Goal: Task Accomplishment & Management: Manage account settings

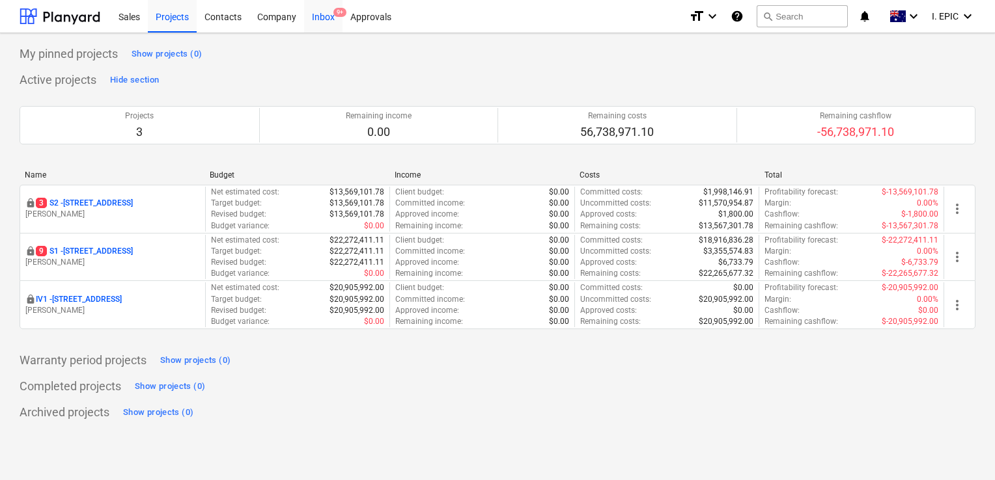
click at [328, 17] on div "Inbox 9+" at bounding box center [323, 15] width 38 height 33
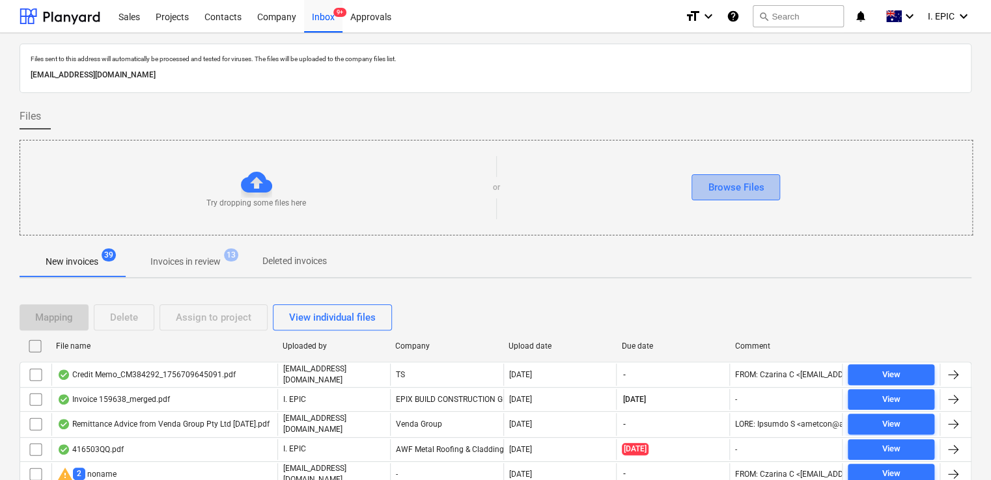
click at [739, 186] on div "Browse Files" at bounding box center [736, 187] width 56 height 17
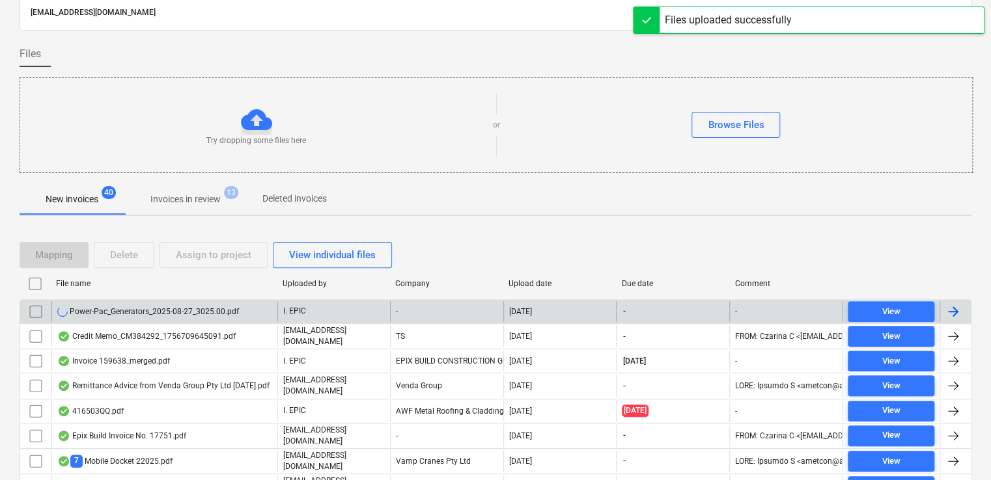
scroll to position [130, 0]
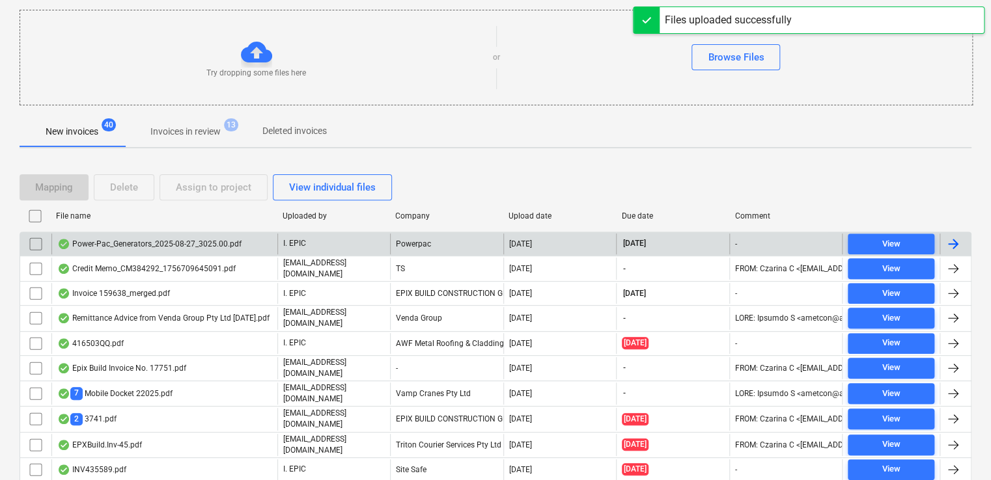
click at [141, 241] on div "Power-Pac_Generators_2025-08-27_3025.00.pdf" at bounding box center [149, 244] width 184 height 10
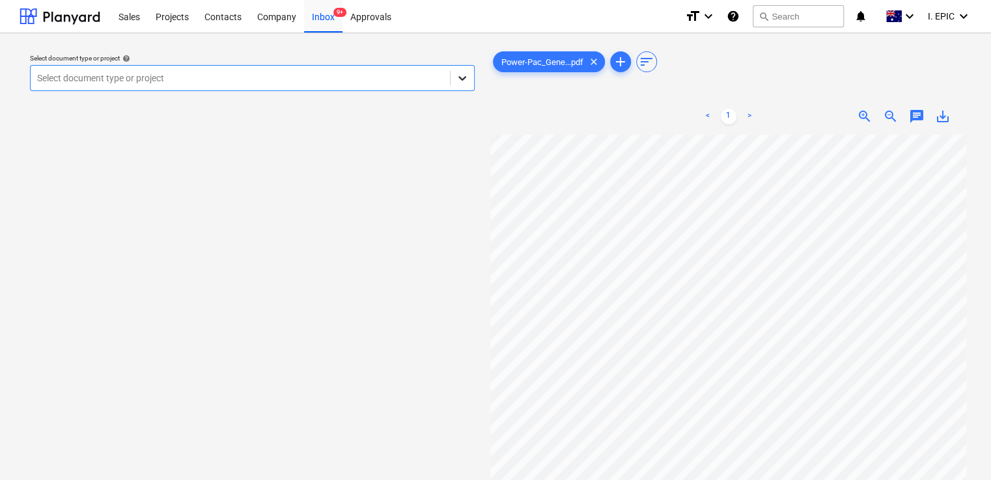
click at [462, 81] on icon at bounding box center [462, 78] width 13 height 13
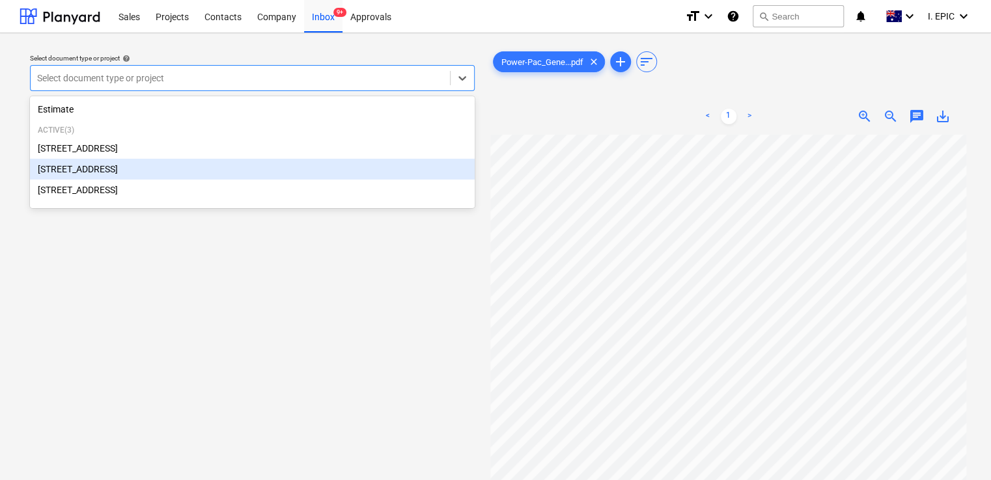
click at [131, 174] on div "[STREET_ADDRESS]" at bounding box center [252, 169] width 445 height 21
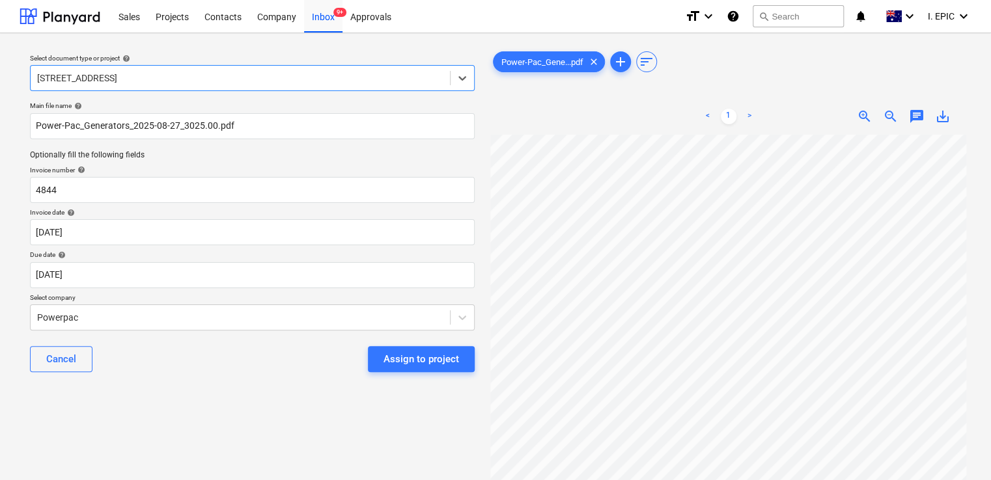
click at [917, 113] on span "chat" at bounding box center [917, 117] width 16 height 16
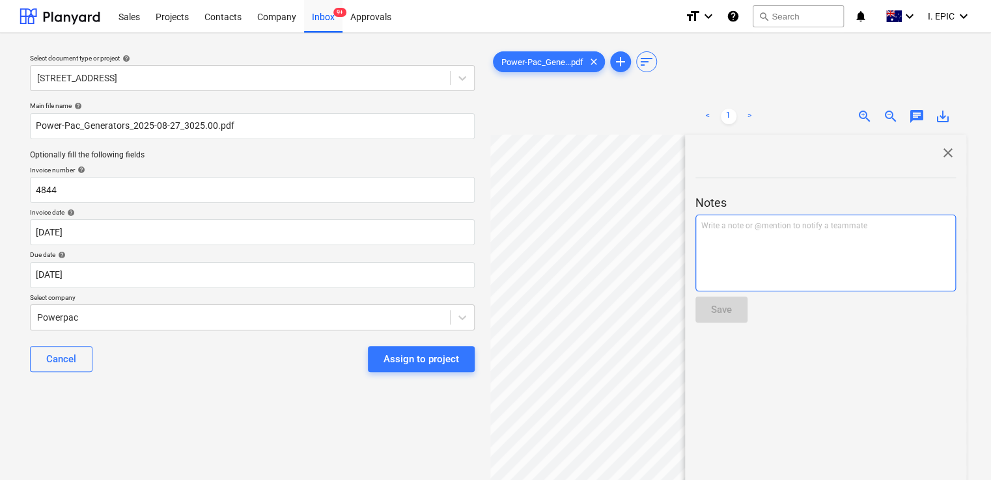
click at [724, 243] on div "Write a note or @mention to notify a teammate [PERSON_NAME]" at bounding box center [825, 253] width 260 height 77
drag, startPoint x: 762, startPoint y: 229, endPoint x: 700, endPoint y: 225, distance: 61.3
click at [701, 225] on p "Rate is correct" at bounding box center [825, 226] width 249 height 11
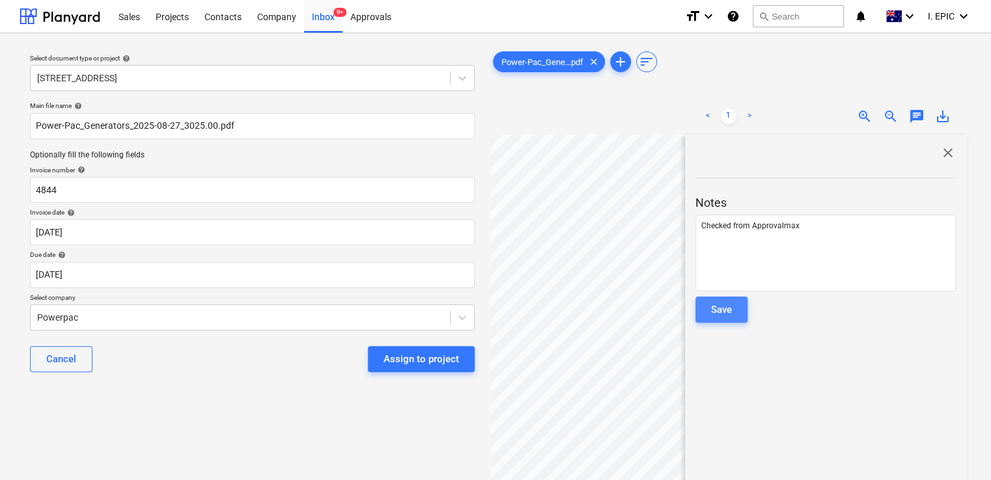
click at [718, 313] on div "Save" at bounding box center [721, 309] width 21 height 17
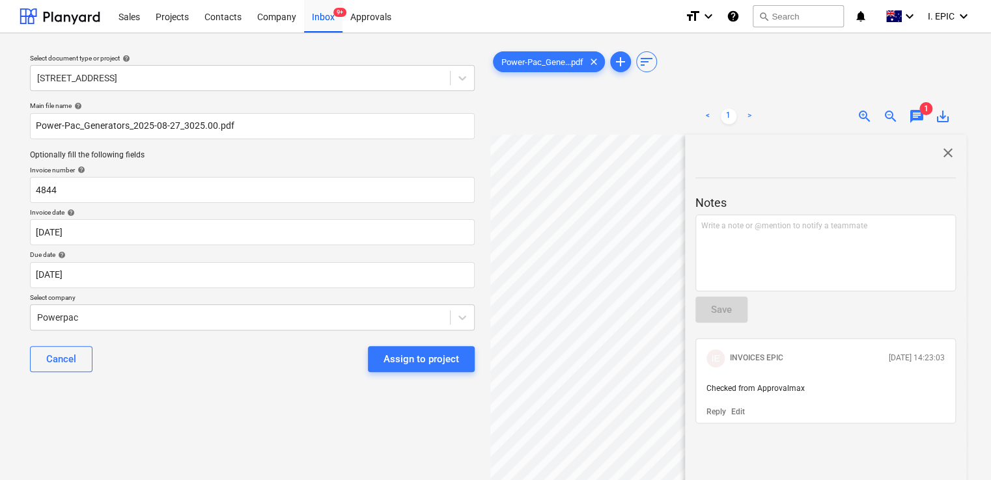
click at [945, 152] on span "close" at bounding box center [948, 153] width 16 height 16
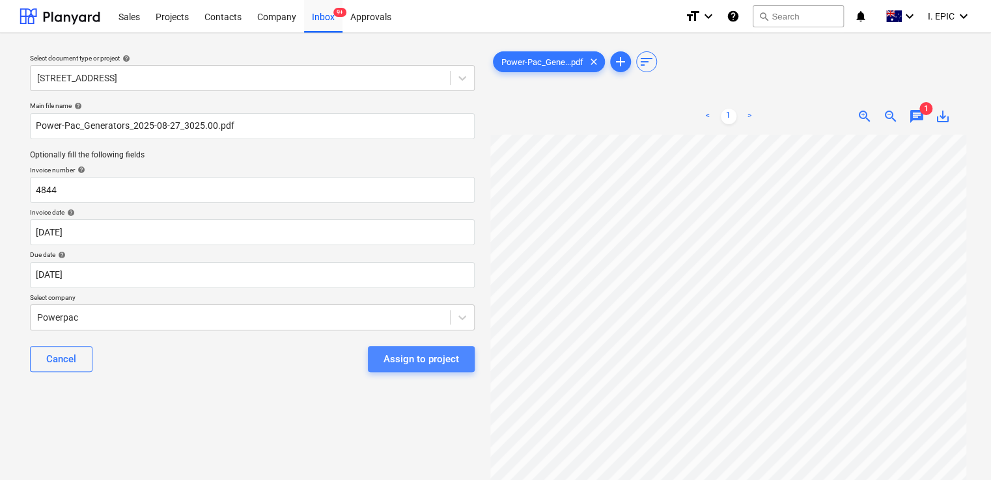
click at [422, 356] on div "Assign to project" at bounding box center [421, 359] width 76 height 17
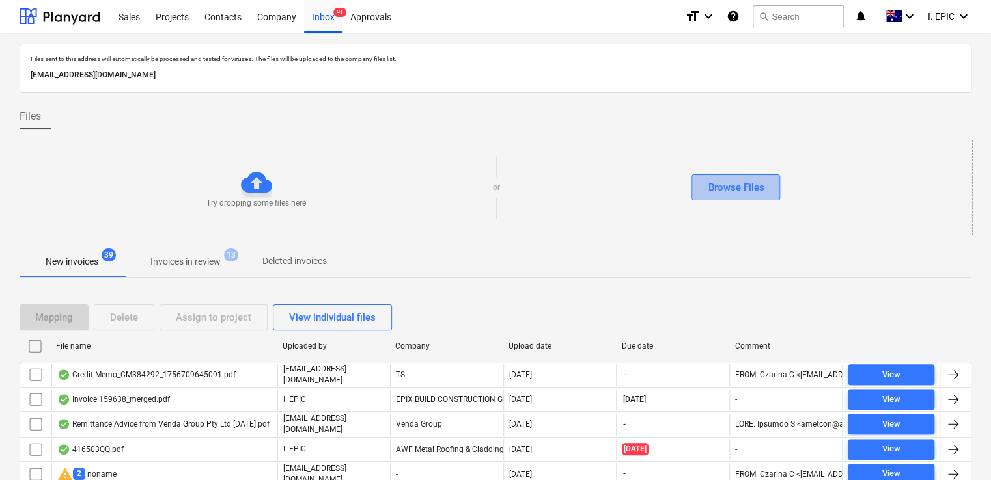
click at [743, 184] on div "Browse Files" at bounding box center [736, 187] width 56 height 17
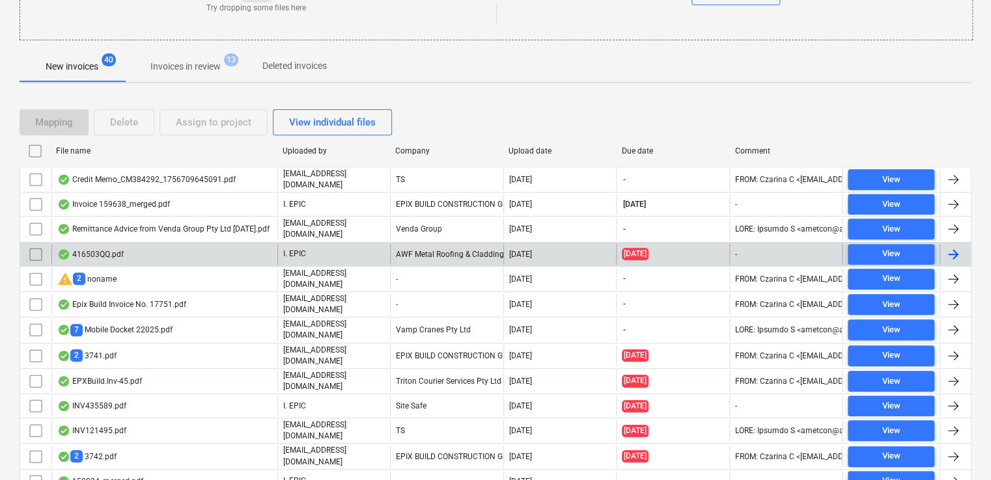
scroll to position [36, 0]
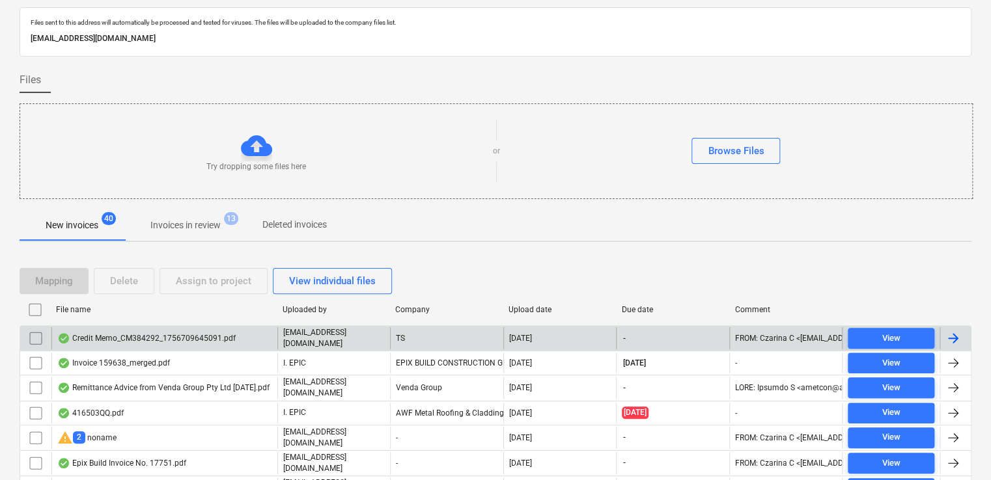
click at [208, 342] on div "Credit Memo_CM384292_1756709645091.pdf" at bounding box center [146, 338] width 178 height 10
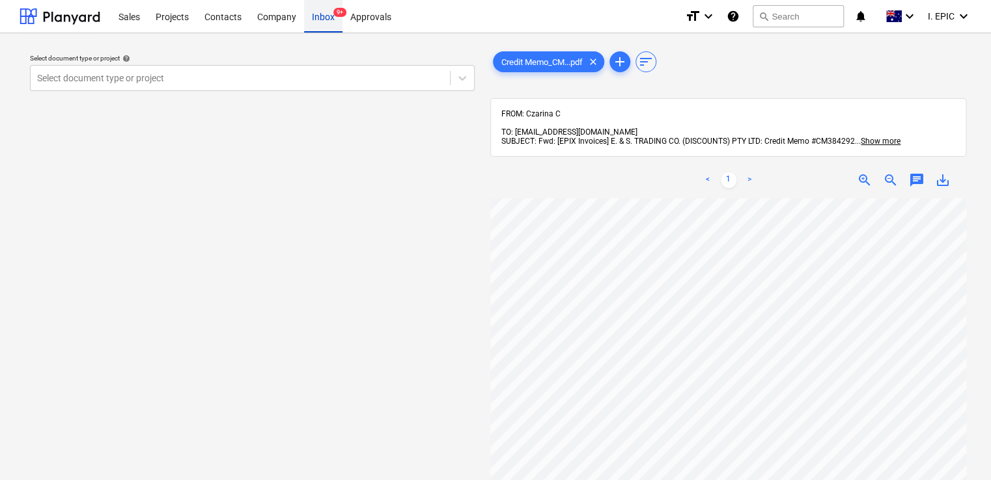
click at [325, 21] on div "Inbox 9+" at bounding box center [323, 15] width 38 height 33
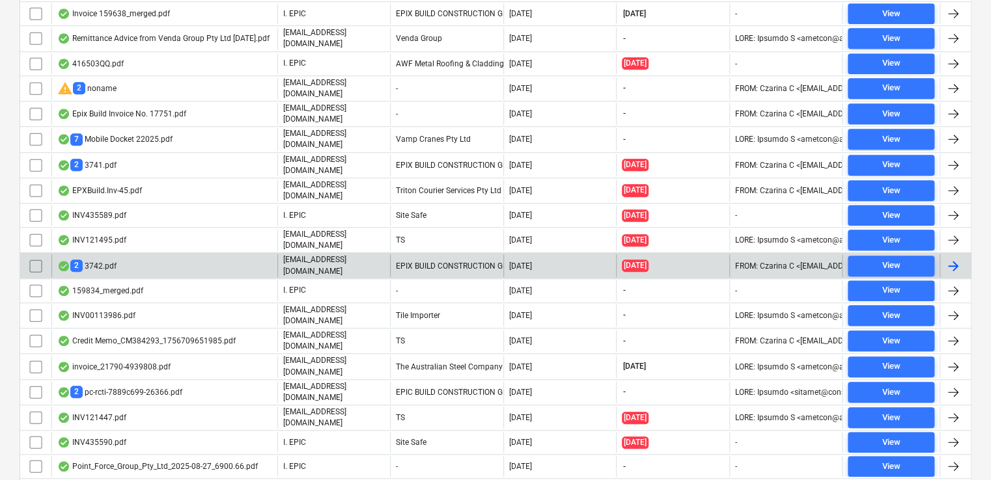
scroll to position [391, 0]
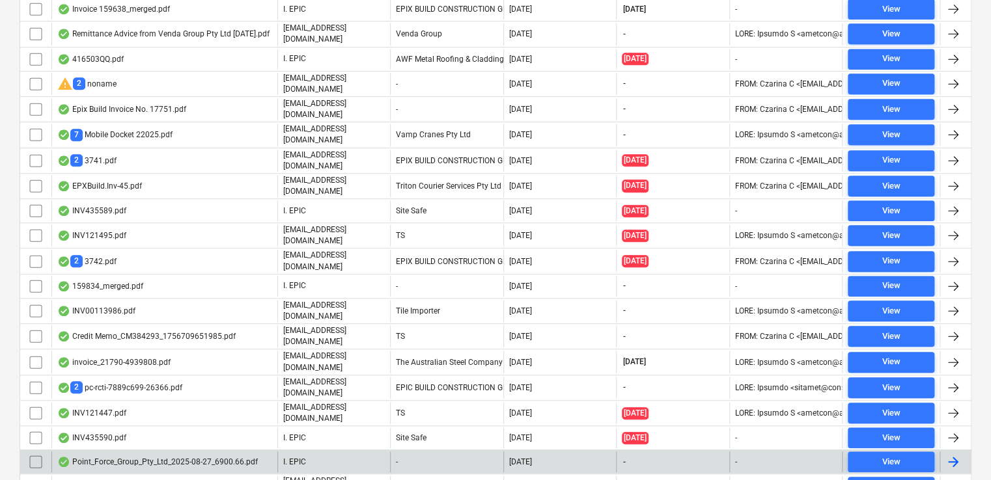
click at [215, 457] on div "Point_Force_Group_Pty_Ltd_2025-08-27_6900.66.pdf" at bounding box center [157, 462] width 200 height 10
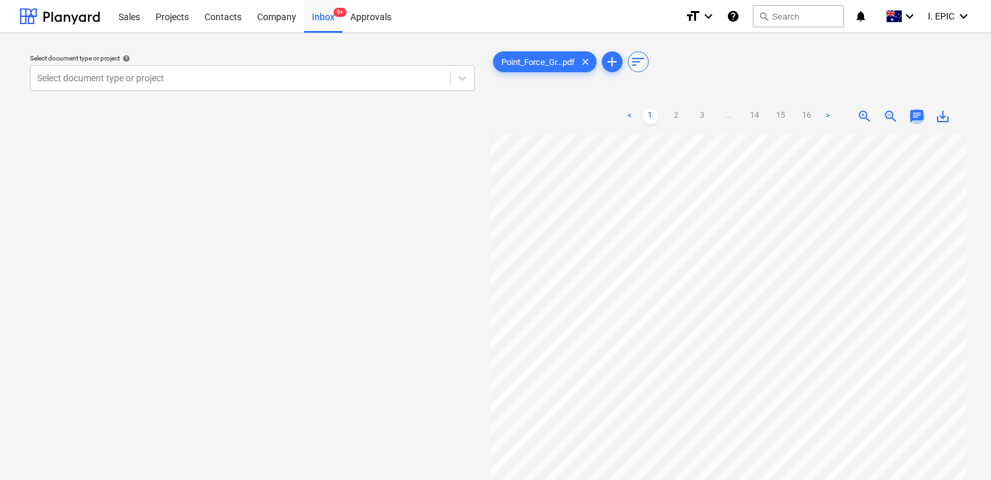
click at [912, 116] on span "chat" at bounding box center [917, 117] width 16 height 16
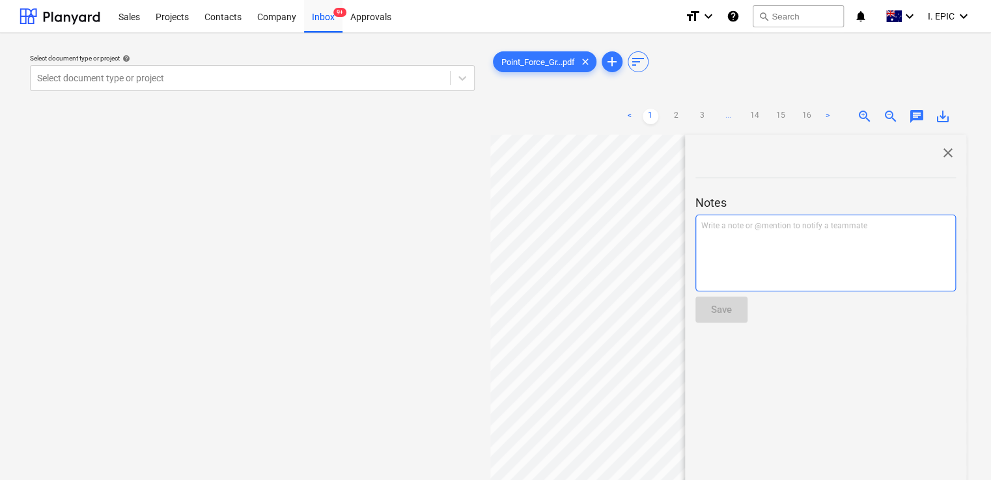
click at [755, 228] on p "Write a note or @mention to notify a teammate [PERSON_NAME]" at bounding box center [825, 226] width 249 height 11
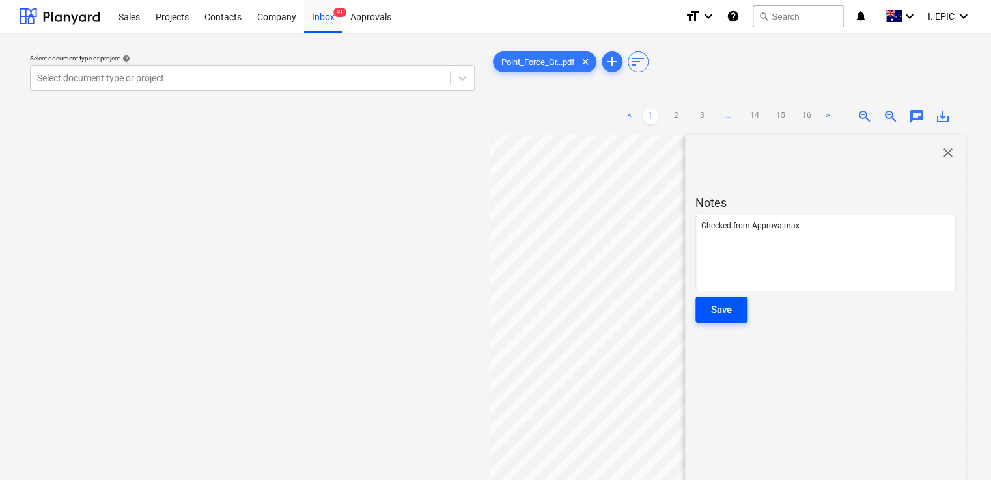
click at [732, 313] on div "Save" at bounding box center [721, 309] width 21 height 17
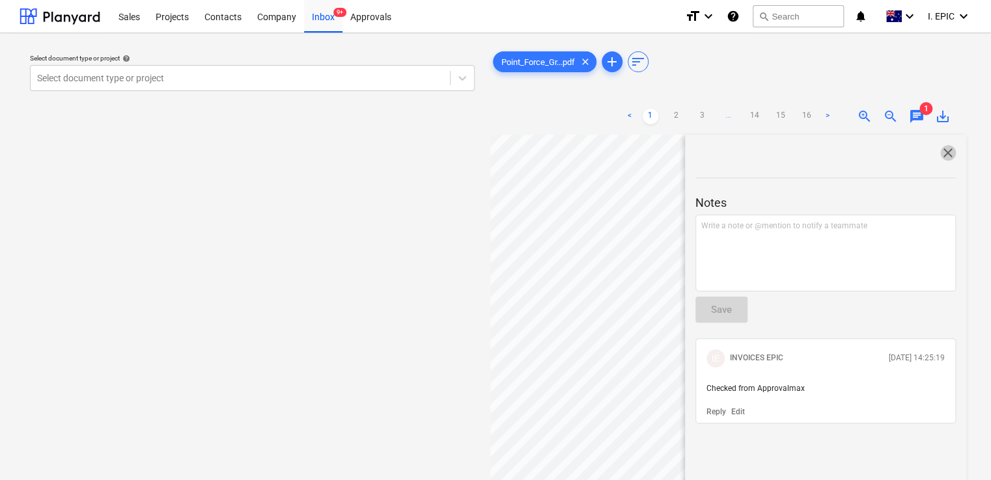
click at [948, 151] on span "close" at bounding box center [948, 153] width 16 height 16
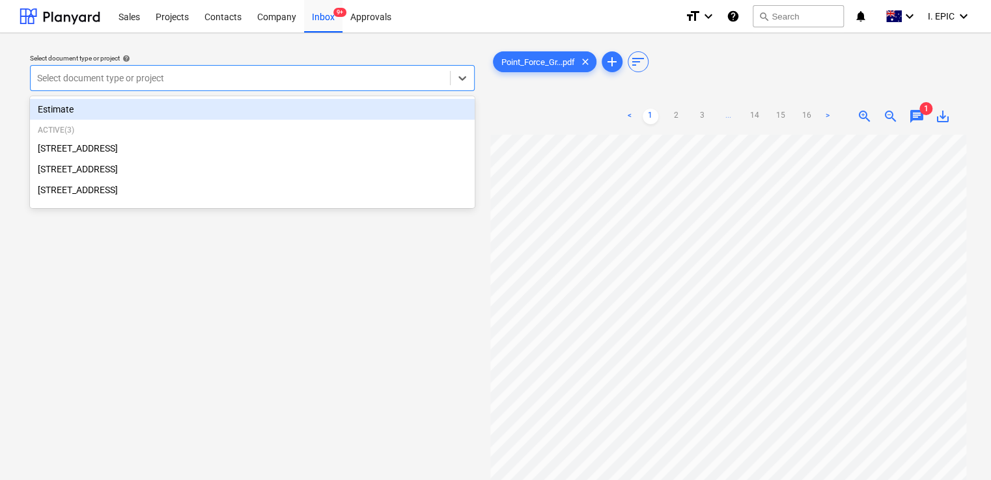
click at [257, 82] on div at bounding box center [240, 78] width 406 height 13
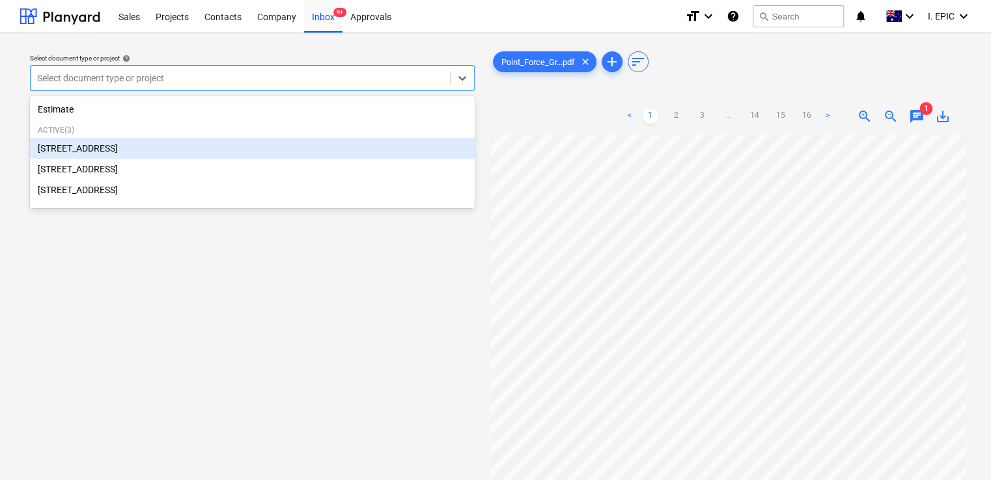
click at [148, 155] on div "[STREET_ADDRESS]" at bounding box center [252, 148] width 445 height 21
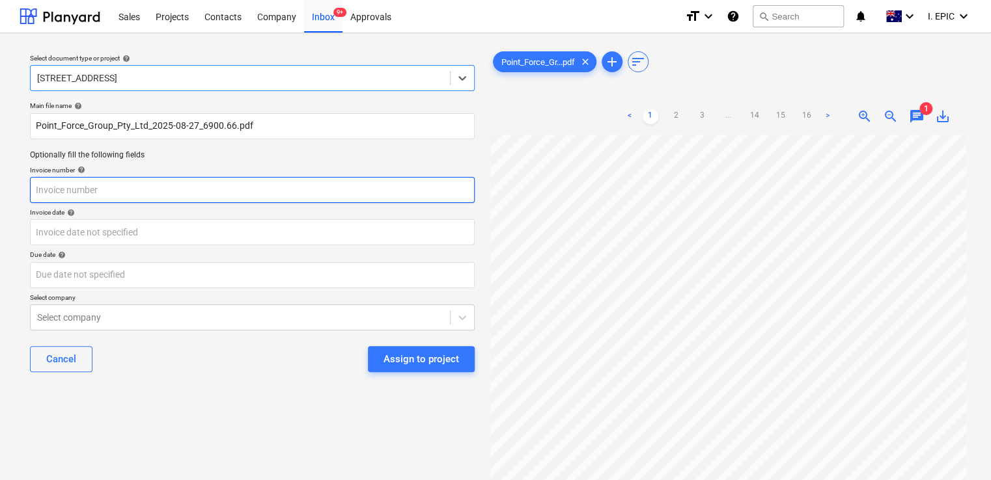
click at [189, 195] on input "text" at bounding box center [252, 190] width 445 height 26
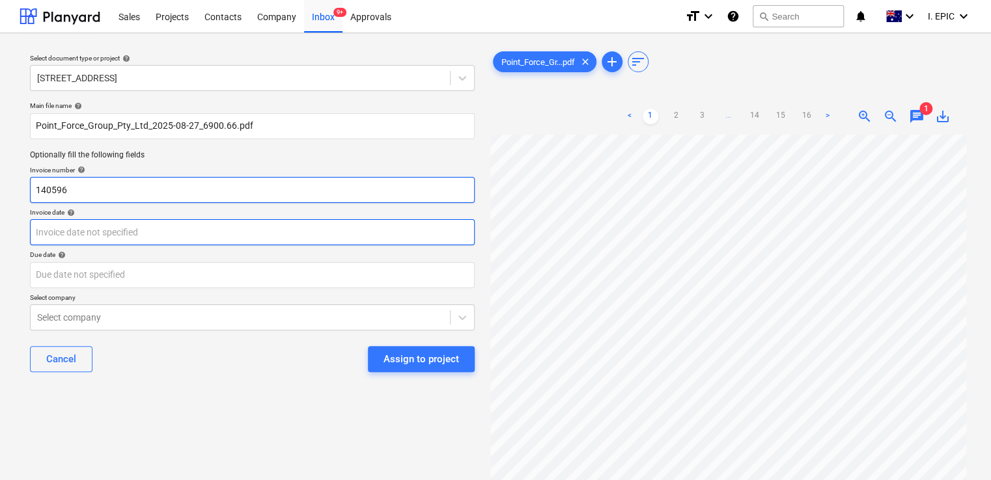
type input "140596"
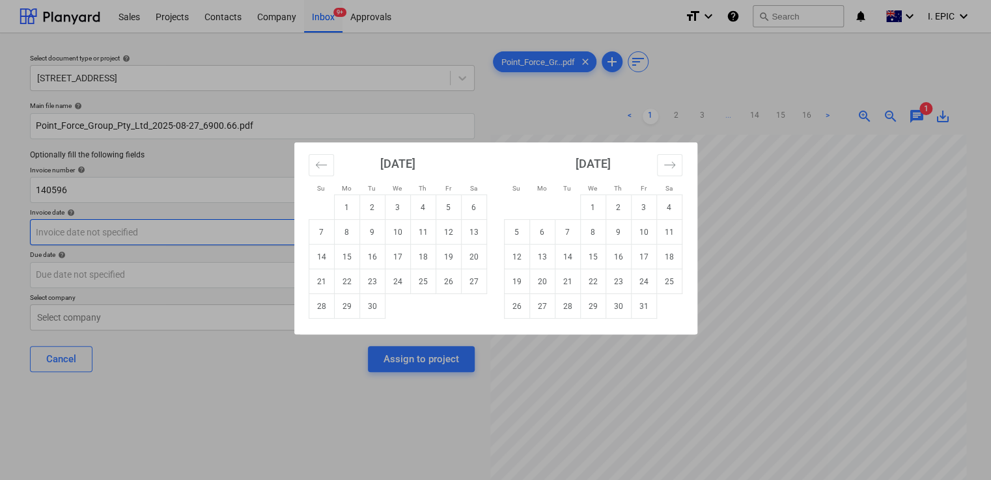
click at [193, 237] on body "Sales Projects Contacts Company Inbox 9+ Approvals format_size keyboard_arrow_d…" at bounding box center [495, 240] width 991 height 480
click at [321, 172] on button "Move backward to switch to the previous month." at bounding box center [321, 165] width 25 height 22
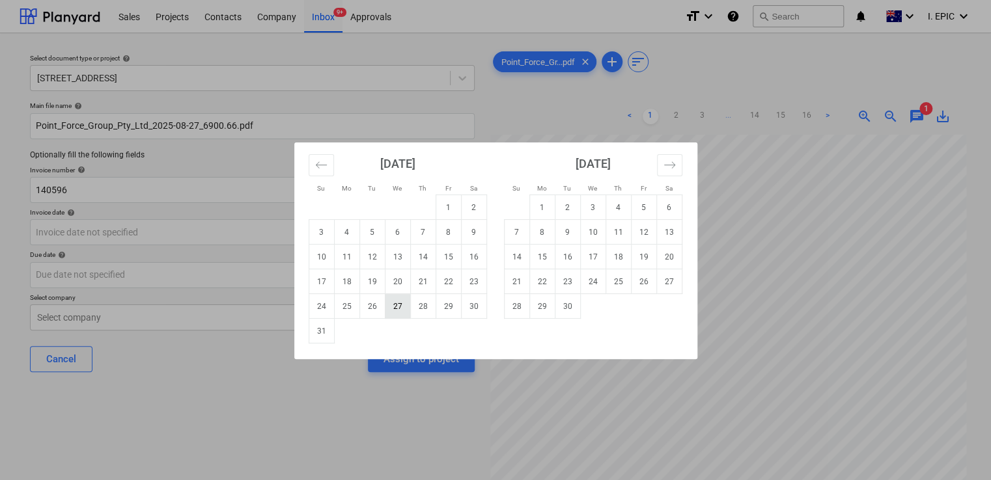
click at [393, 303] on td "27" at bounding box center [397, 306] width 25 height 25
type input "[DATE]"
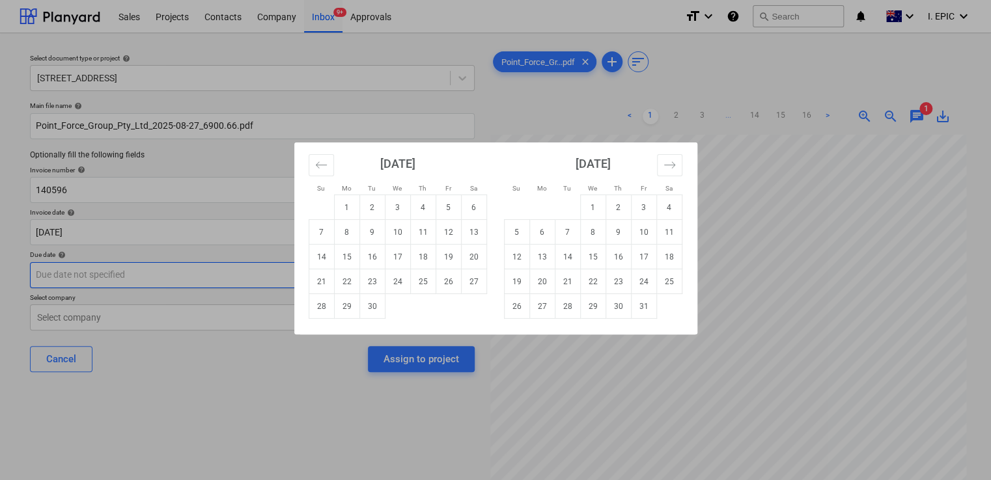
click at [135, 277] on body "Sales Projects Contacts Company Inbox 9+ Approvals format_size keyboard_arrow_d…" at bounding box center [495, 240] width 991 height 480
click at [443, 208] on td "5" at bounding box center [447, 207] width 25 height 25
type input "[DATE]"
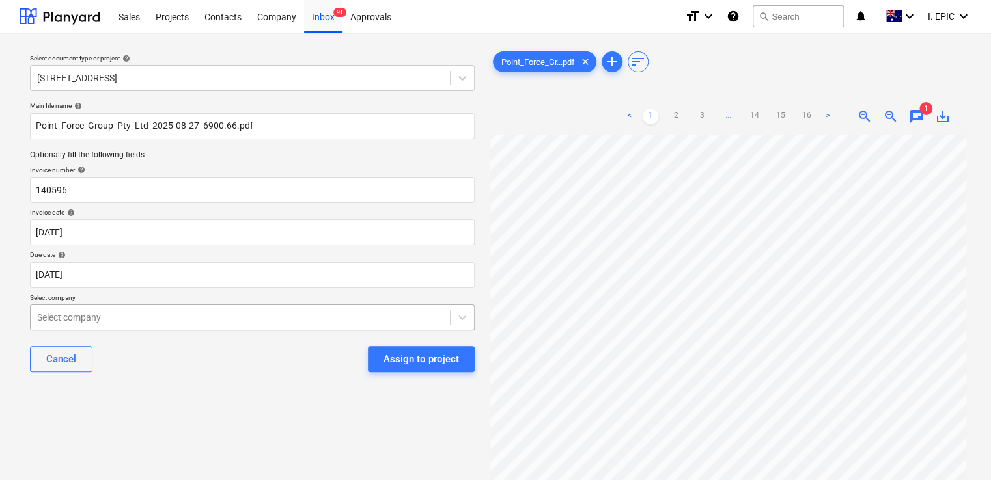
click at [179, 316] on body "Sales Projects Contacts Company Inbox 9+ Approvals format_size keyboard_arrow_d…" at bounding box center [495, 240] width 991 height 480
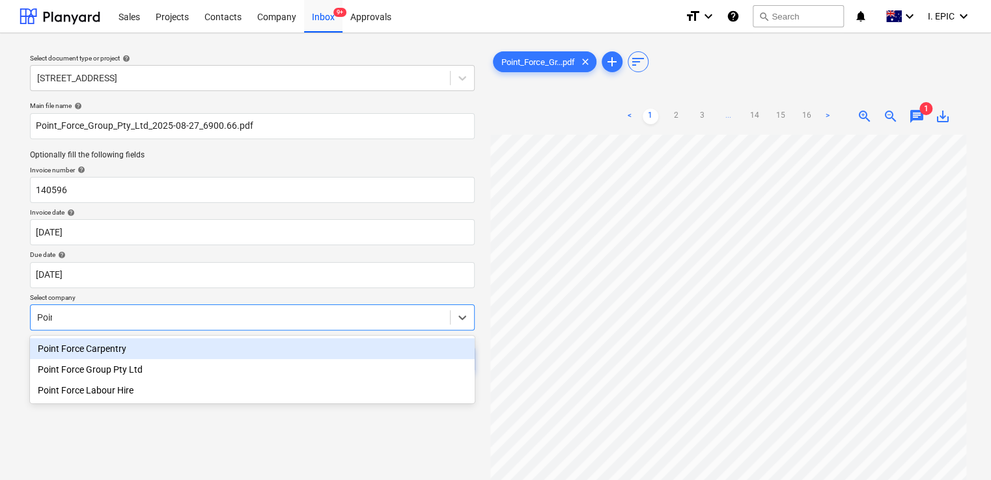
type input "Point"
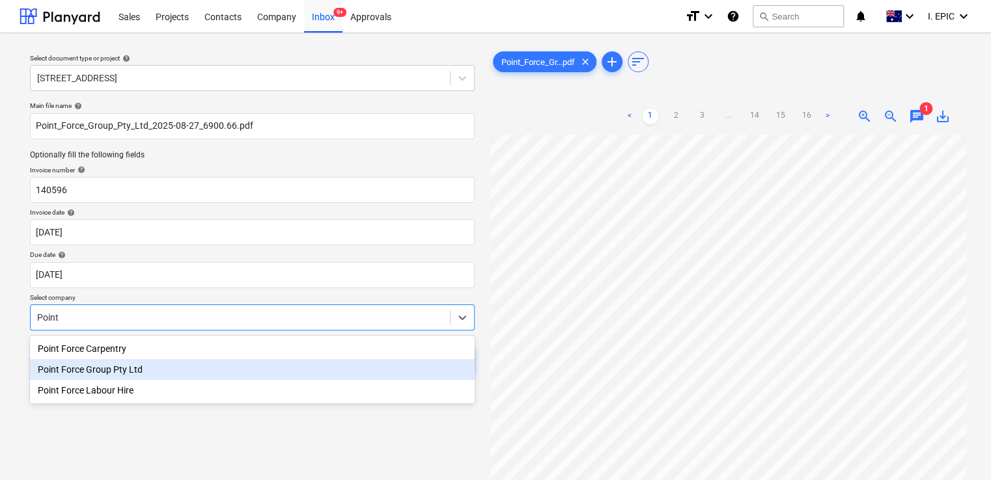
click at [182, 370] on div "Point Force Group Pty Ltd" at bounding box center [252, 369] width 445 height 21
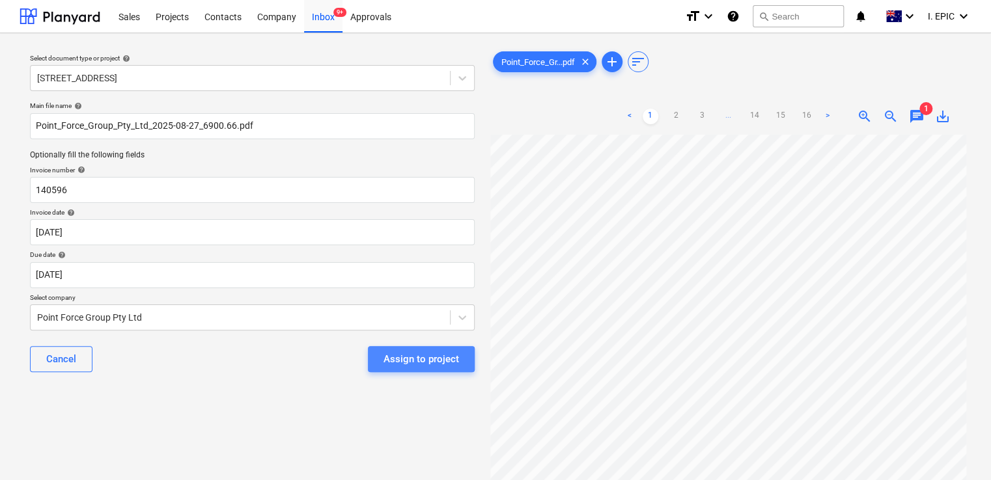
click at [400, 363] on div "Assign to project" at bounding box center [421, 359] width 76 height 17
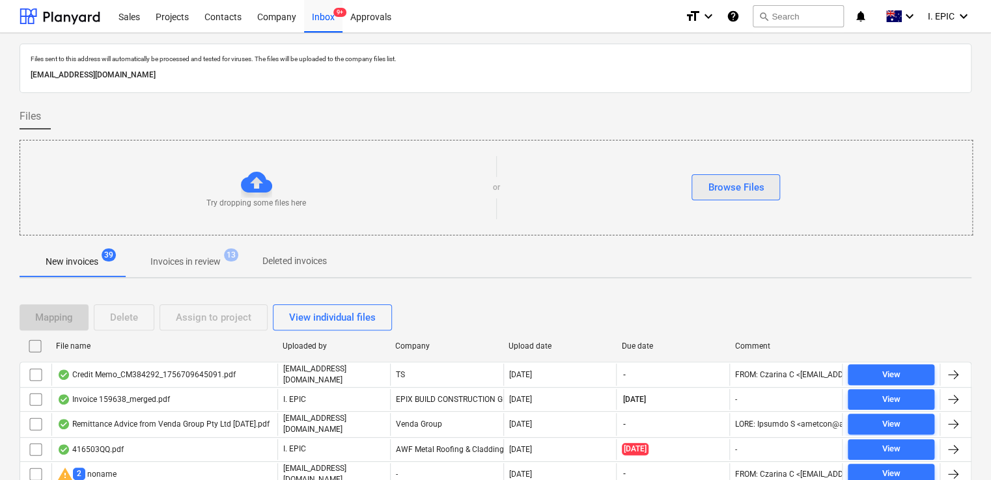
click at [724, 187] on div "Browse Files" at bounding box center [736, 187] width 56 height 17
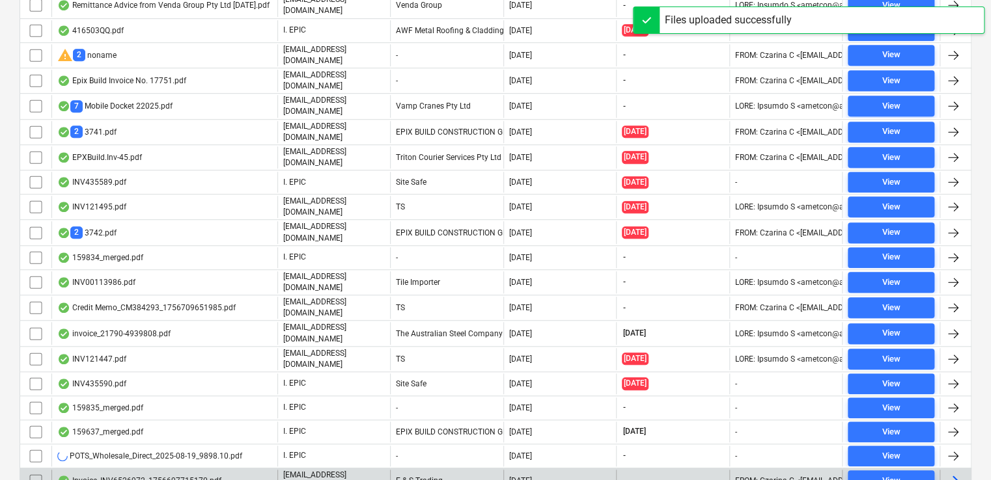
scroll to position [521, 0]
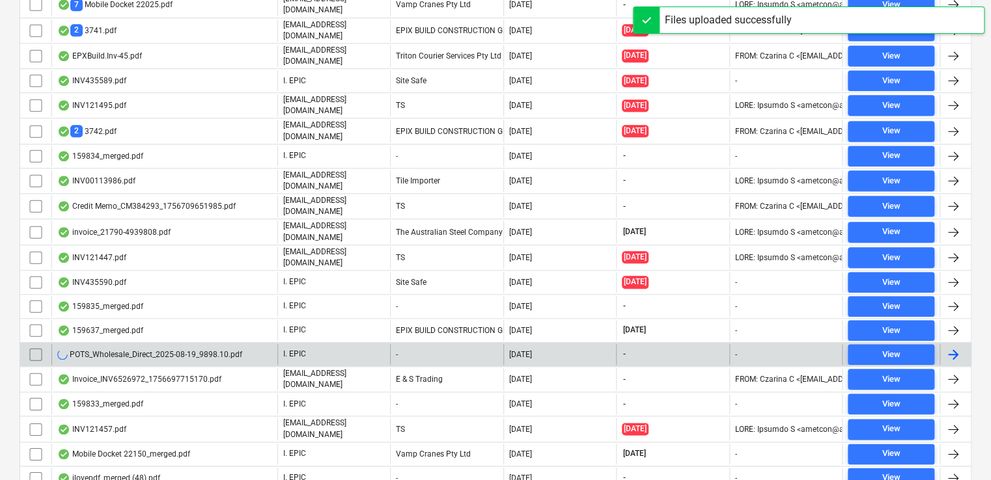
click at [181, 350] on div "POTS_Wholesale_Direct_2025-08-19_9898.10.pdf" at bounding box center [149, 355] width 185 height 10
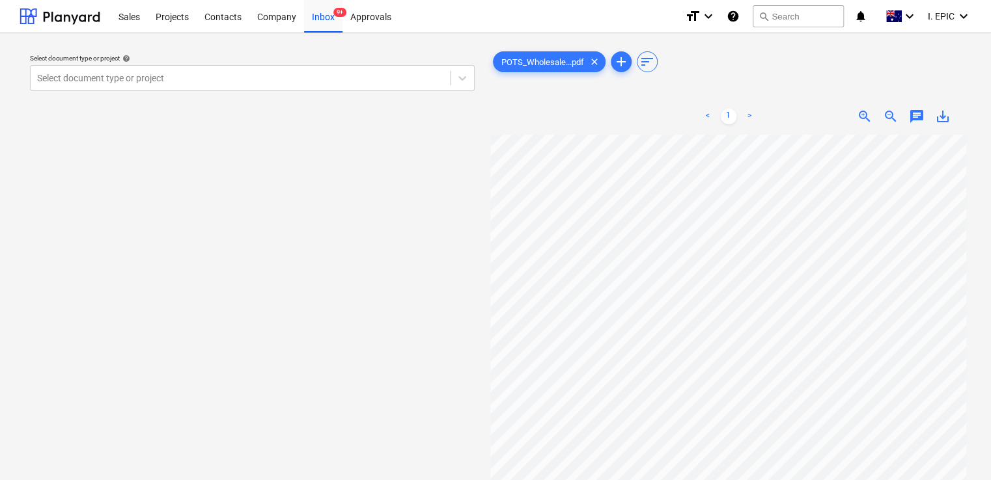
click at [914, 117] on span "chat" at bounding box center [917, 117] width 16 height 16
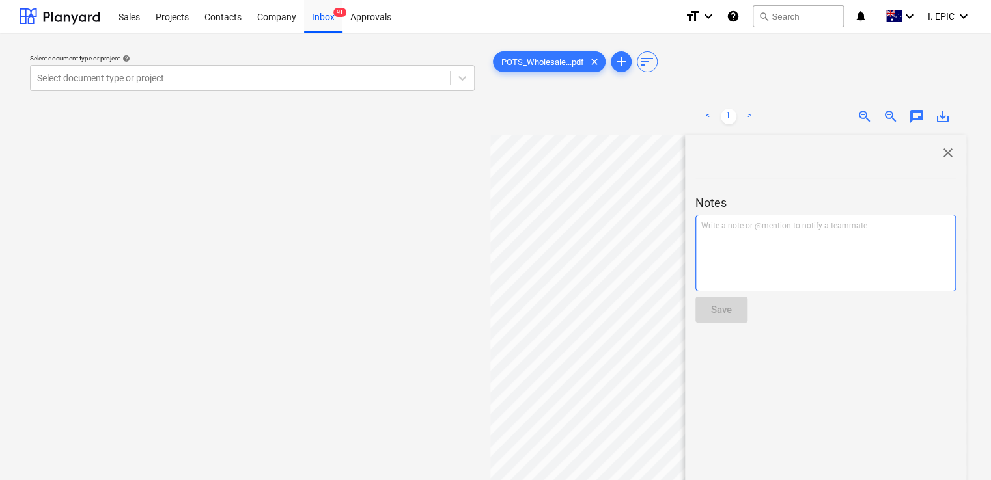
click at [747, 256] on div "Write a note or @mention to notify a teammate [PERSON_NAME]" at bounding box center [825, 253] width 260 height 77
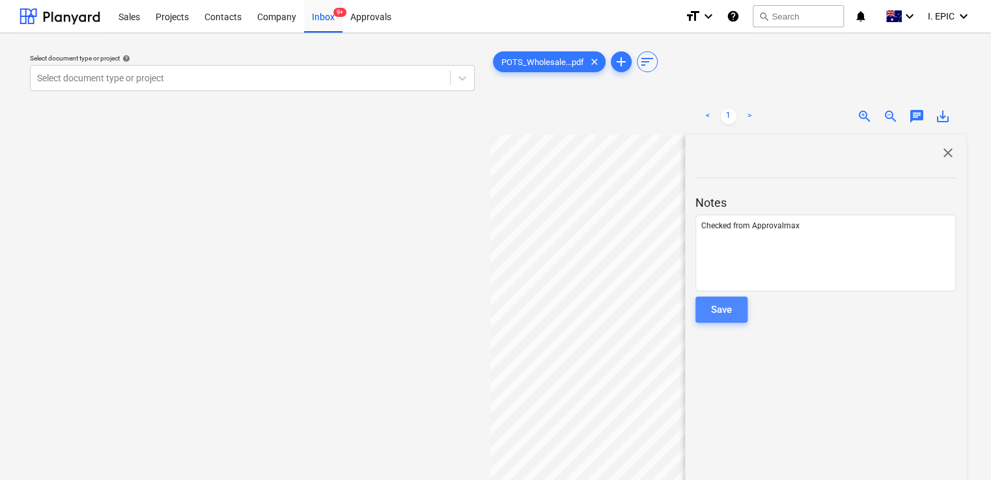
click at [722, 311] on div "Save" at bounding box center [721, 309] width 21 height 17
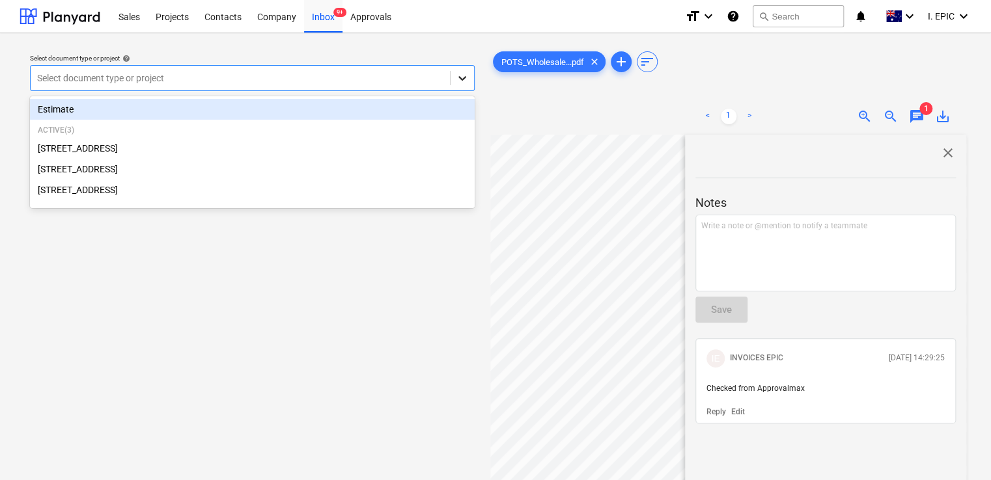
click at [458, 77] on icon at bounding box center [462, 78] width 13 height 13
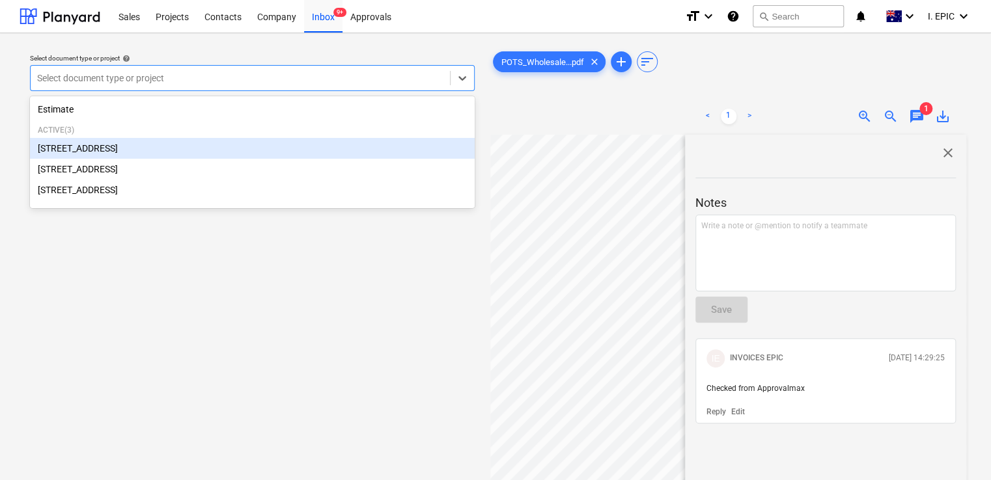
click at [214, 158] on div "[STREET_ADDRESS]" at bounding box center [252, 148] width 445 height 21
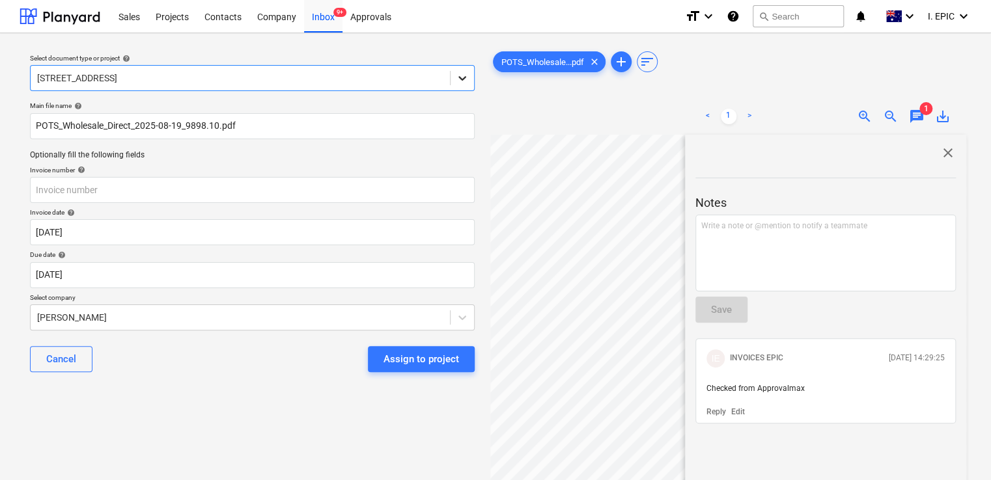
click at [463, 79] on icon at bounding box center [462, 78] width 8 height 5
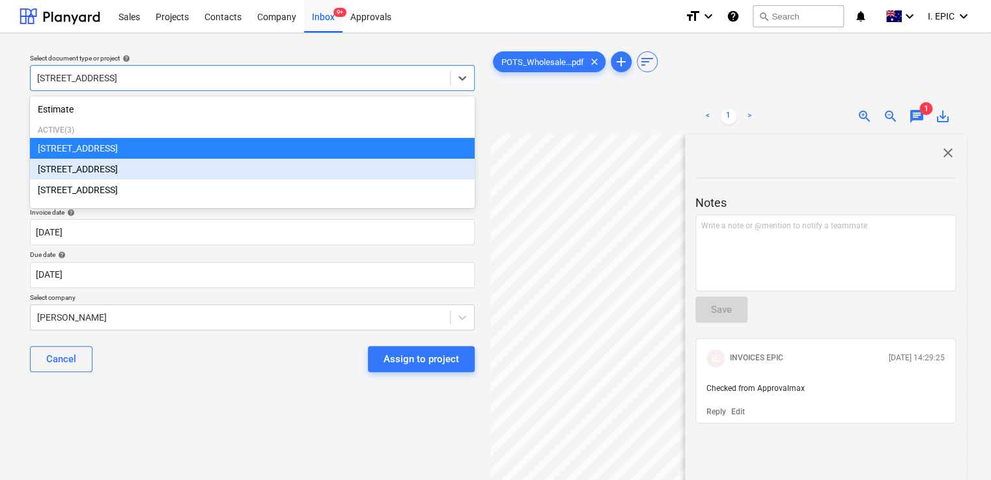
click at [245, 165] on div "[STREET_ADDRESS]" at bounding box center [252, 169] width 445 height 21
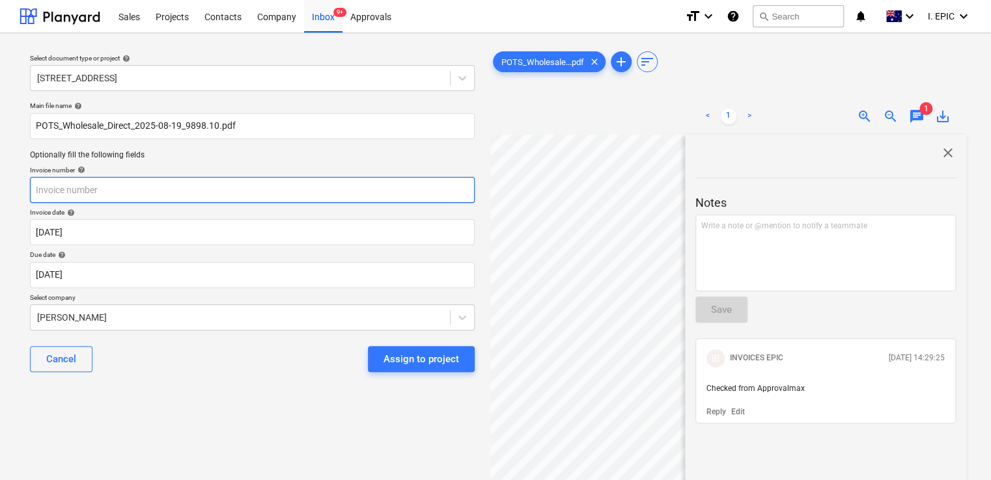
click at [172, 185] on input "text" at bounding box center [252, 190] width 445 height 26
type input "120250819"
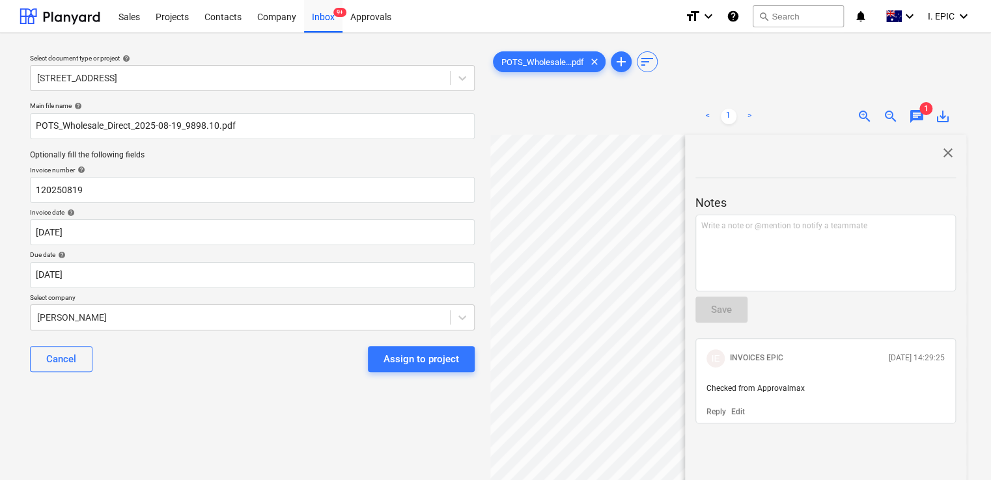
click at [941, 153] on span "close" at bounding box center [948, 153] width 16 height 16
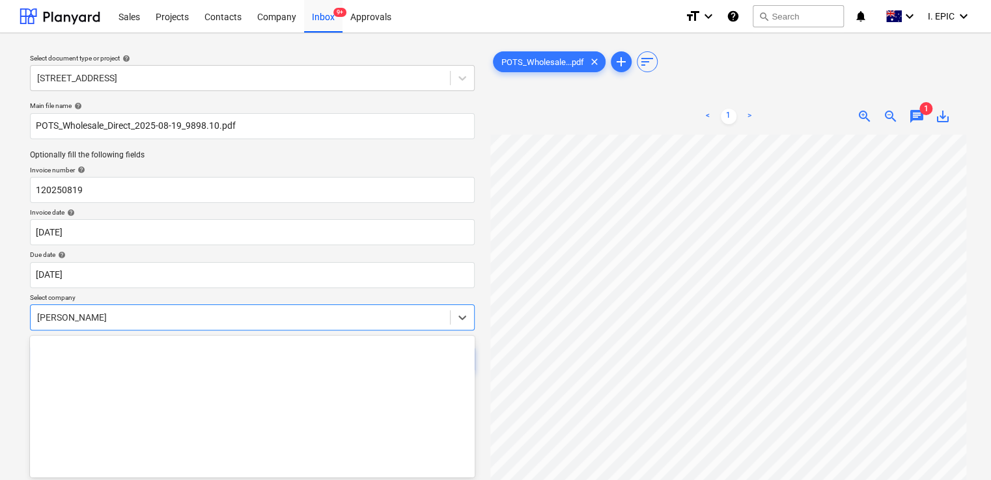
scroll to position [58, 0]
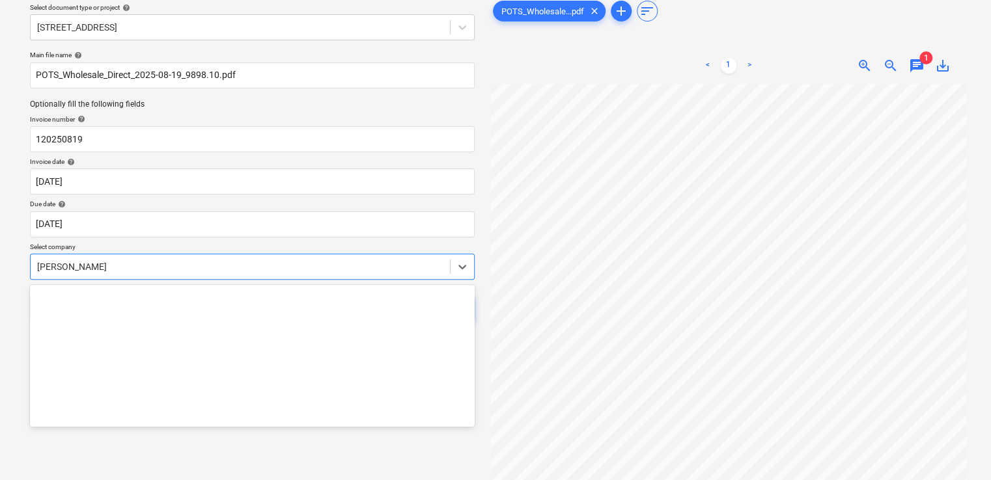
click at [432, 327] on body "Sales Projects Contacts Company Inbox 9+ Approvals format_size keyboard_arrow_d…" at bounding box center [495, 189] width 991 height 480
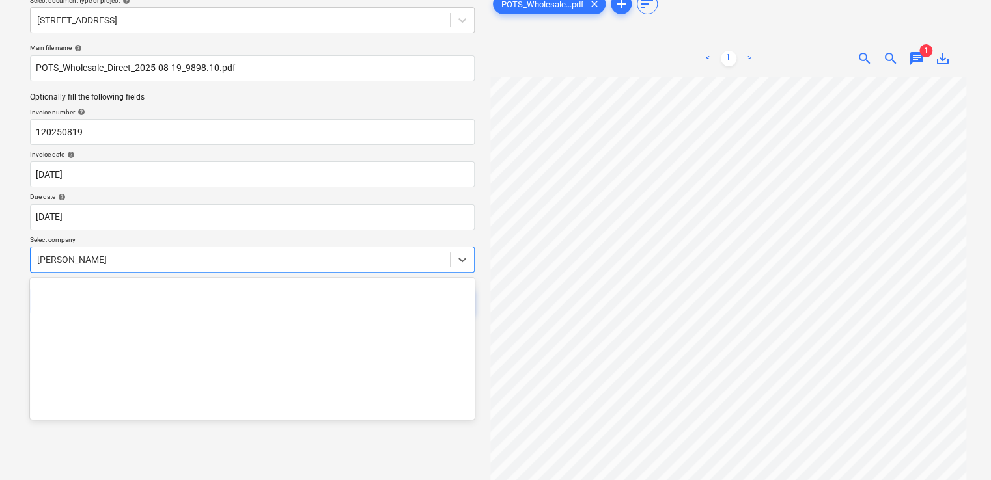
scroll to position [0, 0]
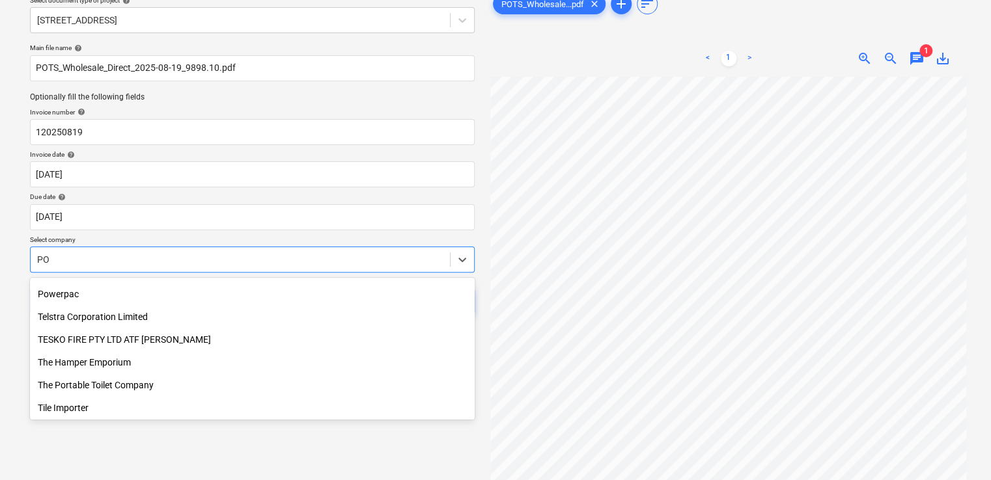
type input "POT"
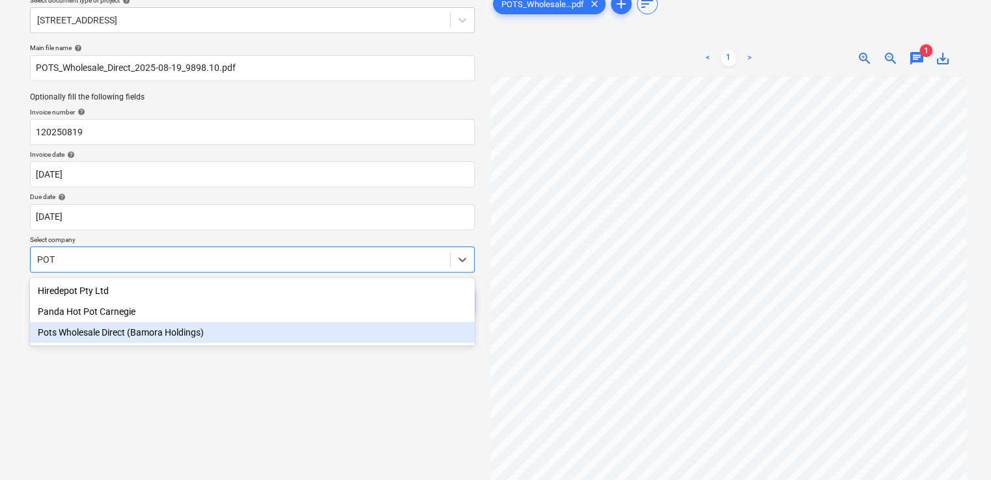
click at [286, 328] on div "Pots Wholesale Direct (Bamora Holdings)" at bounding box center [252, 332] width 445 height 21
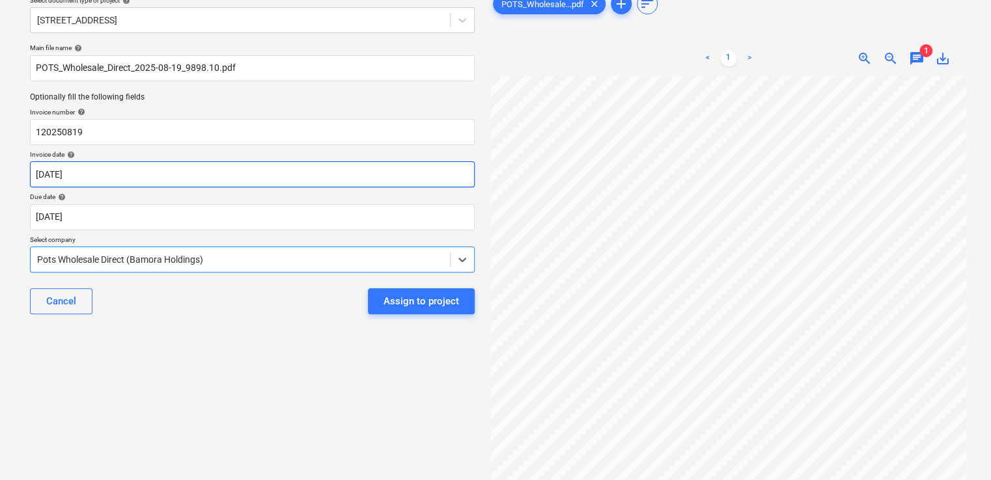
scroll to position [20, 0]
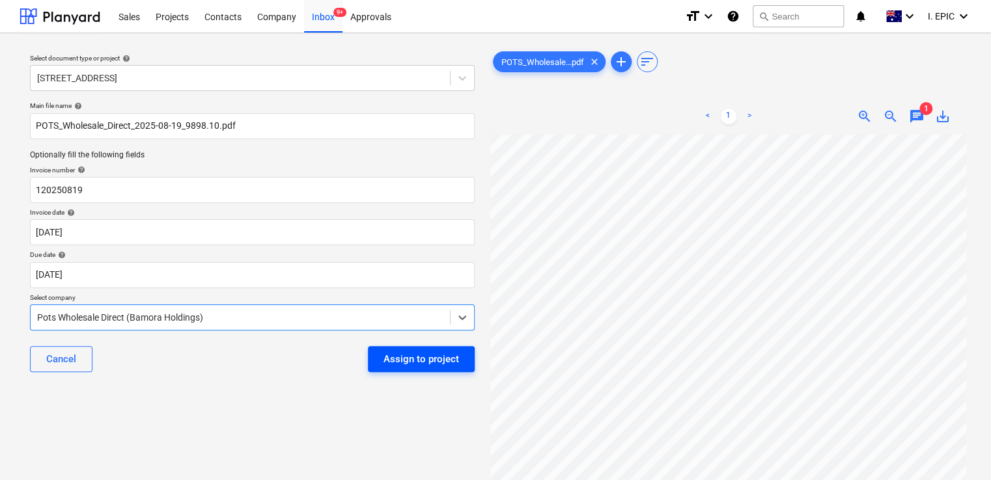
click at [412, 353] on div "Assign to project" at bounding box center [421, 359] width 76 height 17
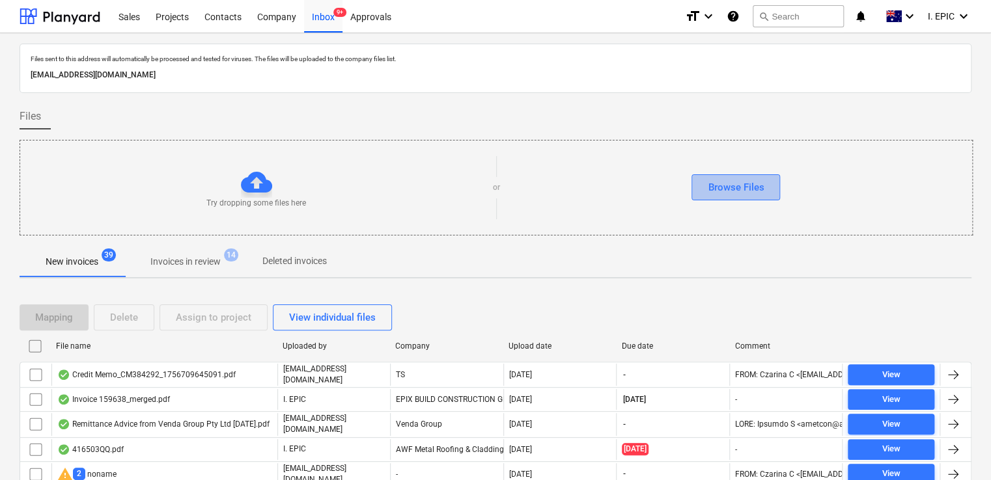
click at [700, 191] on button "Browse Files" at bounding box center [735, 187] width 89 height 26
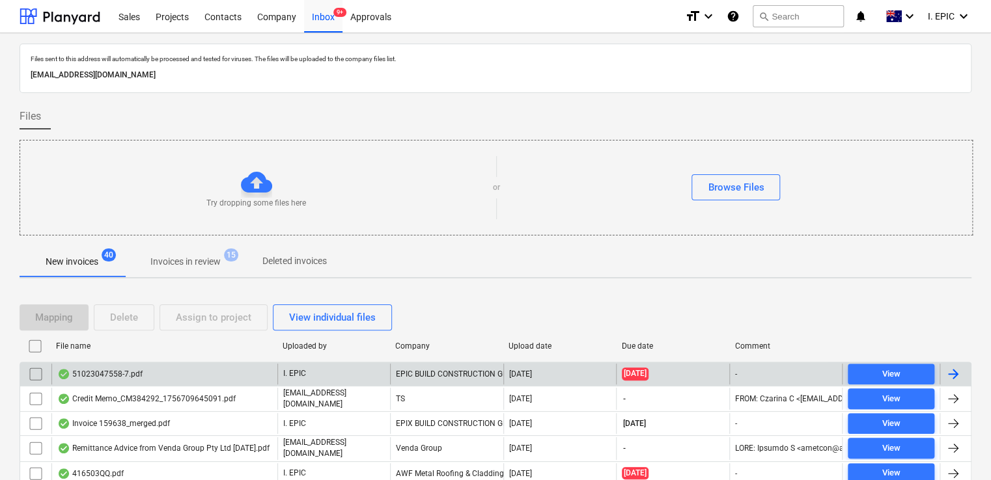
click at [172, 378] on div "51023047558-7.pdf" at bounding box center [164, 374] width 226 height 21
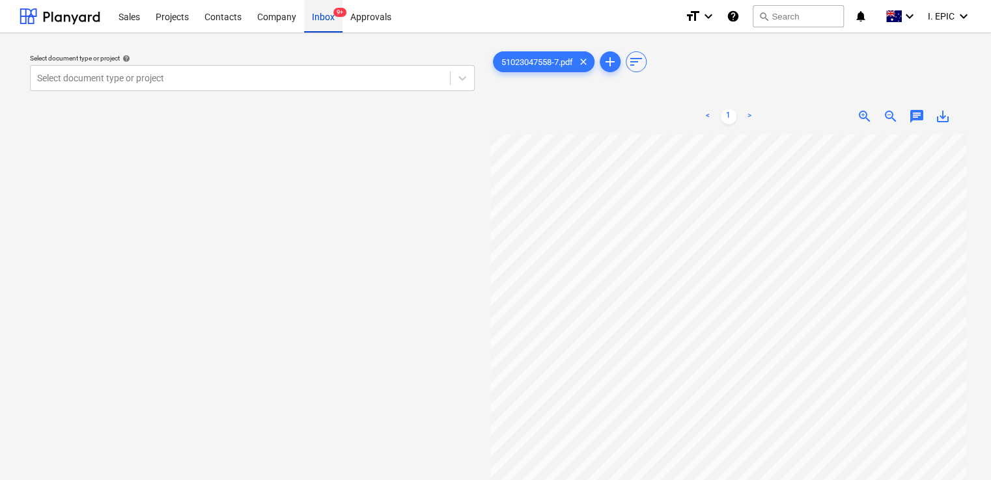
click at [320, 27] on div "Inbox 9+" at bounding box center [323, 15] width 38 height 33
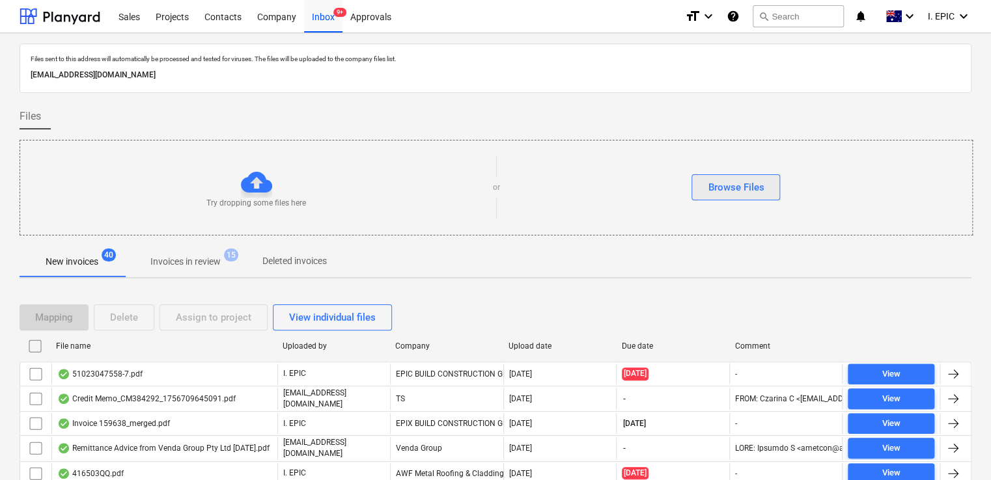
click at [695, 187] on button "Browse Files" at bounding box center [735, 187] width 89 height 26
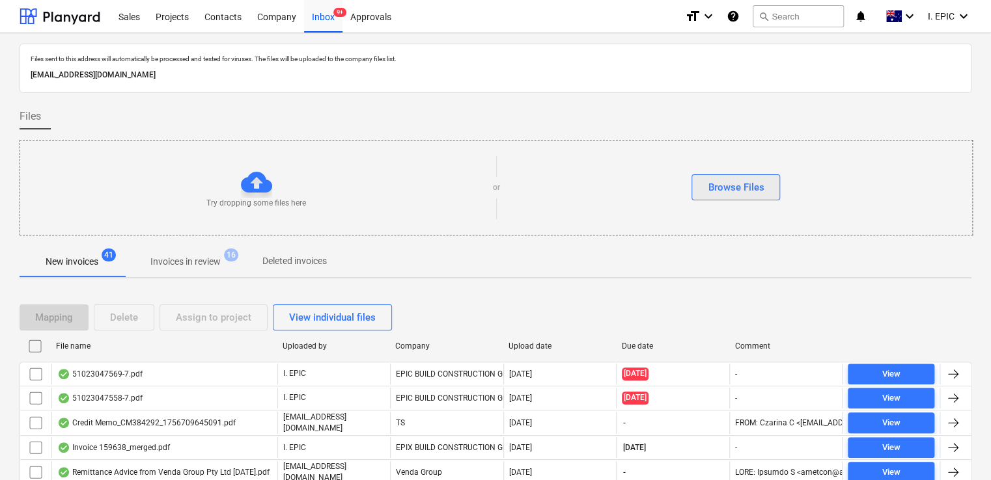
click at [719, 186] on div "Browse Files" at bounding box center [736, 187] width 56 height 17
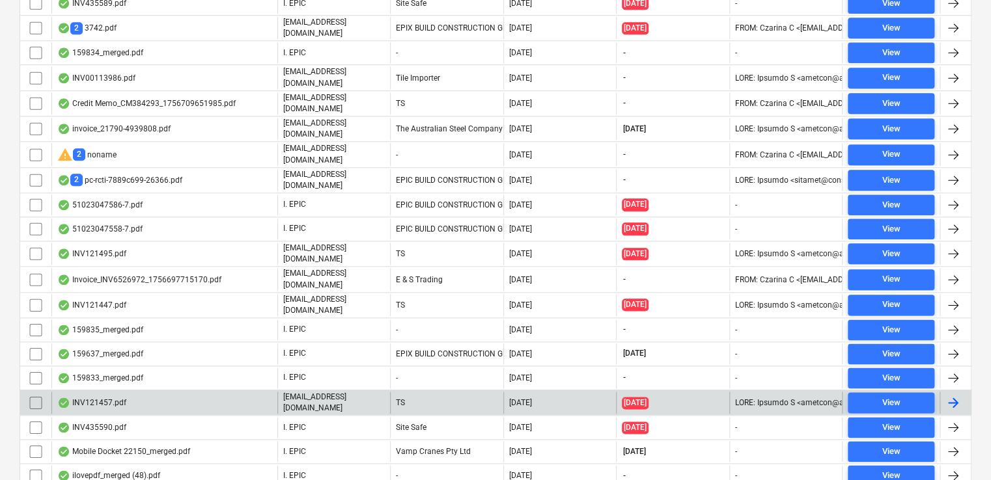
scroll to position [475, 0]
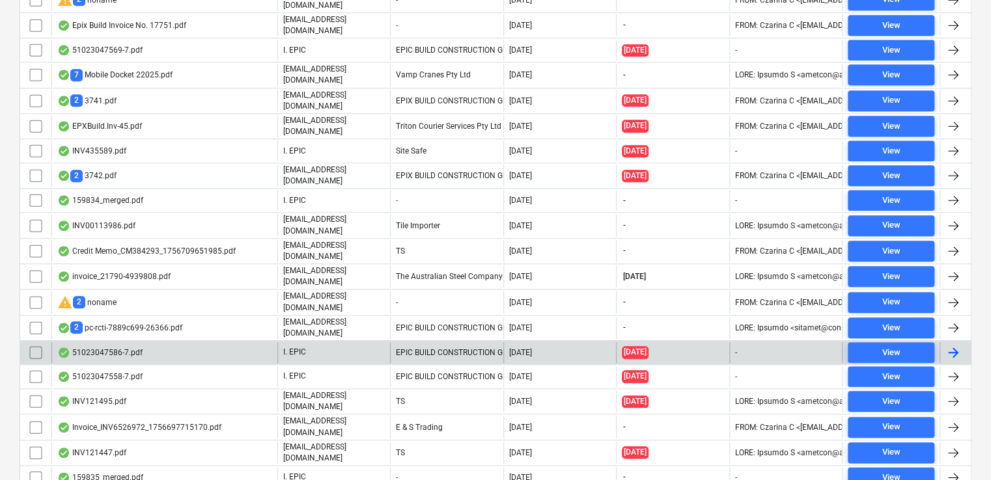
click at [176, 342] on div "51023047586-7.pdf" at bounding box center [164, 352] width 226 height 21
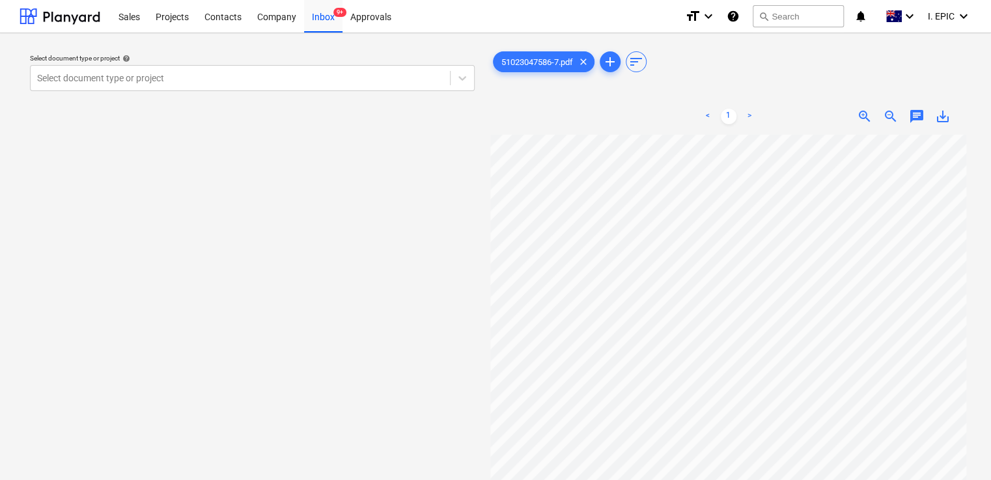
click at [916, 116] on span "chat" at bounding box center [917, 117] width 16 height 16
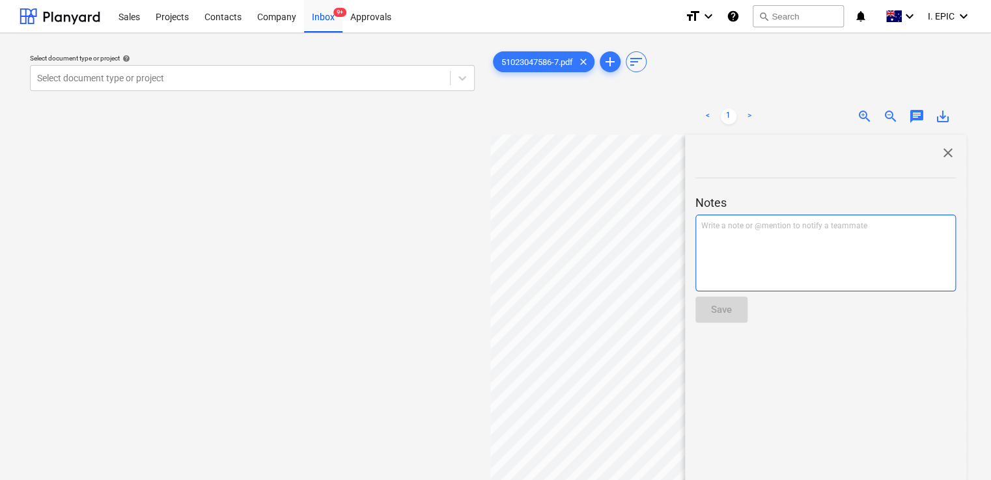
click at [756, 256] on div "Write a note or @mention to notify a teammate [PERSON_NAME]" at bounding box center [825, 253] width 260 height 77
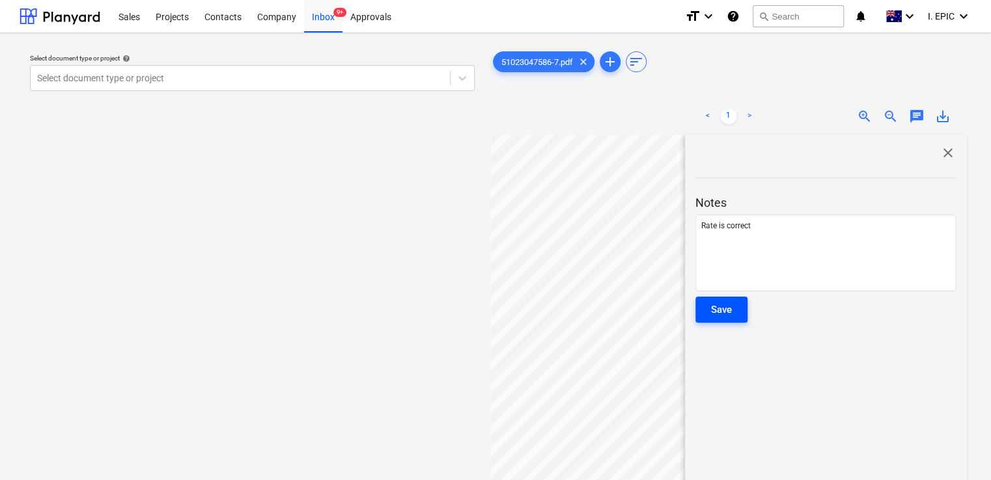
click at [732, 307] on div "Save" at bounding box center [721, 309] width 21 height 17
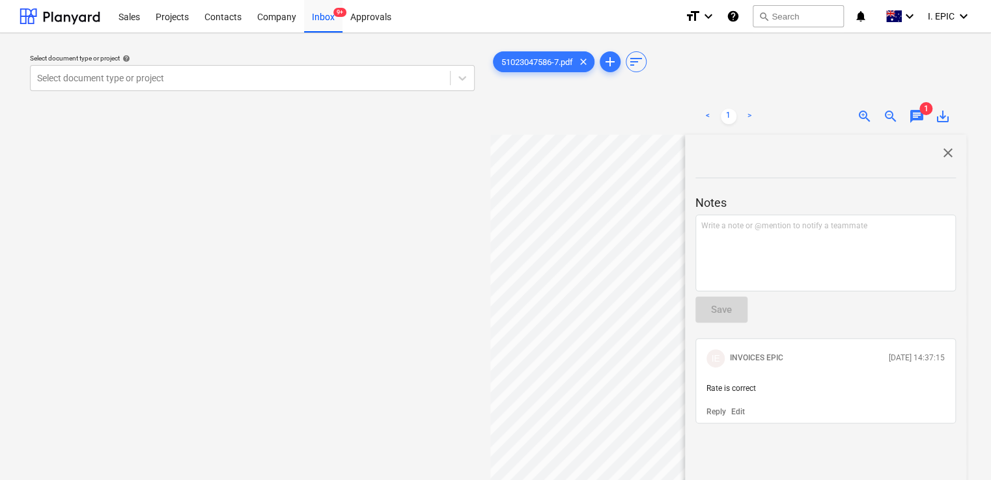
click at [940, 152] on span "close" at bounding box center [948, 153] width 16 height 16
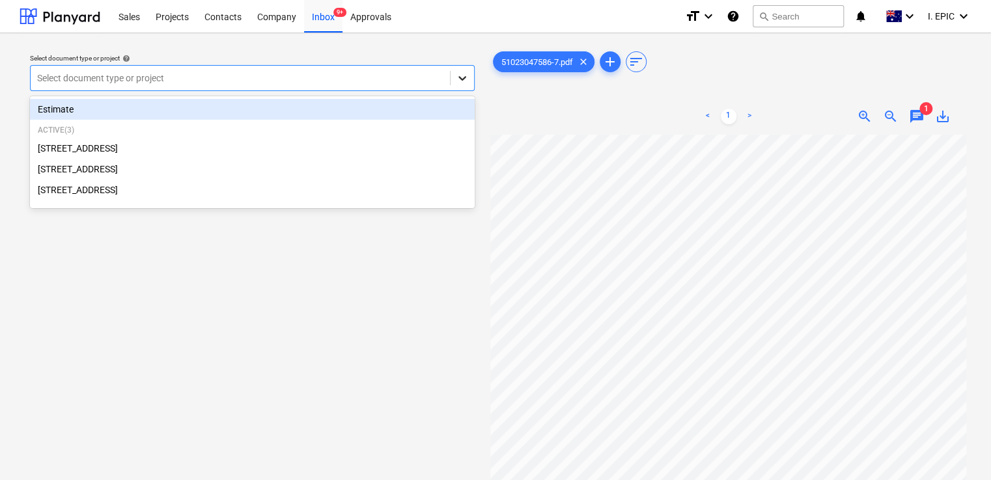
click at [461, 76] on icon at bounding box center [462, 78] width 13 height 13
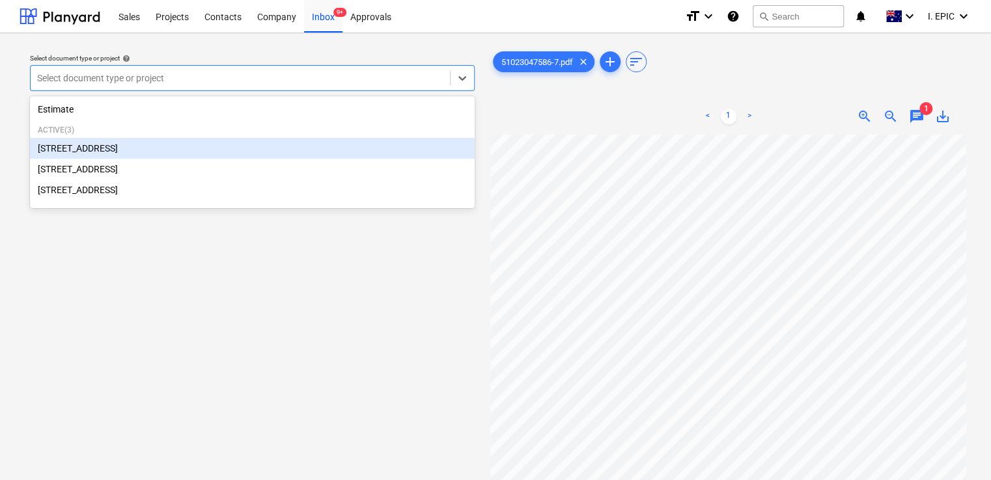
click at [186, 151] on div "[STREET_ADDRESS]" at bounding box center [252, 148] width 445 height 21
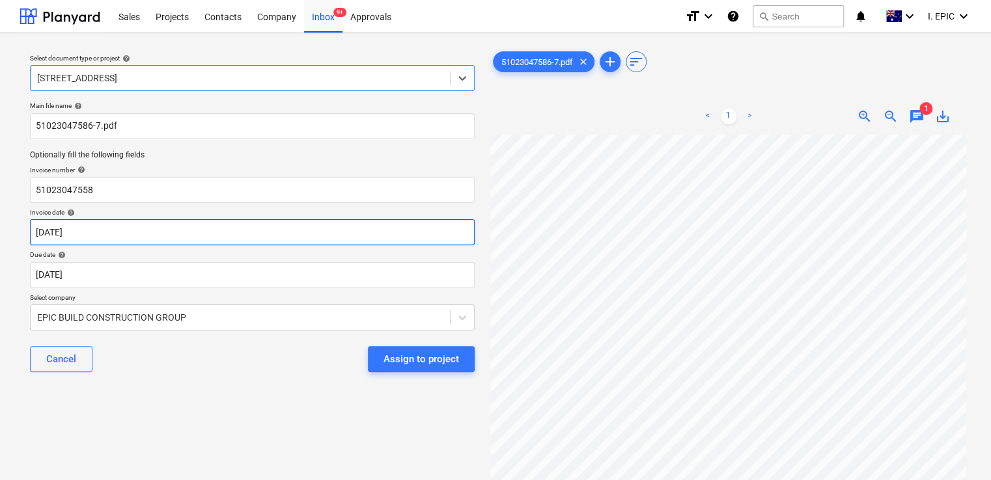
click at [96, 236] on body "Sales Projects Contacts Company Inbox 9+ Approvals format_size keyboard_arrow_d…" at bounding box center [495, 240] width 991 height 480
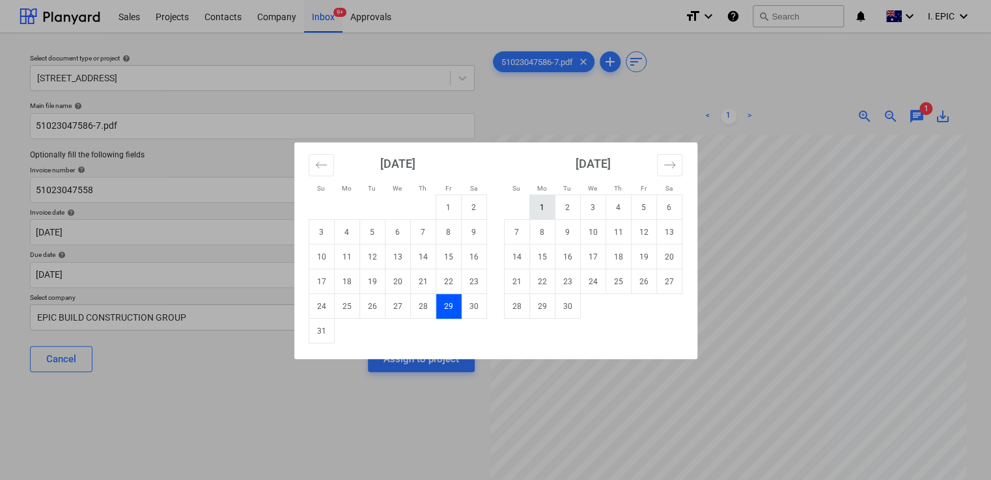
click at [542, 204] on td "1" at bounding box center [541, 207] width 25 height 25
type input "[DATE]"
click at [154, 277] on body "Sales Projects Contacts Company Inbox 9+ Approvals format_size keyboard_arrow_d…" at bounding box center [495, 240] width 991 height 480
click at [572, 304] on td "30" at bounding box center [567, 306] width 25 height 25
type input "[DATE]"
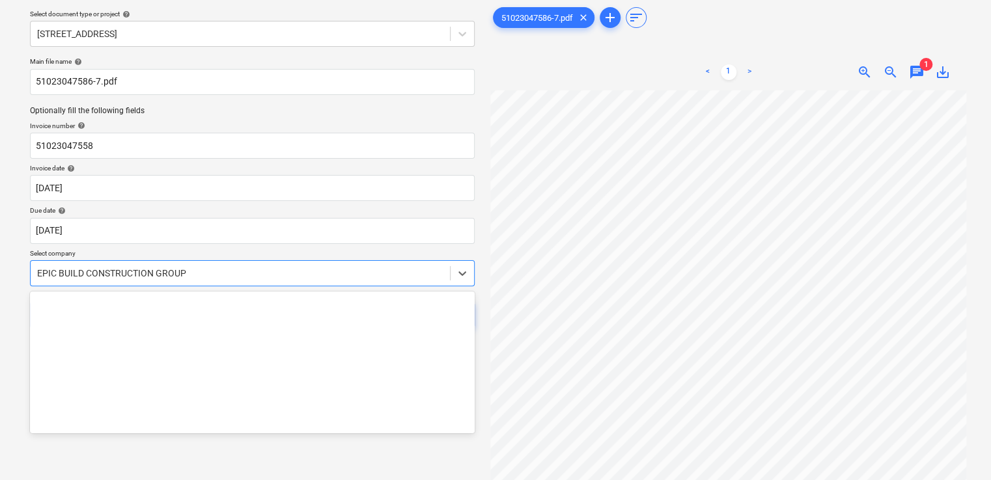
click at [419, 312] on body "Sales Projects Contacts Company Inbox 9+ Approvals format_size keyboard_arrow_d…" at bounding box center [495, 196] width 991 height 480
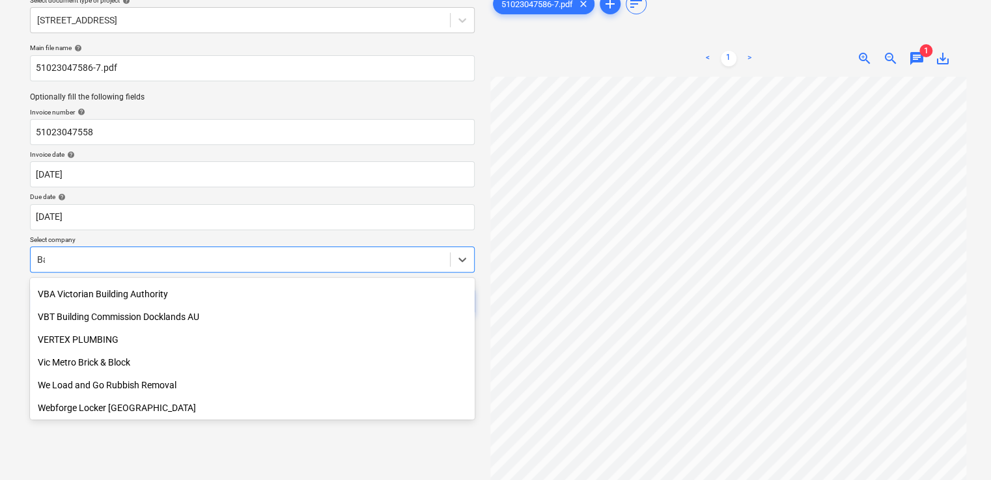
scroll to position [771, 0]
type input "[PERSON_NAME]"
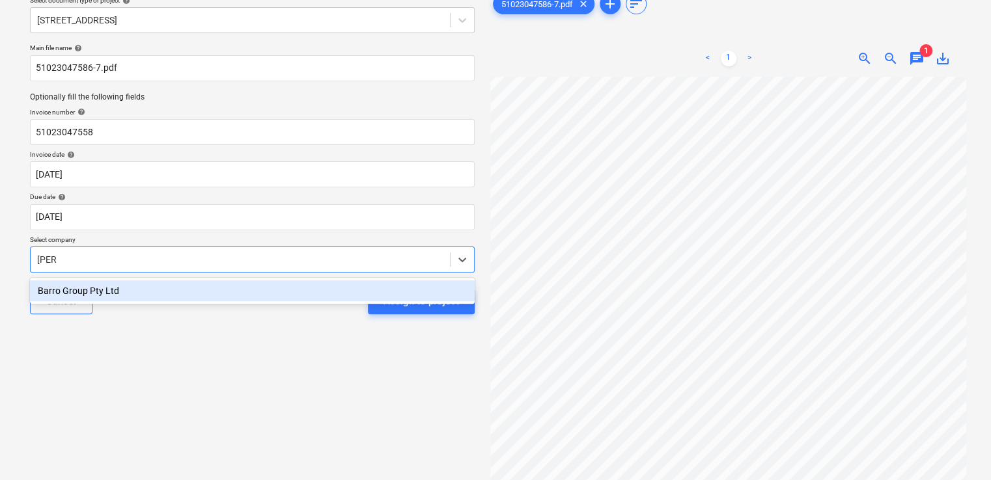
click at [391, 283] on div "Barro Group Pty Ltd" at bounding box center [252, 291] width 445 height 21
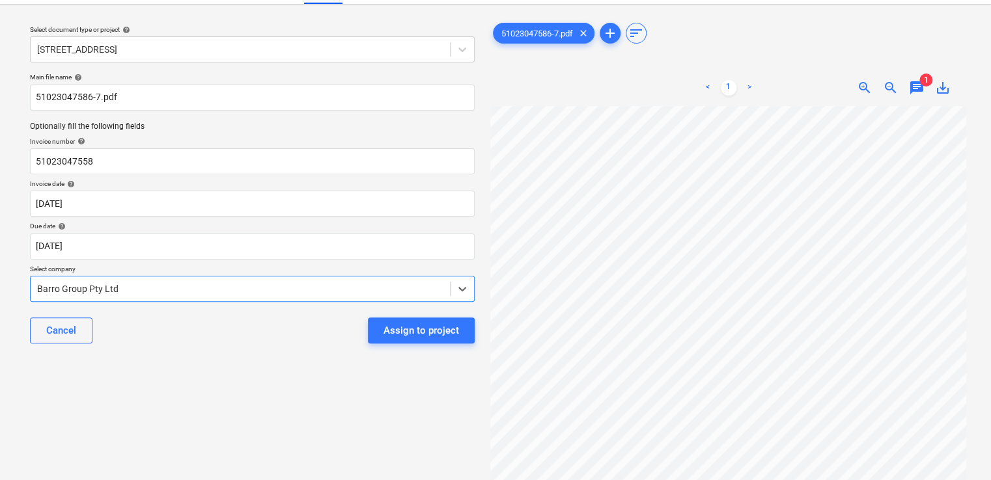
scroll to position [0, 0]
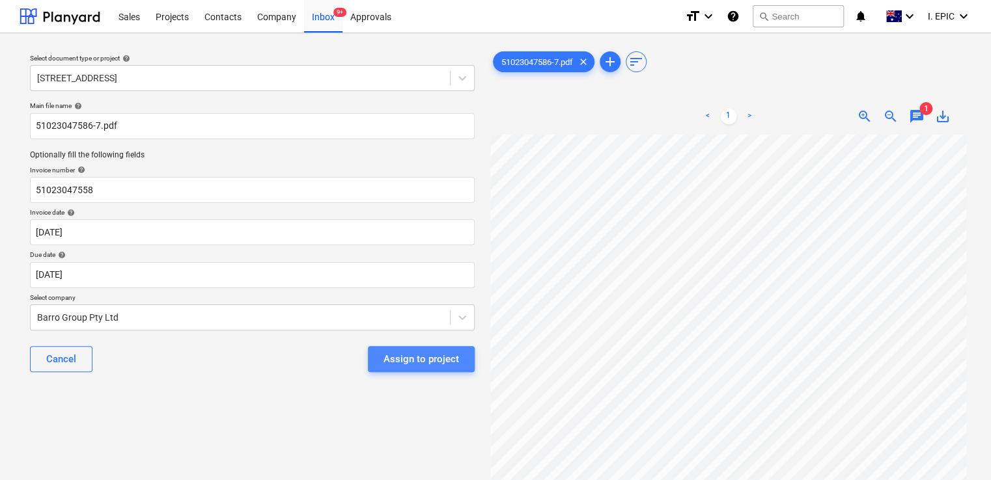
click at [429, 359] on div "Assign to project" at bounding box center [421, 359] width 76 height 17
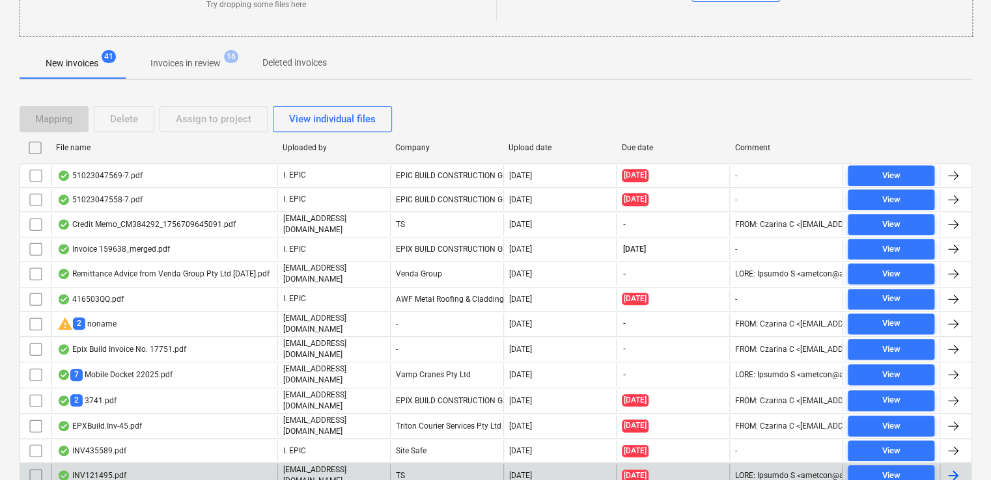
scroll to position [190, 0]
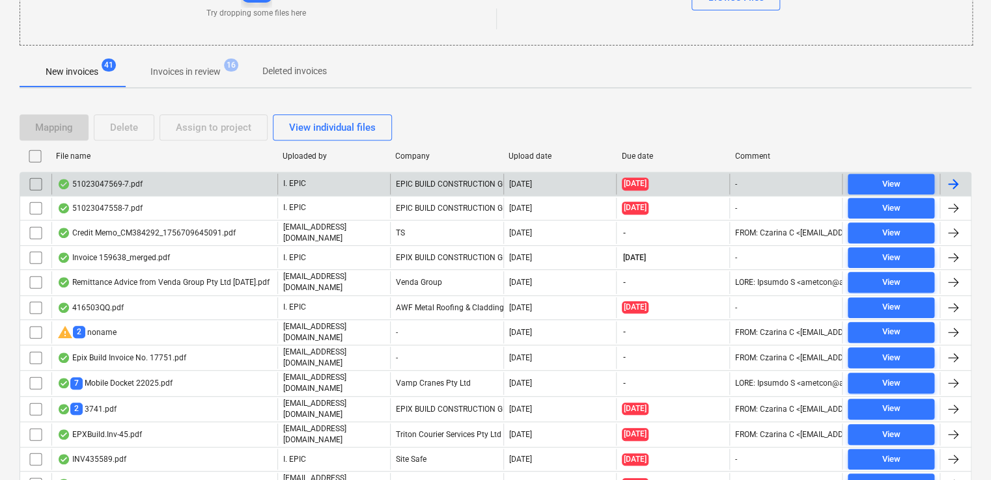
click at [191, 187] on div "51023047569-7.pdf" at bounding box center [164, 184] width 226 height 21
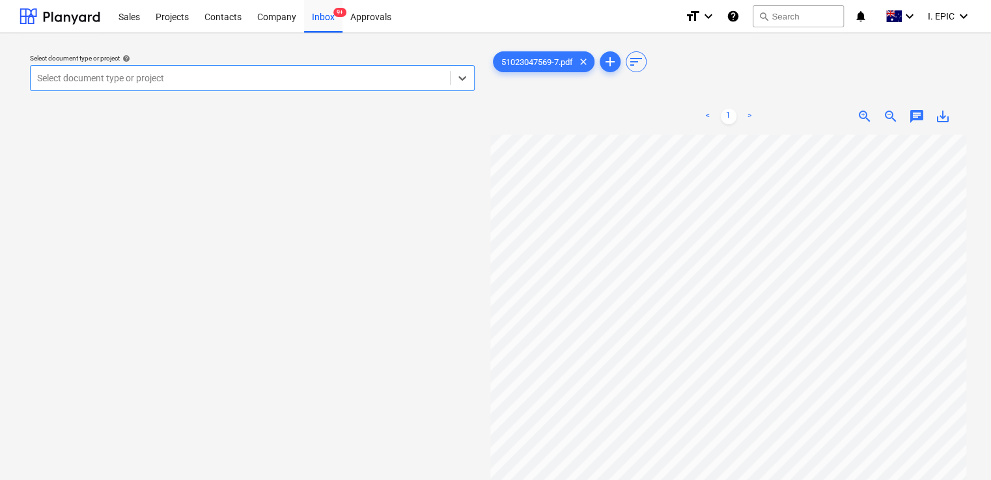
click at [914, 118] on span "chat" at bounding box center [917, 117] width 16 height 16
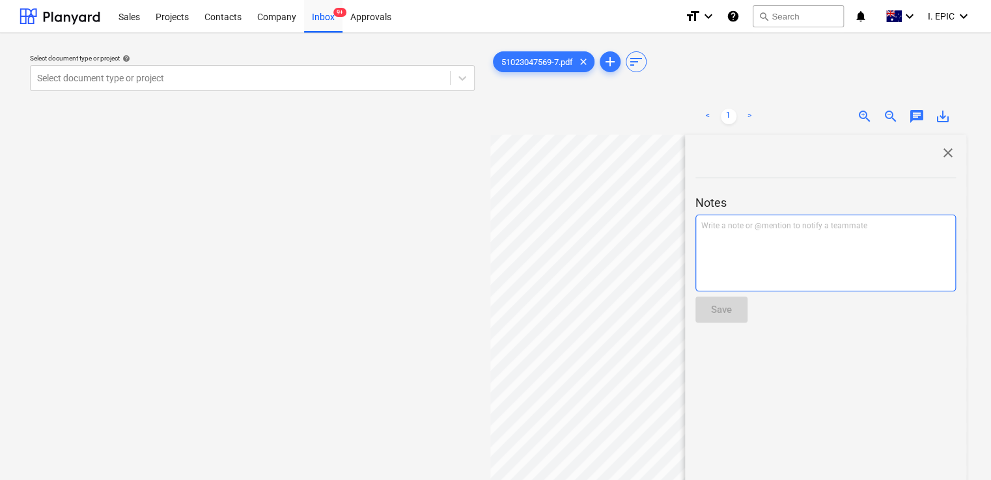
click at [808, 234] on div "Write a note or @mention to notify a teammate [PERSON_NAME]" at bounding box center [825, 253] width 260 height 77
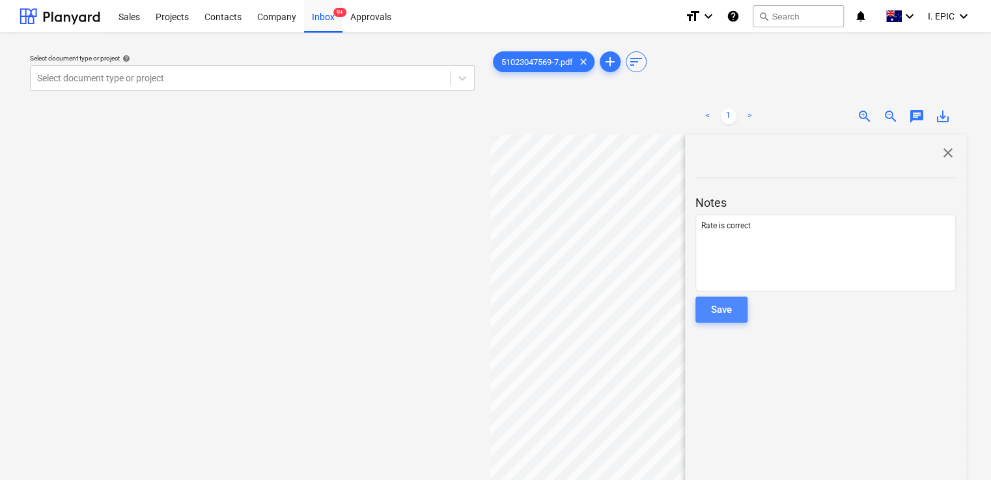
click at [711, 312] on div "Save" at bounding box center [721, 309] width 21 height 17
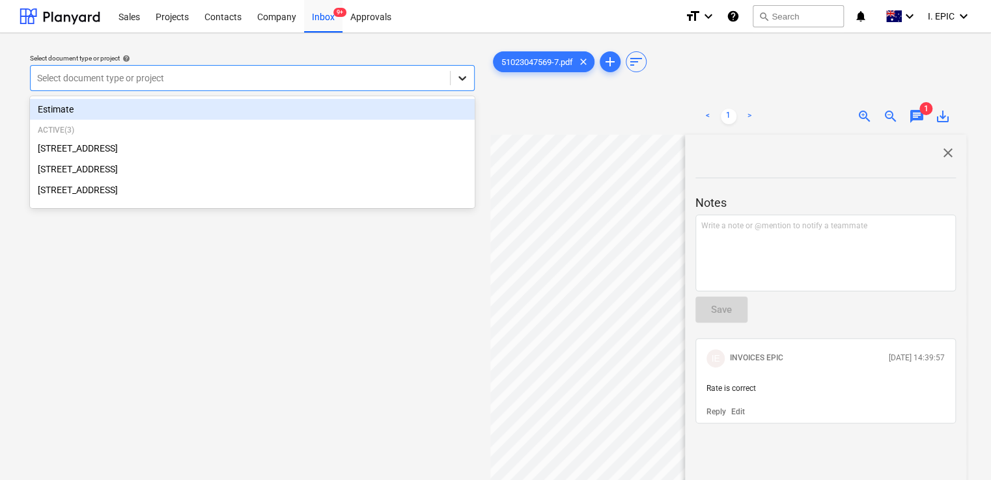
click at [450, 74] on div at bounding box center [461, 77] width 23 height 23
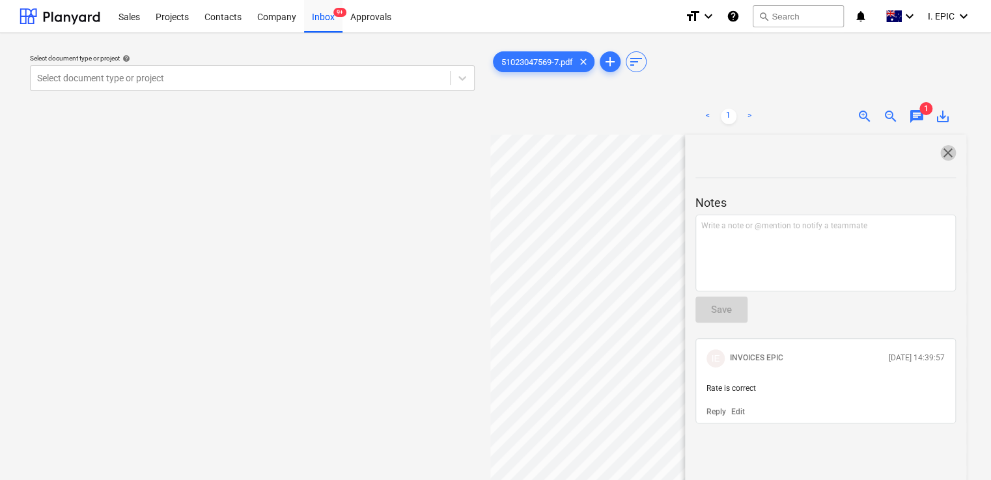
click at [940, 154] on span "close" at bounding box center [948, 153] width 16 height 16
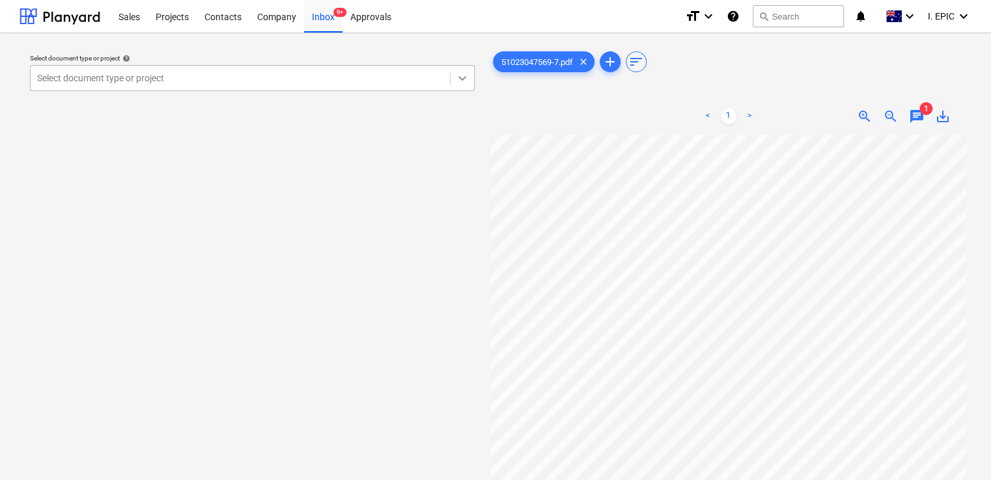
click at [453, 79] on div at bounding box center [461, 77] width 23 height 23
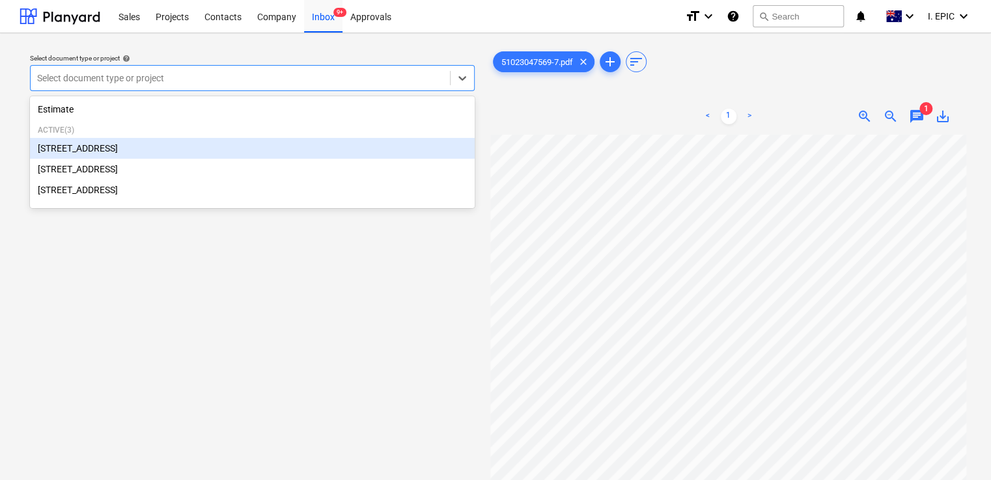
click at [145, 150] on div "[STREET_ADDRESS]" at bounding box center [252, 148] width 445 height 21
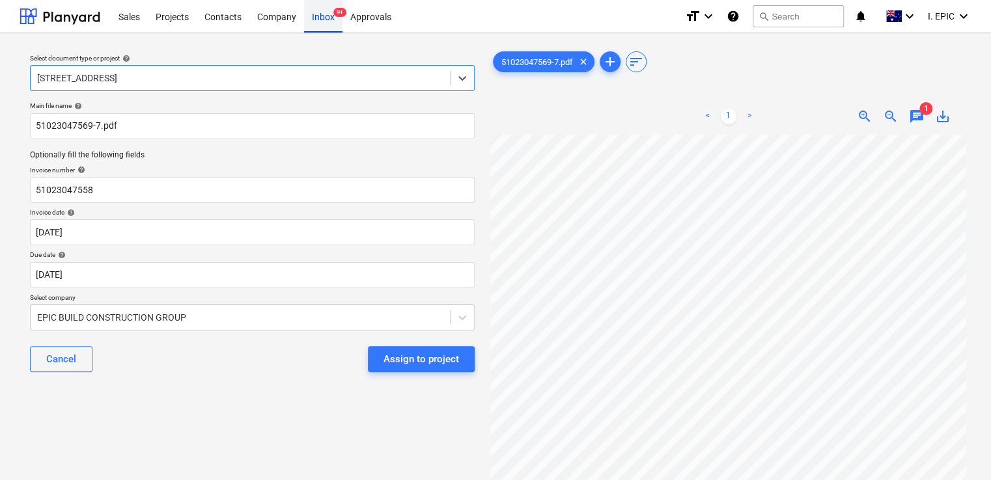
click at [327, 19] on div "Inbox 9+" at bounding box center [323, 15] width 38 height 33
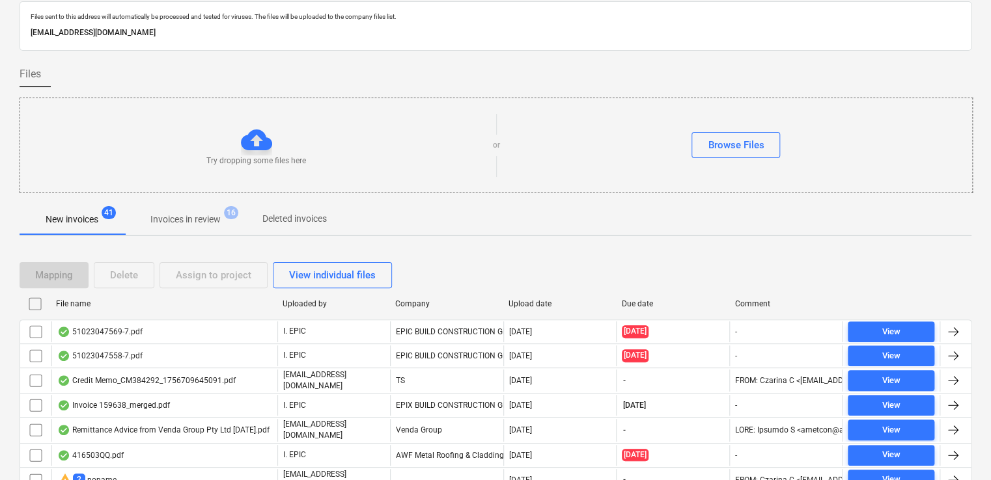
scroll to position [65, 0]
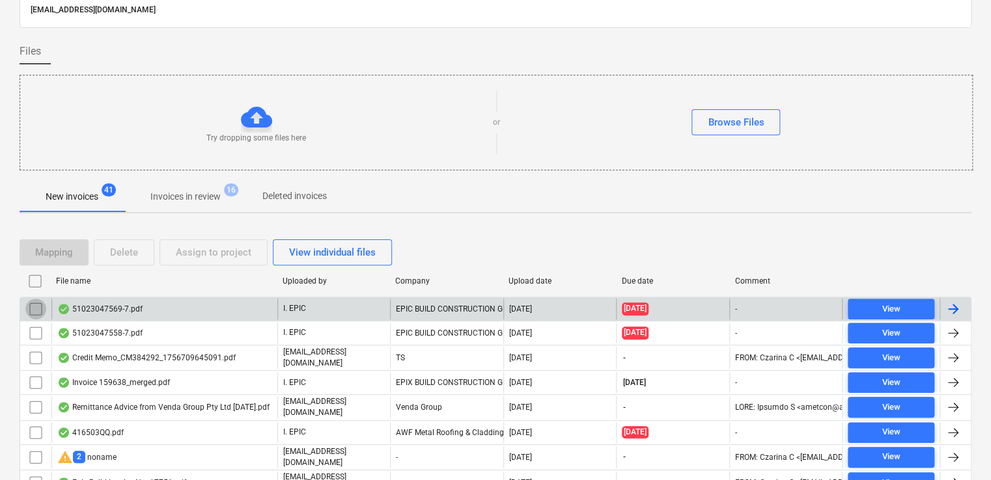
click at [36, 305] on input "checkbox" at bounding box center [35, 309] width 21 height 21
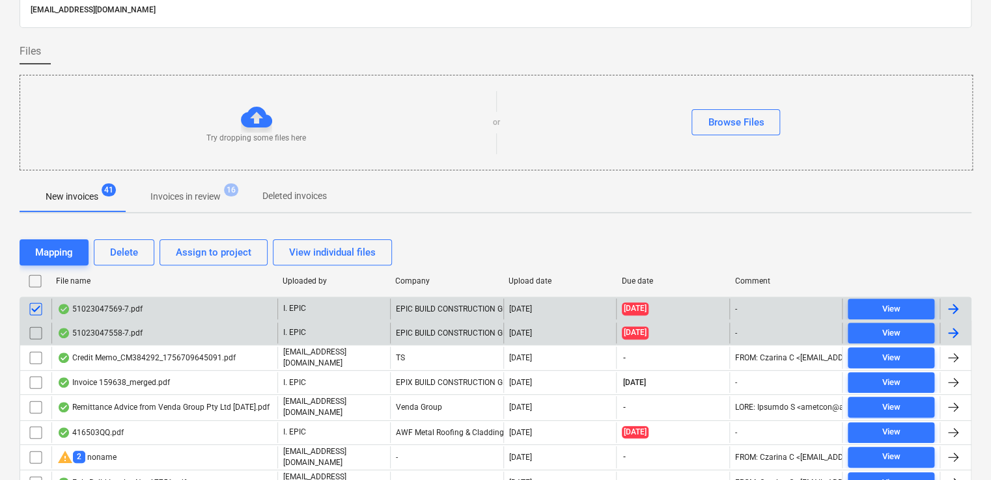
click at [36, 334] on input "checkbox" at bounding box center [35, 333] width 21 height 21
click at [129, 246] on div "Delete" at bounding box center [124, 252] width 28 height 17
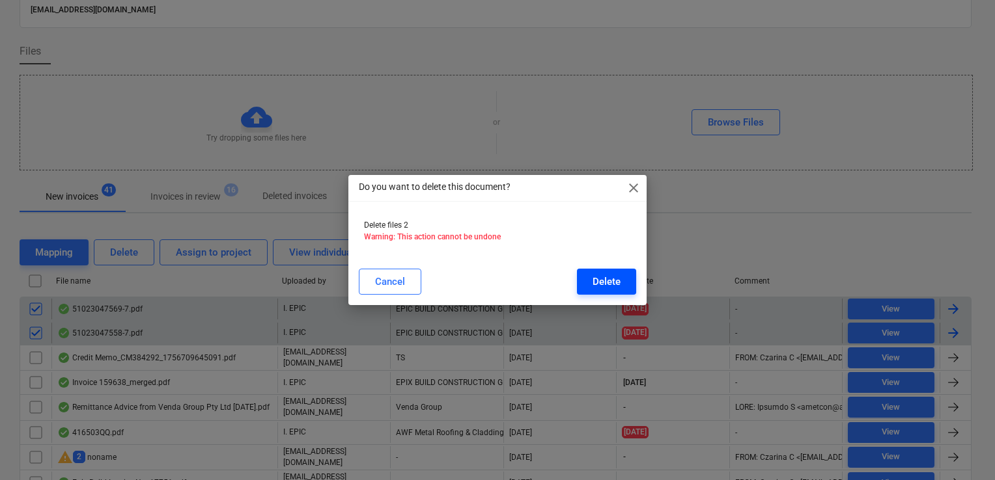
click at [607, 285] on div "Delete" at bounding box center [606, 281] width 28 height 17
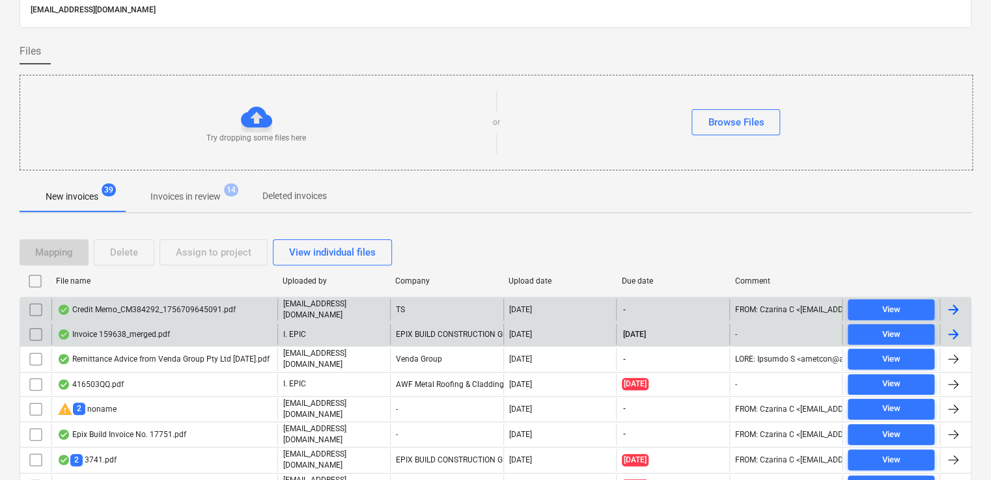
click at [197, 307] on div "Credit Memo_CM384292_1756709645091.pdf" at bounding box center [146, 310] width 178 height 10
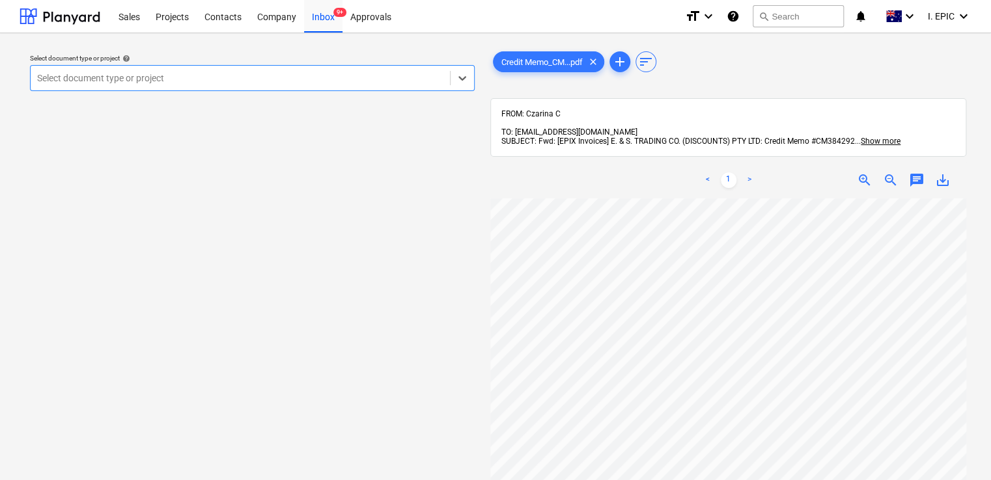
click at [448, 77] on div "Select document type or project" at bounding box center [240, 78] width 419 height 18
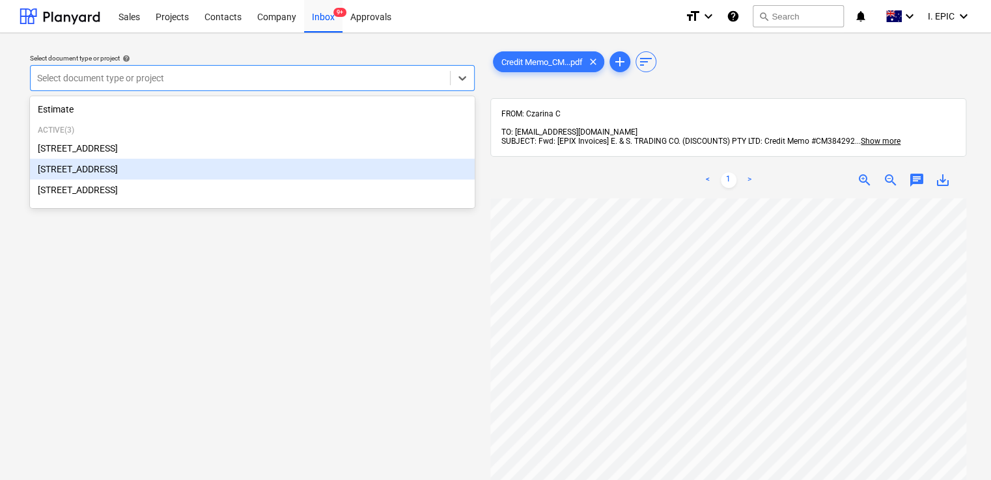
click at [200, 166] on div "[STREET_ADDRESS]" at bounding box center [252, 169] width 445 height 21
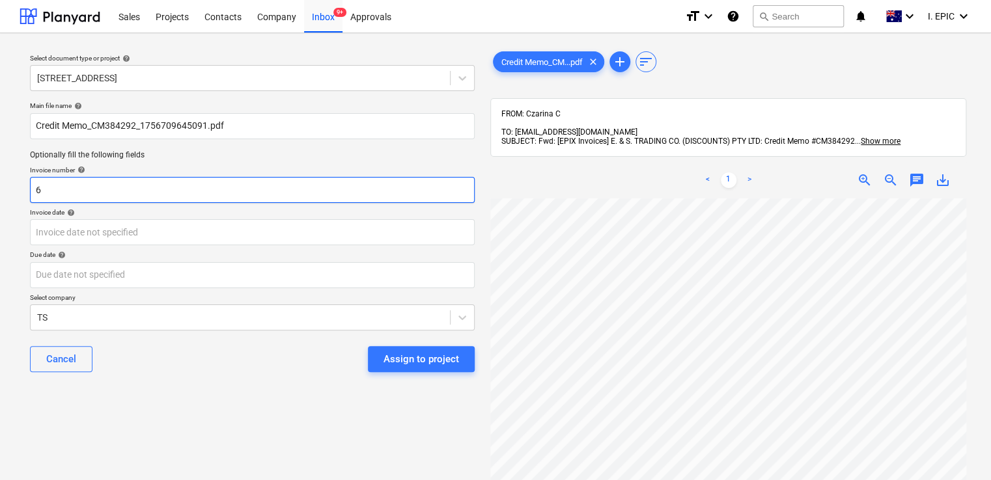
drag, startPoint x: 166, startPoint y: 184, endPoint x: 27, endPoint y: 189, distance: 138.7
click at [27, 189] on div "Main file name help Credit Memo_CM384292_1756709645091.pdf Optionally fill the …" at bounding box center [252, 242] width 455 height 292
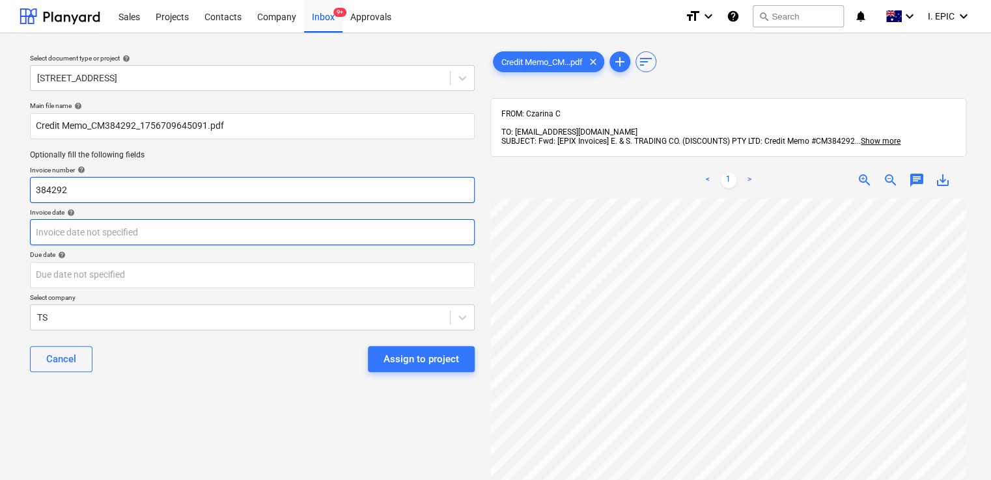
type input "384292"
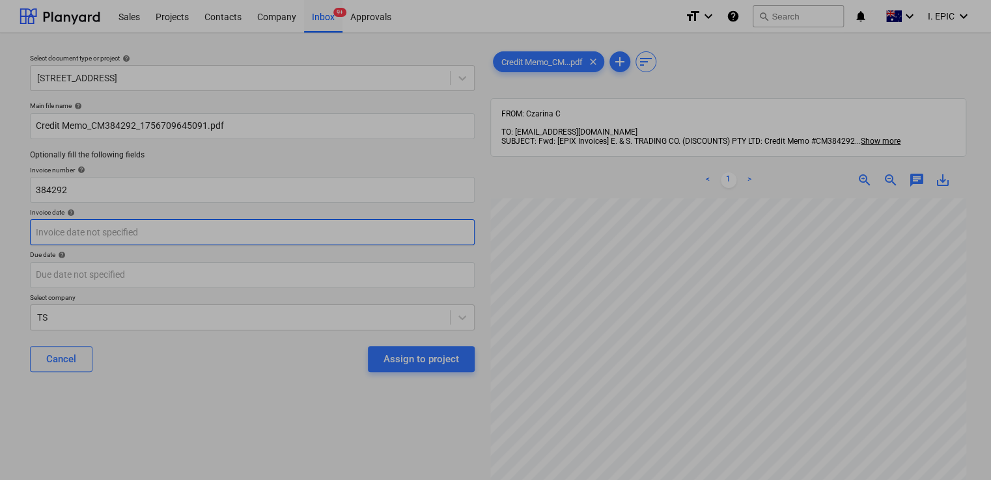
click at [69, 230] on body "Sales Projects Contacts Company Inbox 9+ Approvals format_size keyboard_arrow_d…" at bounding box center [495, 240] width 991 height 480
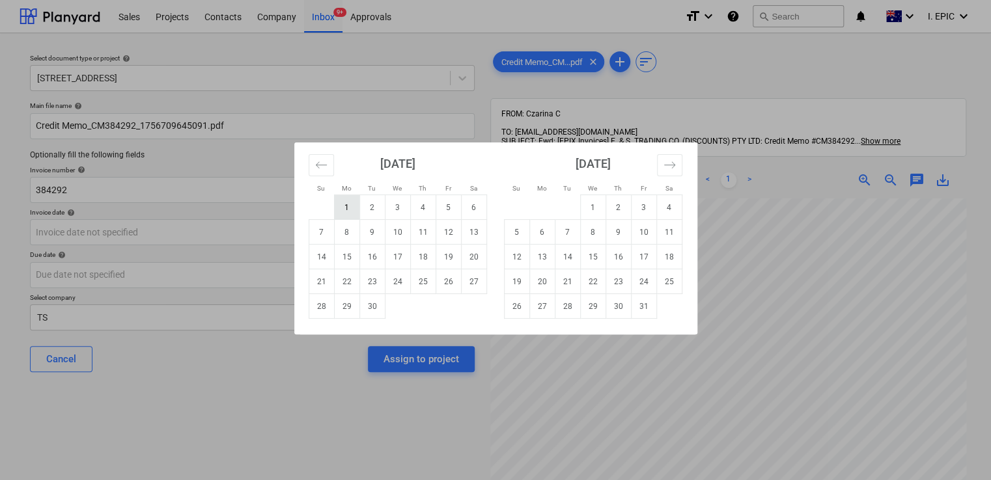
click at [346, 209] on td "1" at bounding box center [346, 207] width 25 height 25
type input "[DATE]"
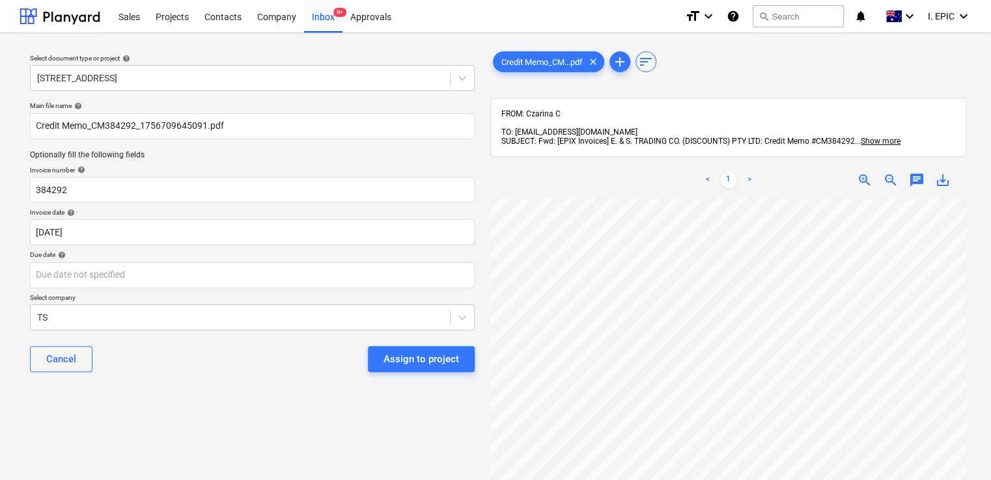
scroll to position [249, 0]
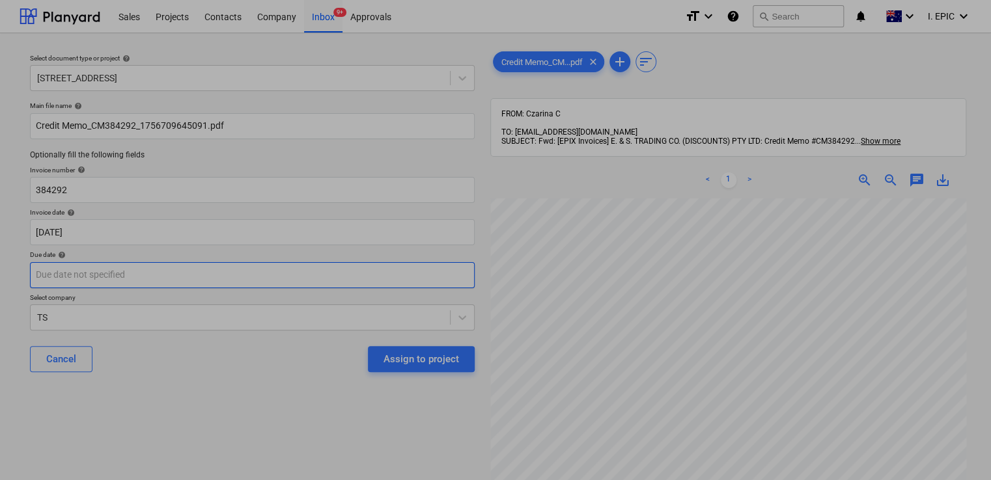
click at [122, 278] on body "Sales Projects Contacts Company Inbox 9+ Approvals format_size keyboard_arrow_d…" at bounding box center [495, 240] width 991 height 480
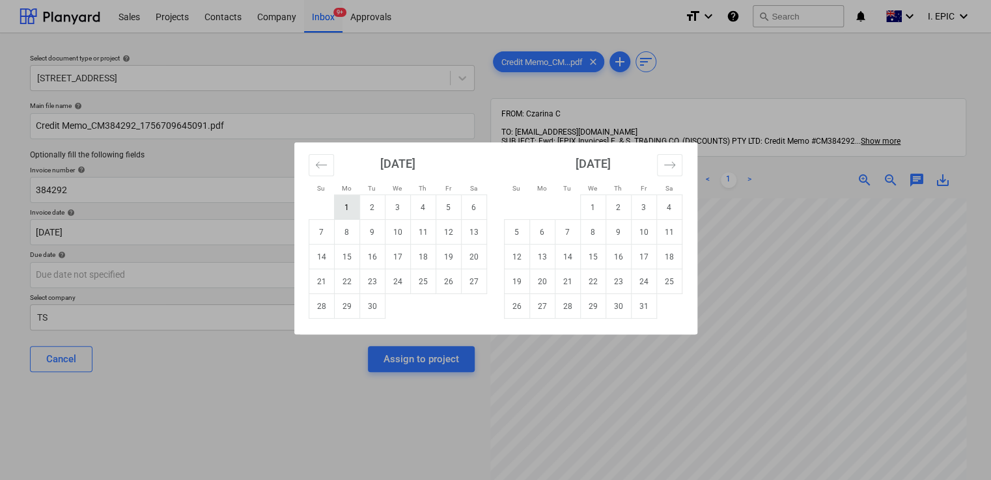
click at [340, 209] on td "1" at bounding box center [346, 207] width 25 height 25
type input "[DATE]"
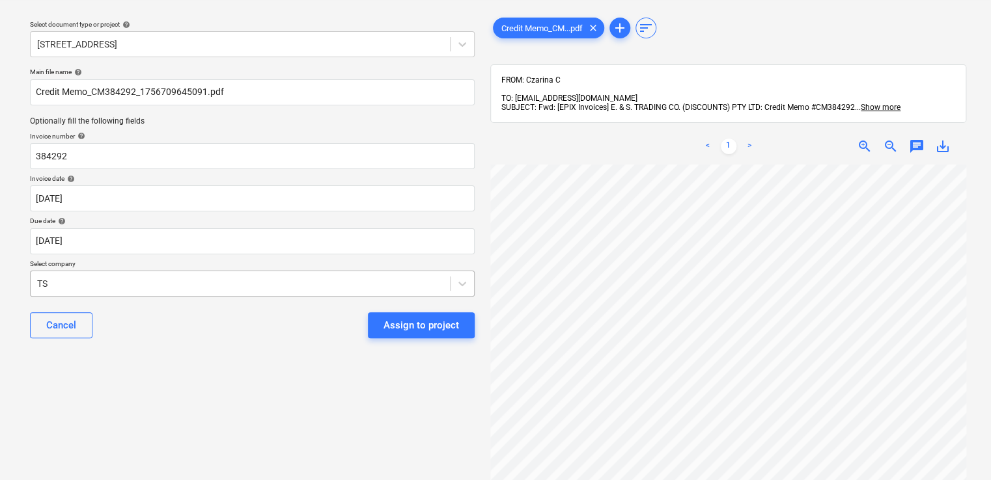
click at [181, 316] on body "Sales Projects Contacts Company Inbox 9+ Approvals format_size keyboard_arrow_d…" at bounding box center [495, 206] width 991 height 480
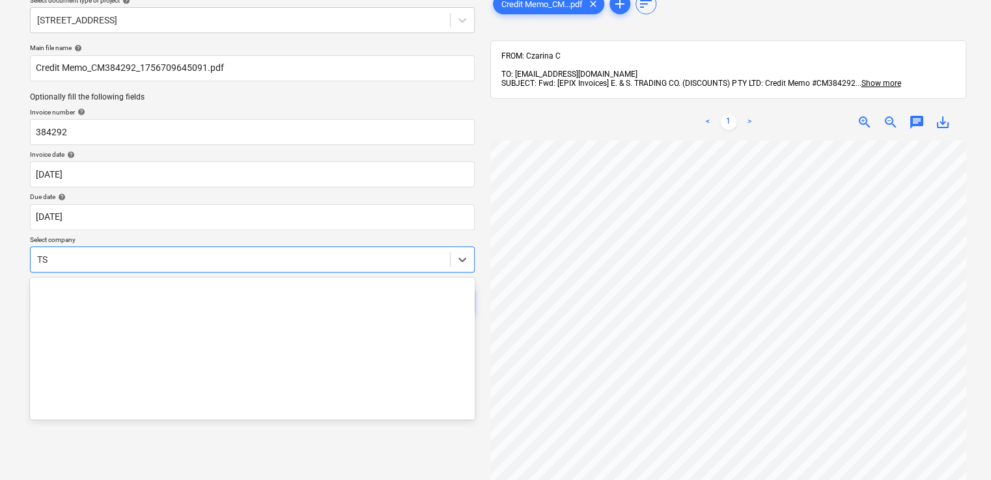
scroll to position [20934, 0]
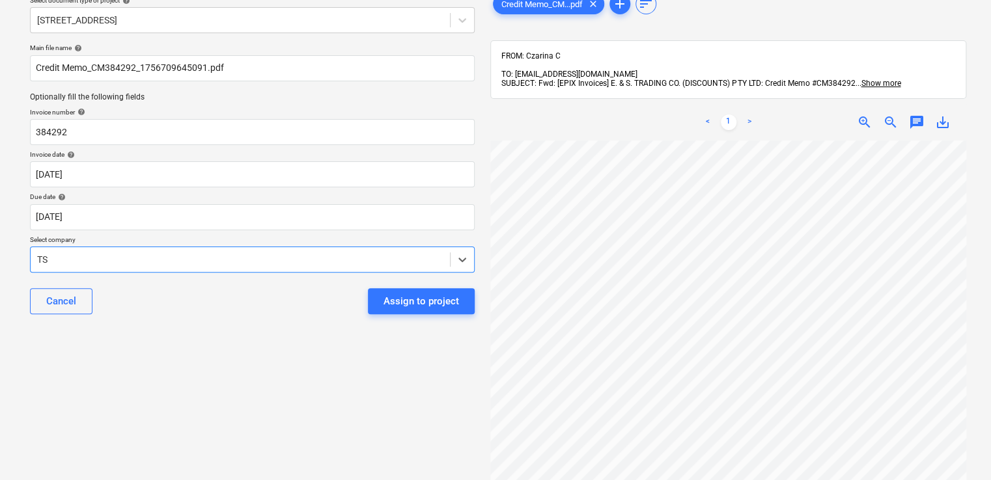
click at [255, 253] on div at bounding box center [240, 259] width 406 height 13
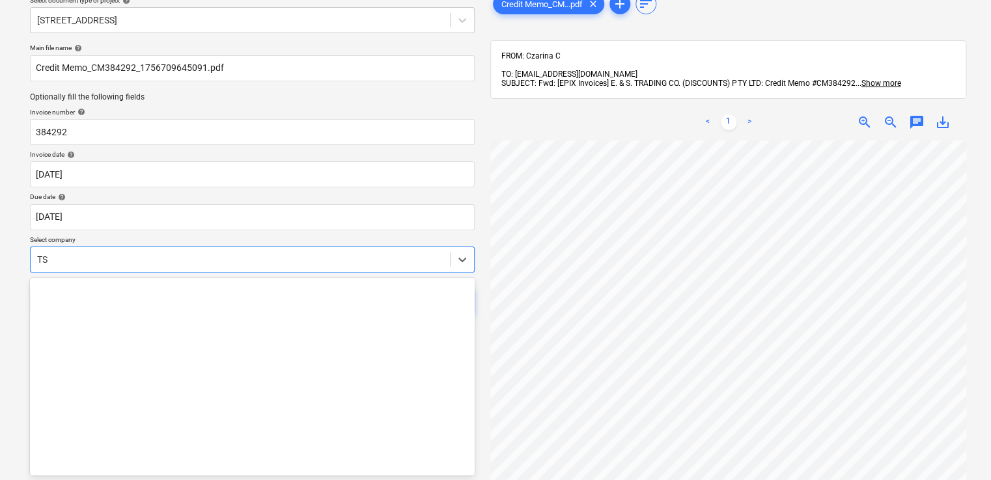
click at [255, 253] on div at bounding box center [240, 259] width 406 height 13
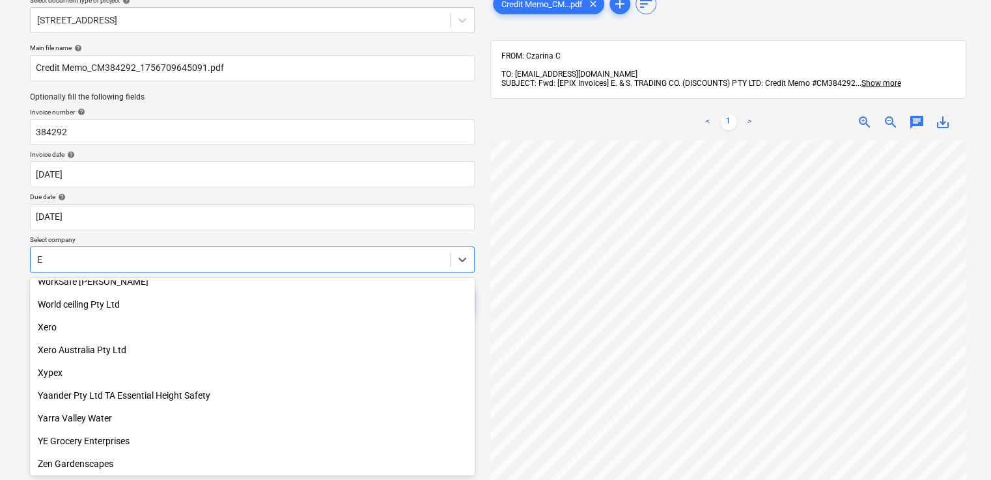
type input "E &"
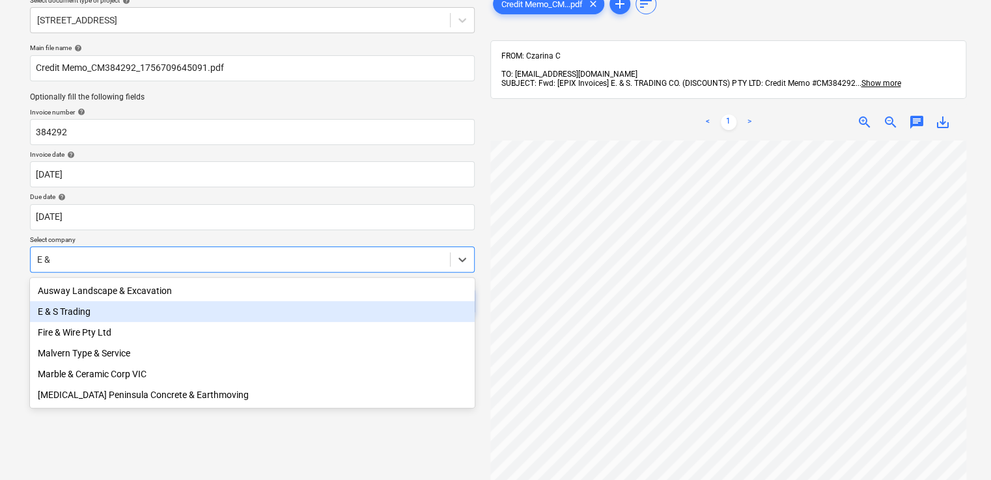
click at [175, 309] on div "E & S Trading" at bounding box center [252, 311] width 445 height 21
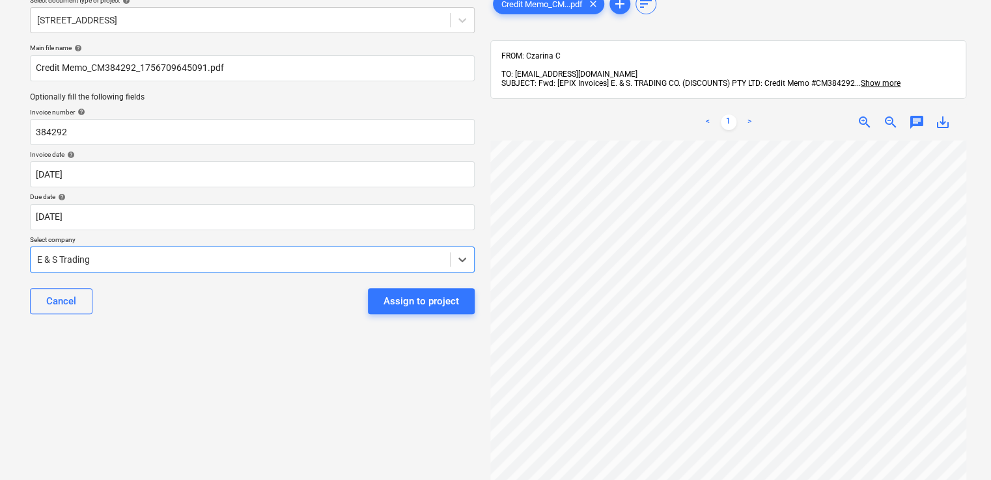
scroll to position [0, 0]
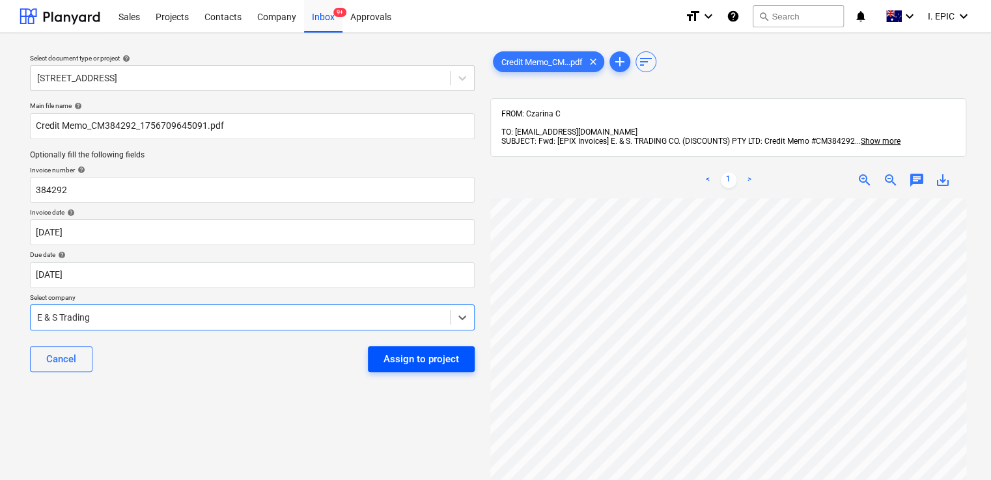
click at [451, 364] on div "Assign to project" at bounding box center [421, 359] width 76 height 17
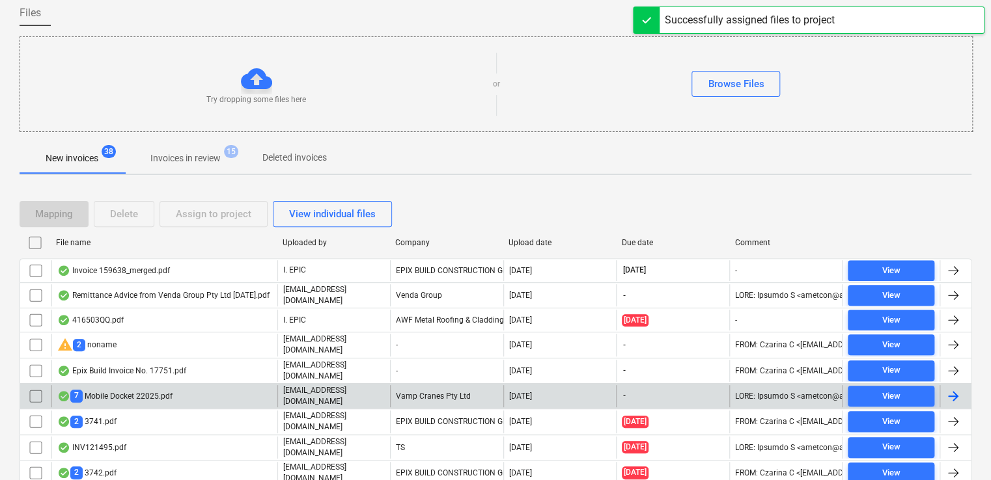
scroll to position [195, 0]
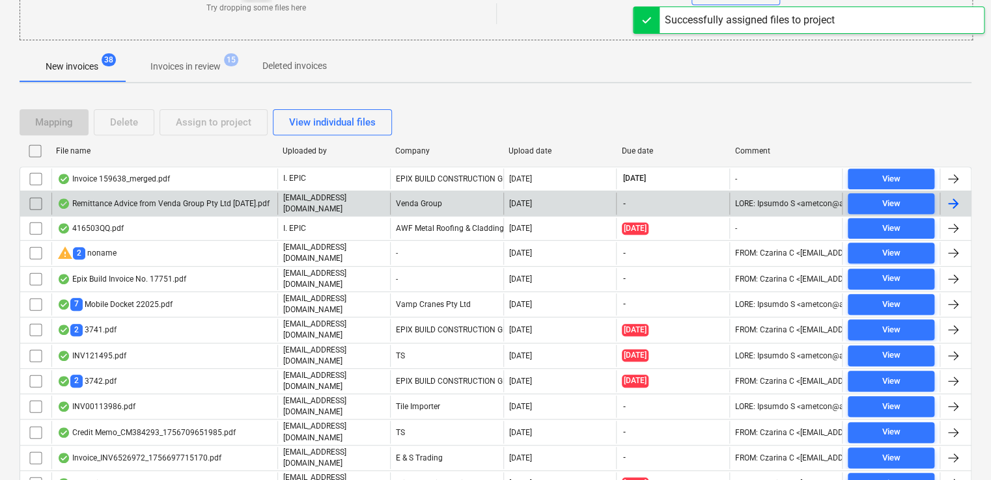
click at [190, 200] on div "Remittance Advice from Venda Group Pty Ltd [DATE].pdf" at bounding box center [163, 204] width 212 height 10
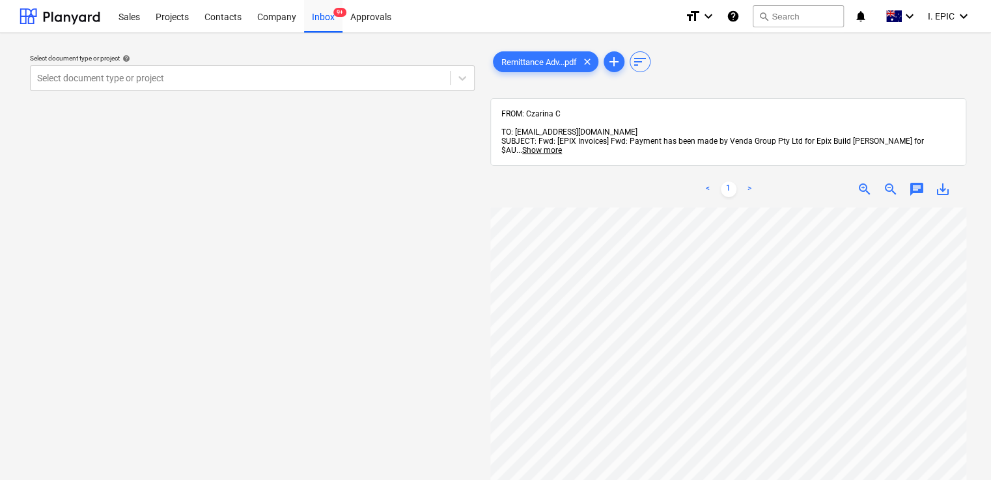
click at [324, 33] on div "Sales Projects Contacts Company Inbox 9+ Approvals format_size keyboard_arrow_d…" at bounding box center [495, 16] width 991 height 33
click at [320, 28] on div "Inbox 9+" at bounding box center [323, 15] width 38 height 33
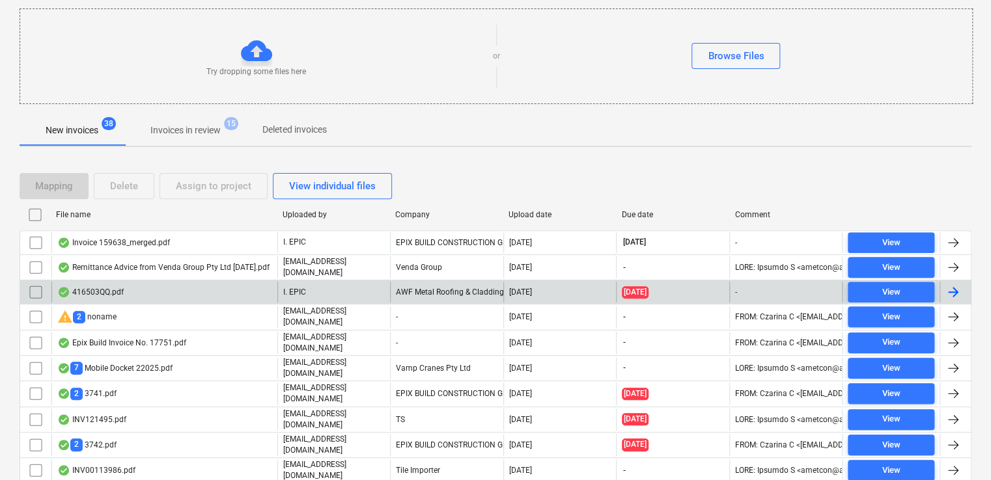
scroll to position [118, 0]
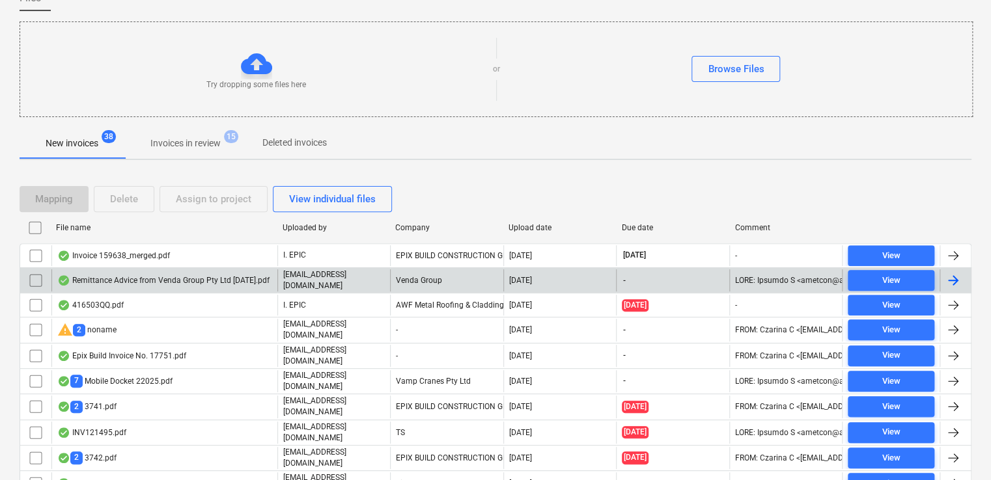
click at [33, 275] on input "checkbox" at bounding box center [35, 280] width 21 height 21
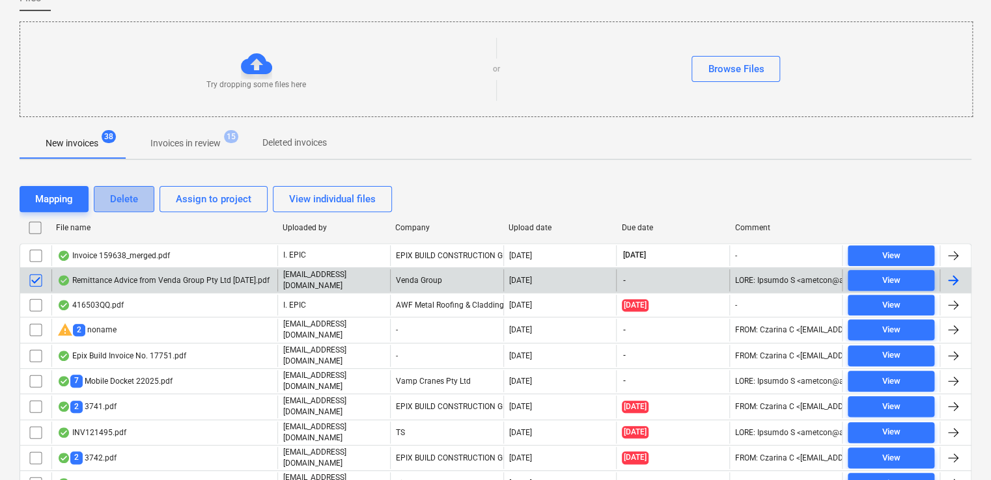
click at [130, 200] on div "Delete" at bounding box center [124, 199] width 28 height 17
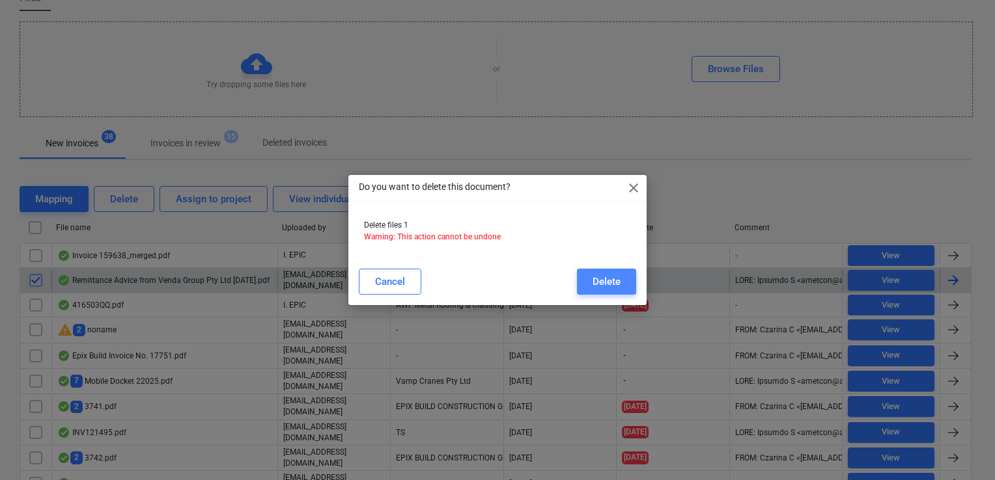
click at [604, 272] on button "Delete" at bounding box center [606, 282] width 59 height 26
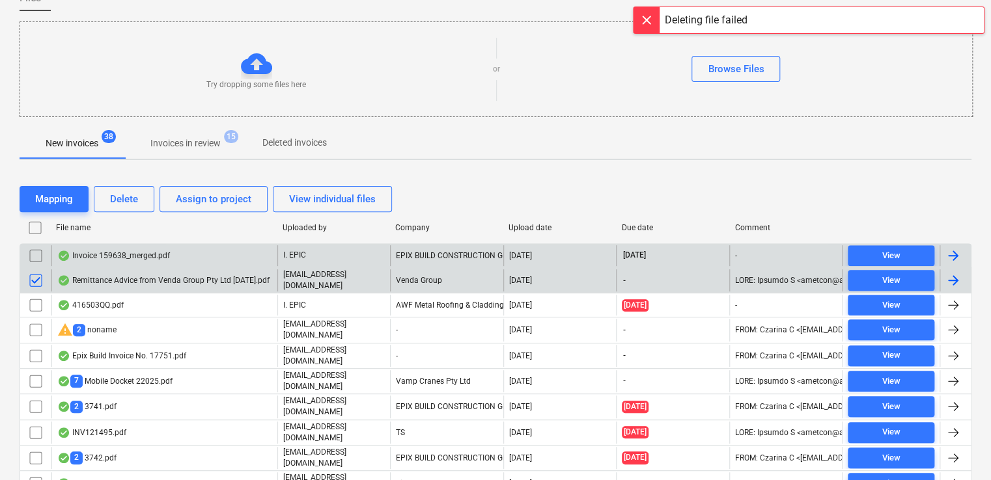
click at [103, 255] on div "Invoice 159638_merged.pdf" at bounding box center [113, 256] width 113 height 10
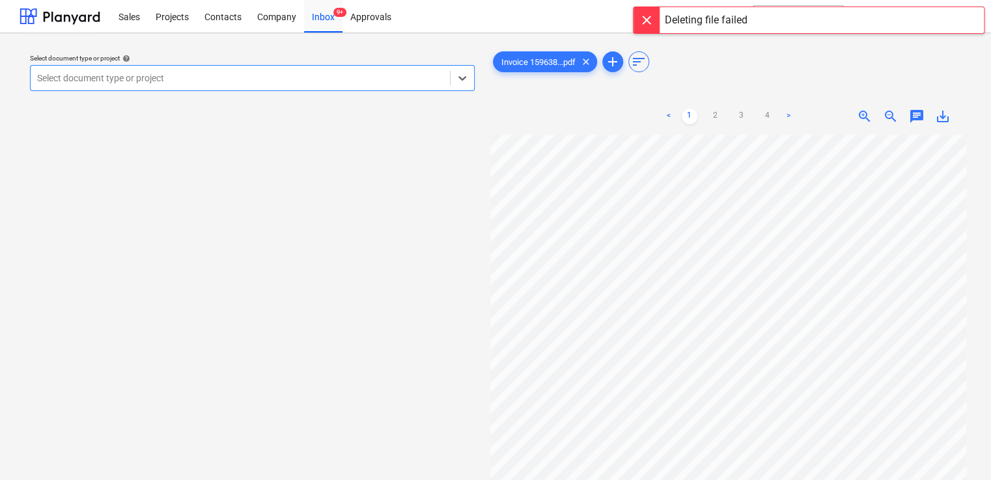
click at [646, 19] on div at bounding box center [646, 20] width 26 height 26
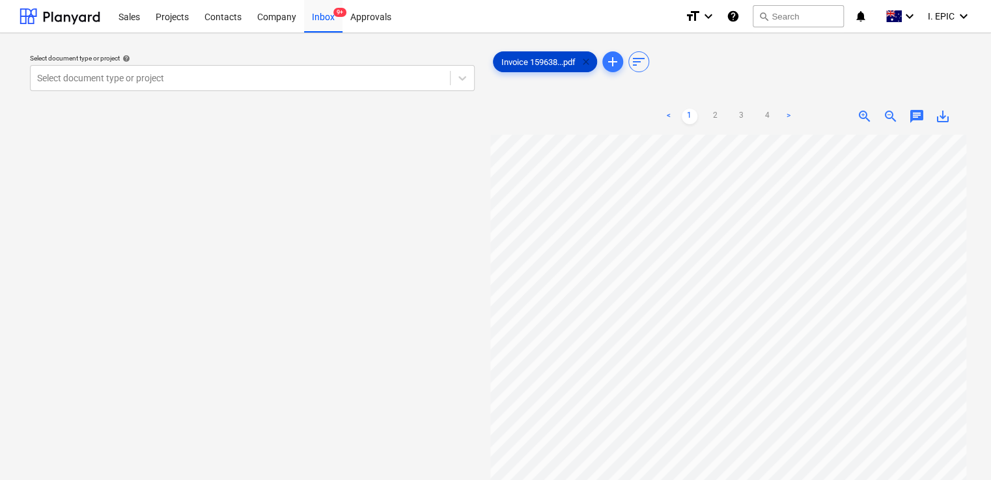
click at [588, 59] on span "clear" at bounding box center [586, 62] width 16 height 16
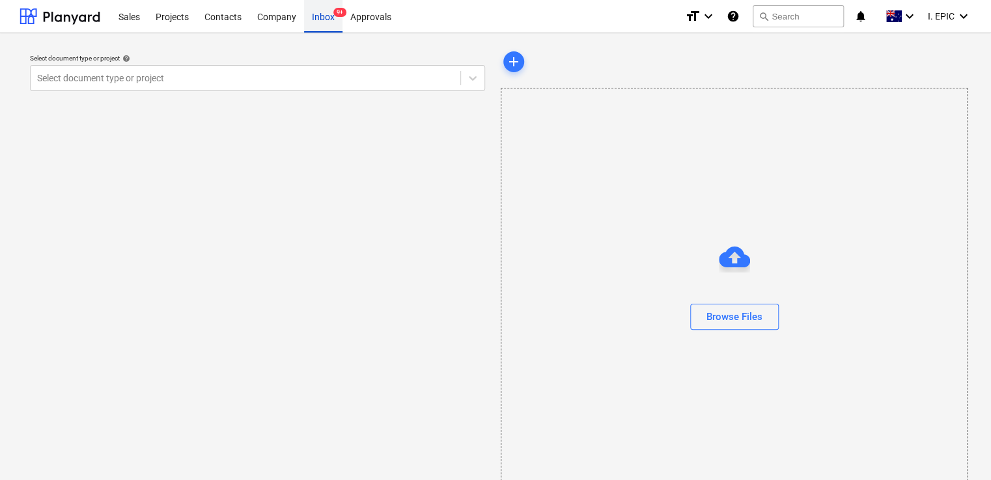
click at [316, 25] on div "Inbox 9+" at bounding box center [323, 15] width 38 height 33
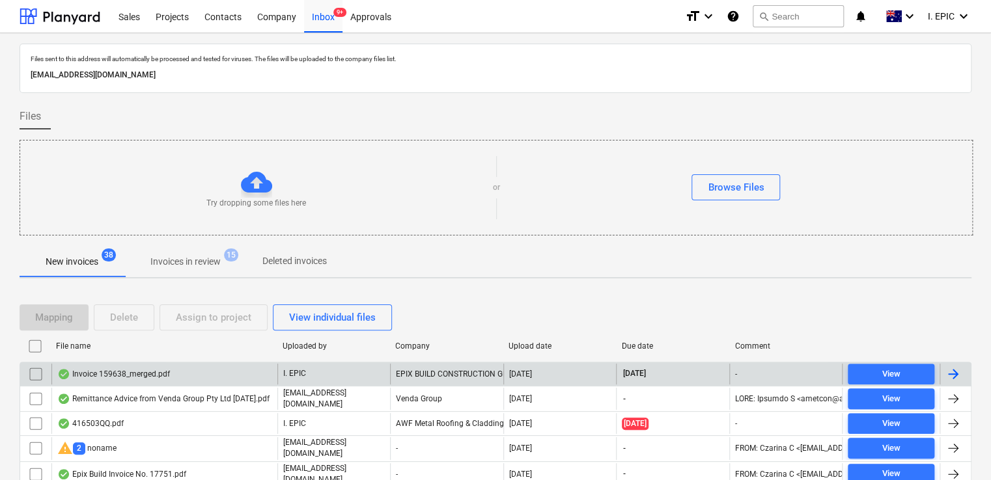
click at [110, 369] on div "Invoice 159638_merged.pdf" at bounding box center [113, 374] width 113 height 10
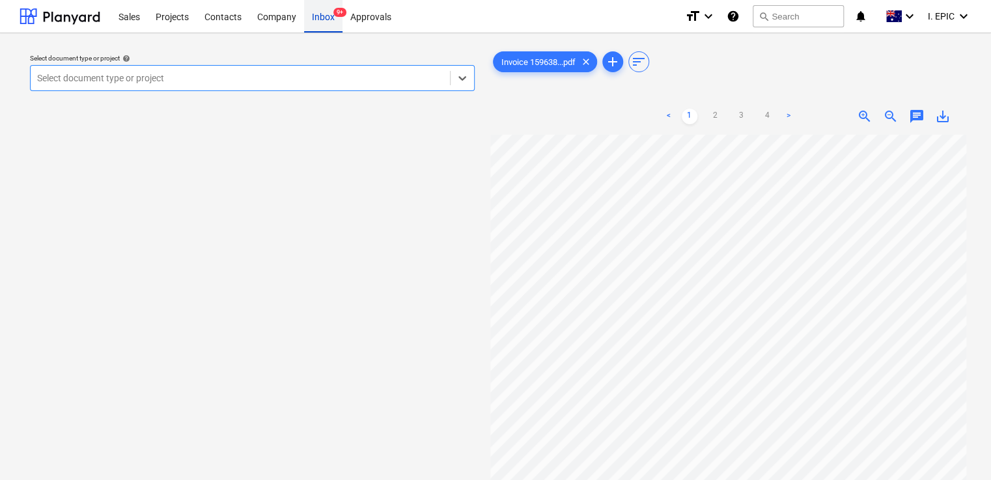
click at [327, 18] on div "Inbox 9+" at bounding box center [323, 15] width 38 height 33
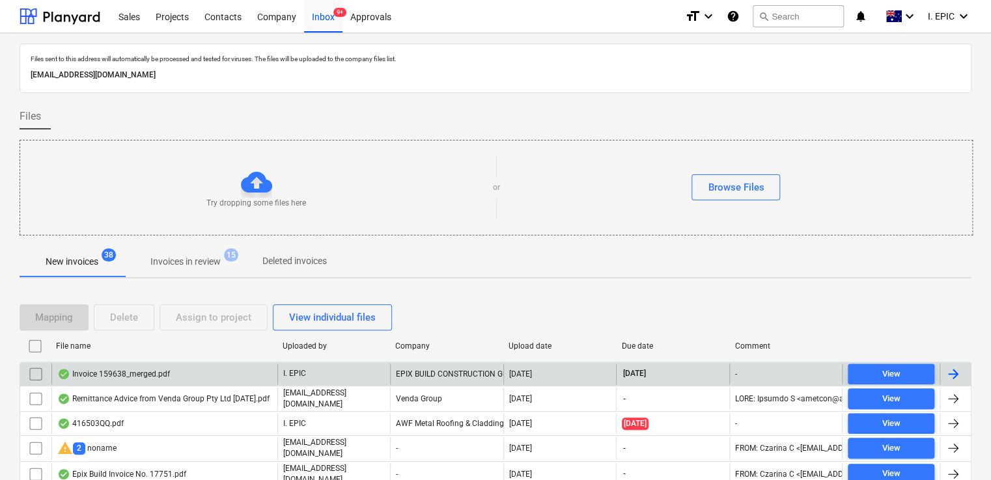
click at [31, 374] on input "checkbox" at bounding box center [35, 374] width 21 height 21
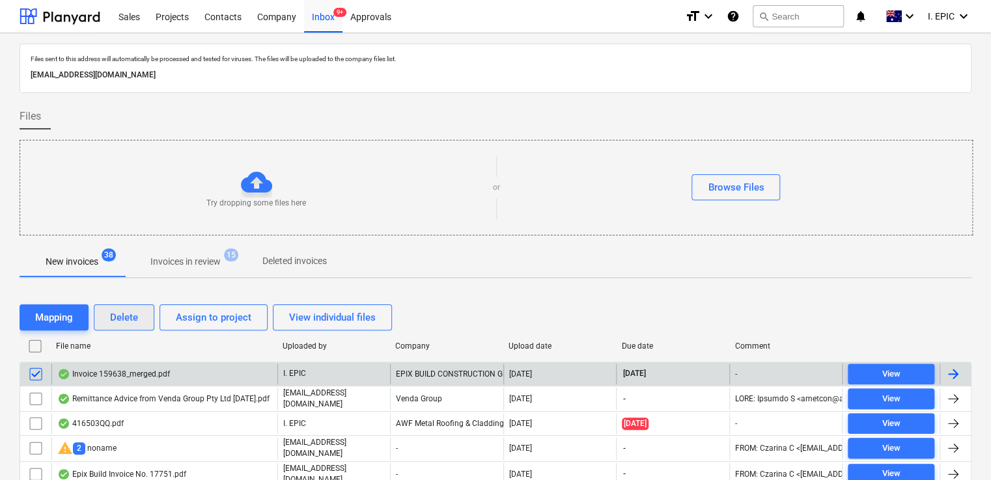
click at [115, 314] on div "Delete" at bounding box center [124, 317] width 28 height 17
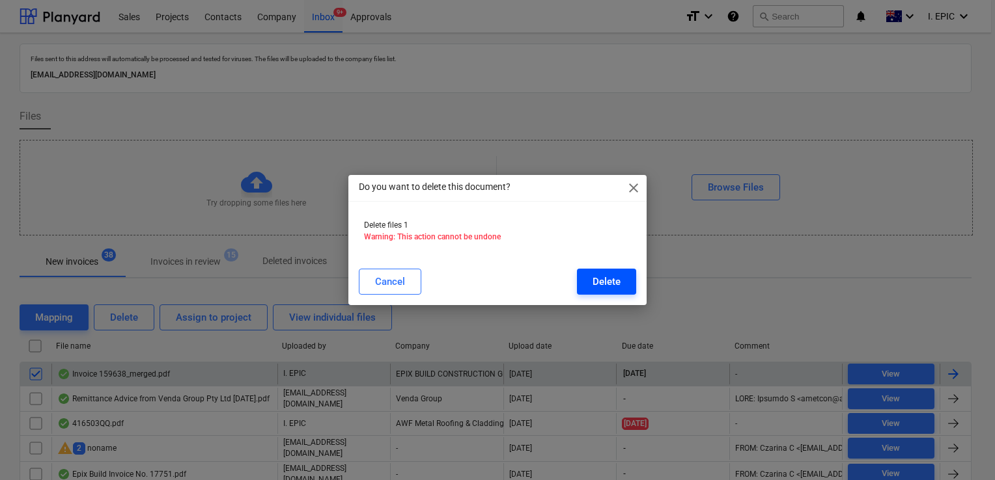
click at [588, 284] on button "Delete" at bounding box center [606, 282] width 59 height 26
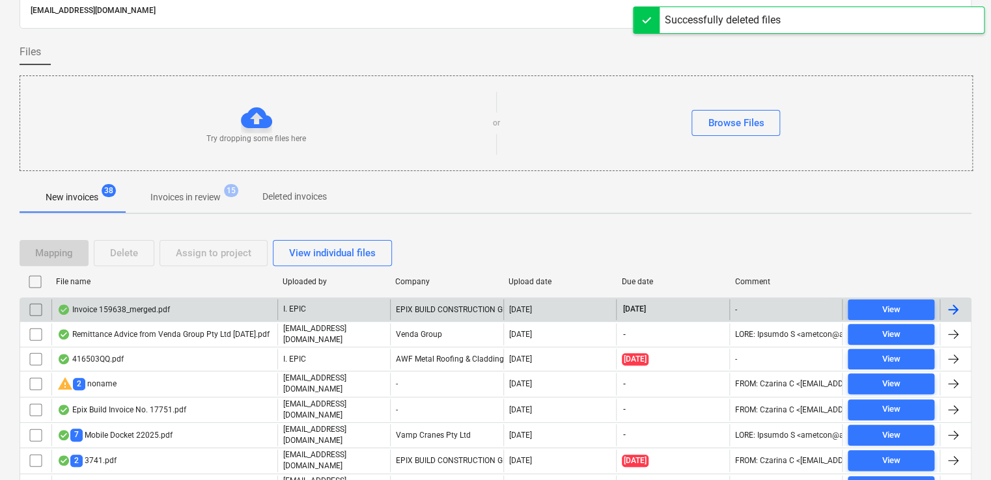
scroll to position [195, 0]
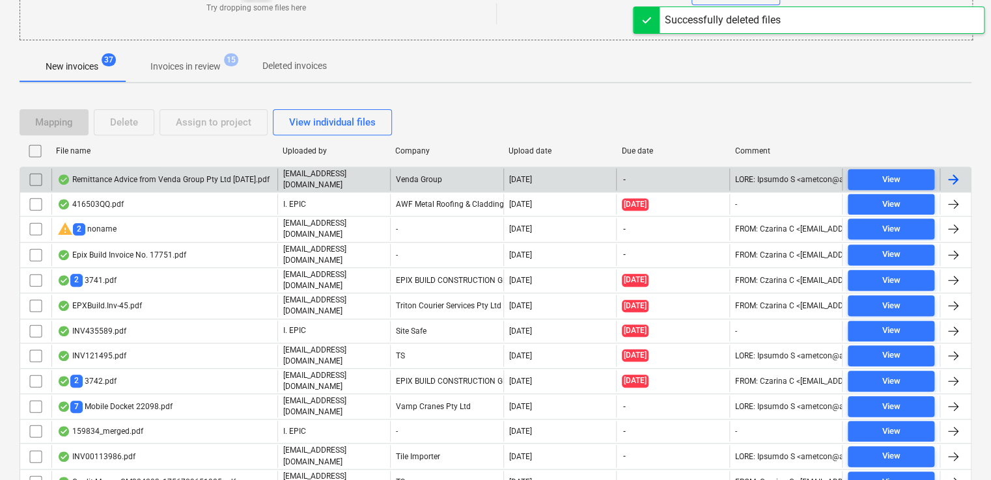
click at [32, 176] on input "checkbox" at bounding box center [35, 179] width 21 height 21
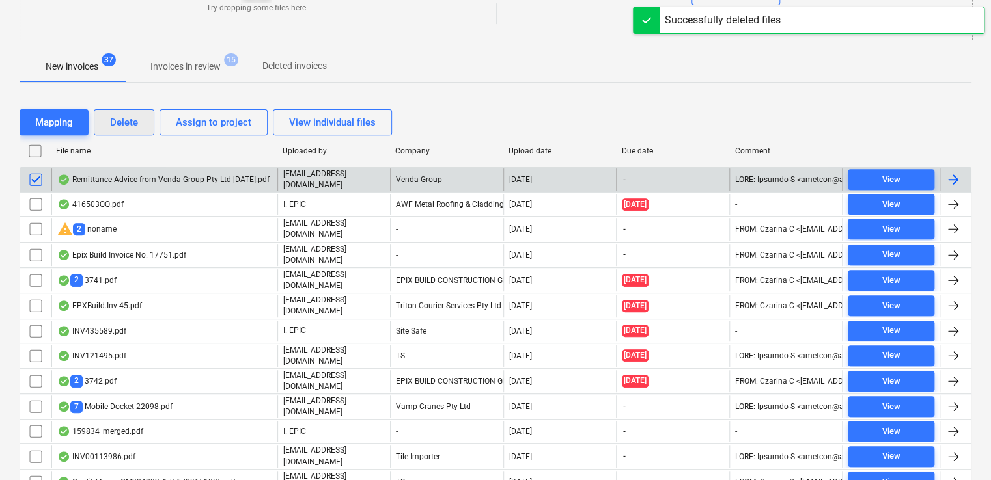
click at [120, 126] on div "Delete" at bounding box center [124, 122] width 28 height 17
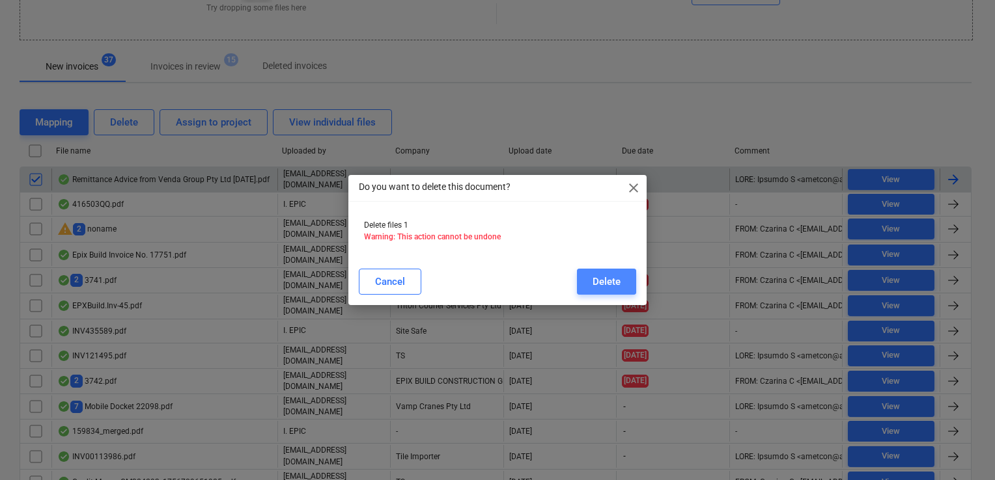
click at [593, 280] on div "Delete" at bounding box center [606, 281] width 28 height 17
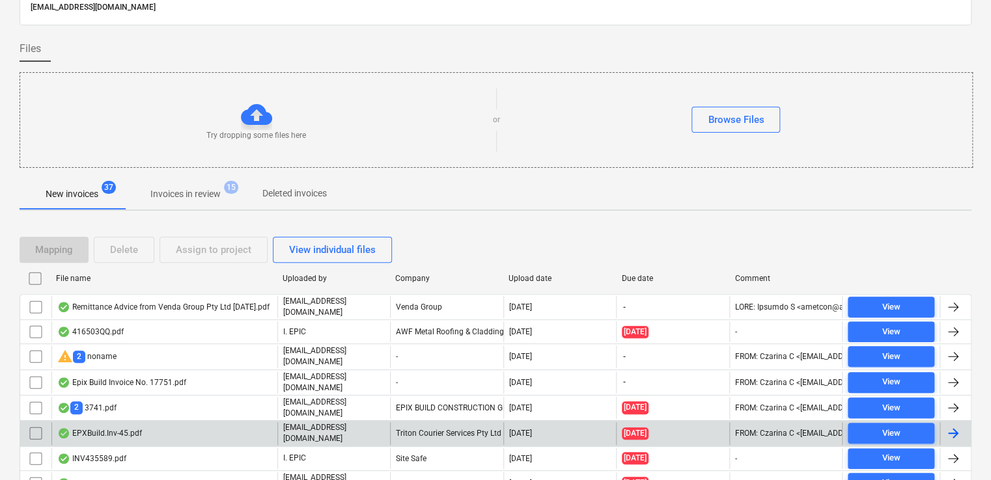
scroll to position [219, 0]
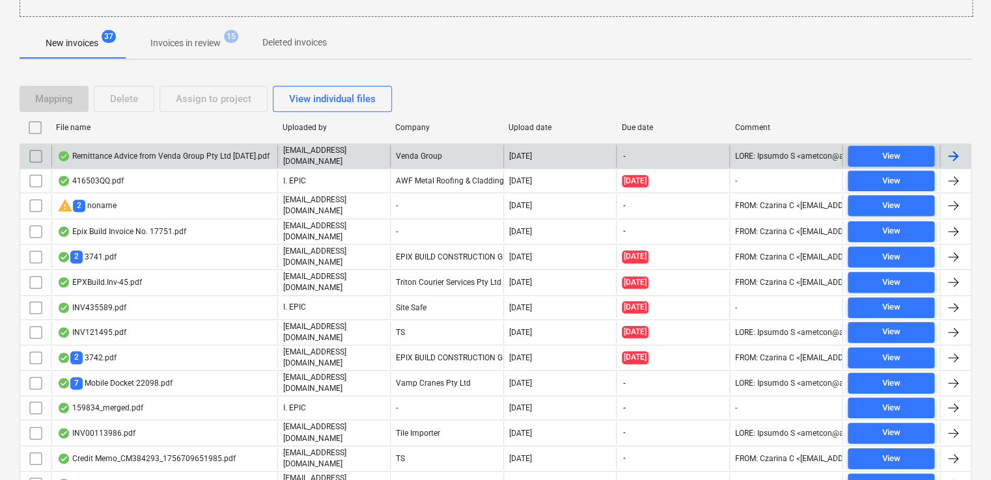
click at [30, 155] on input "checkbox" at bounding box center [35, 156] width 21 height 21
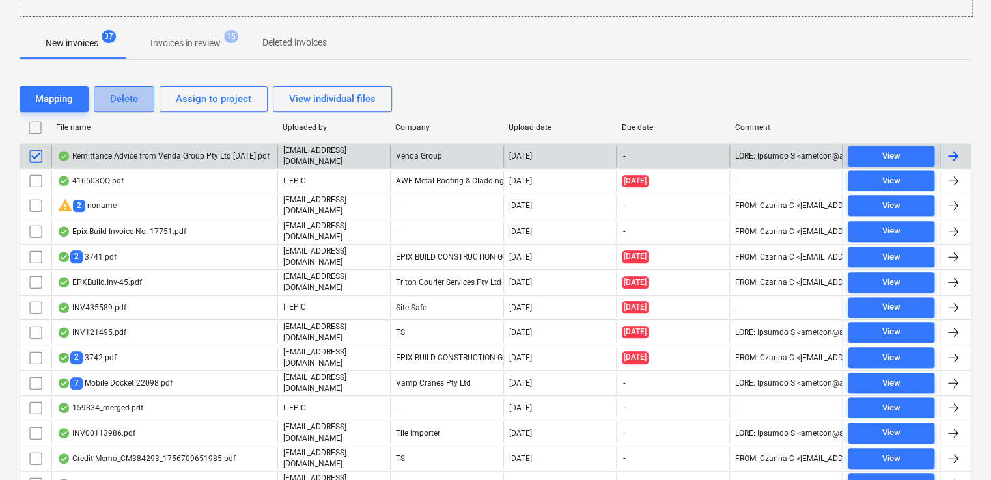
click at [132, 102] on div "Delete" at bounding box center [124, 98] width 28 height 17
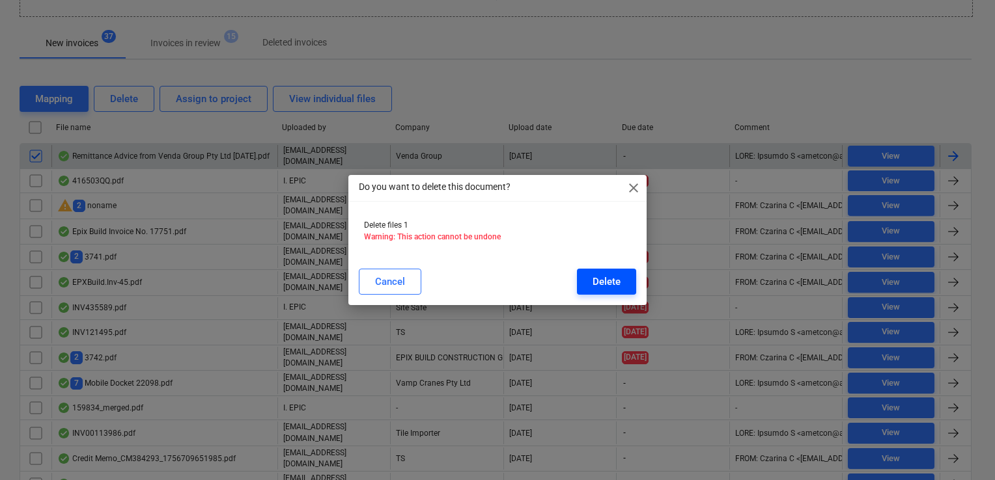
click at [600, 286] on div "Delete" at bounding box center [606, 281] width 28 height 17
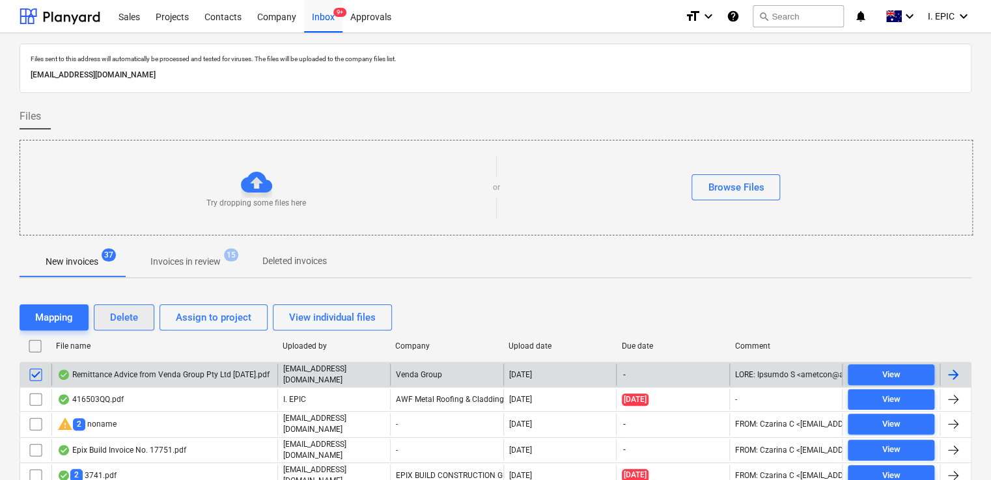
scroll to position [0, 0]
click at [130, 380] on div "Remittance Advice from Venda Group Pty Ltd [DATE].pdf" at bounding box center [164, 375] width 226 height 22
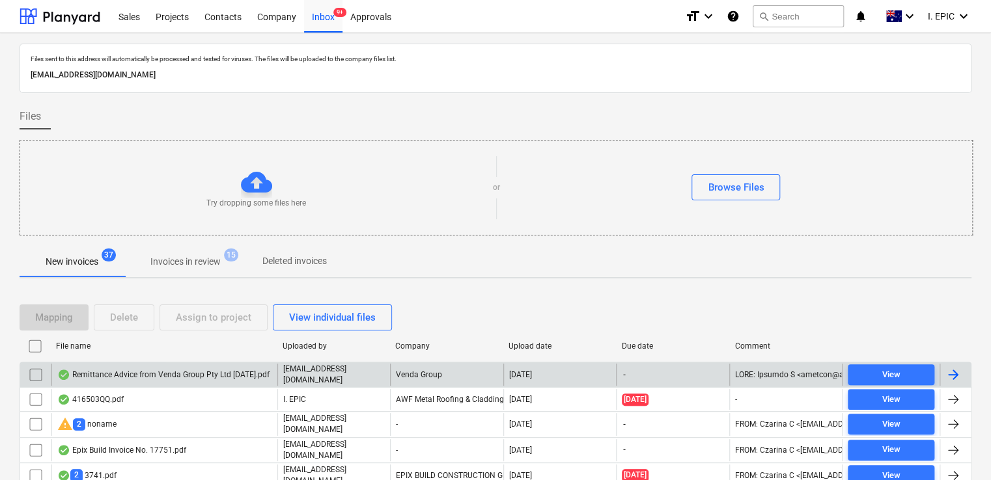
click at [34, 376] on input "checkbox" at bounding box center [35, 375] width 21 height 21
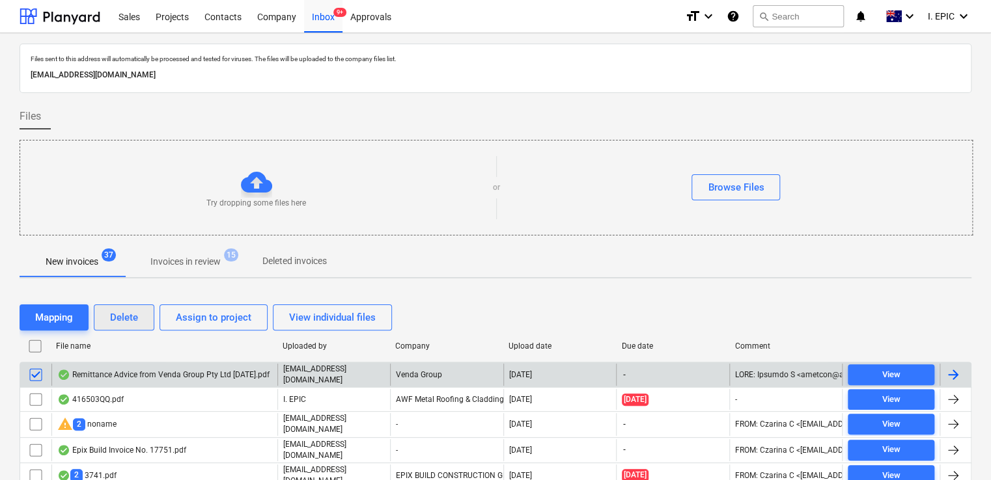
click at [125, 317] on div "Delete" at bounding box center [124, 317] width 28 height 17
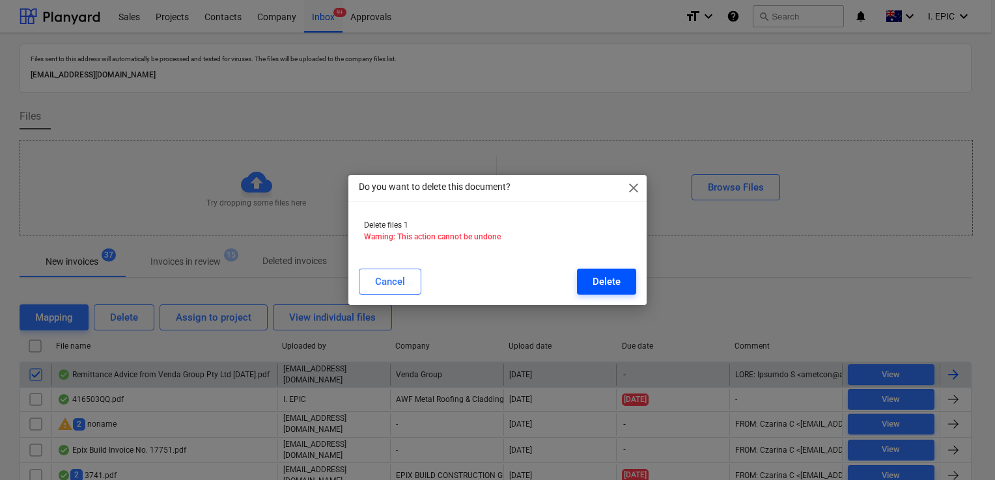
click at [585, 275] on button "Delete" at bounding box center [606, 282] width 59 height 26
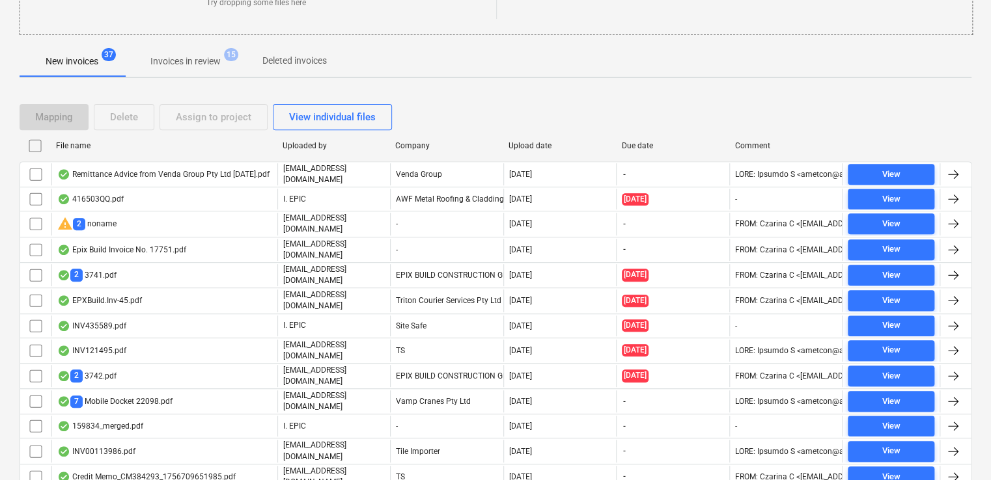
scroll to position [219, 0]
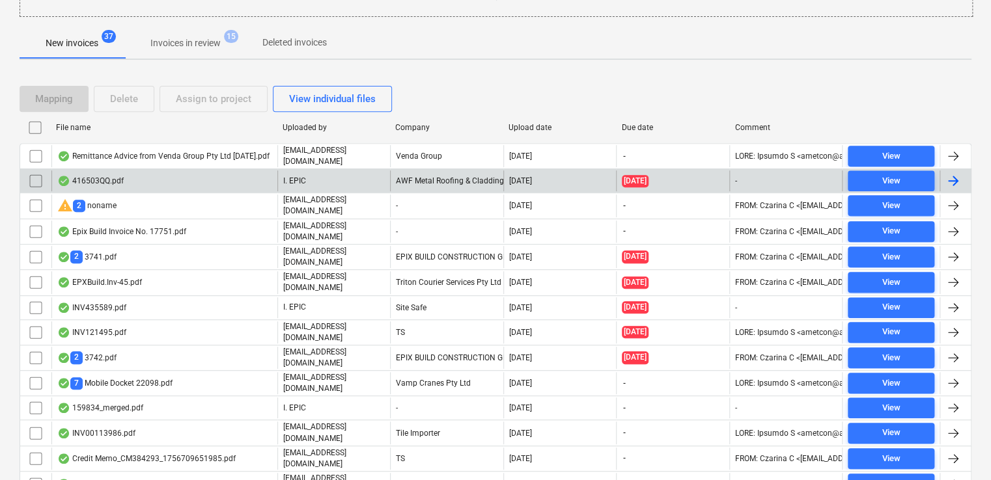
click at [161, 186] on div "416503QQ.pdf" at bounding box center [164, 181] width 226 height 21
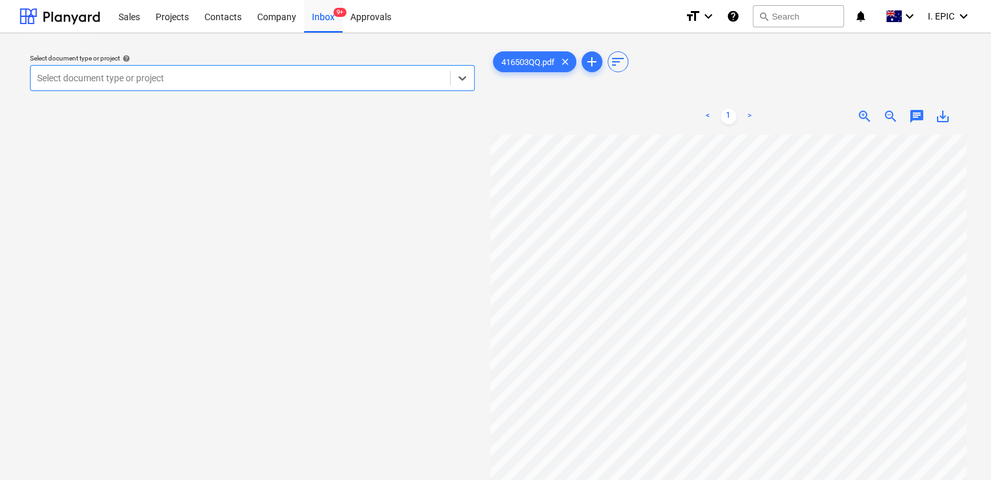
scroll to position [250, 0]
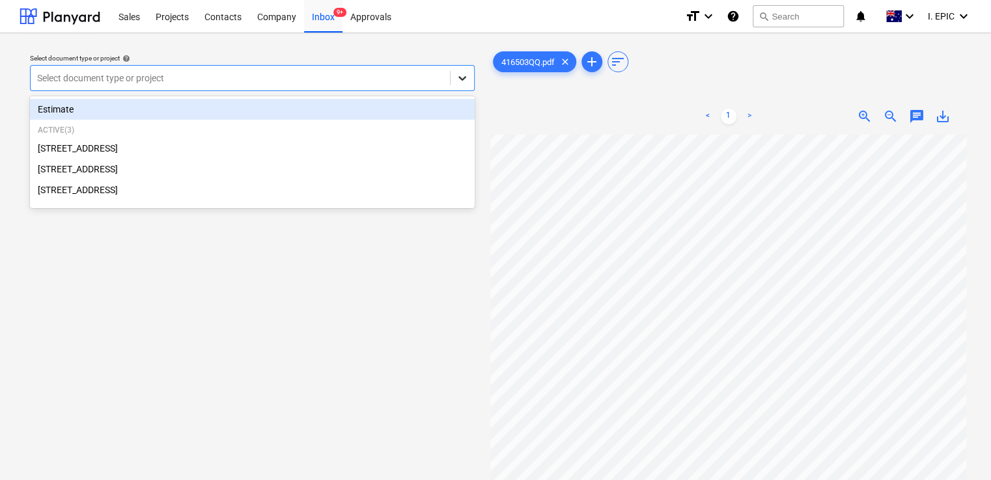
click at [460, 83] on div at bounding box center [461, 77] width 23 height 23
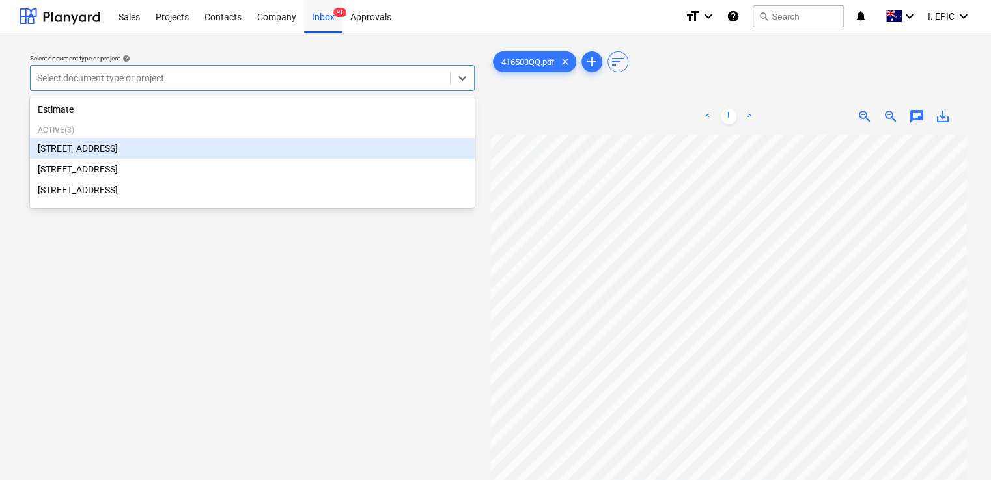
click at [195, 144] on div "[STREET_ADDRESS]" at bounding box center [252, 148] width 445 height 21
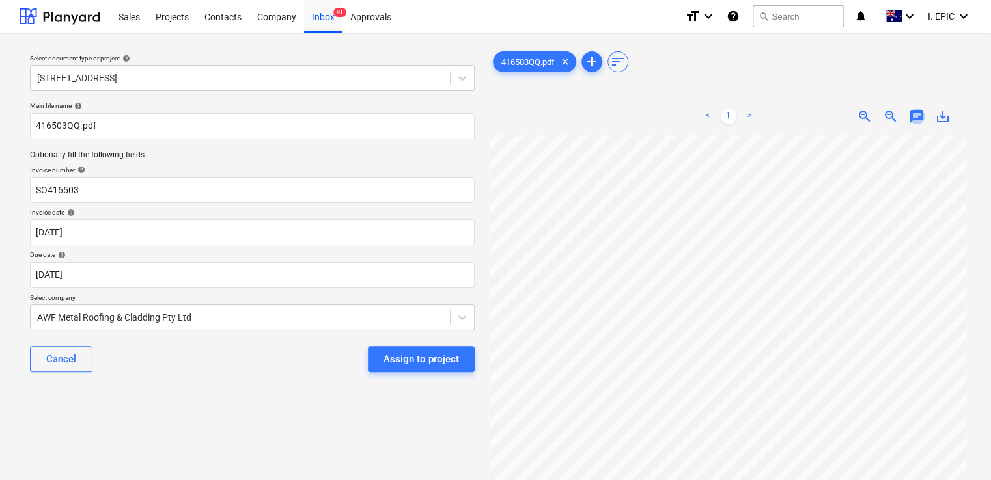
click at [916, 109] on span "chat" at bounding box center [917, 117] width 16 height 16
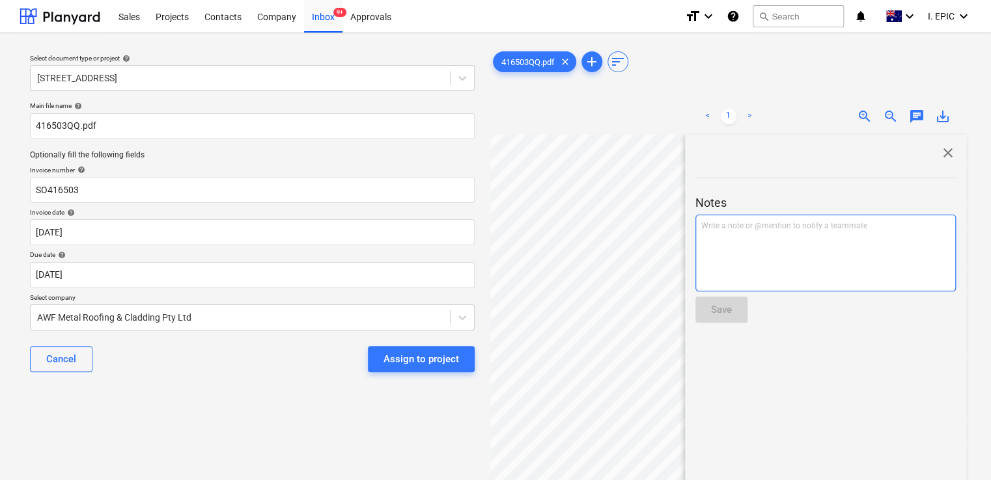
click at [808, 230] on p "Write a note or @mention to notify a teammate [PERSON_NAME]" at bounding box center [825, 226] width 249 height 11
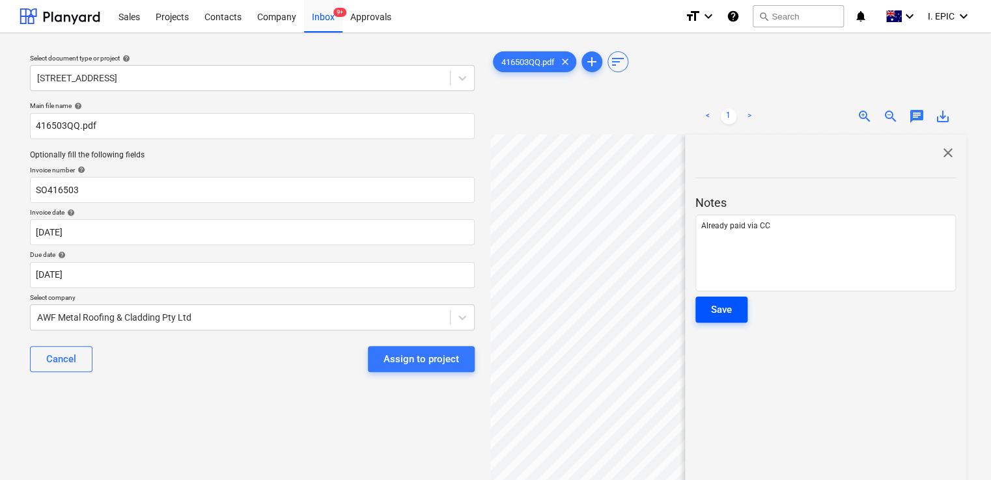
click at [727, 316] on div "Save" at bounding box center [721, 309] width 21 height 17
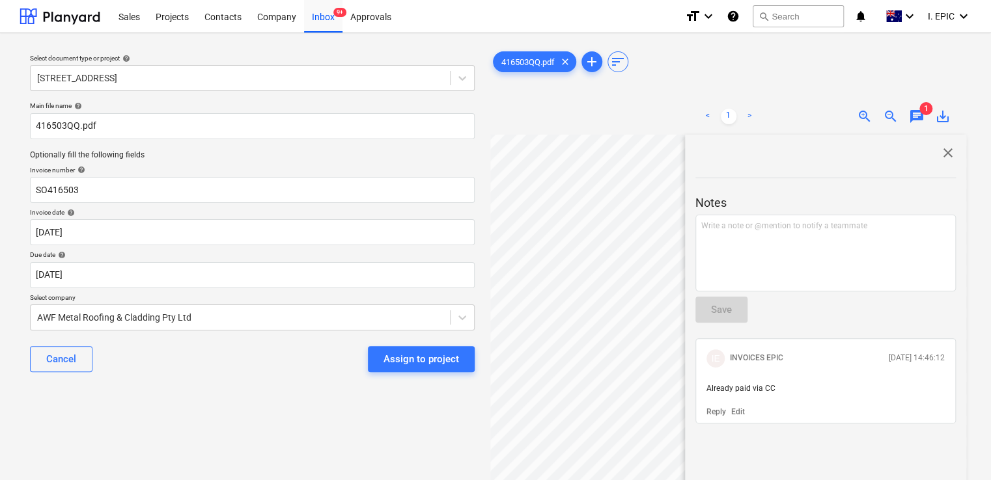
click at [947, 159] on span "close" at bounding box center [948, 153] width 16 height 16
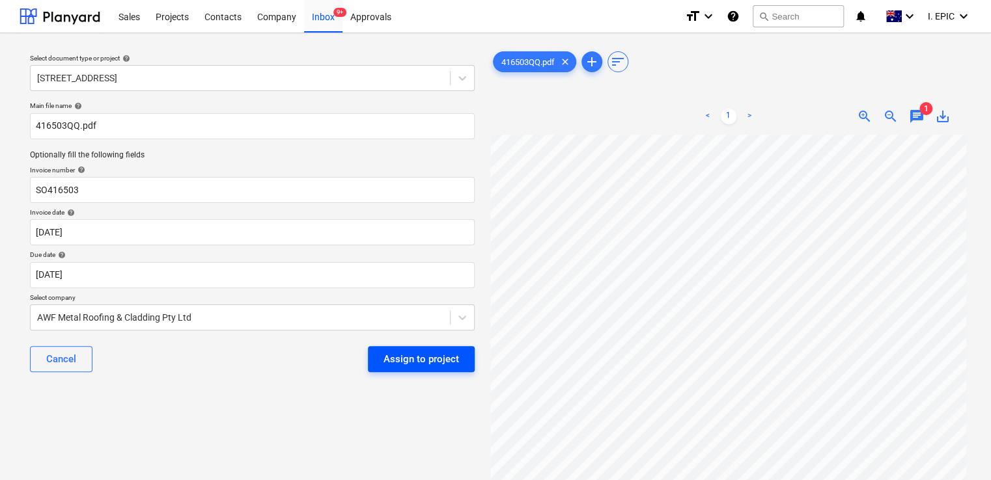
click at [416, 359] on div "Assign to project" at bounding box center [421, 359] width 76 height 17
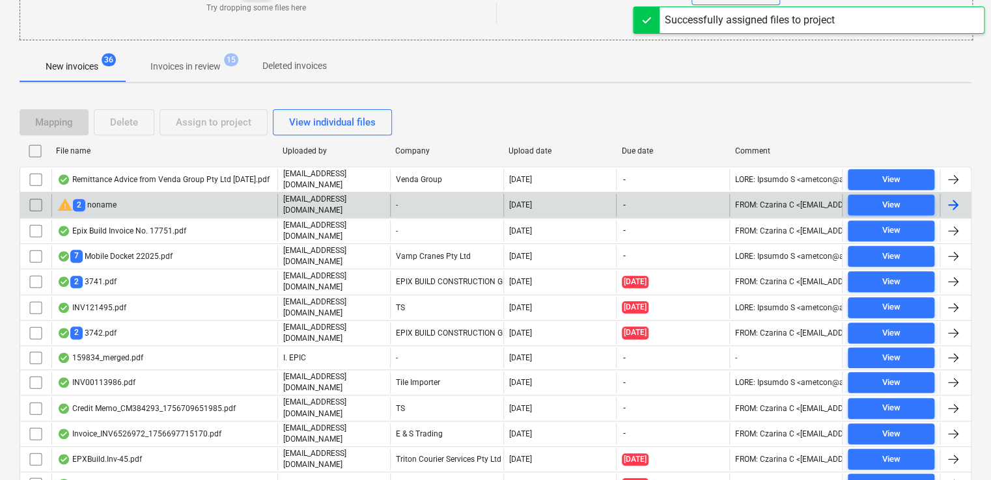
click at [145, 202] on div "warning 2 noname" at bounding box center [164, 205] width 226 height 22
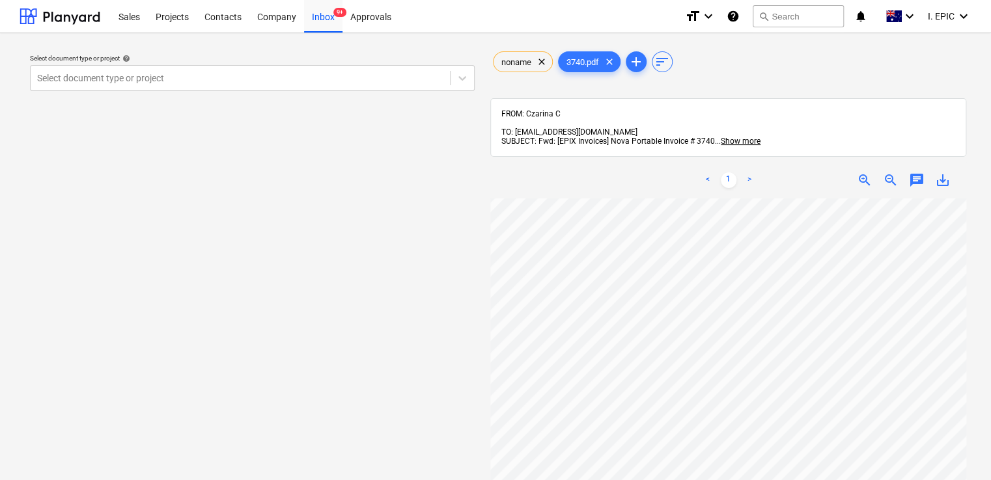
scroll to position [247, 0]
drag, startPoint x: 309, startPoint y: 20, endPoint x: 320, endPoint y: 25, distance: 11.9
click at [309, 20] on div "Inbox 9+" at bounding box center [323, 15] width 38 height 33
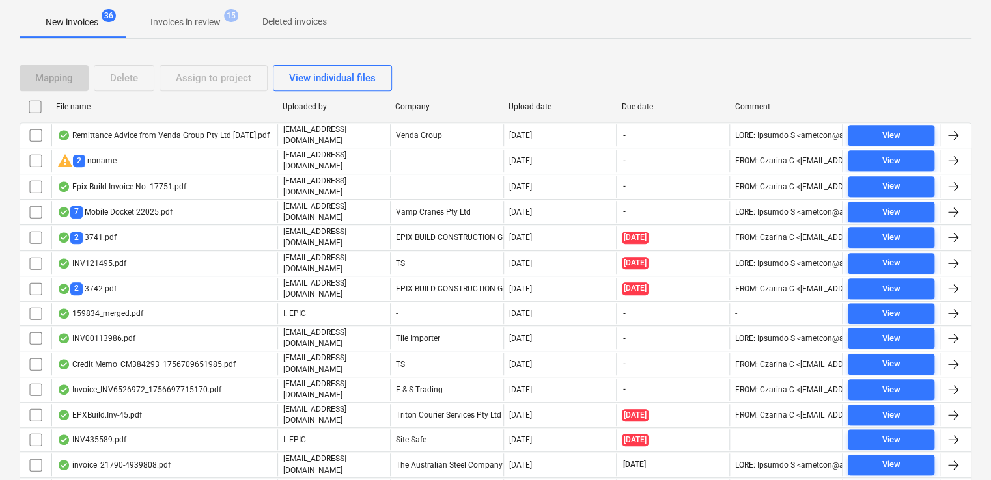
scroll to position [260, 0]
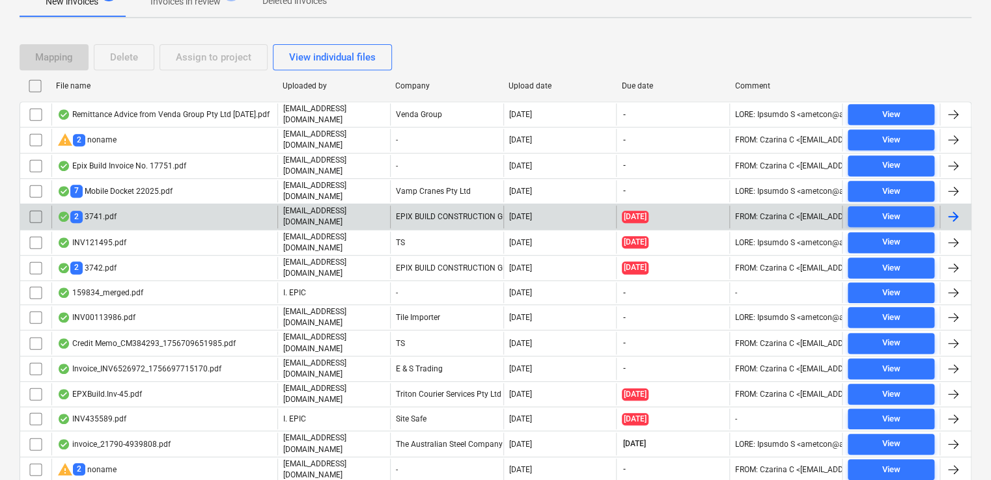
click at [159, 208] on div "2 3741.pdf" at bounding box center [164, 217] width 226 height 22
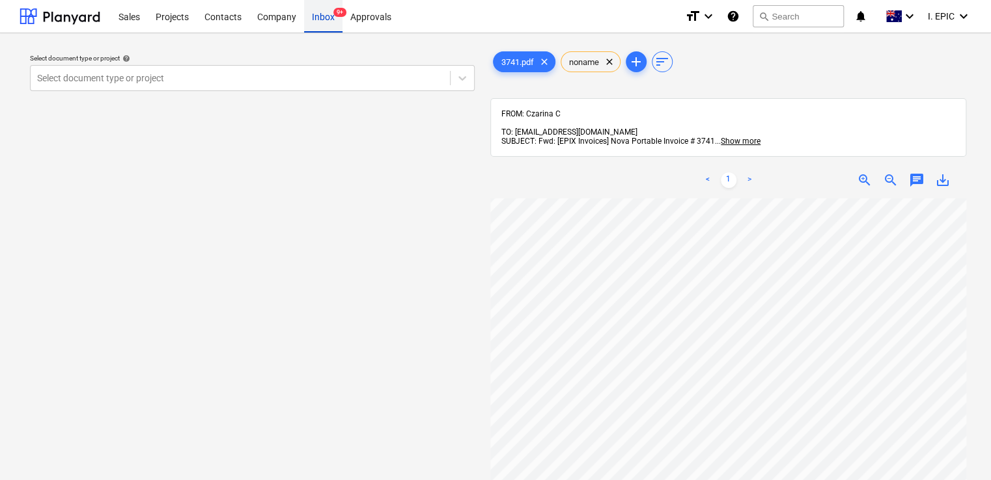
click at [318, 21] on div "Inbox 9+" at bounding box center [323, 15] width 38 height 33
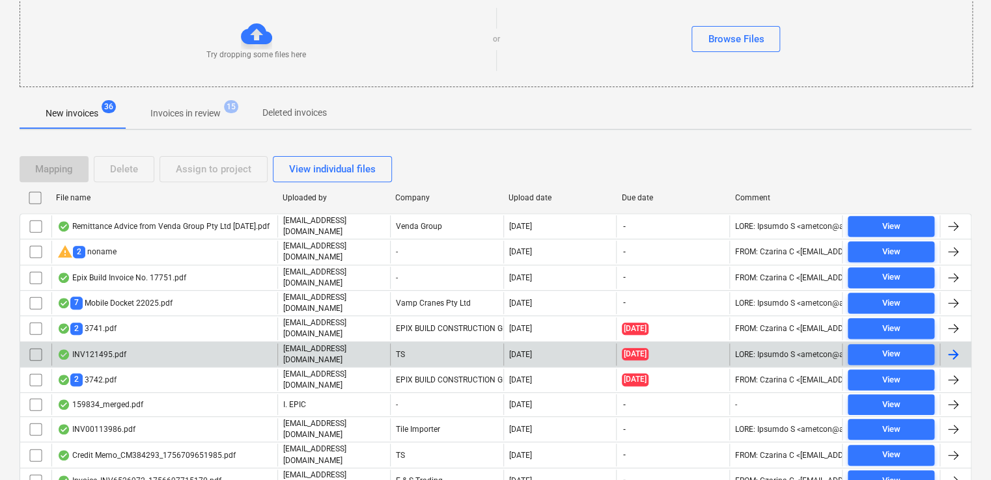
scroll to position [260, 0]
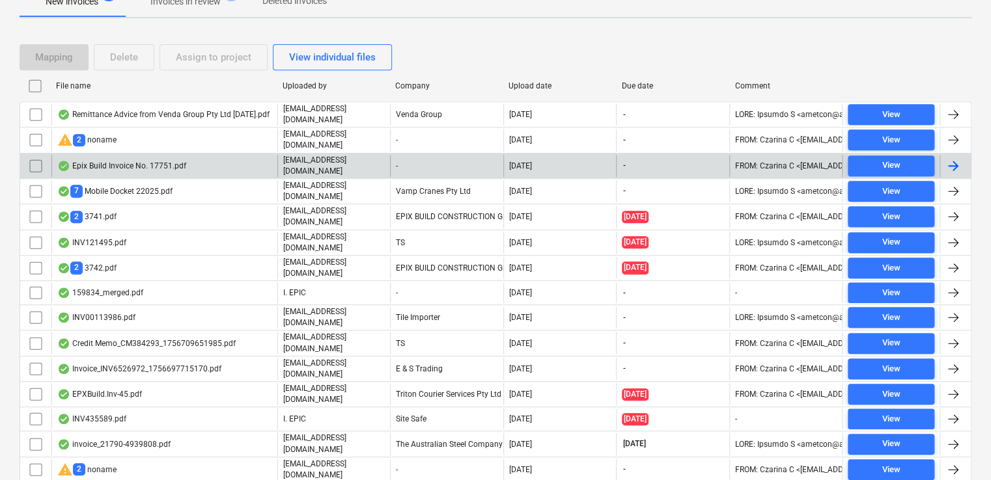
click at [205, 161] on div "Epix Build Invoice No. 17751.pdf" at bounding box center [164, 166] width 226 height 22
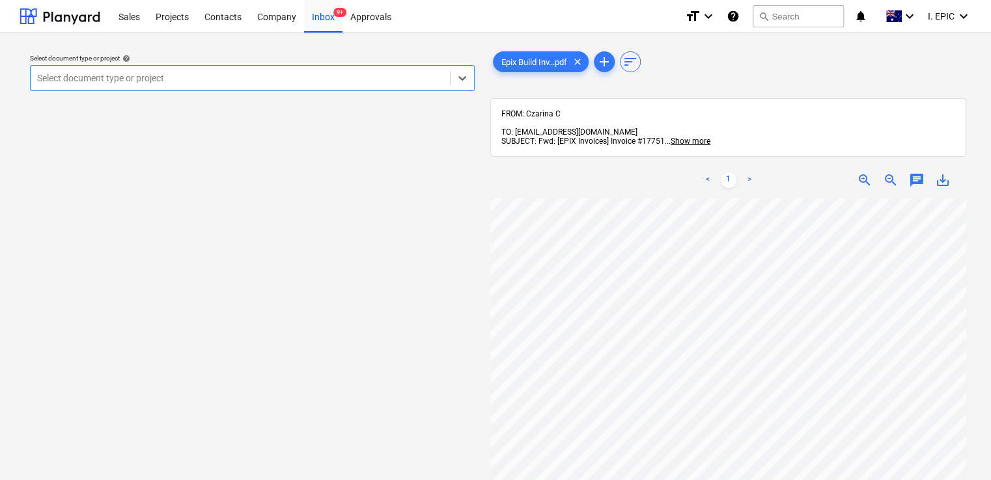
click at [916, 172] on span "chat" at bounding box center [917, 180] width 16 height 16
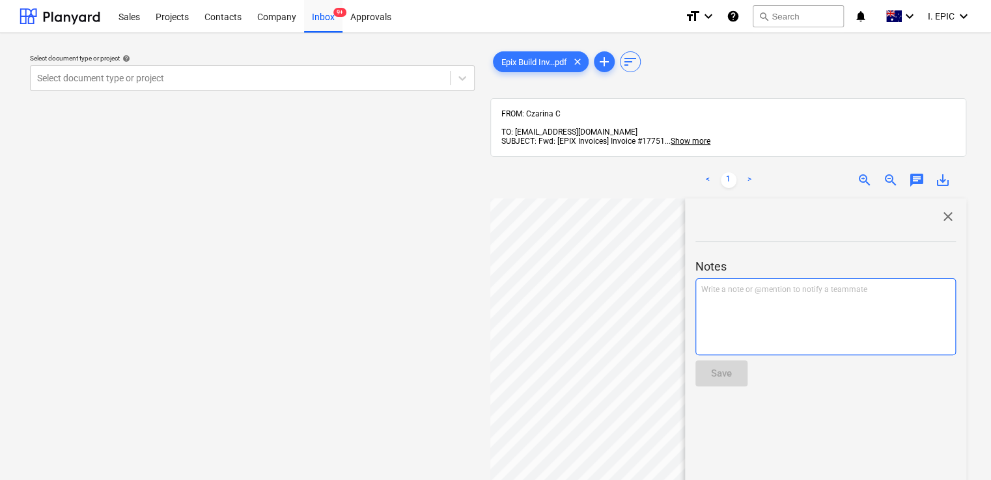
click at [726, 292] on div "Write a note or @mention to notify a teammate [PERSON_NAME]" at bounding box center [825, 317] width 260 height 77
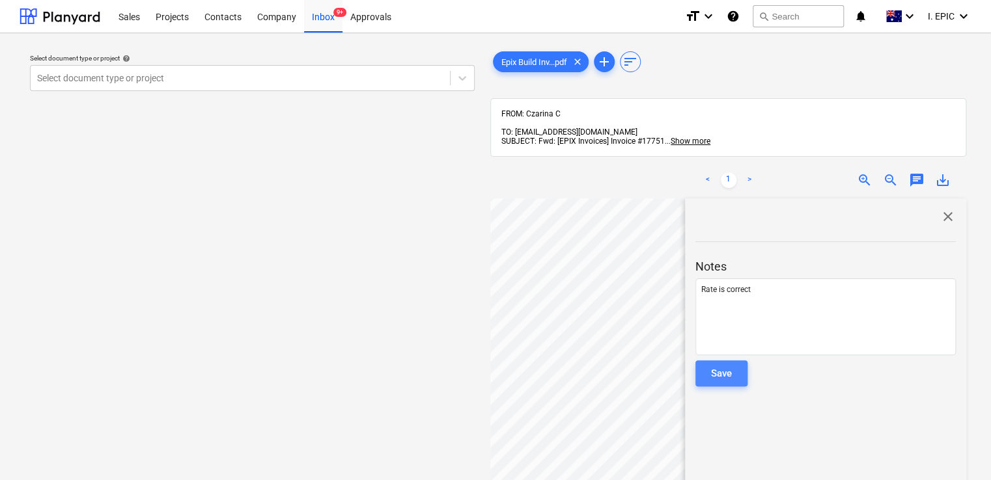
click at [708, 361] on button "Save" at bounding box center [721, 374] width 52 height 26
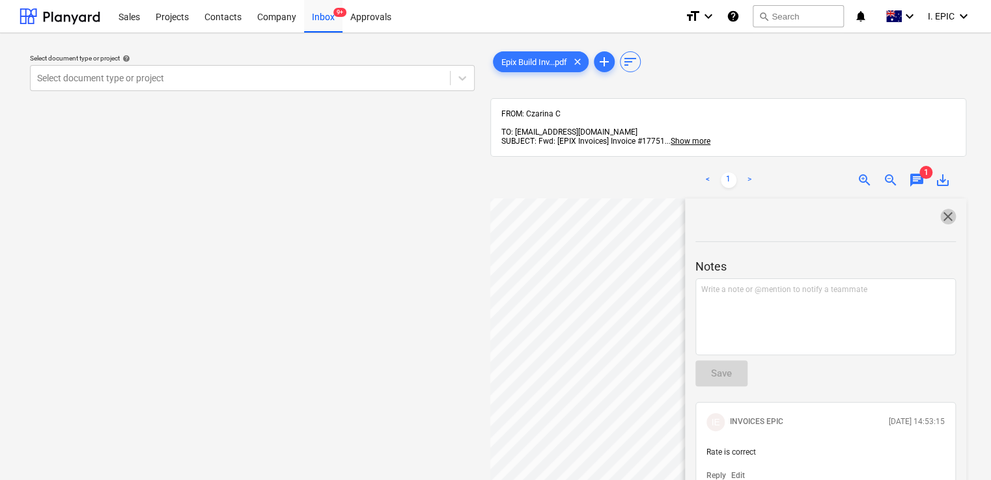
click at [940, 209] on span "close" at bounding box center [948, 217] width 16 height 16
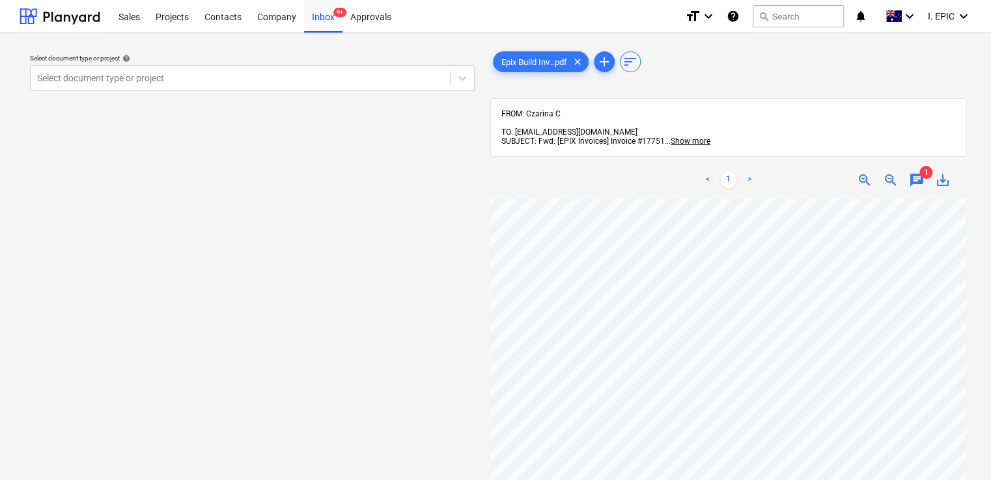
scroll to position [0, 15]
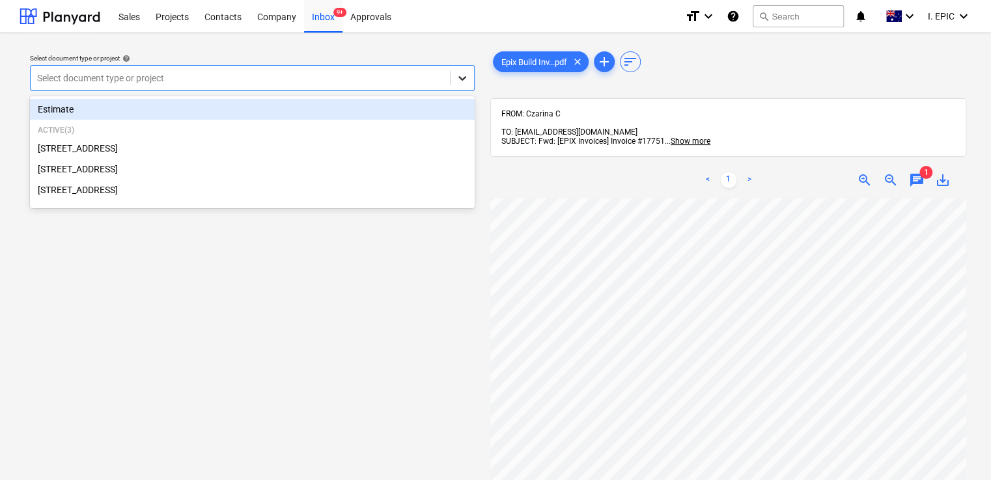
click at [462, 82] on icon at bounding box center [462, 78] width 13 height 13
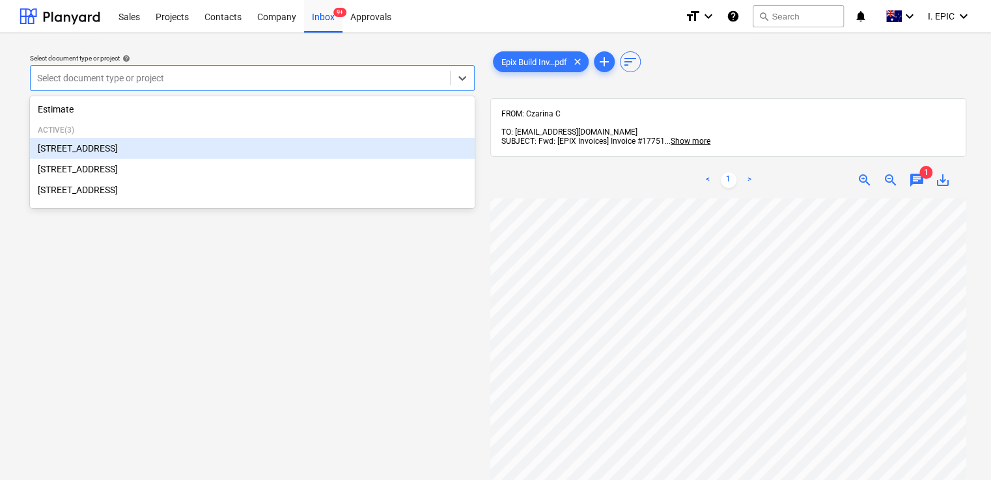
click at [131, 155] on div "[STREET_ADDRESS]" at bounding box center [252, 148] width 445 height 21
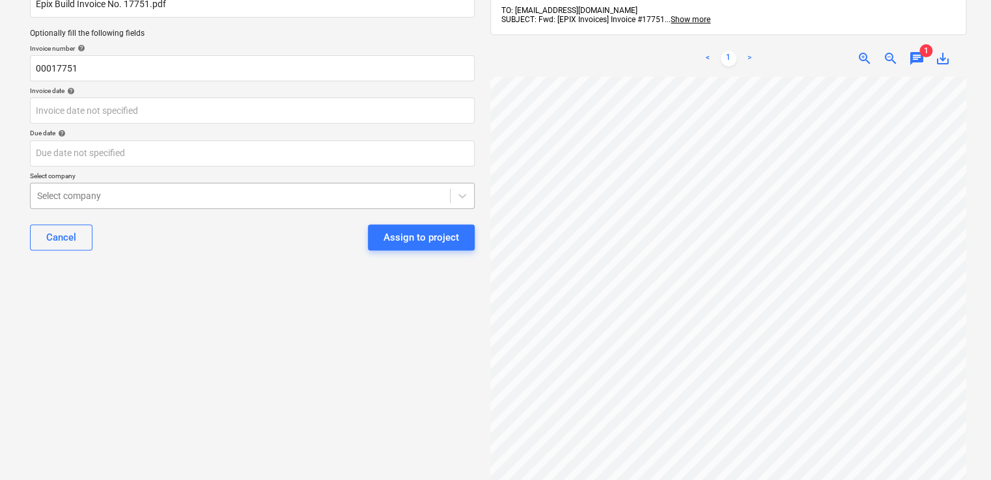
scroll to position [130, 0]
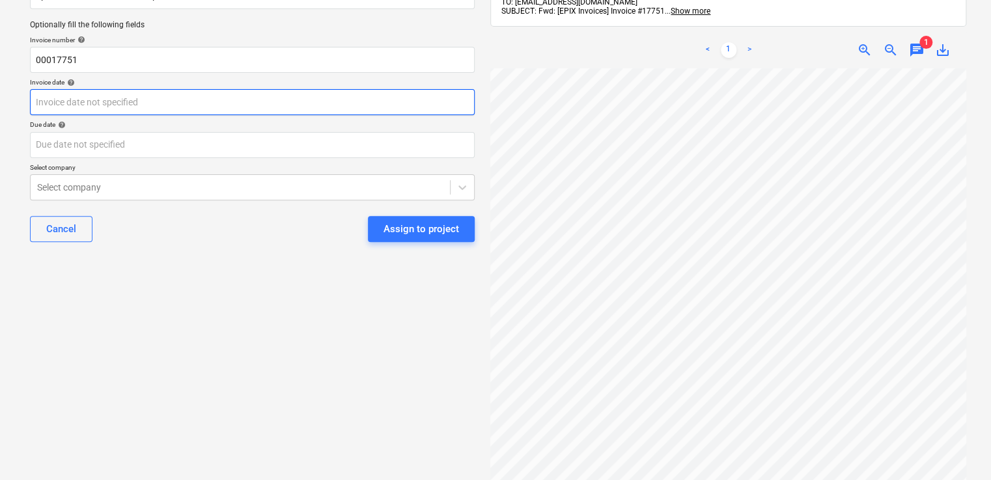
click at [106, 103] on body "Sales Projects Contacts Company Inbox 9+ Approvals format_size keyboard_arrow_d…" at bounding box center [495, 110] width 991 height 480
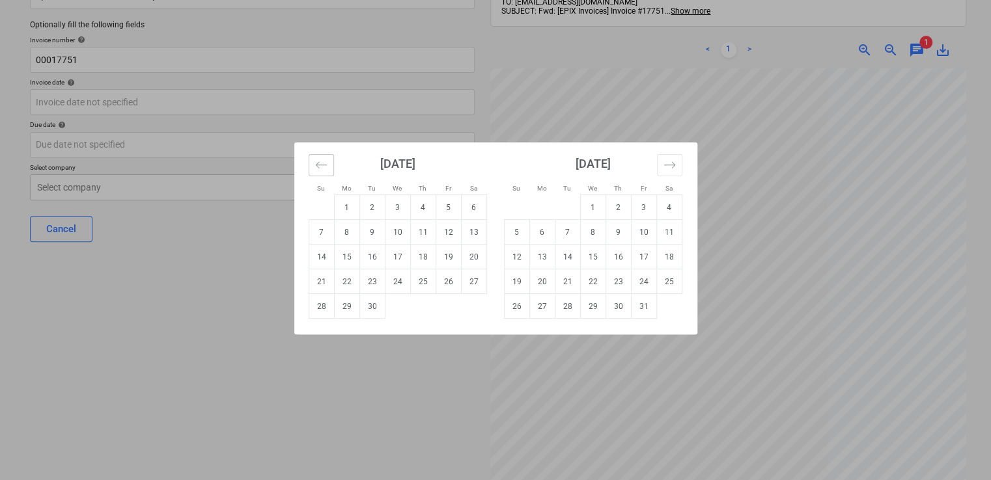
click at [322, 165] on icon "Move backward to switch to the previous month." at bounding box center [320, 164] width 11 height 7
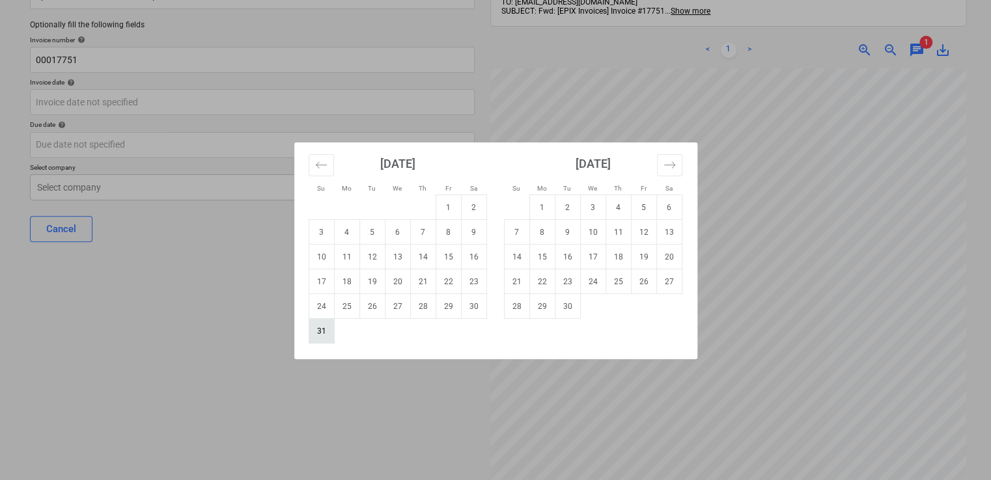
click at [324, 331] on td "31" at bounding box center [321, 331] width 25 height 25
type input "31 Aug 2025"
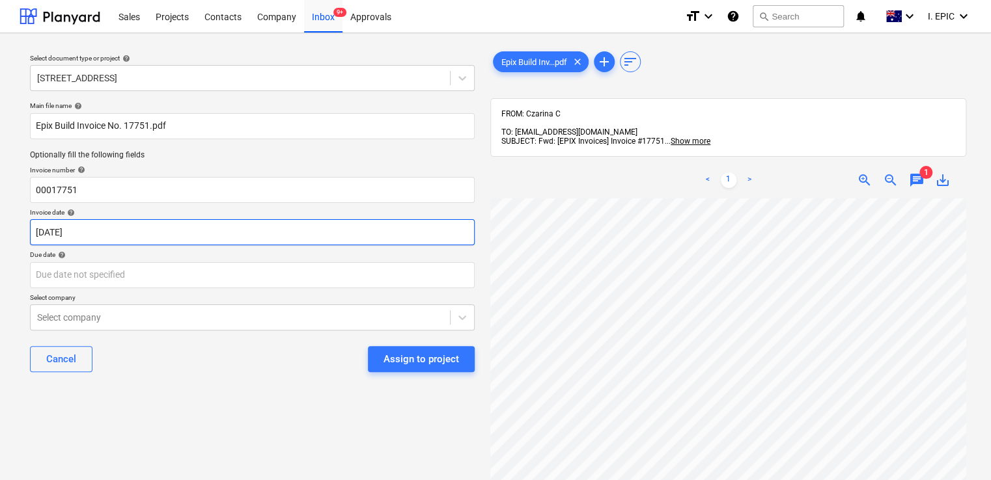
scroll to position [0, 0]
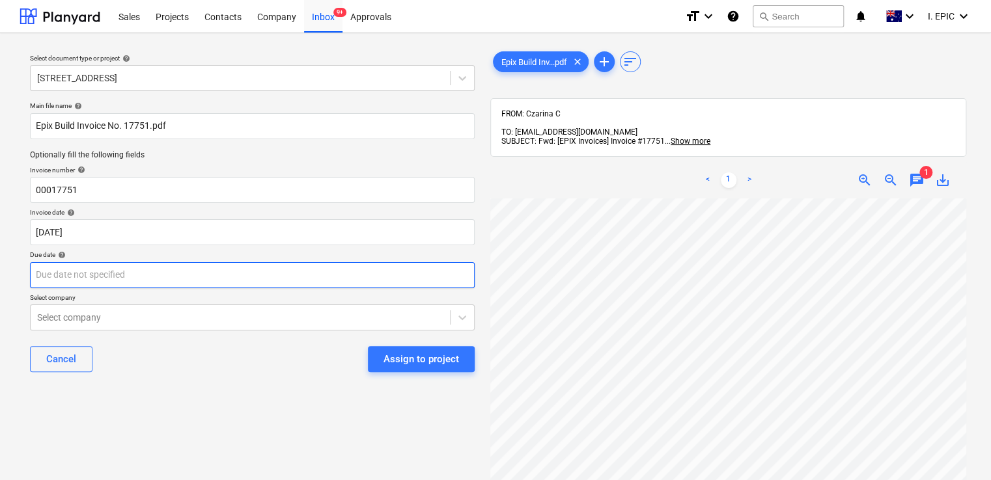
click at [236, 279] on body "Sales Projects Contacts Company Inbox 9+ Approvals format_size keyboard_arrow_d…" at bounding box center [495, 240] width 991 height 480
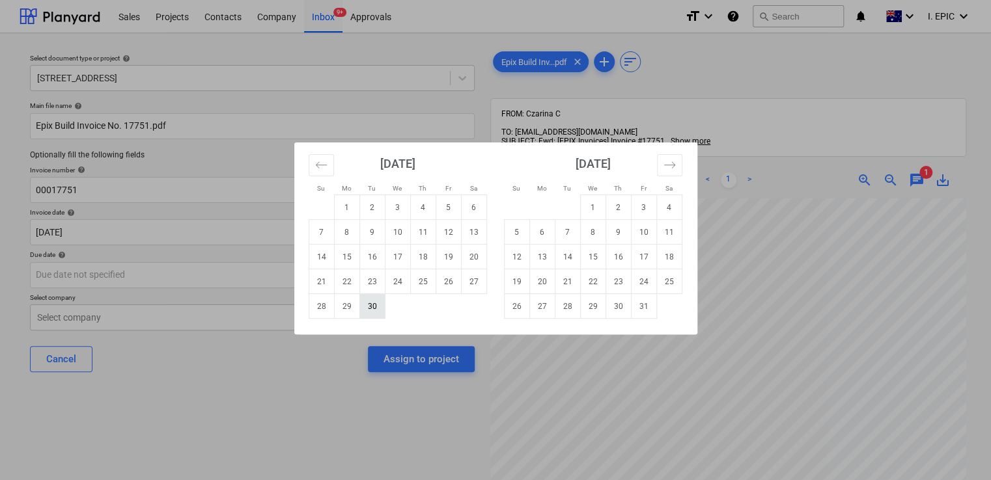
click at [365, 305] on td "30" at bounding box center [371, 306] width 25 height 25
type input "[DATE]"
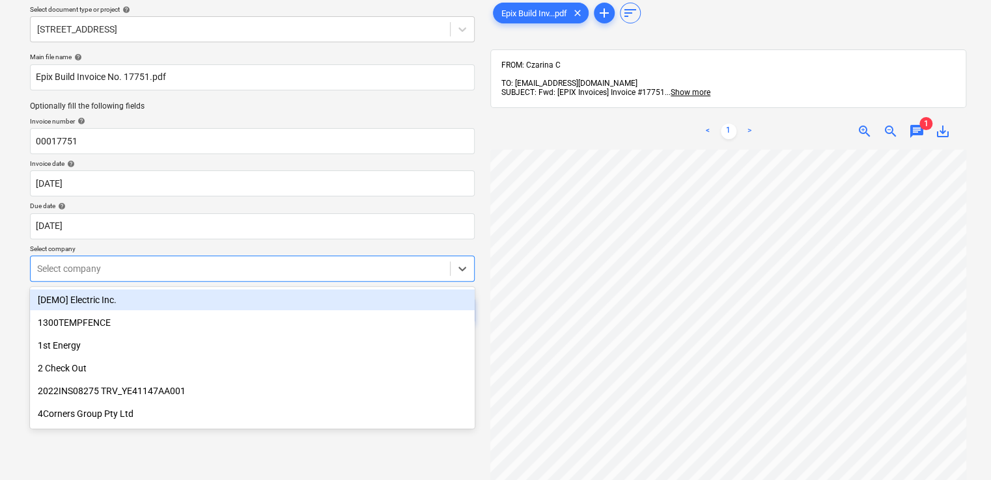
click at [214, 317] on body "Sales Projects Contacts Company Inbox 9+ Approvals format_size keyboard_arrow_d…" at bounding box center [495, 191] width 991 height 480
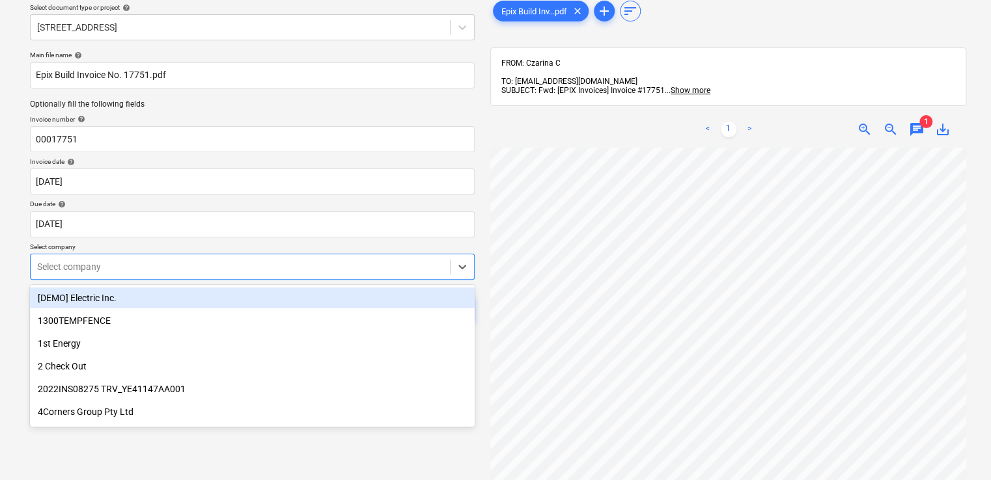
scroll to position [58, 0]
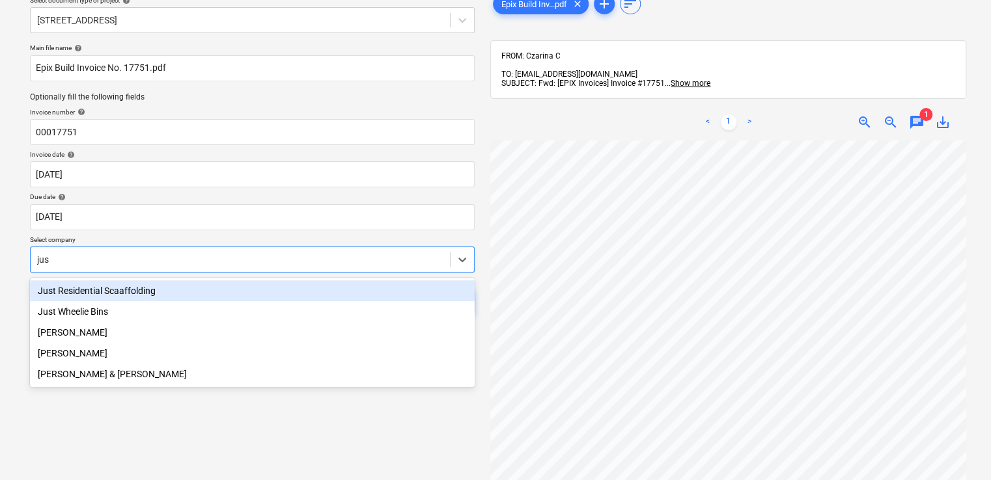
type input "just"
click at [199, 289] on div "Just Residential Scaaffolding" at bounding box center [252, 291] width 445 height 21
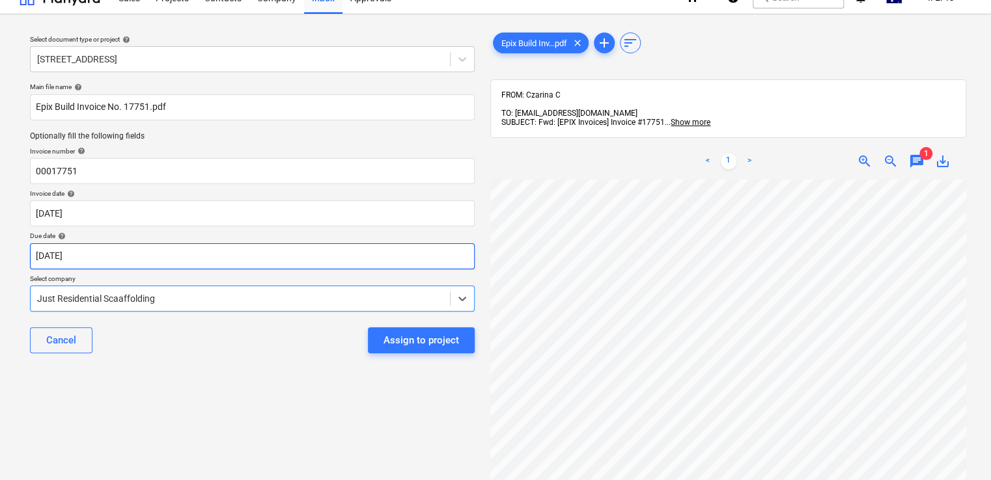
scroll to position [0, 0]
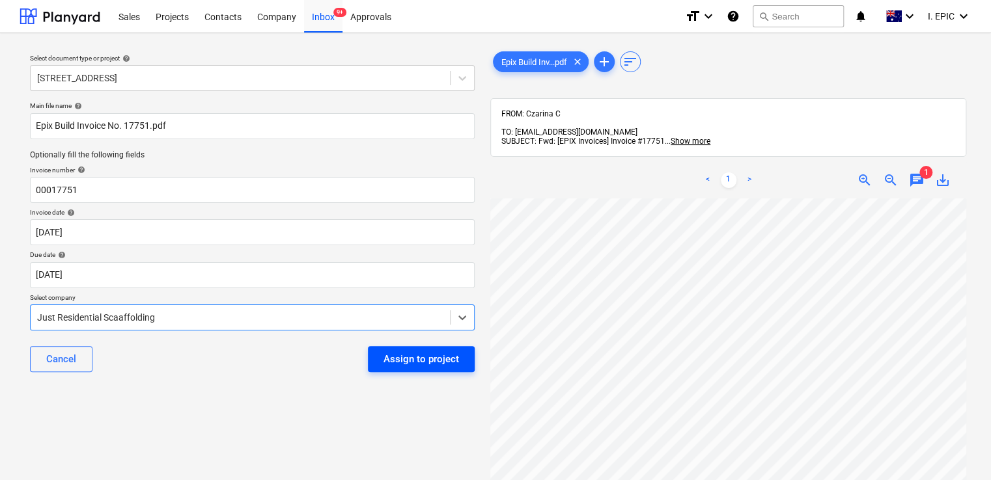
click at [434, 361] on div "Assign to project" at bounding box center [421, 359] width 76 height 17
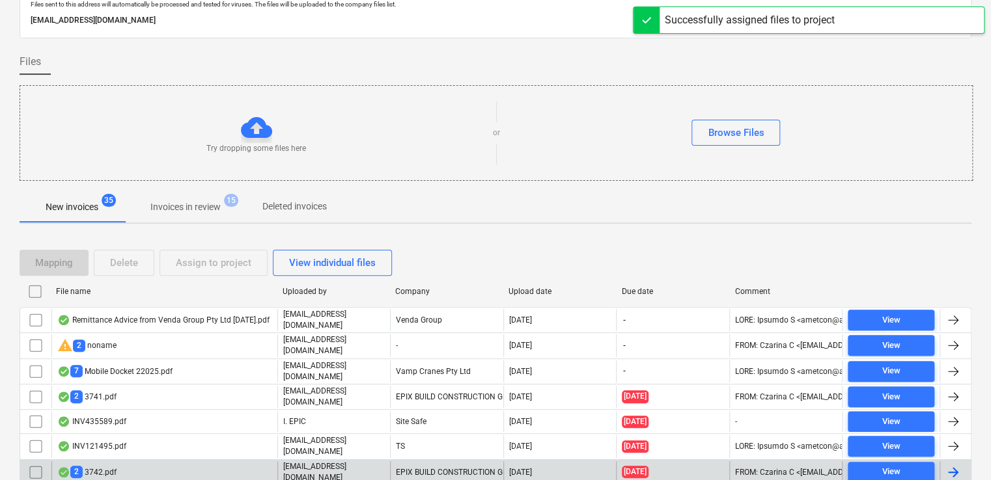
scroll to position [130, 0]
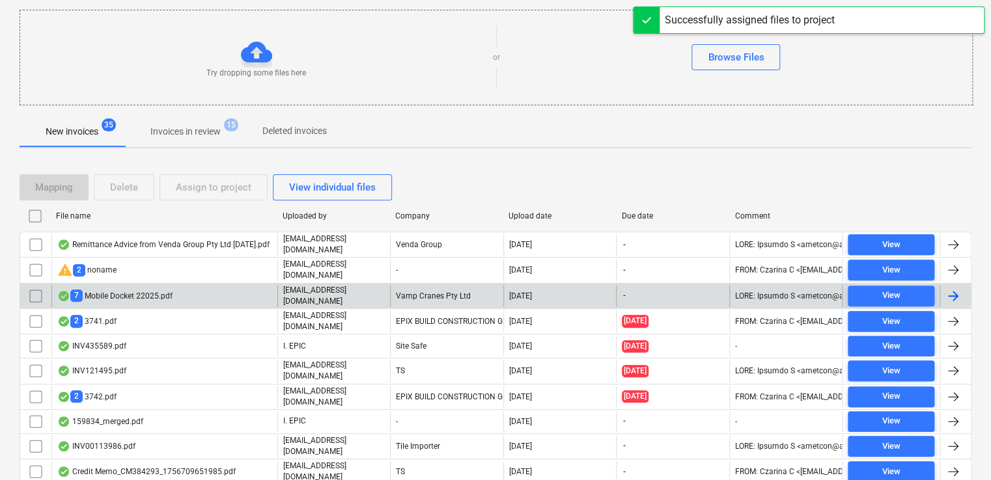
click at [190, 292] on div "7 Mobile Docket 22025.pdf" at bounding box center [164, 296] width 226 height 22
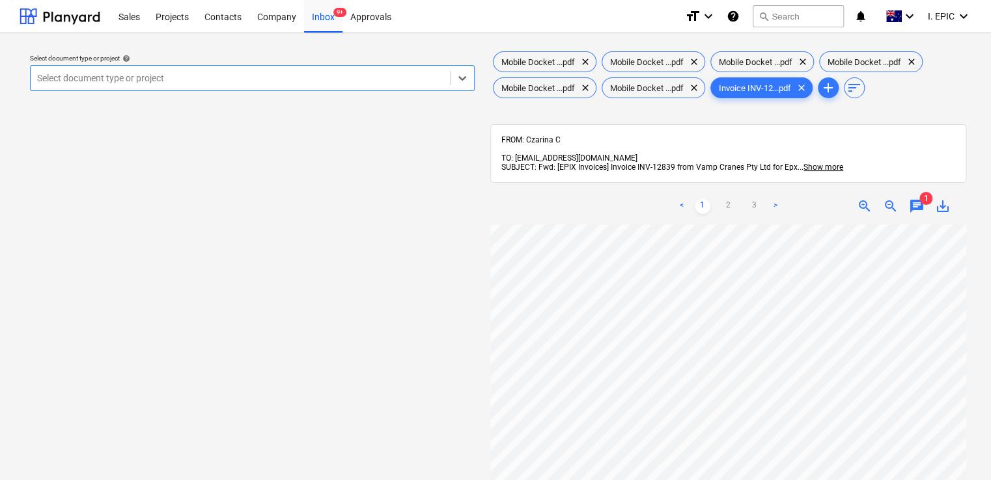
scroll to position [250, 0]
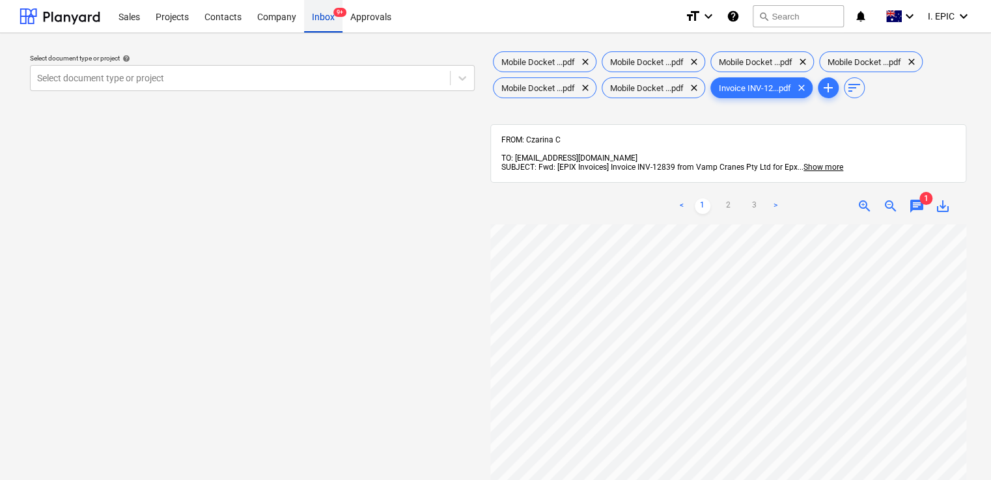
click at [318, 26] on div "Inbox 9+" at bounding box center [323, 15] width 38 height 33
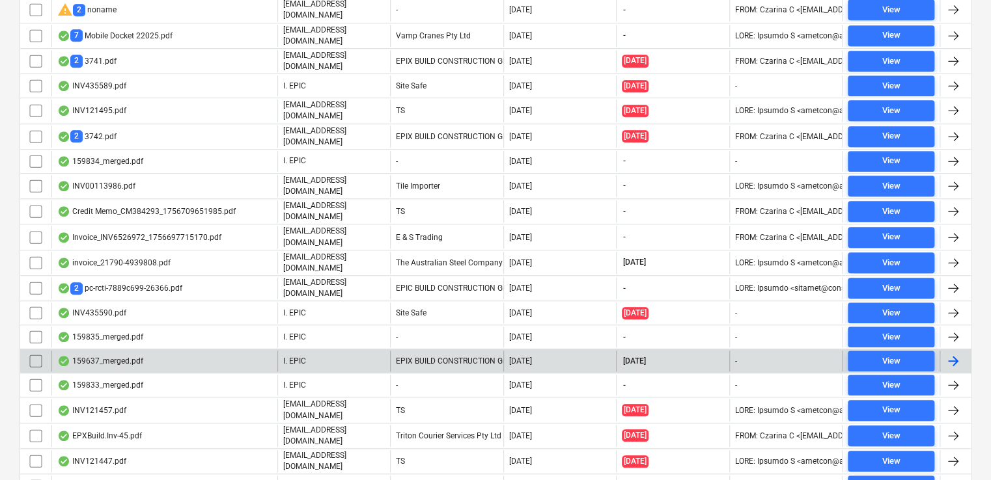
scroll to position [503, 0]
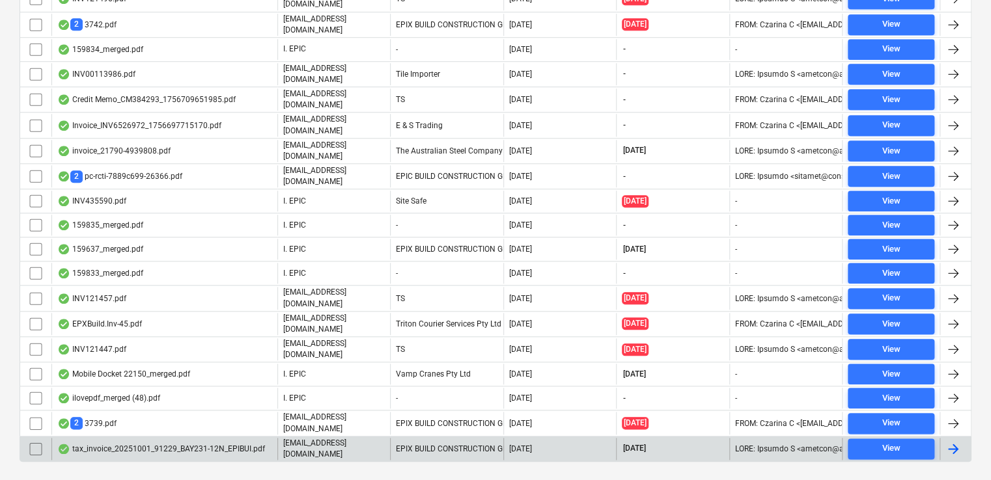
click at [175, 438] on div "tax_invoice_20251001_91229_BAY231-12N_EPIBUI.pdf" at bounding box center [164, 449] width 226 height 22
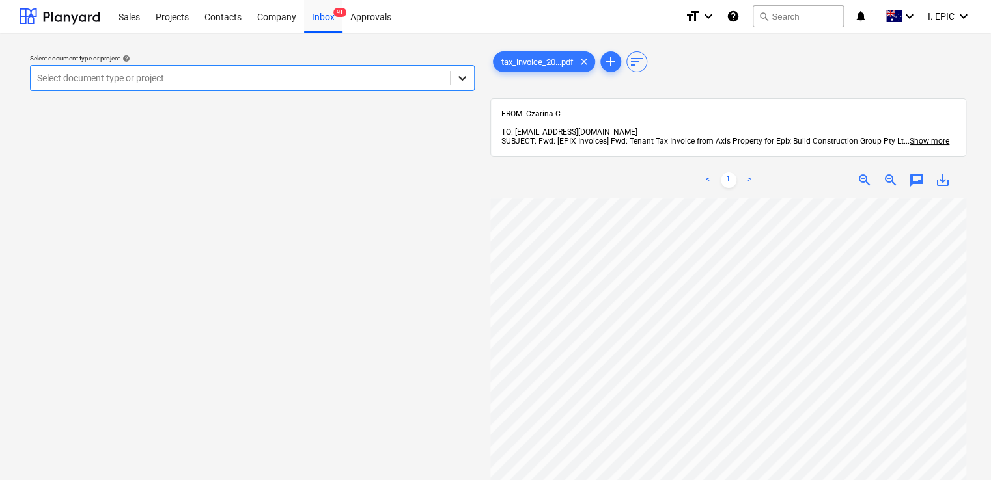
click at [452, 77] on div at bounding box center [461, 77] width 23 height 23
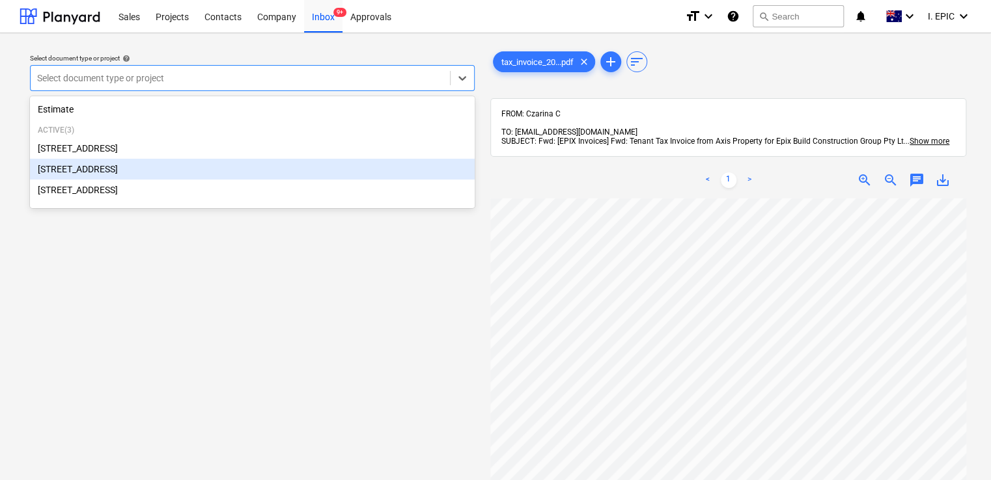
click at [174, 168] on div "[STREET_ADDRESS]" at bounding box center [252, 169] width 445 height 21
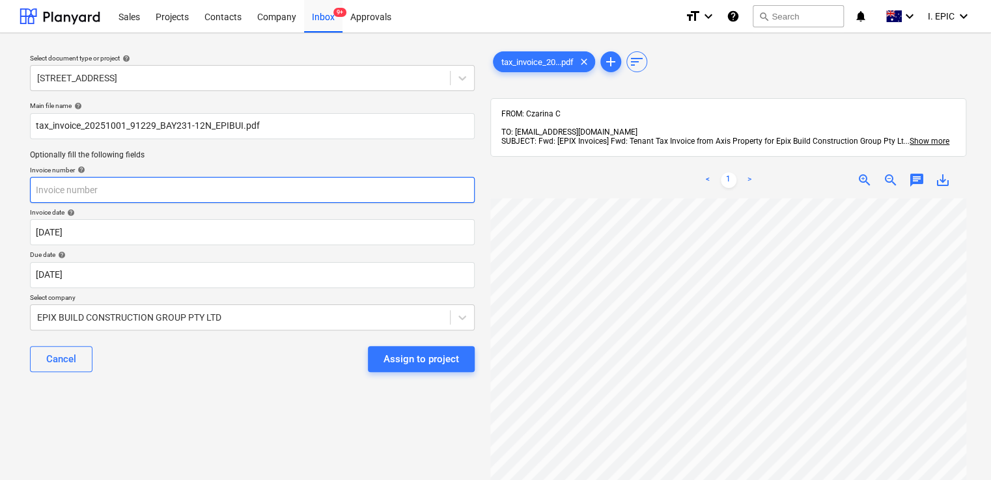
click at [185, 182] on input "text" at bounding box center [252, 190] width 445 height 26
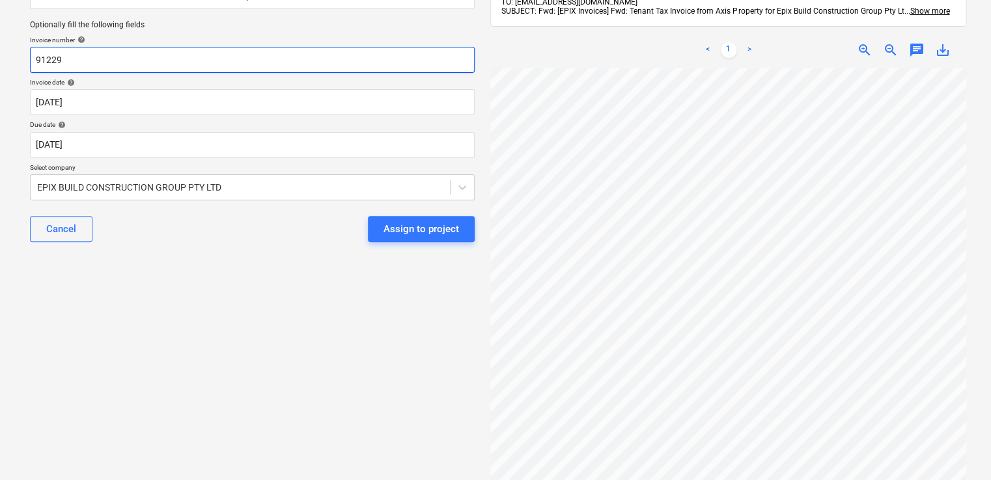
type input "91229"
click at [333, 201] on div "Main file name help tax_invoice_20251001_91229_BAY231-12N_EPIBUI.pdf Optionally…" at bounding box center [252, 112] width 455 height 292
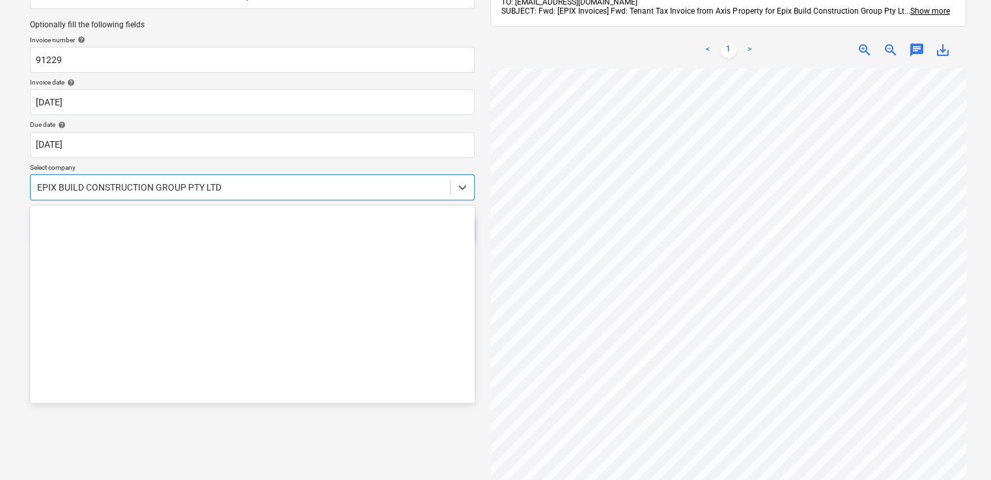
click at [377, 190] on div at bounding box center [240, 187] width 406 height 13
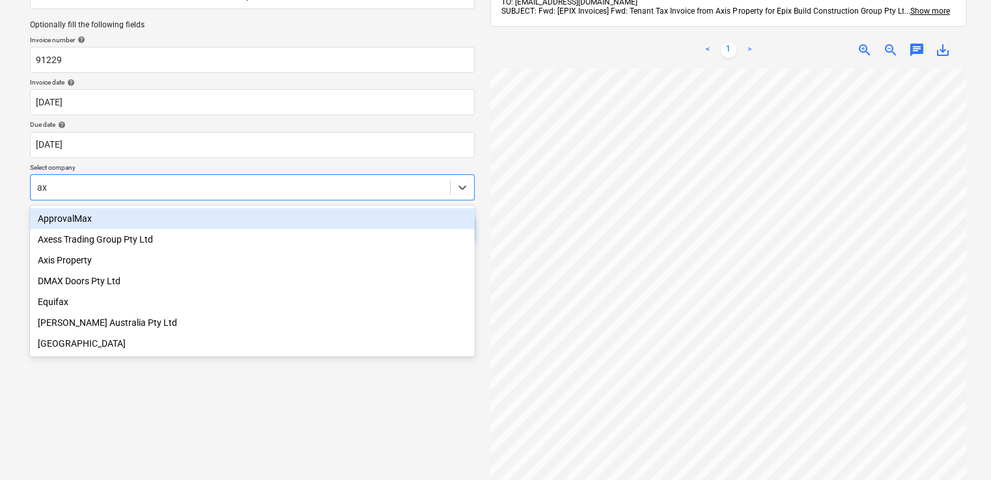
type input "axi"
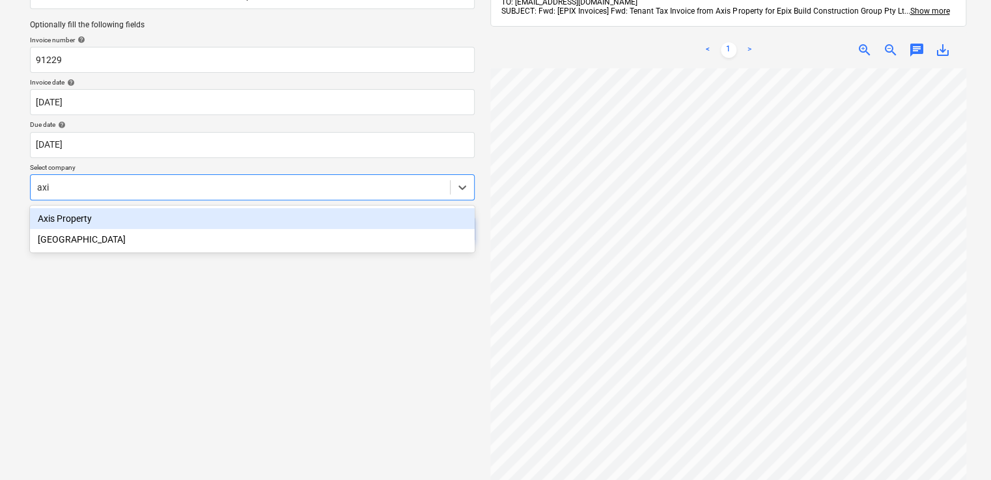
click at [230, 214] on div "Axis Property" at bounding box center [252, 218] width 445 height 21
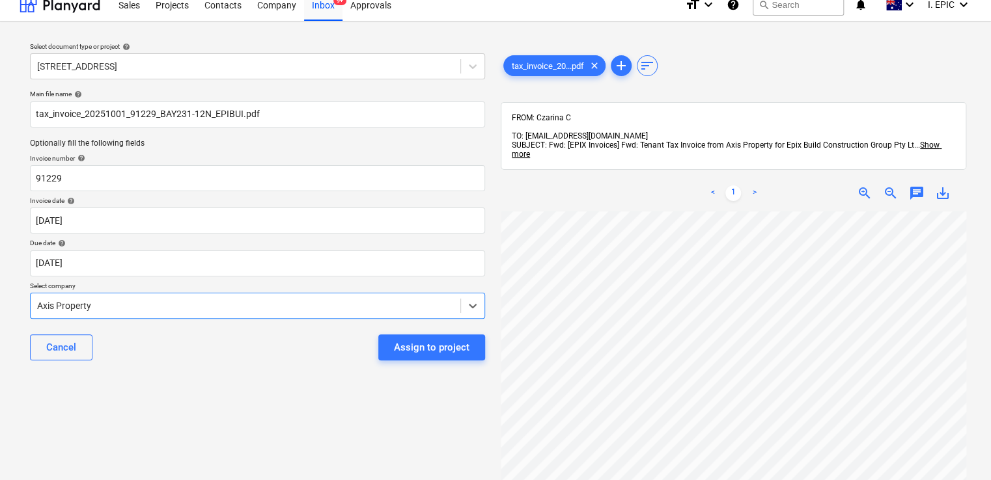
scroll to position [0, 0]
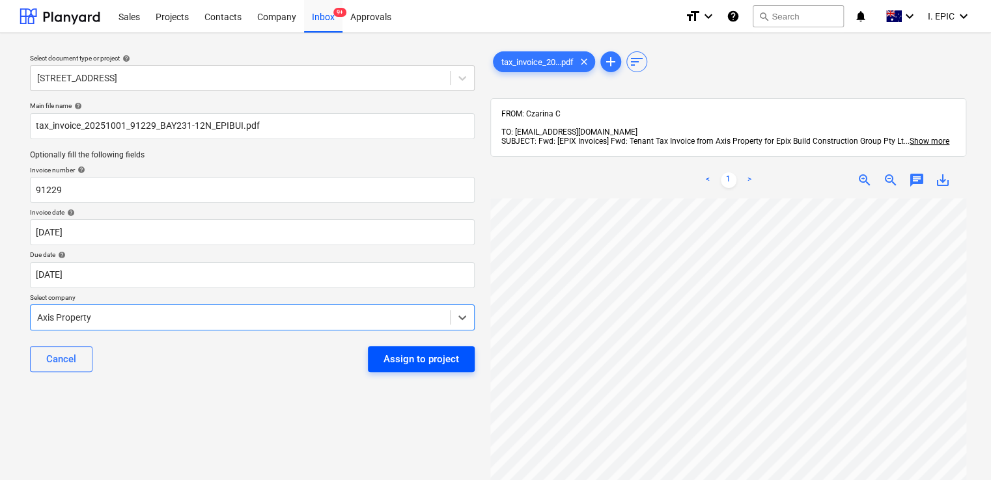
click at [414, 361] on div "Assign to project" at bounding box center [421, 359] width 76 height 17
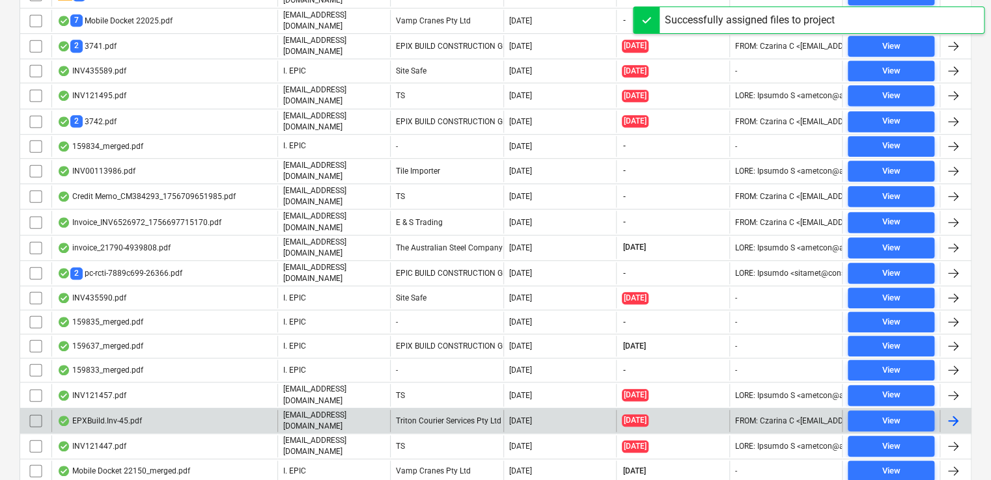
scroll to position [478, 0]
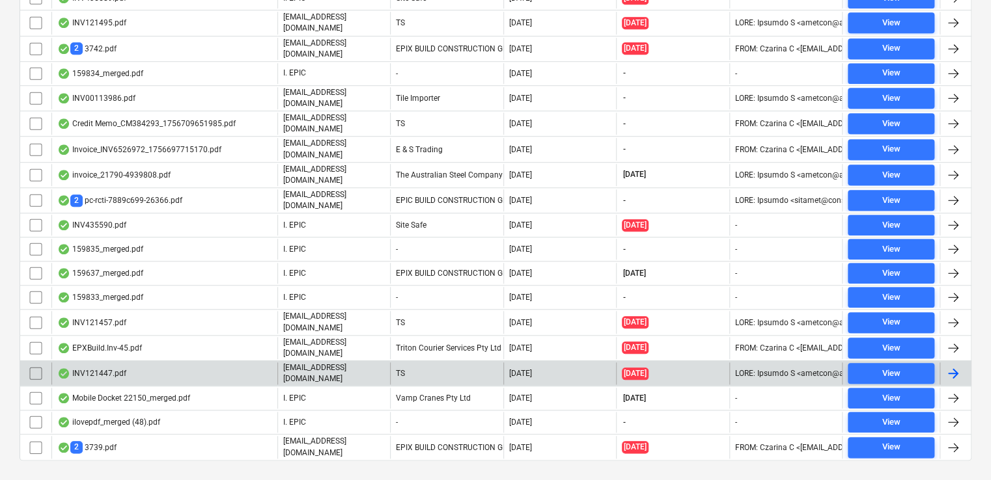
click at [191, 363] on div "INV121447.pdf" at bounding box center [164, 374] width 226 height 22
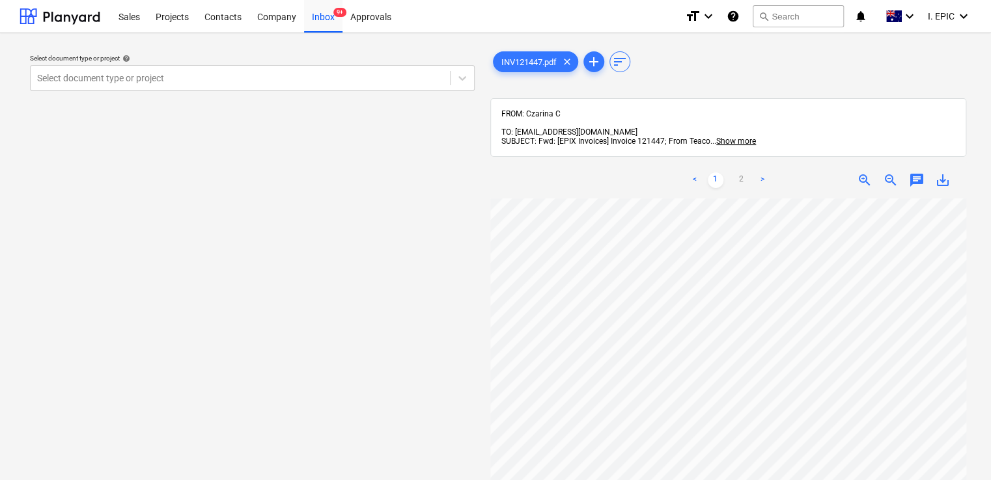
click at [916, 172] on span "chat" at bounding box center [917, 180] width 16 height 16
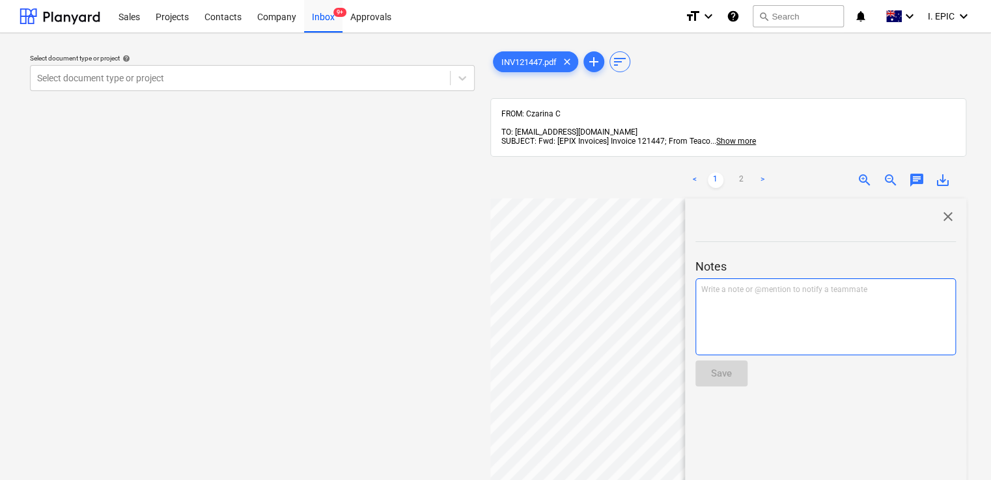
click at [779, 301] on div "Write a note or @mention to notify a teammate [PERSON_NAME]" at bounding box center [825, 317] width 260 height 77
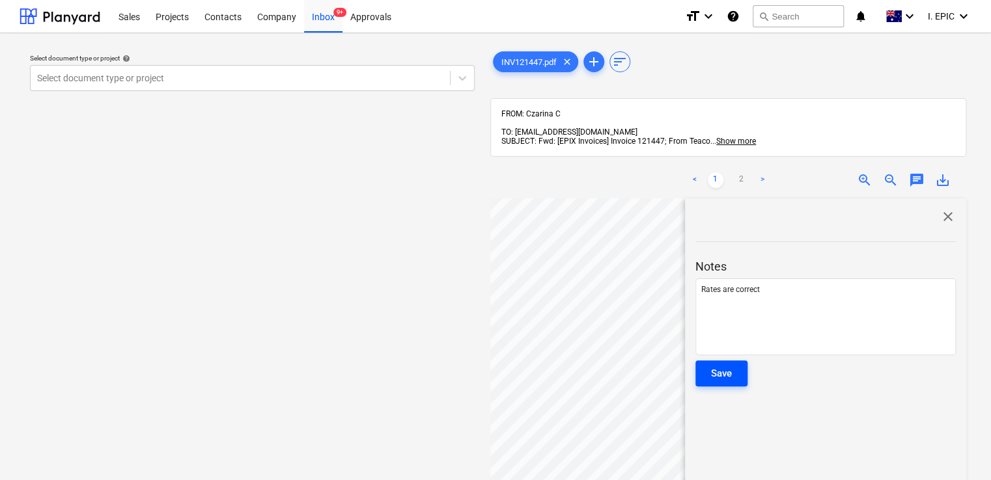
click at [714, 367] on div "Save" at bounding box center [721, 373] width 21 height 17
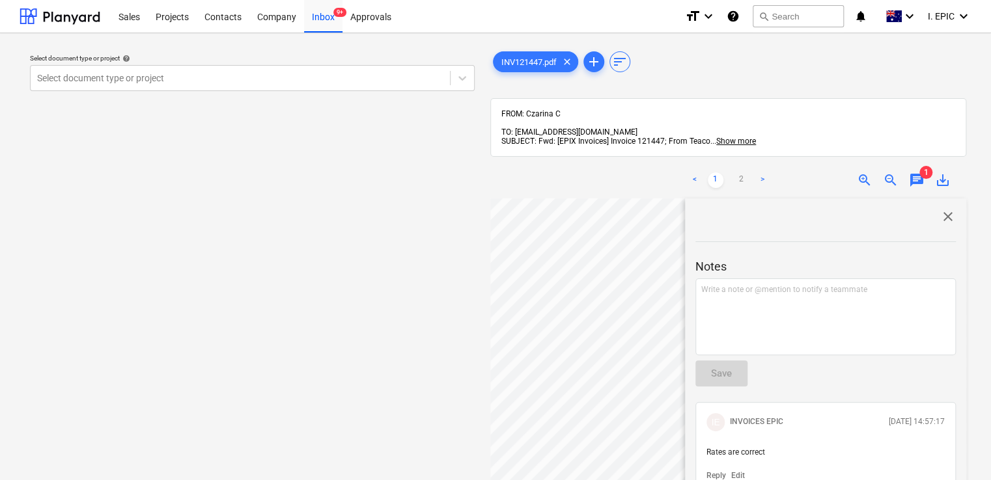
click at [945, 209] on span "close" at bounding box center [948, 217] width 16 height 16
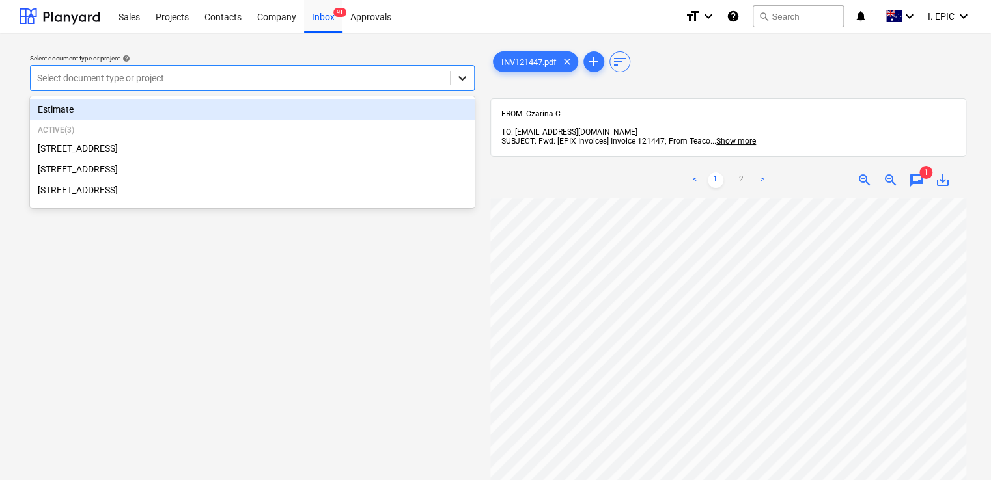
click at [456, 74] on icon at bounding box center [462, 78] width 13 height 13
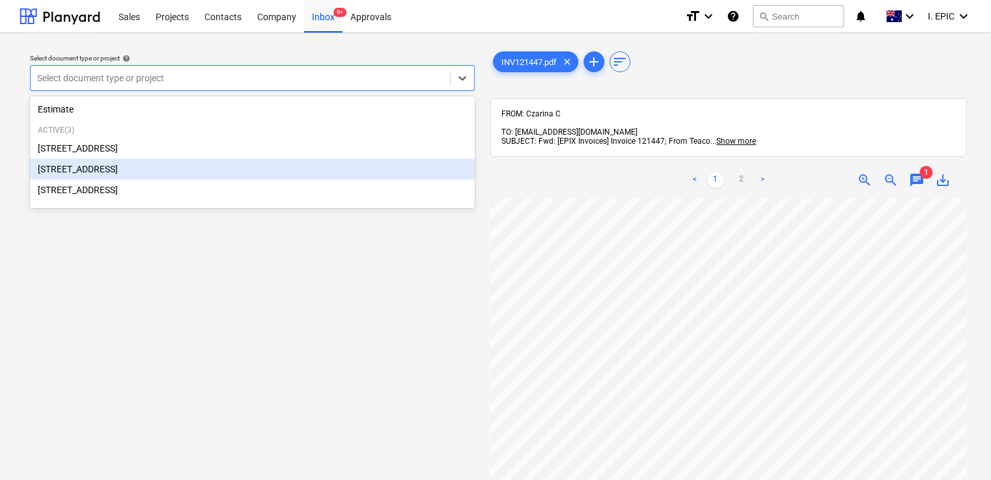
click at [159, 166] on div "[STREET_ADDRESS]" at bounding box center [252, 169] width 445 height 21
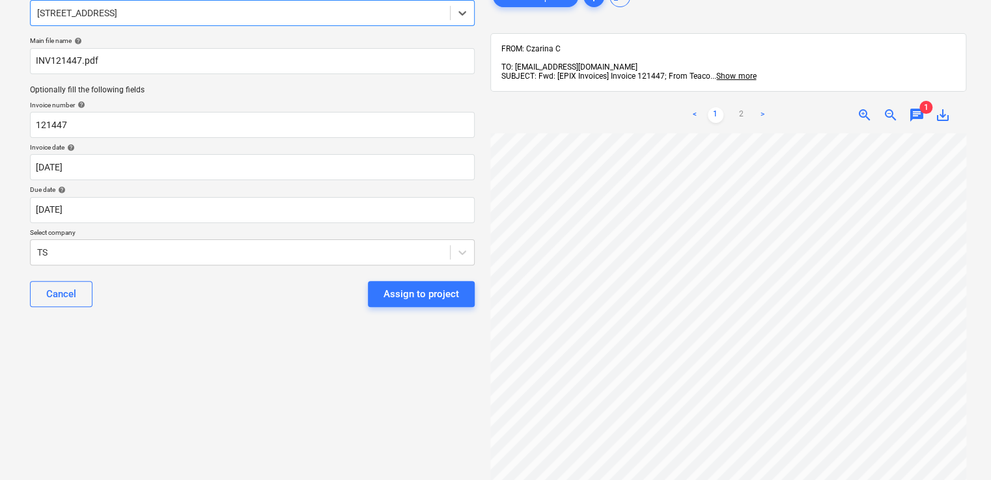
scroll to position [169, 0]
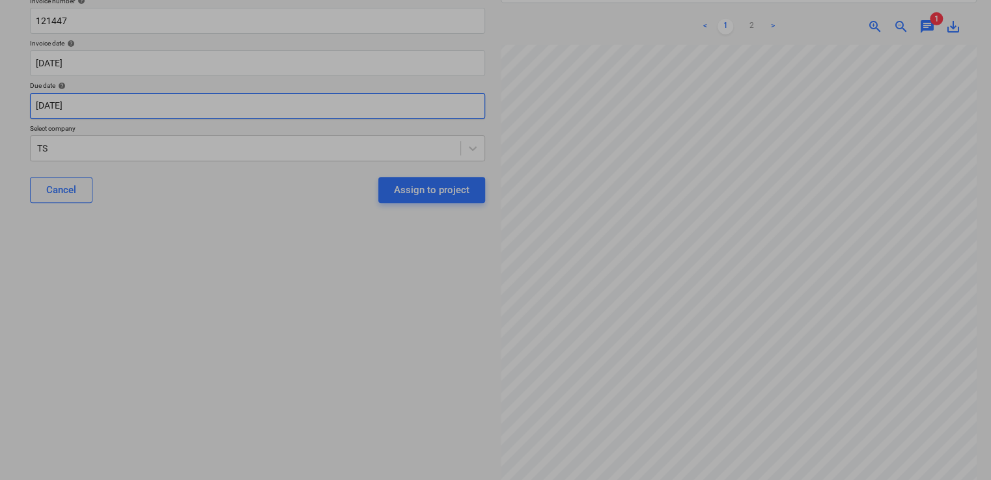
click at [242, 116] on body "Sales Projects Contacts Company Inbox 9+ Approvals format_size keyboard_arrow_d…" at bounding box center [495, 71] width 991 height 480
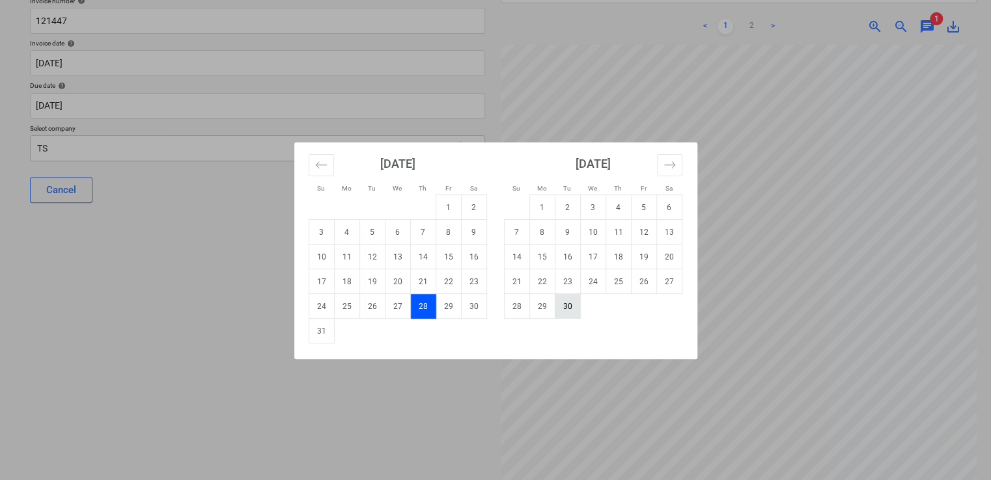
click at [565, 314] on td "30" at bounding box center [567, 306] width 25 height 25
type input "[DATE]"
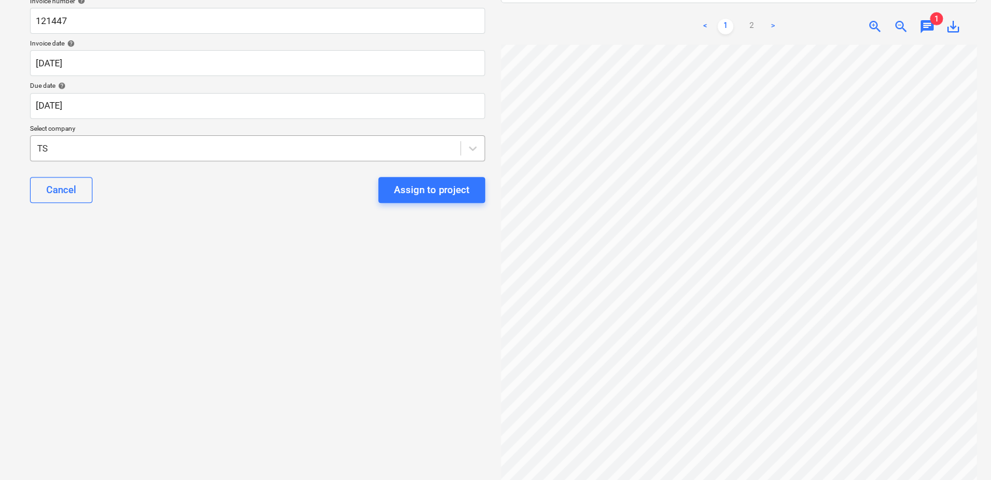
click at [369, 146] on div at bounding box center [245, 148] width 417 height 13
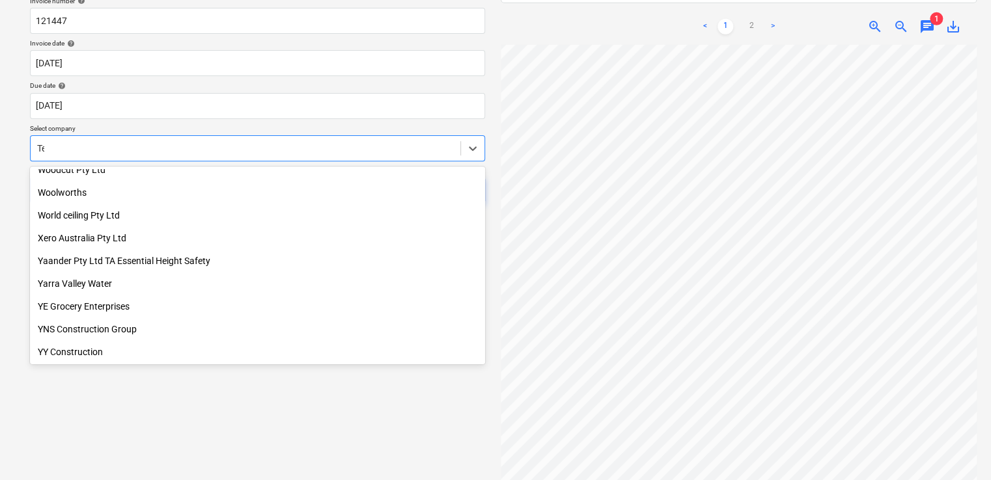
scroll to position [3655, 0]
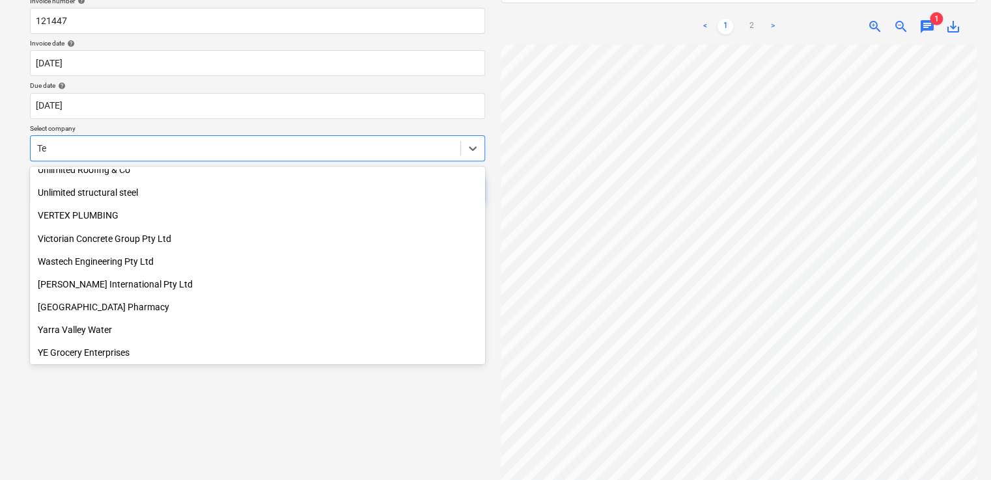
type input "Tea"
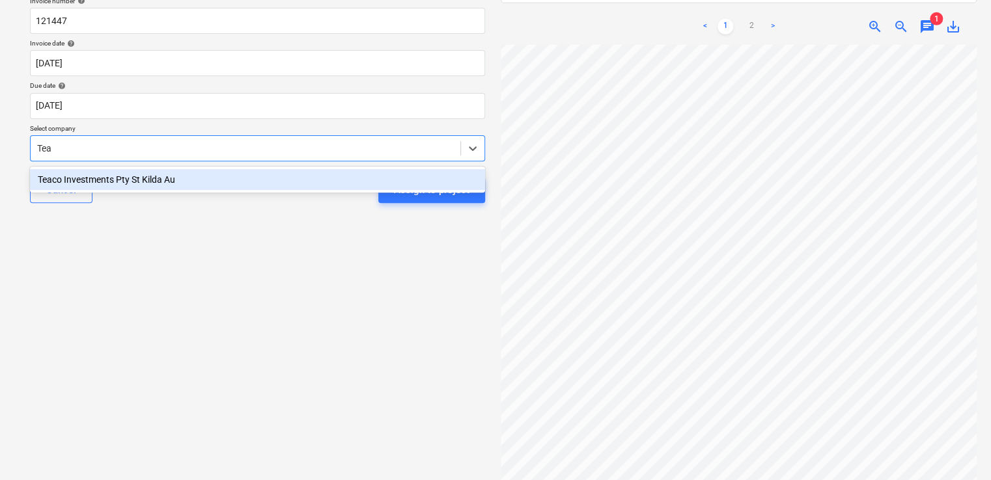
click at [298, 174] on div "Teaco Investments Pty St Kilda Au" at bounding box center [257, 179] width 455 height 21
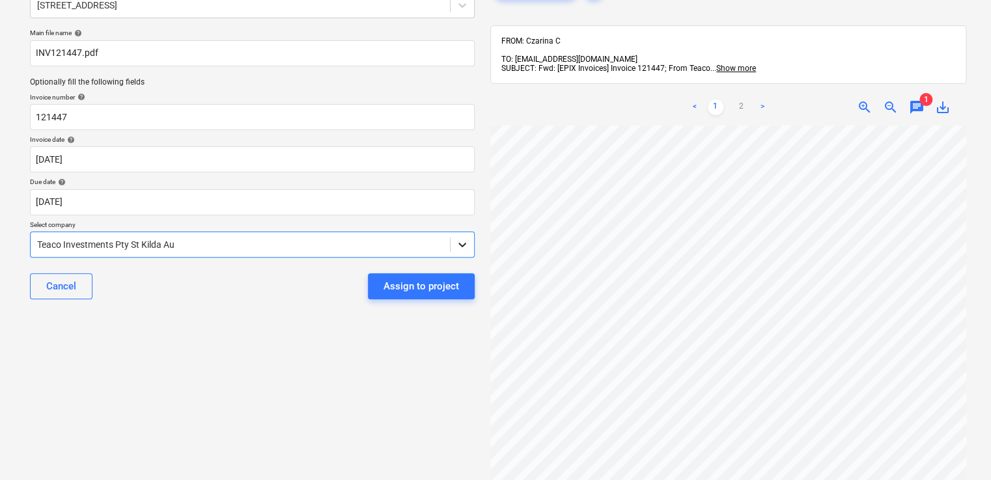
scroll to position [0, 0]
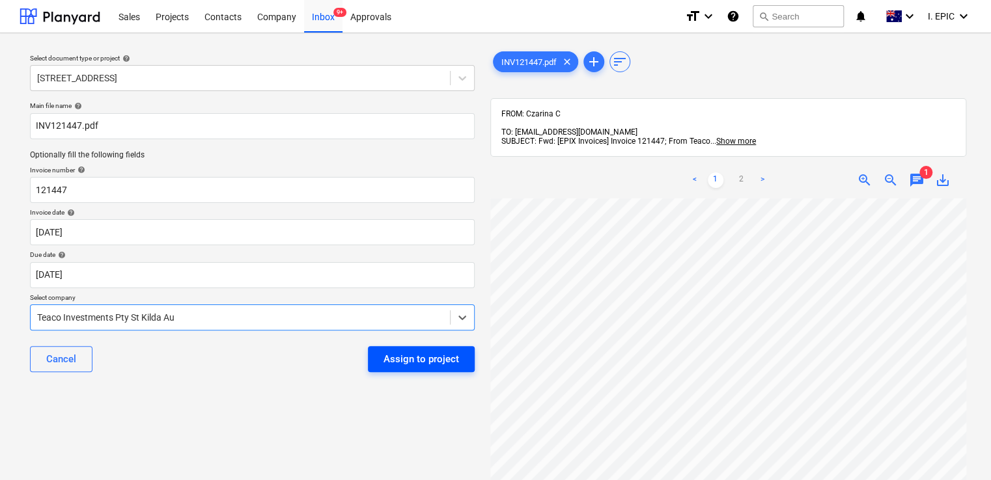
click at [424, 366] on div "Assign to project" at bounding box center [421, 359] width 76 height 17
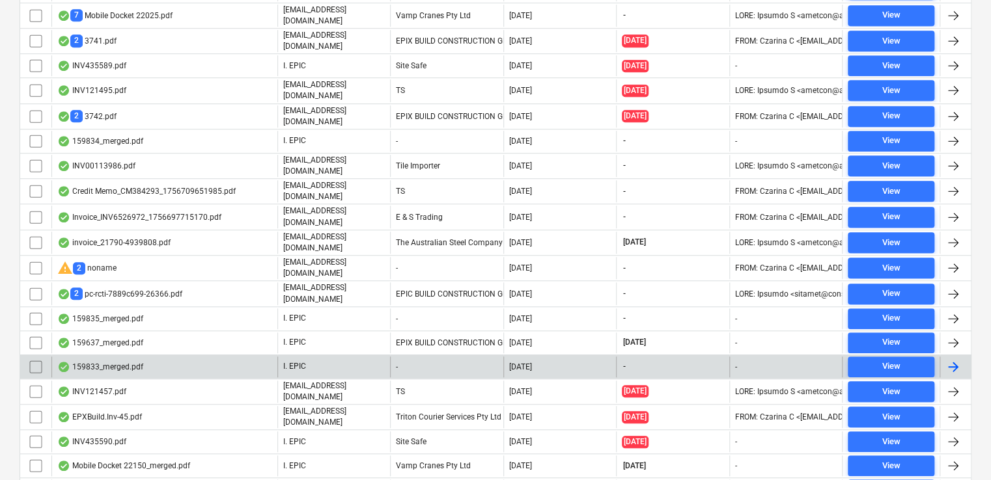
scroll to position [324, 0]
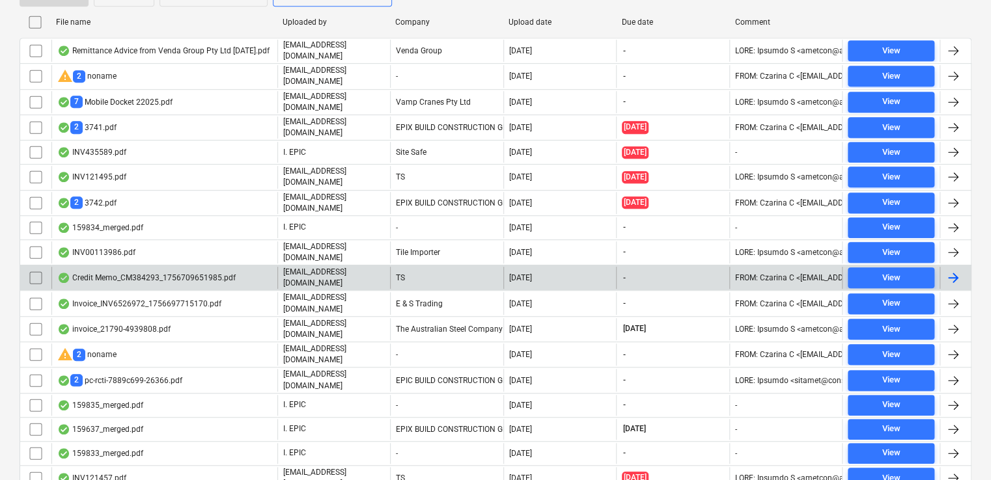
click at [178, 273] on div "Credit Memo_CM384293_1756709651985.pdf" at bounding box center [146, 278] width 178 height 10
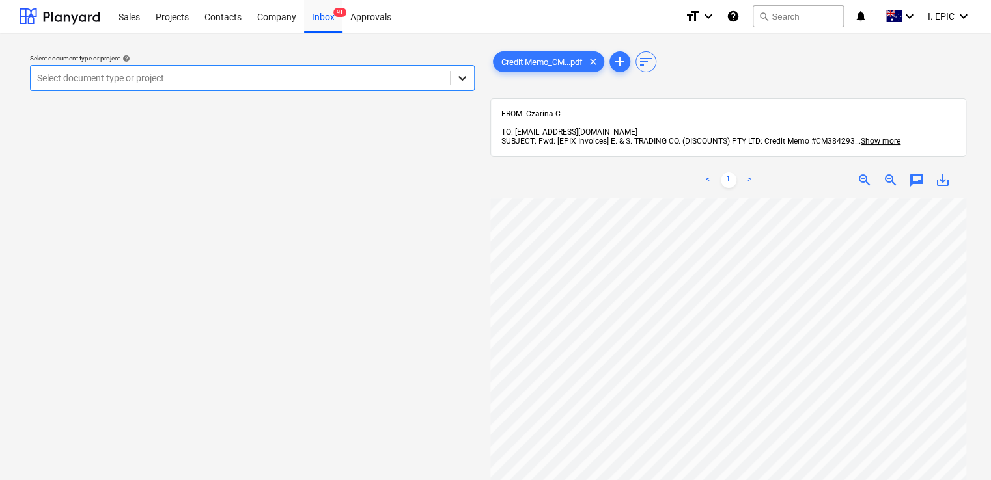
click at [463, 79] on icon at bounding box center [462, 78] width 8 height 5
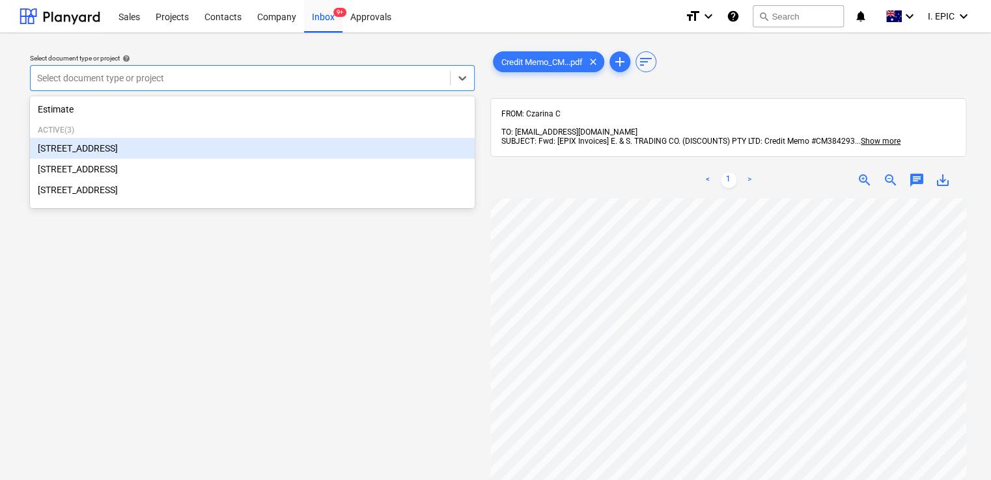
click at [198, 146] on div "[STREET_ADDRESS]" at bounding box center [252, 148] width 445 height 21
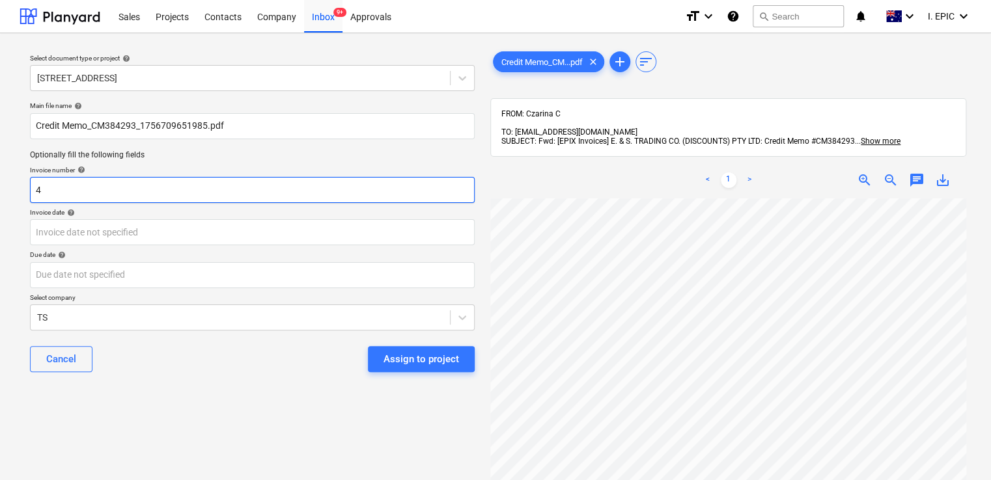
drag, startPoint x: 232, startPoint y: 202, endPoint x: 37, endPoint y: 201, distance: 195.3
click at [37, 201] on input "4" at bounding box center [252, 190] width 445 height 26
type input "384293"
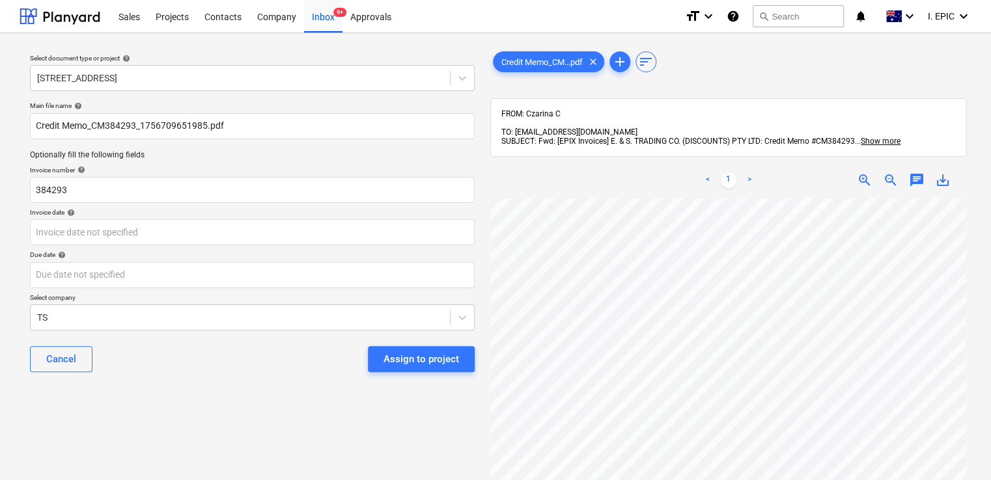
click at [171, 245] on div "Main file name help Credit Memo_CM384293_1756709651985.pdf Optionally fill the …" at bounding box center [252, 242] width 455 height 292
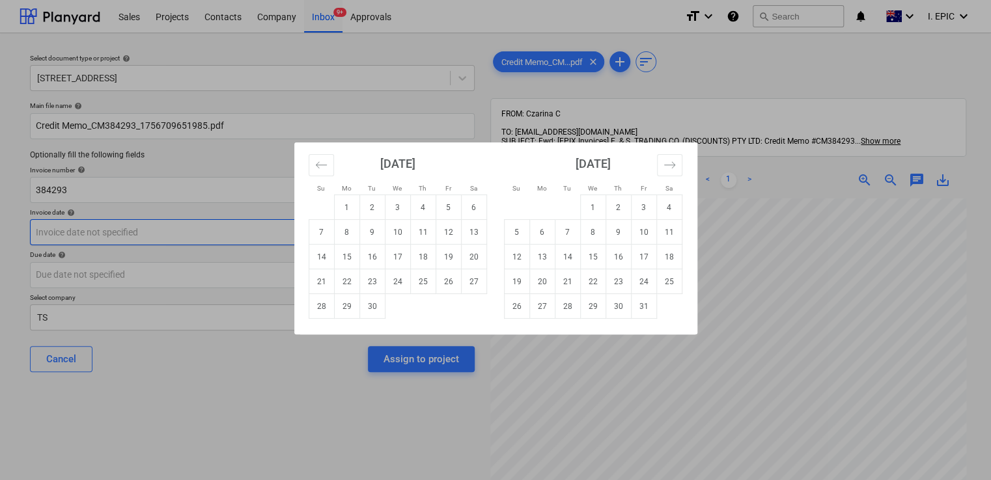
click at [171, 243] on body "Sales Projects Contacts Company Inbox 9+ Approvals format_size keyboard_arrow_d…" at bounding box center [495, 240] width 991 height 480
click at [292, 394] on div "Su Mo Tu We Th Fr Sa Su Mo Tu We Th Fr Sa August 2025 1 2 3 4 5 6 7 8 9 10 11 1…" at bounding box center [495, 240] width 991 height 480
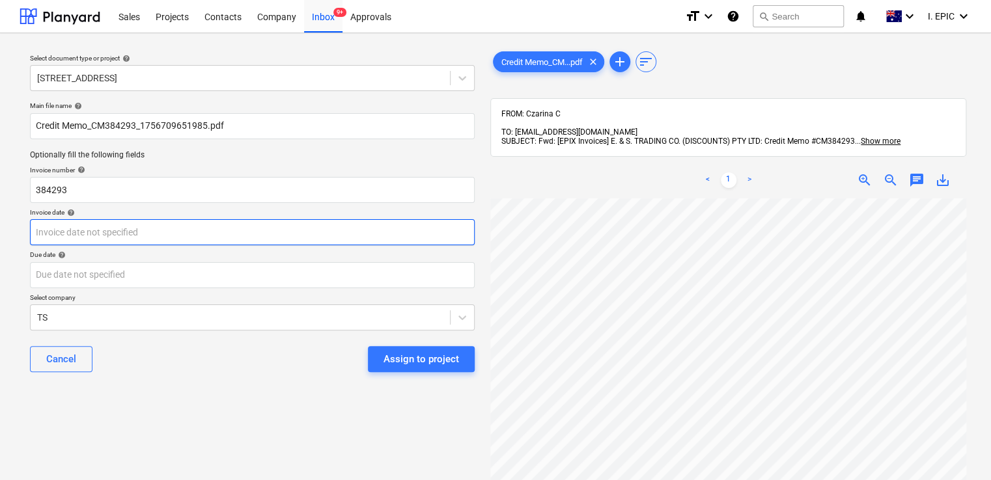
click at [248, 228] on body "Sales Projects Contacts Company Inbox 9+ Approvals format_size keyboard_arrow_d…" at bounding box center [495, 240] width 991 height 480
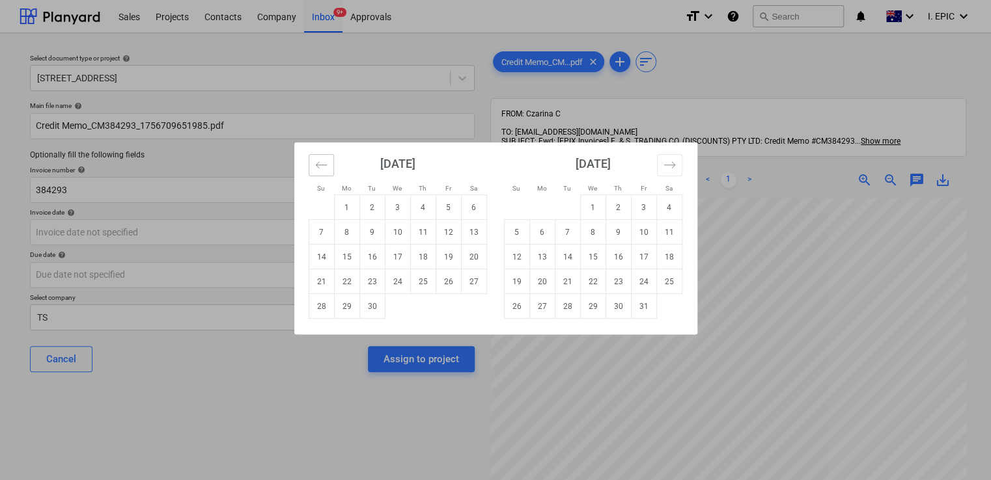
click at [315, 165] on icon "Move backward to switch to the previous month." at bounding box center [321, 165] width 12 height 12
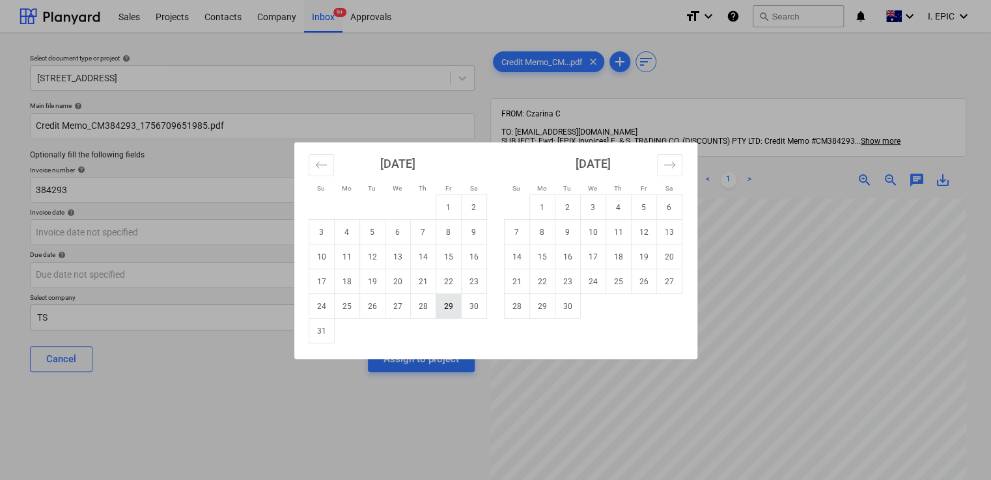
click at [447, 306] on td "29" at bounding box center [447, 306] width 25 height 25
type input "[DATE]"
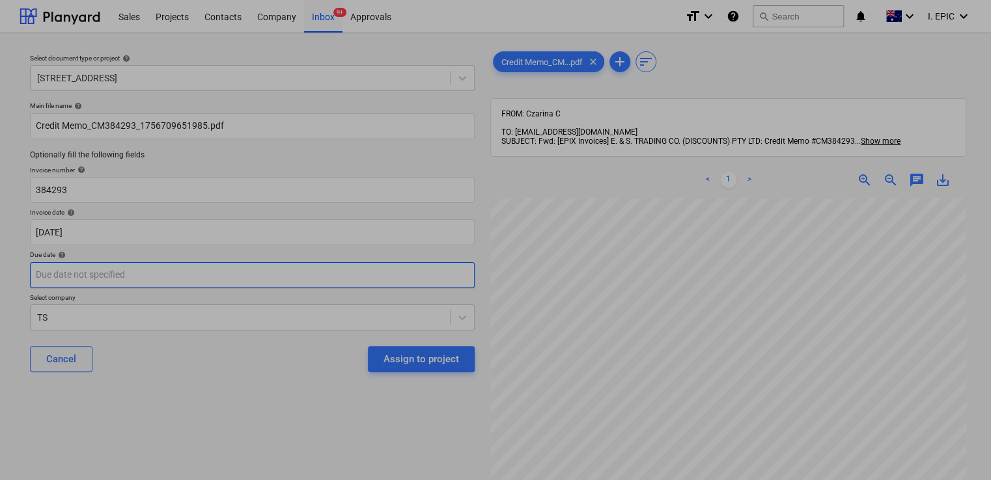
click at [268, 262] on body "Sales Projects Contacts Company Inbox 9+ Approvals format_size keyboard_arrow_d…" at bounding box center [495, 240] width 991 height 480
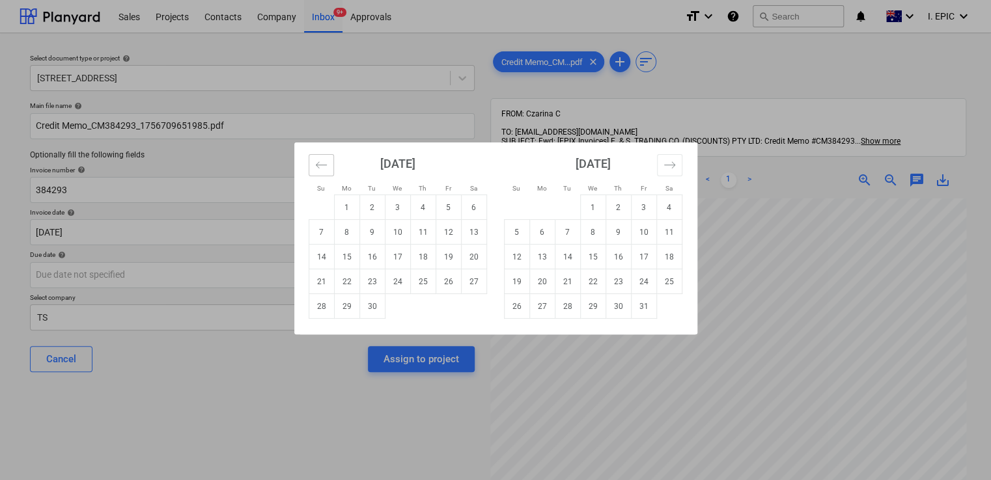
click at [322, 159] on icon "Move backward to switch to the previous month." at bounding box center [321, 165] width 12 height 12
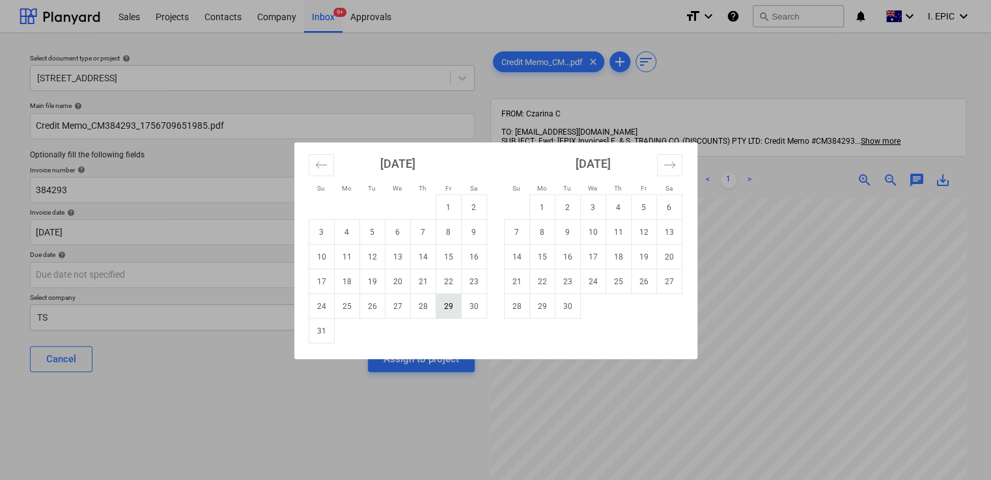
click at [443, 312] on td "29" at bounding box center [447, 306] width 25 height 25
type input "[DATE]"
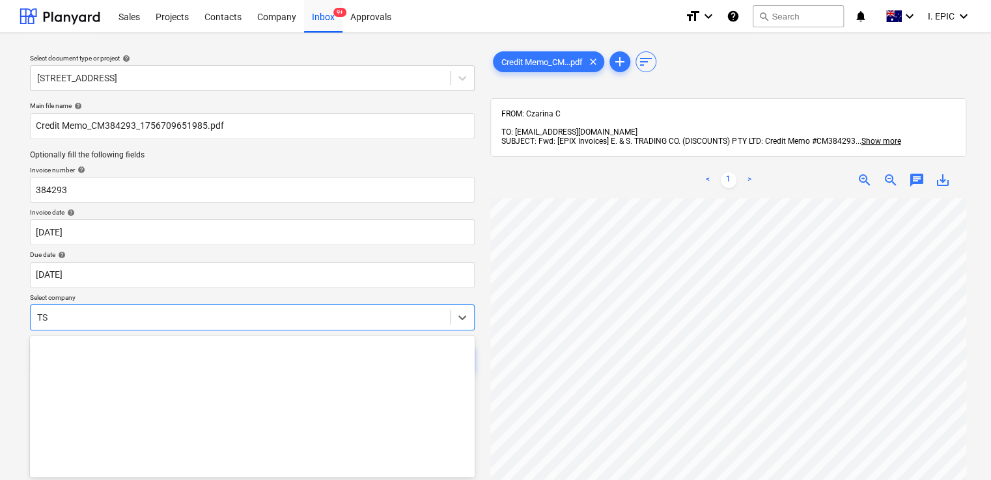
scroll to position [58, 0]
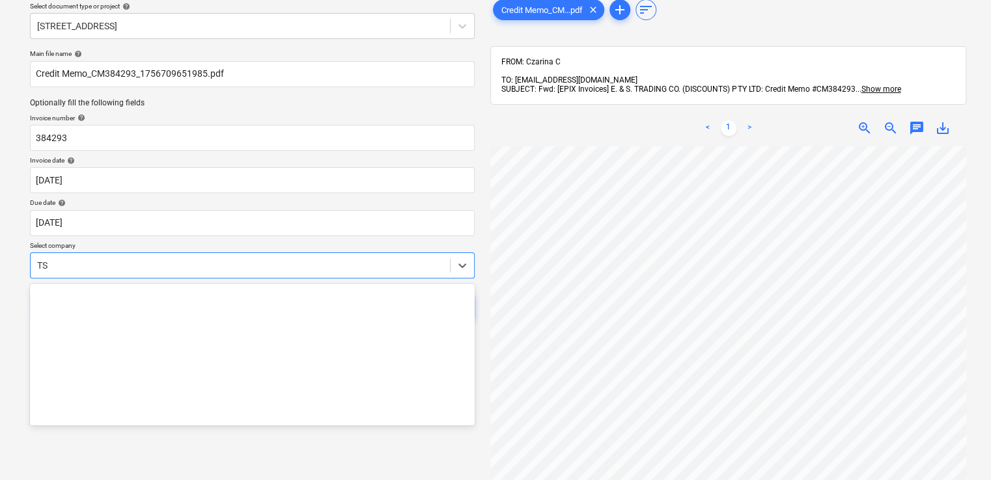
click at [245, 319] on body "Sales Projects Contacts Company Inbox 9+ Approvals format_size keyboard_arrow_d…" at bounding box center [495, 188] width 991 height 480
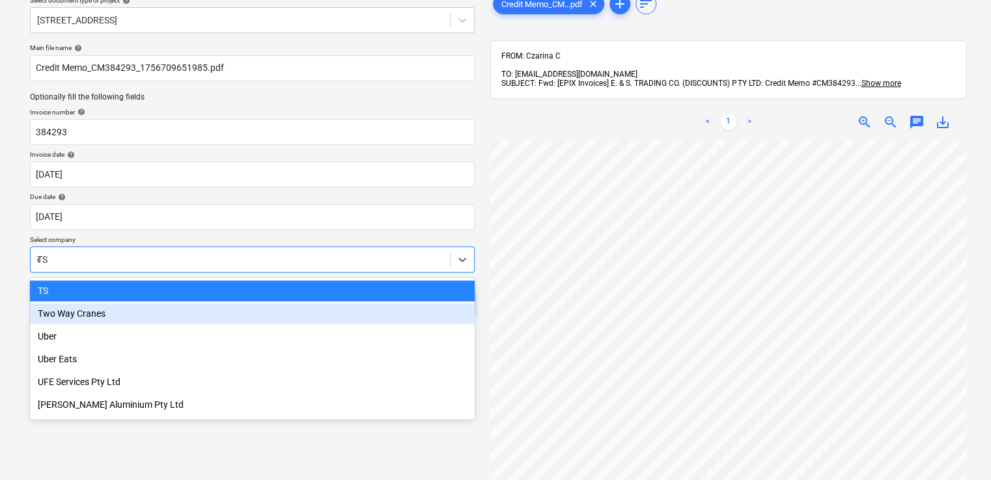
scroll to position [16378, 0]
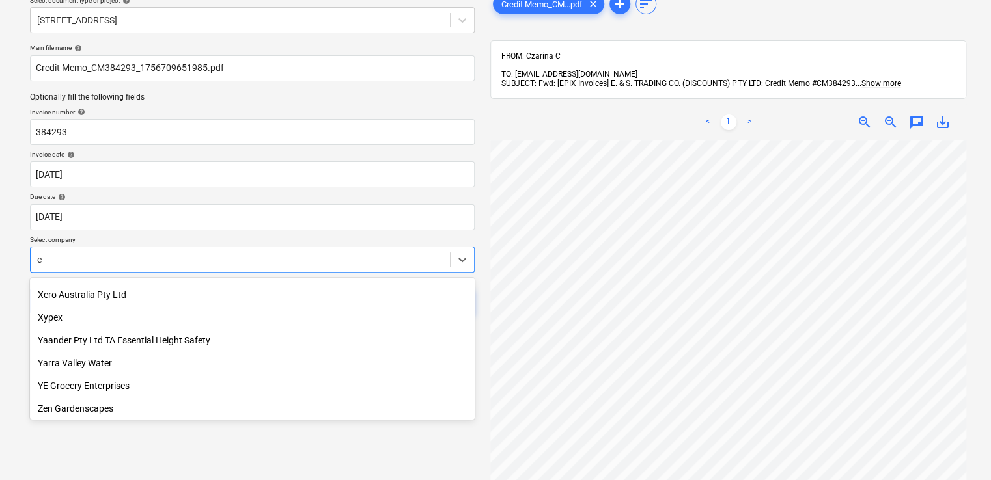
type input "e &"
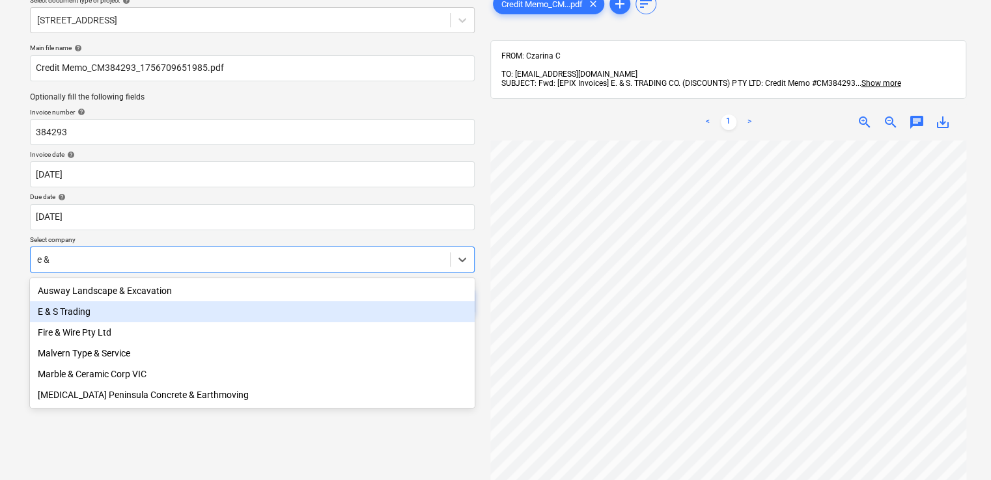
click at [138, 320] on div "E & S Trading" at bounding box center [252, 311] width 445 height 21
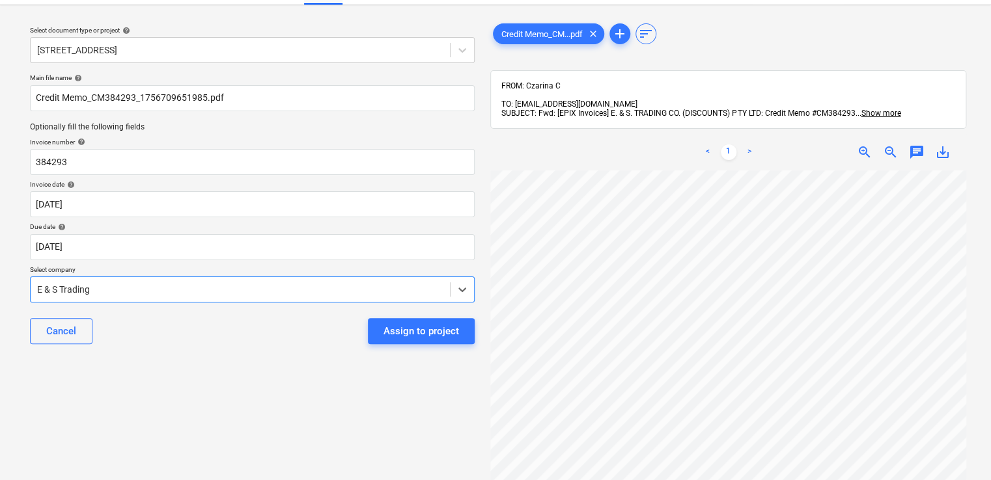
scroll to position [0, 0]
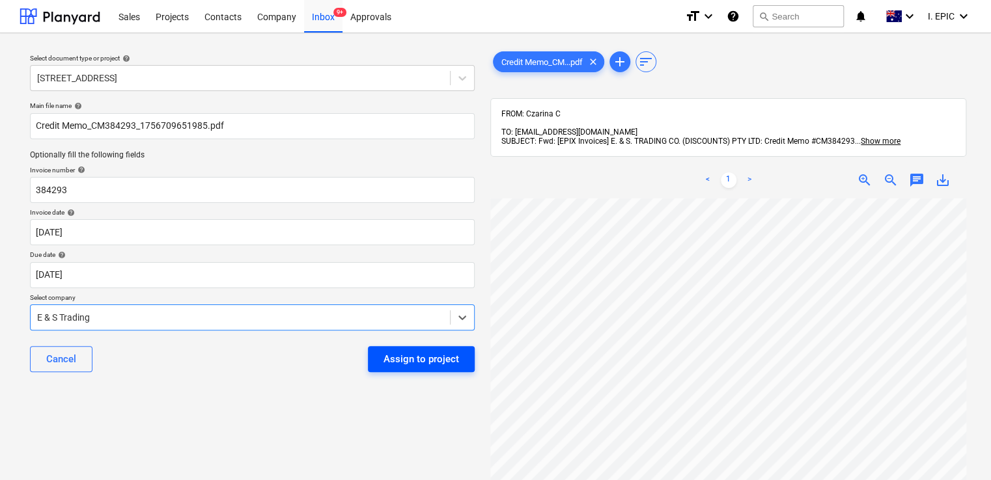
click at [412, 363] on div "Assign to project" at bounding box center [421, 359] width 76 height 17
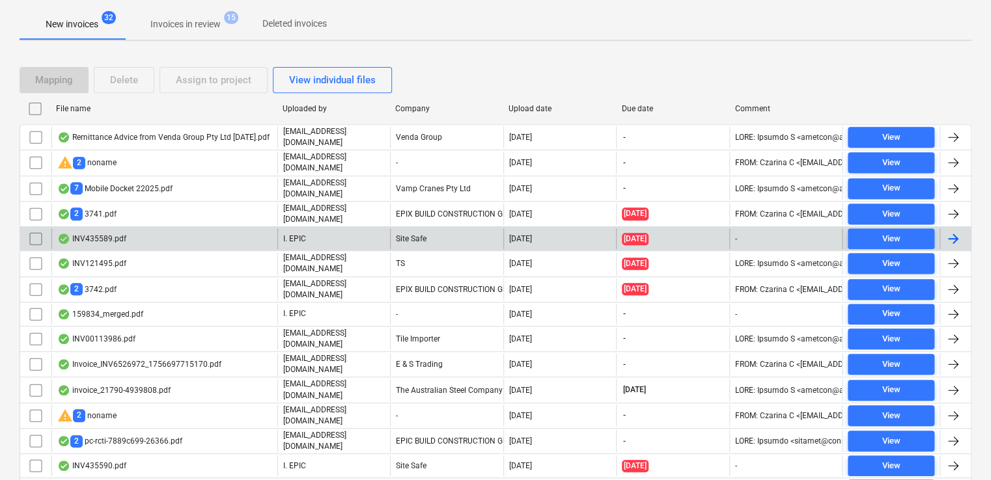
scroll to position [235, 0]
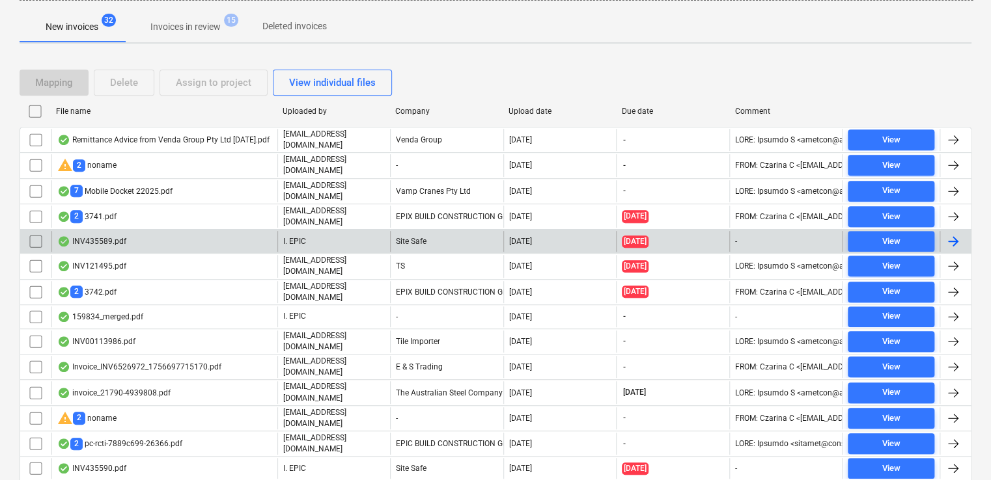
click at [174, 232] on div "INV435589.pdf" at bounding box center [164, 241] width 226 height 21
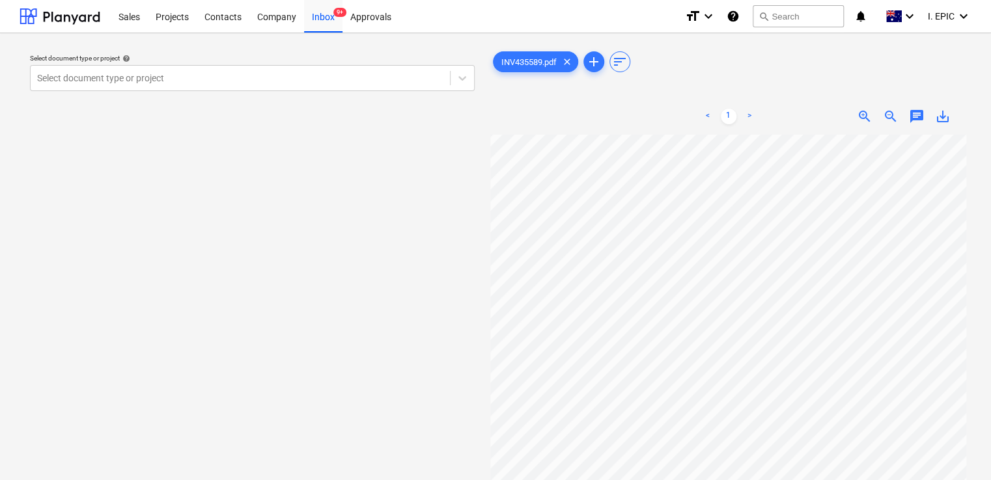
scroll to position [209, 0]
click at [911, 117] on span "chat" at bounding box center [917, 117] width 16 height 16
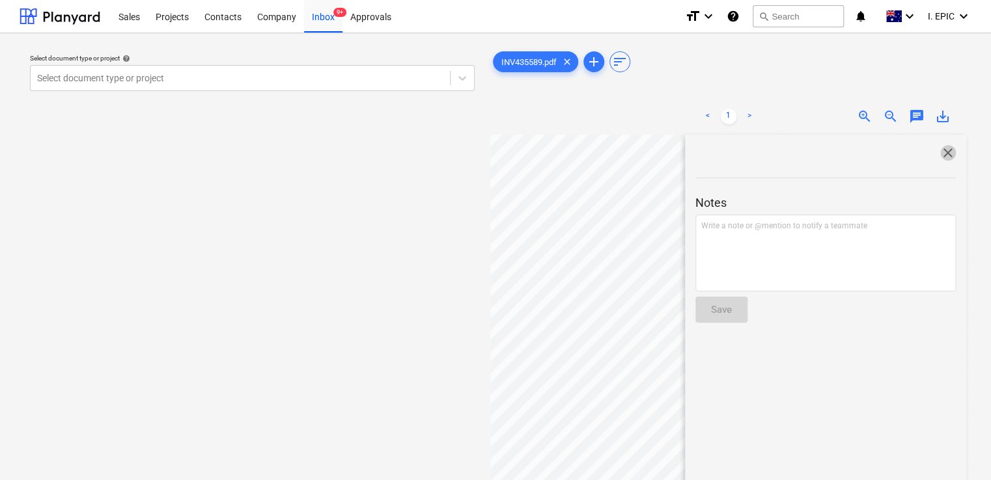
click at [950, 155] on span "close" at bounding box center [948, 153] width 16 height 16
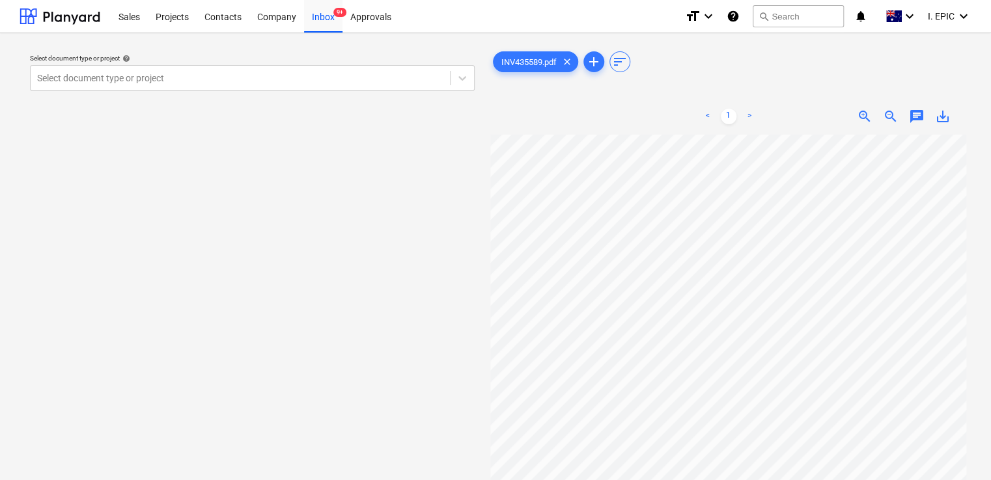
scroll to position [0, 0]
click at [919, 111] on span "chat" at bounding box center [917, 117] width 16 height 16
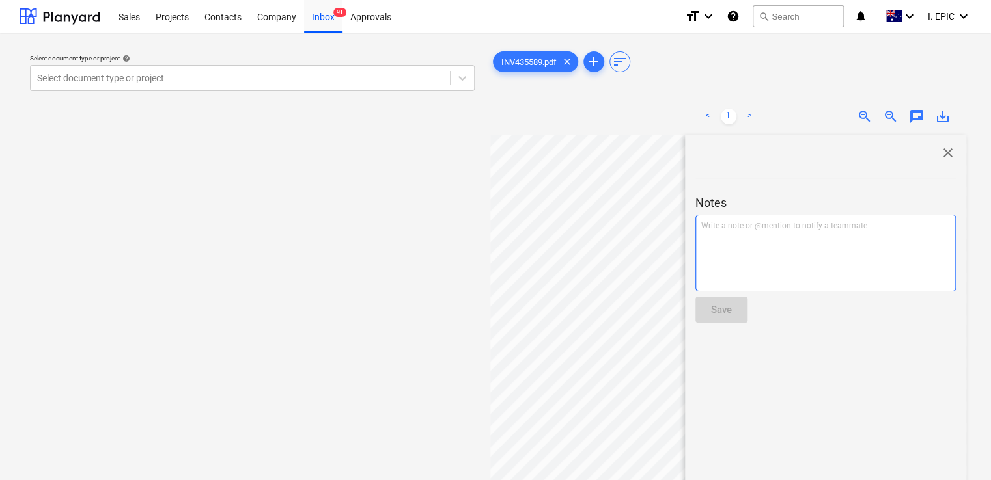
click at [760, 230] on p "Write a note or @mention to notify a teammate [PERSON_NAME]" at bounding box center [825, 226] width 249 height 11
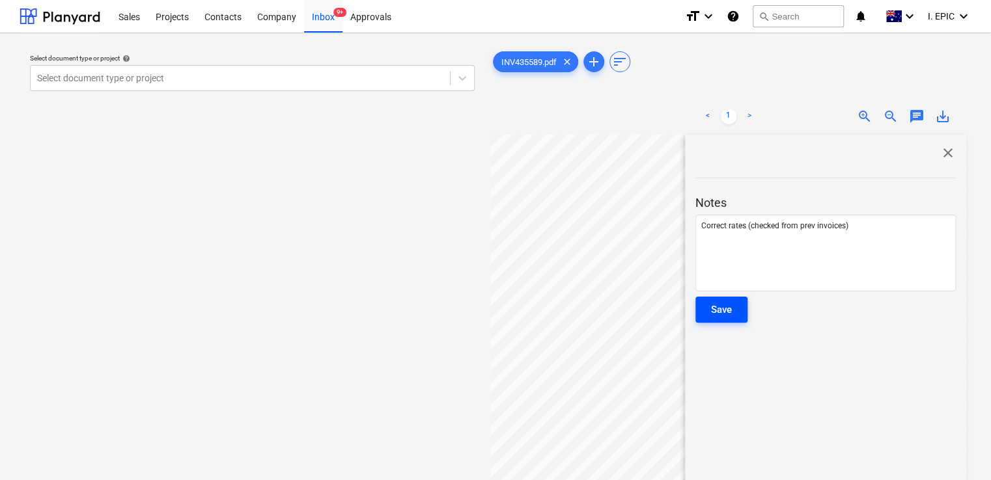
click at [726, 303] on div "Save" at bounding box center [721, 309] width 21 height 17
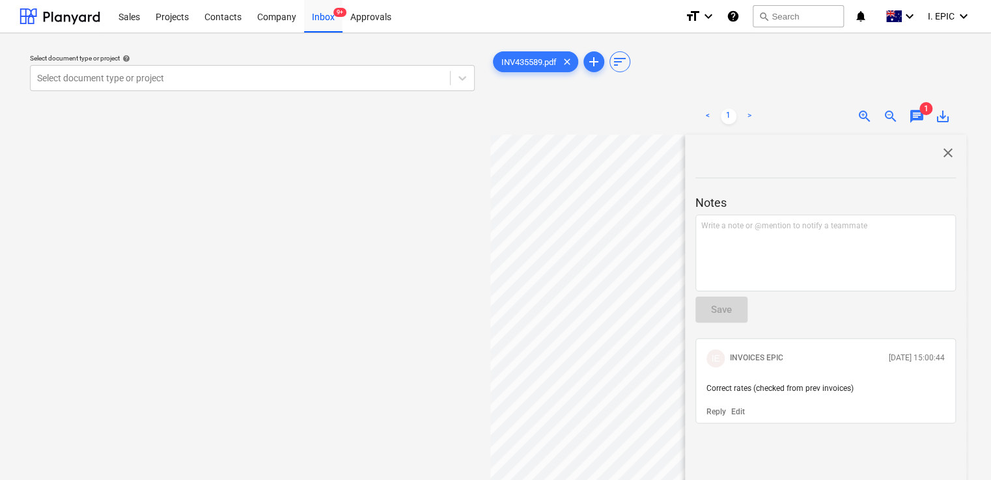
click at [940, 156] on span "close" at bounding box center [948, 153] width 16 height 16
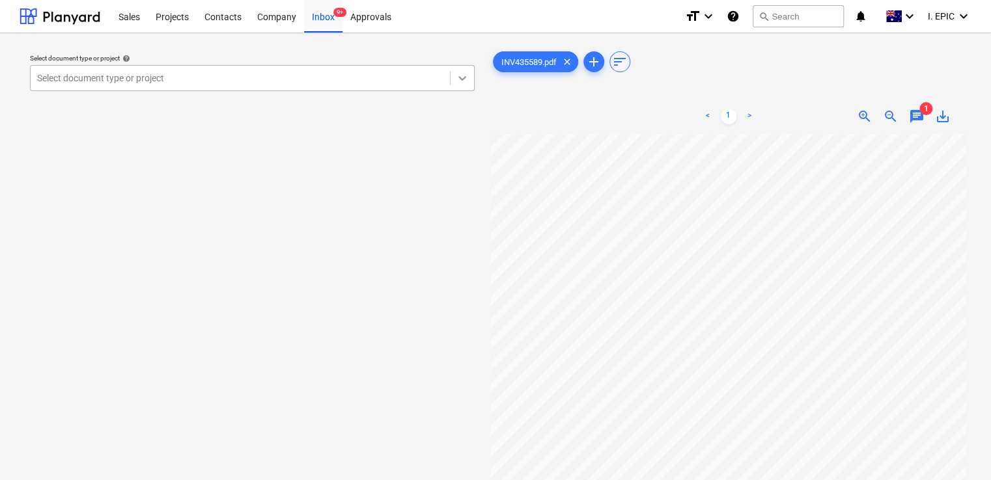
click at [461, 76] on icon at bounding box center [462, 78] width 13 height 13
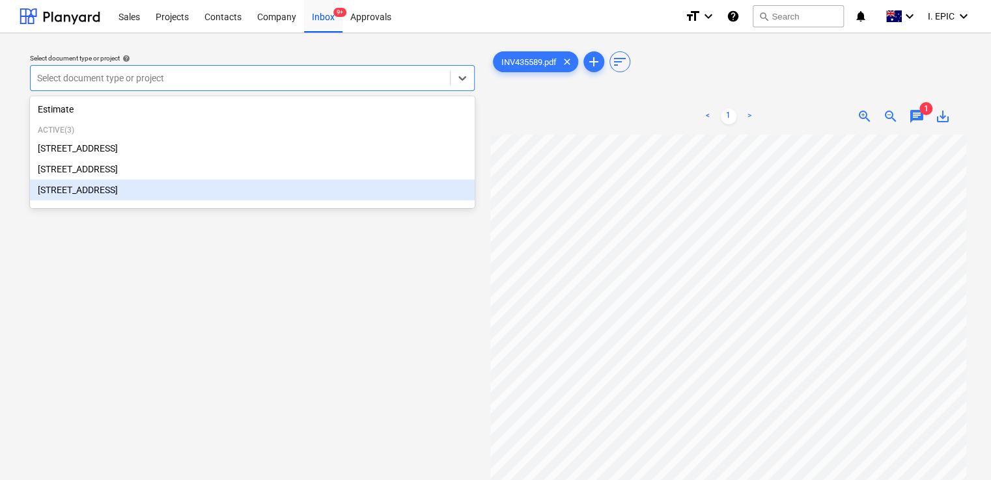
scroll to position [130, 0]
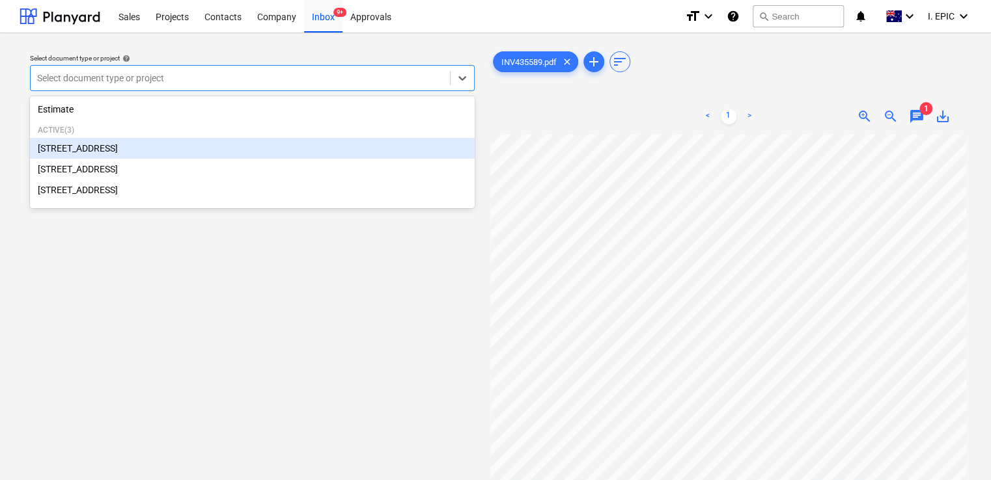
click at [253, 156] on div "[STREET_ADDRESS]" at bounding box center [252, 148] width 445 height 21
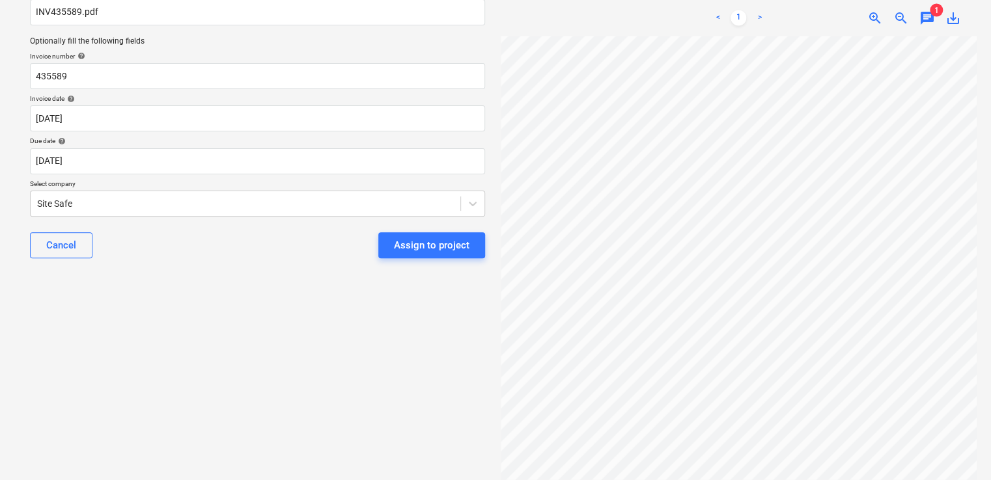
scroll to position [195, 0]
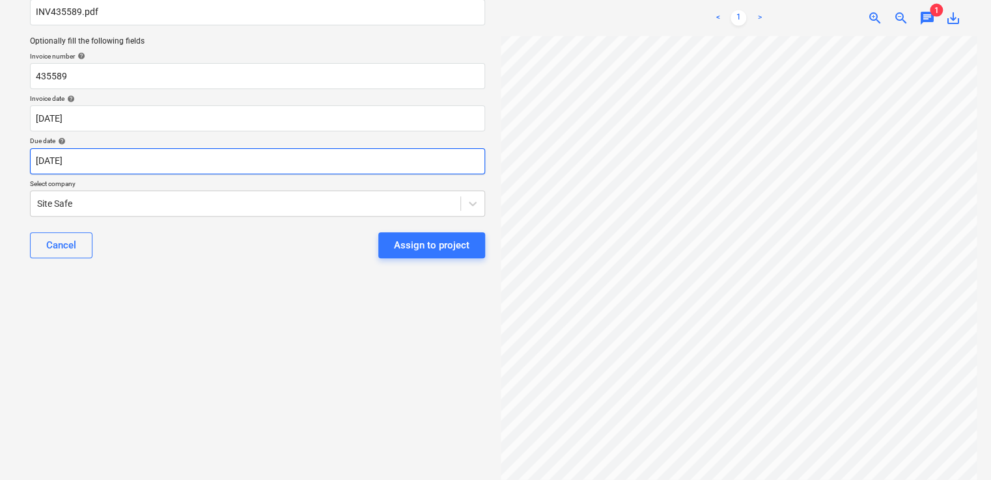
click at [338, 169] on body "Sales Projects Contacts Company Inbox 9+ Approvals format_size keyboard_arrow_d…" at bounding box center [495, 126] width 991 height 480
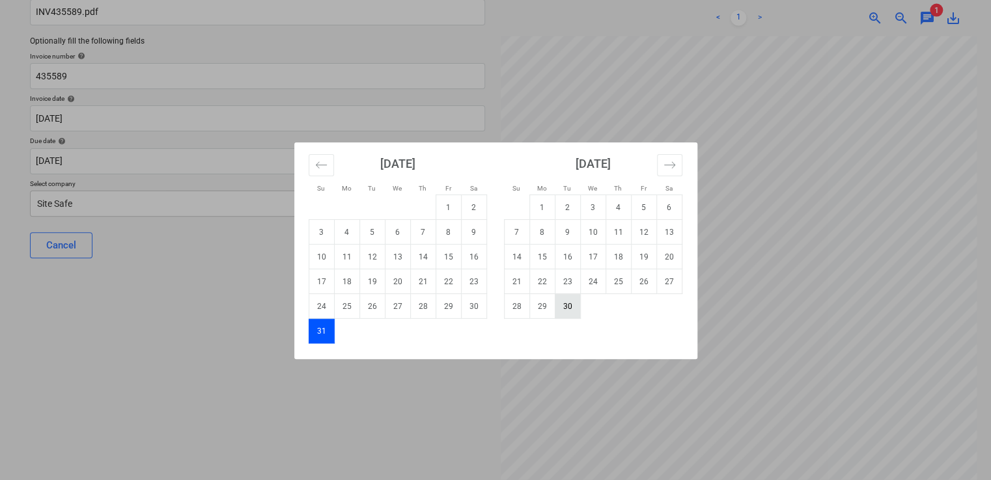
click at [573, 310] on td "30" at bounding box center [567, 306] width 25 height 25
type input "[DATE]"
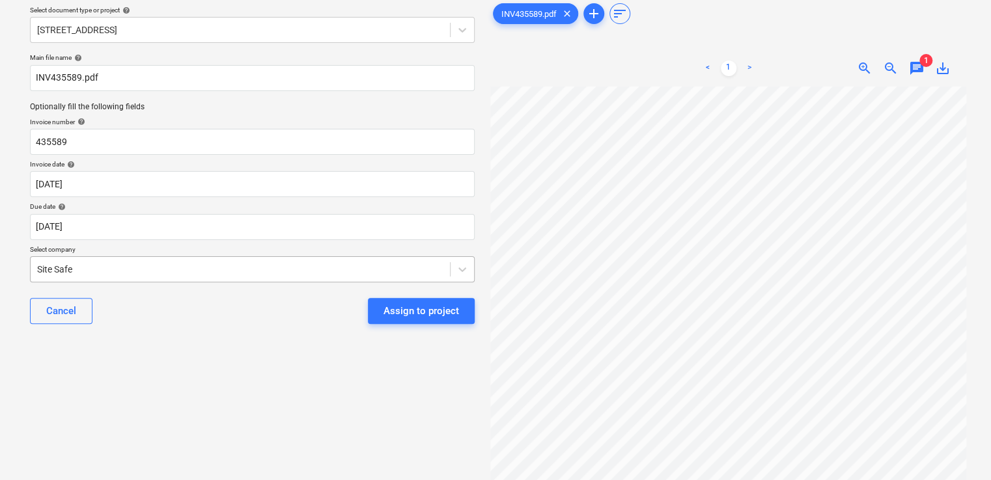
scroll to position [0, 0]
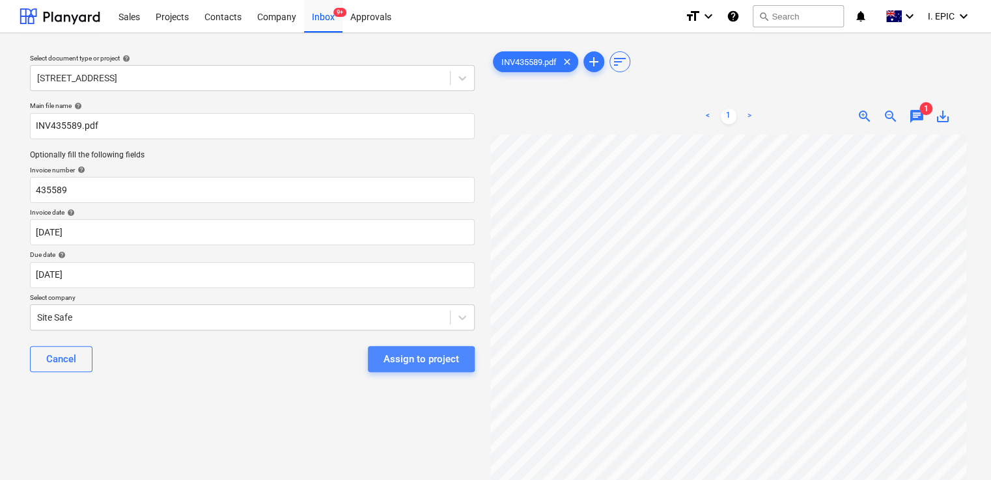
click at [410, 359] on div "Assign to project" at bounding box center [421, 359] width 76 height 17
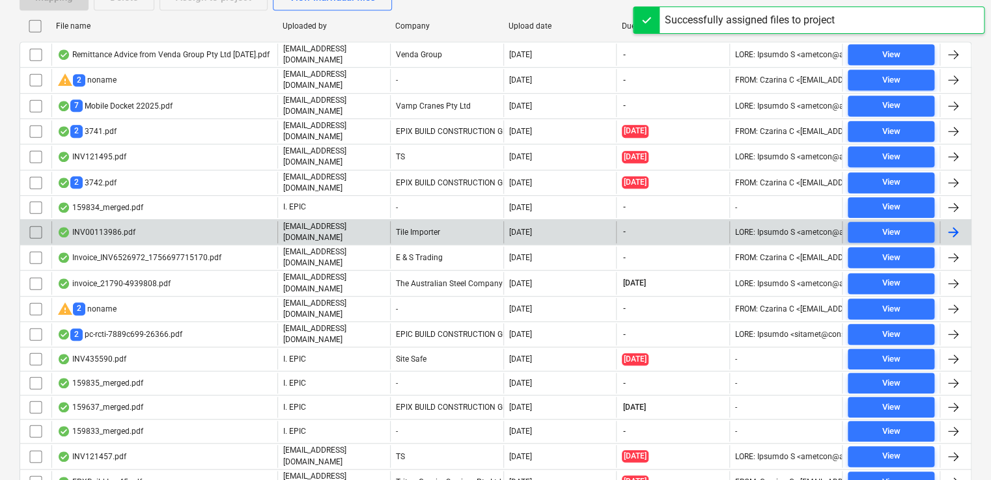
scroll to position [325, 0]
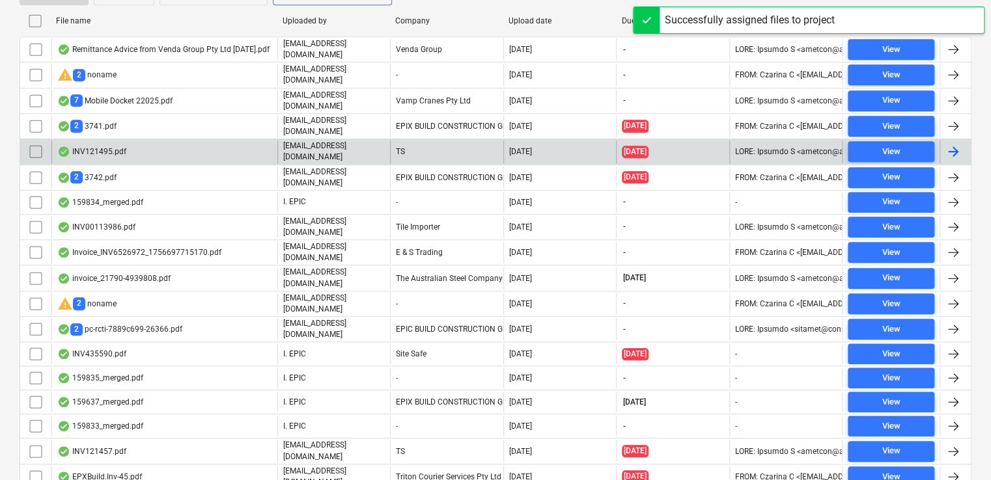
click at [166, 147] on div "INV121495.pdf" at bounding box center [164, 152] width 226 height 22
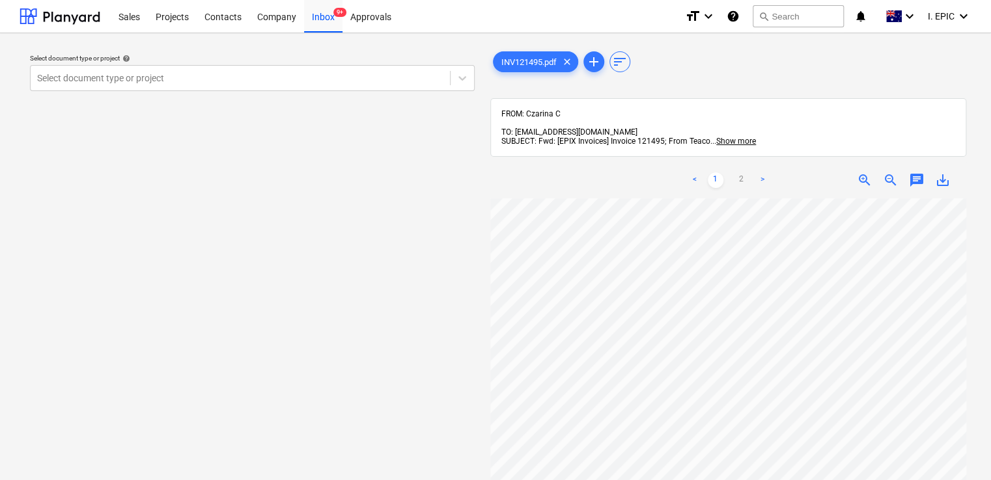
click at [909, 180] on div "< 1 2 > zoom_in zoom_out chat 0 save_alt" at bounding box center [728, 180] width 476 height 36
click at [909, 172] on span "chat" at bounding box center [917, 180] width 16 height 16
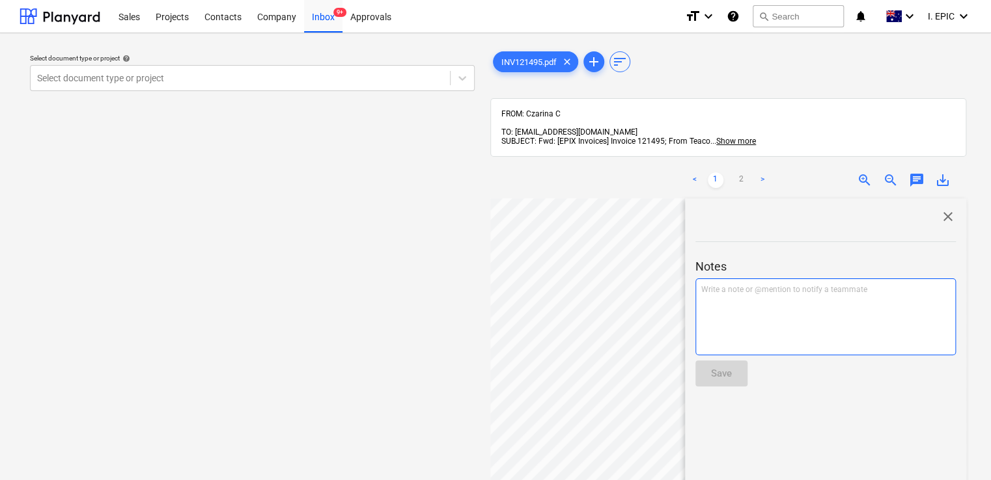
click at [760, 305] on div "Write a note or @mention to notify a teammate [PERSON_NAME]" at bounding box center [825, 317] width 260 height 77
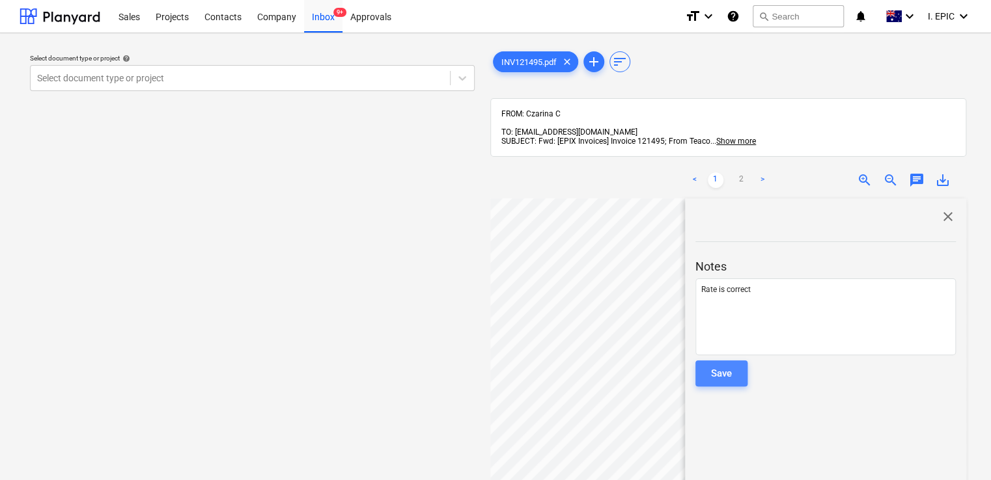
click at [711, 370] on div "Save" at bounding box center [721, 373] width 21 height 17
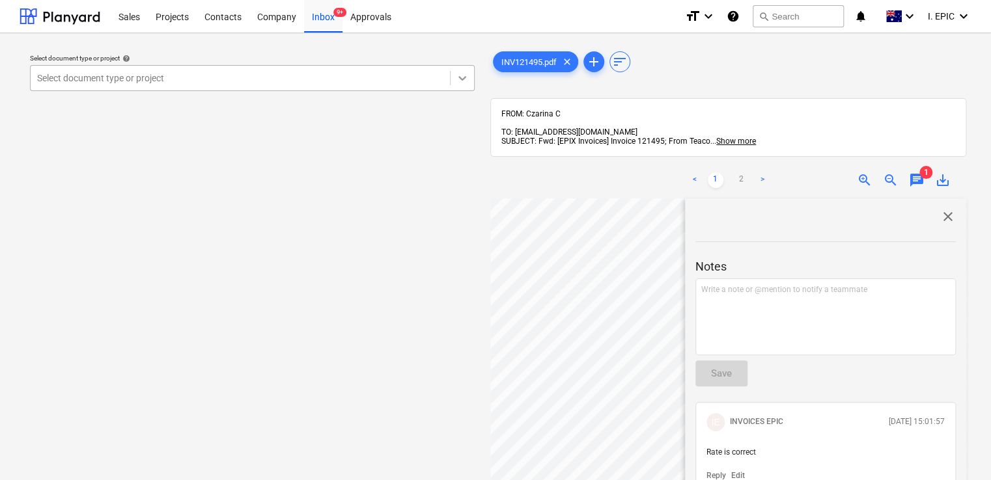
click at [450, 76] on div at bounding box center [461, 77] width 23 height 23
drag, startPoint x: 397, startPoint y: 332, endPoint x: 716, endPoint y: 206, distance: 343.0
click at [396, 333] on div "Select document type or project help Select document type or project" at bounding box center [252, 346] width 465 height 604
drag, startPoint x: 944, startPoint y: 204, endPoint x: 810, endPoint y: 163, distance: 140.2
click at [945, 209] on span "close" at bounding box center [948, 217] width 16 height 16
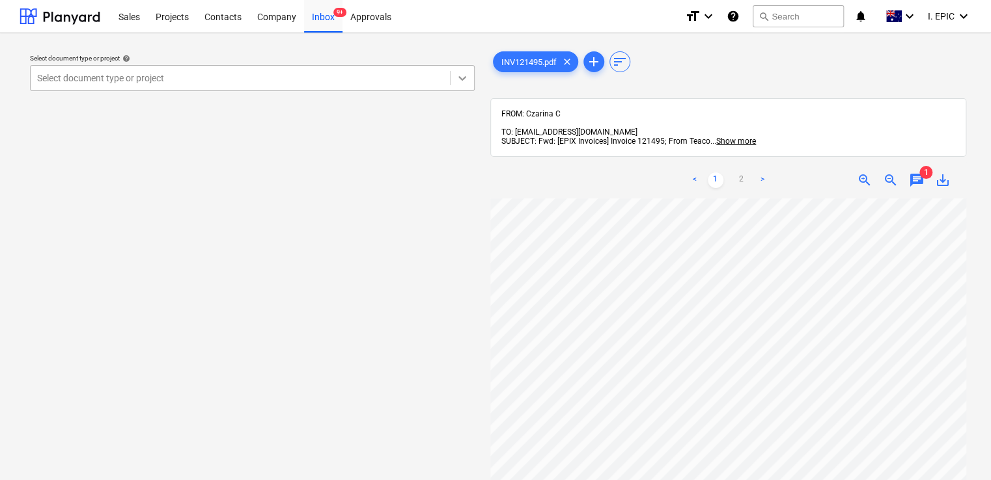
click at [462, 74] on icon at bounding box center [462, 78] width 13 height 13
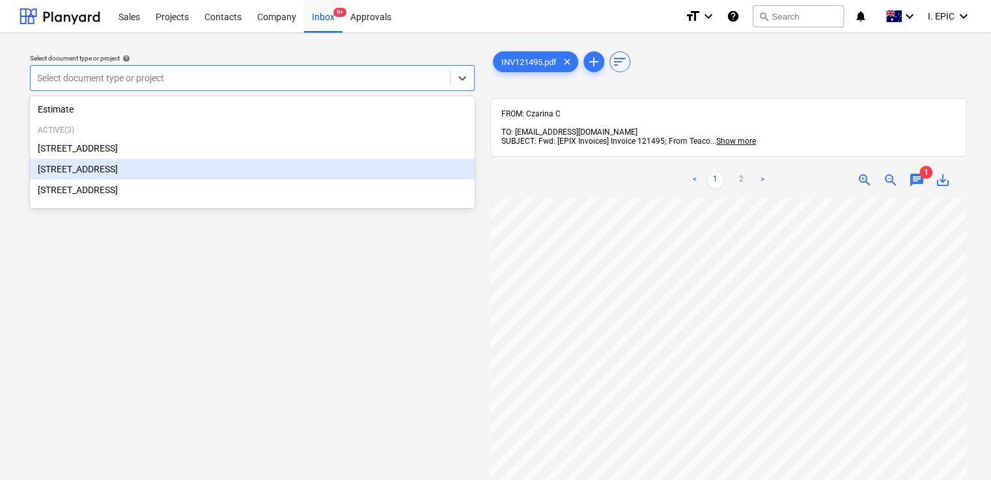
click at [197, 167] on div "[STREET_ADDRESS]" at bounding box center [252, 169] width 445 height 21
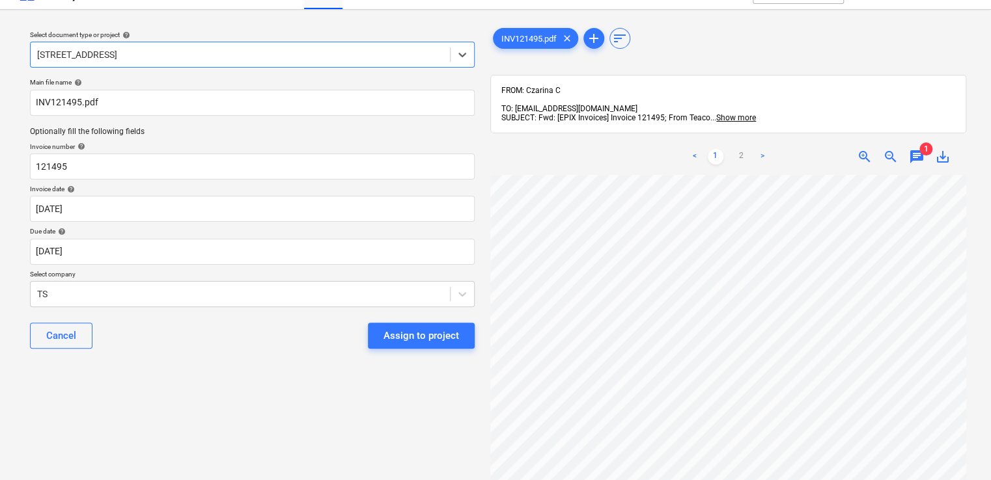
scroll to position [65, 0]
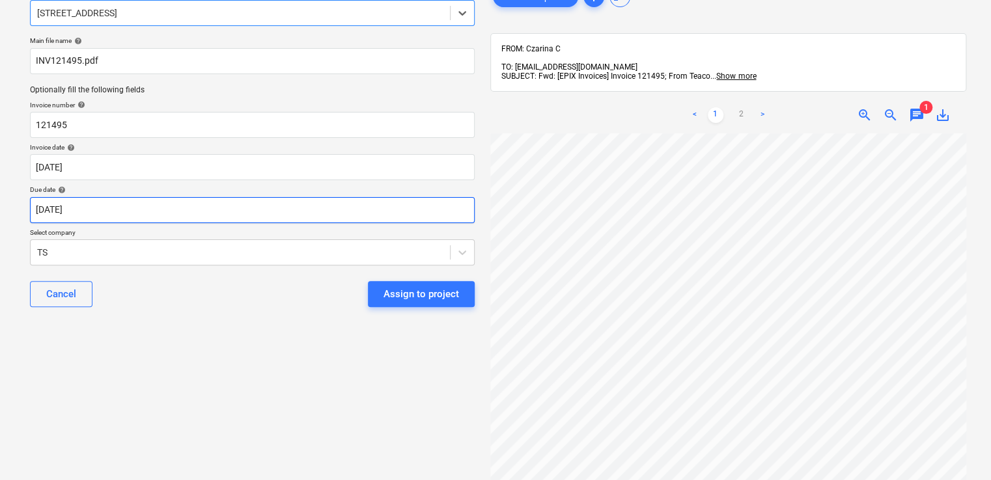
click at [274, 215] on body "Sales Projects Contacts Company Inbox 9+ Approvals format_size keyboard_arrow_d…" at bounding box center [495, 175] width 991 height 480
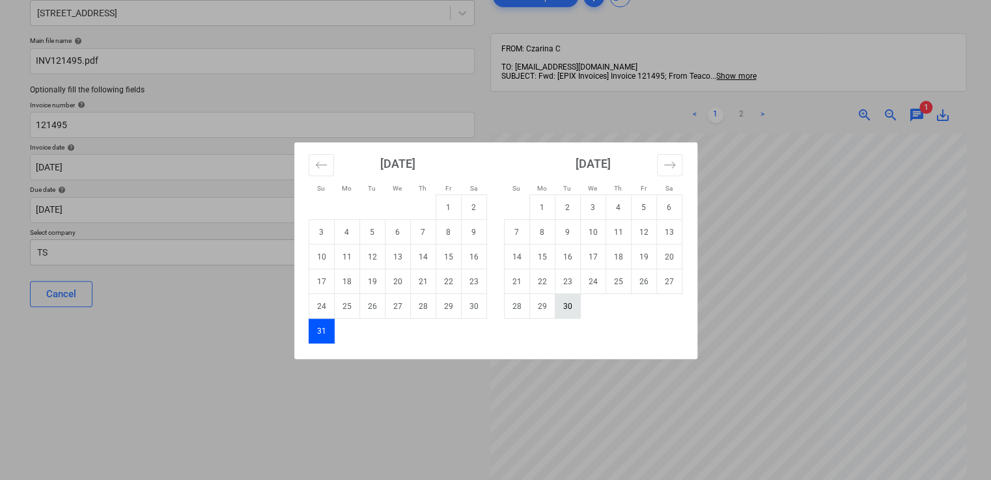
click at [560, 313] on td "30" at bounding box center [567, 306] width 25 height 25
type input "[DATE]"
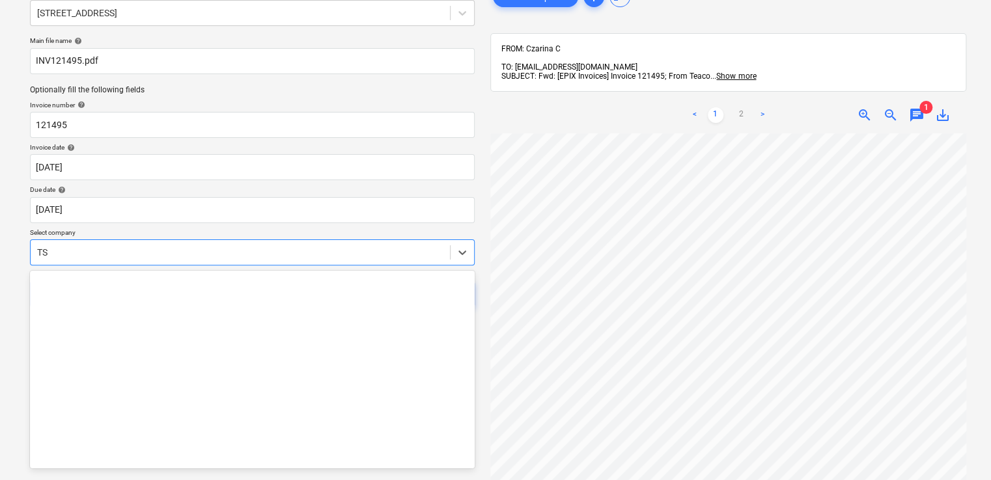
click at [357, 253] on div at bounding box center [240, 252] width 406 height 13
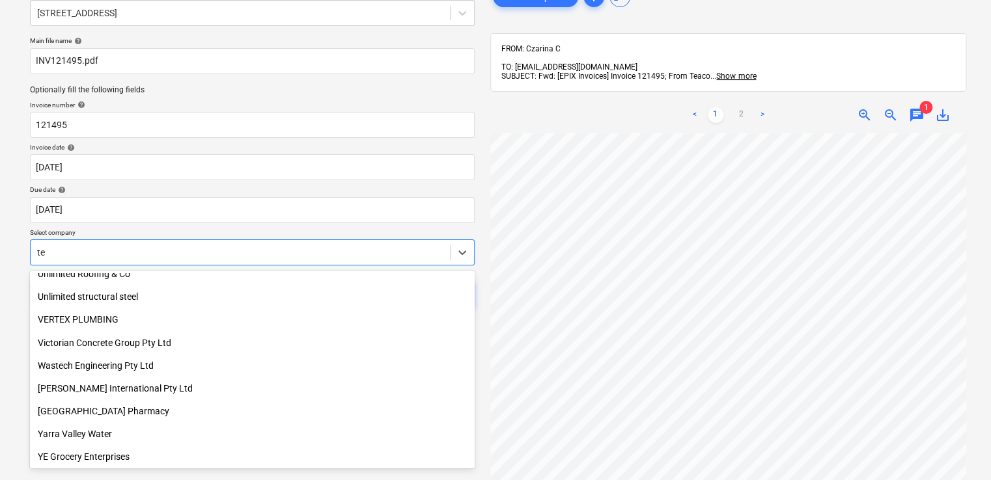
scroll to position [3655, 0]
type input "tea"
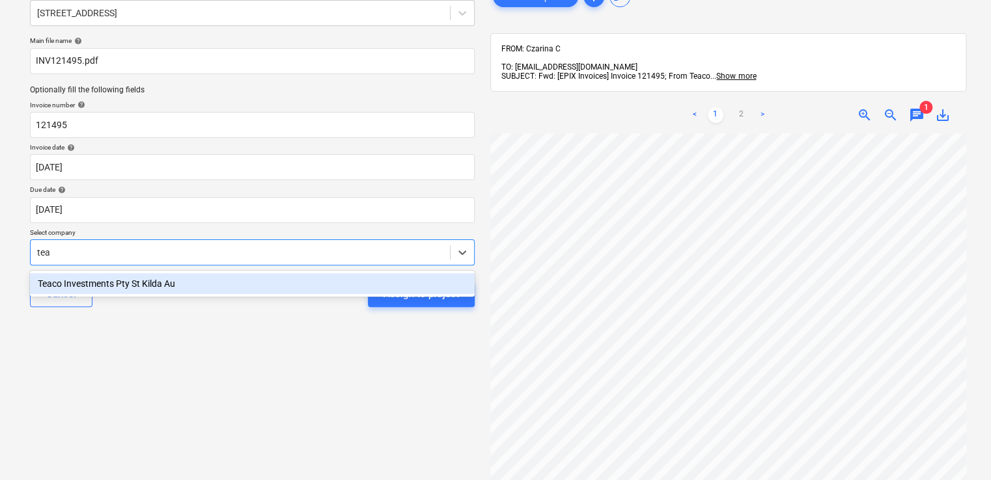
click at [331, 279] on div "Teaco Investments Pty St Kilda Au" at bounding box center [252, 283] width 445 height 21
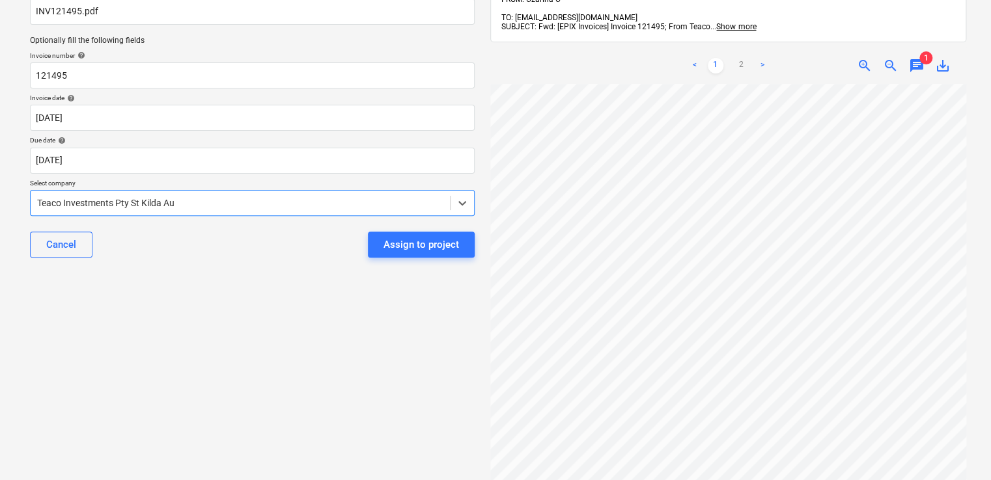
scroll to position [130, 0]
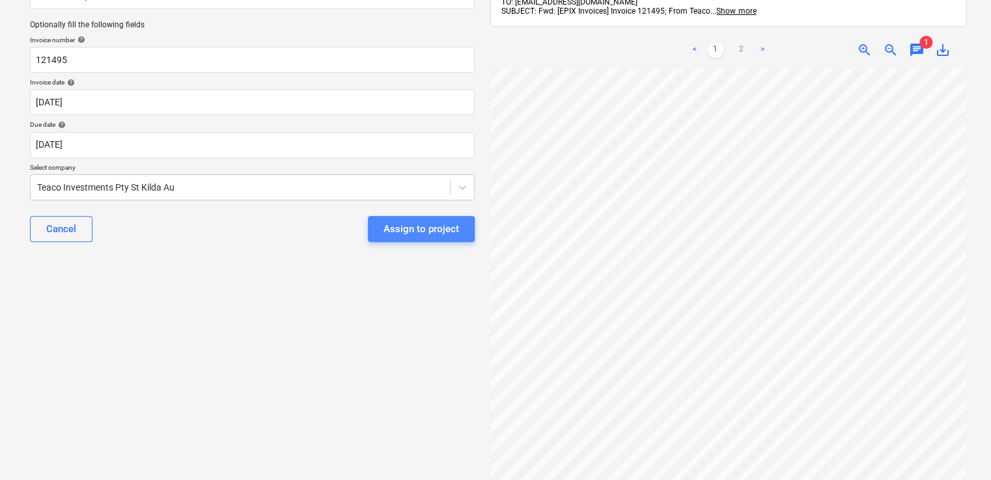
click at [406, 229] on div "Assign to project" at bounding box center [421, 229] width 76 height 17
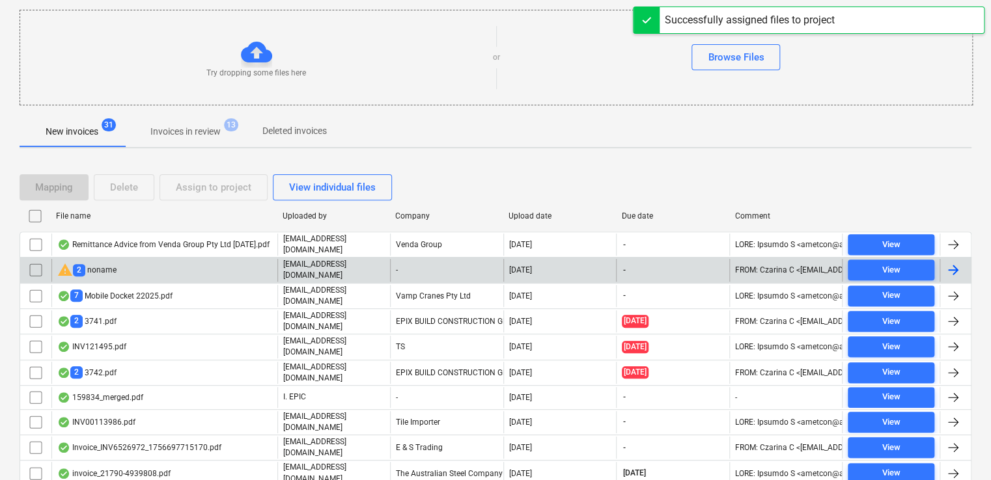
scroll to position [260, 0]
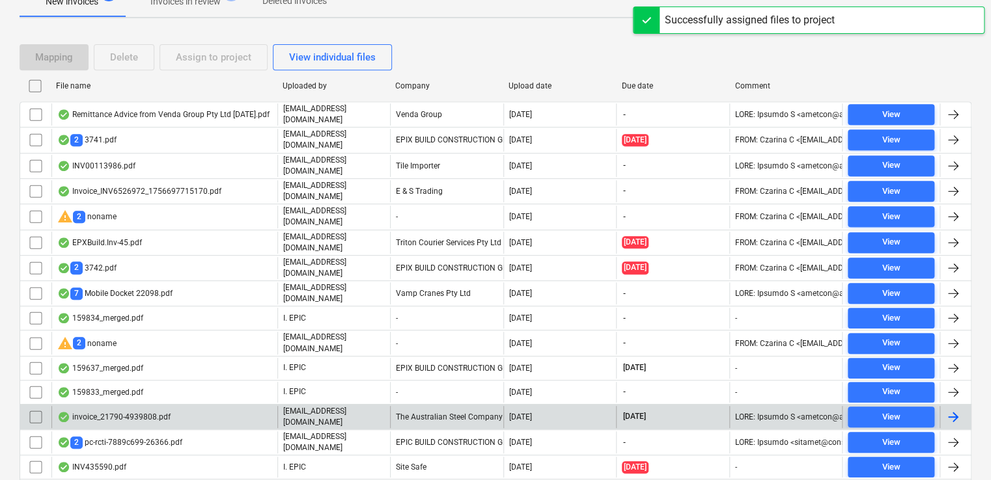
click at [150, 412] on div "invoice_21790-4939808.pdf" at bounding box center [113, 417] width 113 height 10
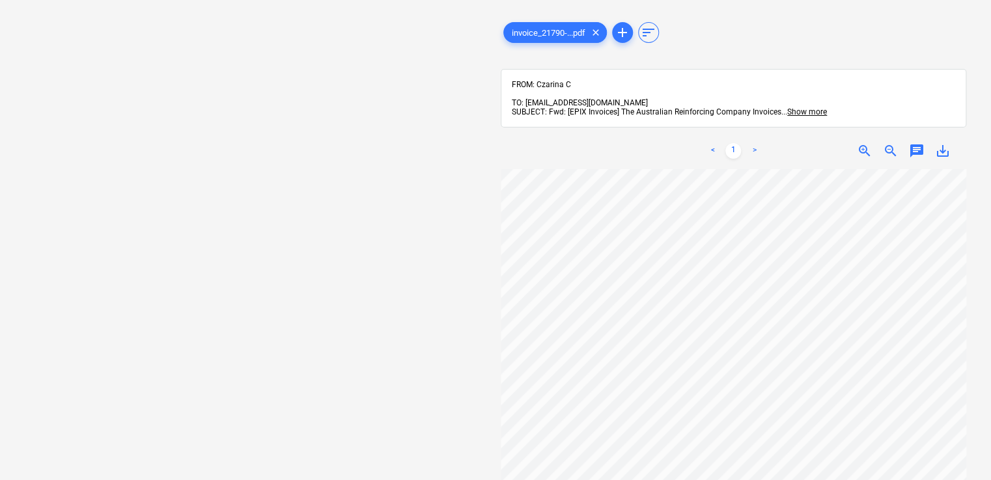
scroll to position [39, 0]
click at [916, 143] on span "chat" at bounding box center [917, 151] width 16 height 16
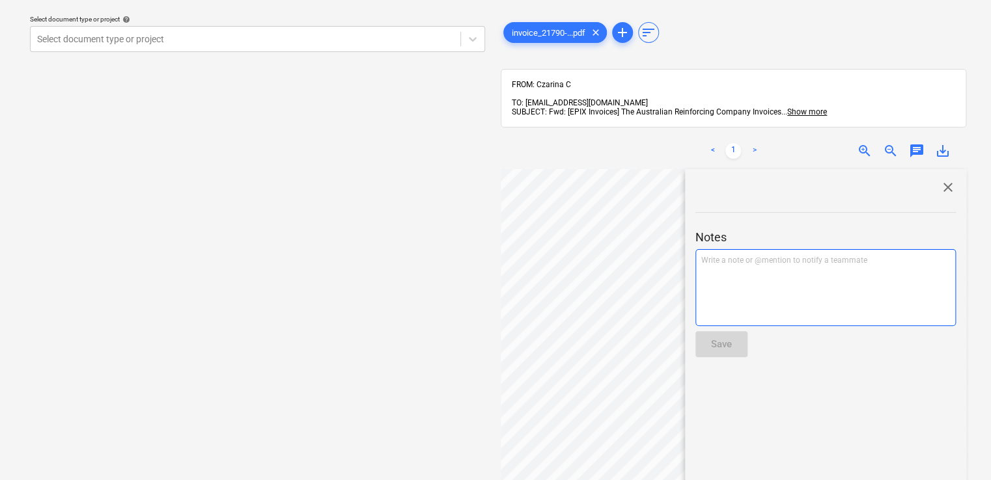
click at [753, 264] on div "Write a note or @mention to notify a teammate [PERSON_NAME]" at bounding box center [825, 287] width 260 height 77
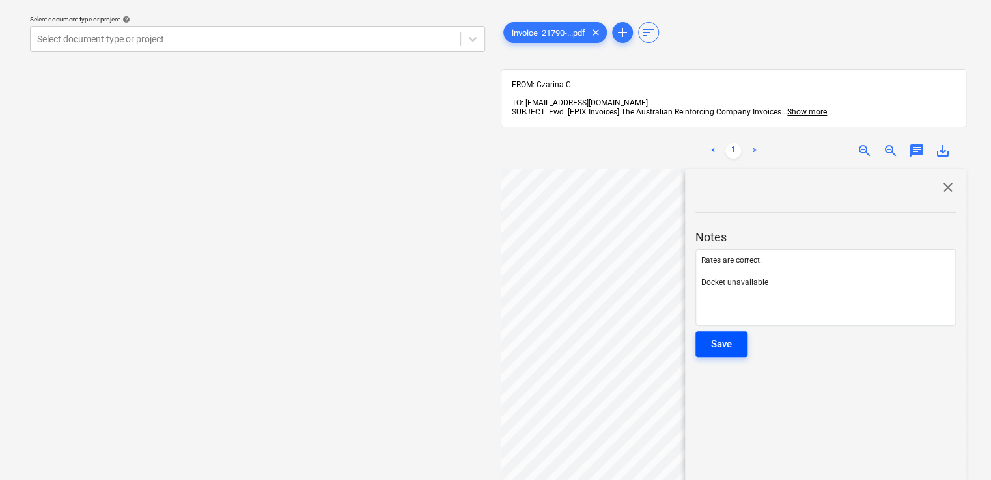
click at [725, 336] on div "Save" at bounding box center [721, 344] width 21 height 17
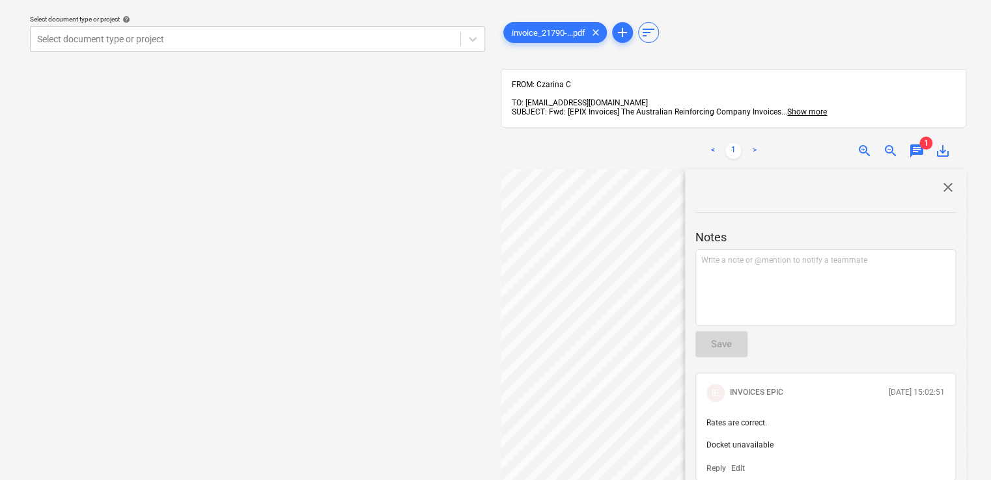
click at [940, 181] on span "close" at bounding box center [948, 188] width 16 height 16
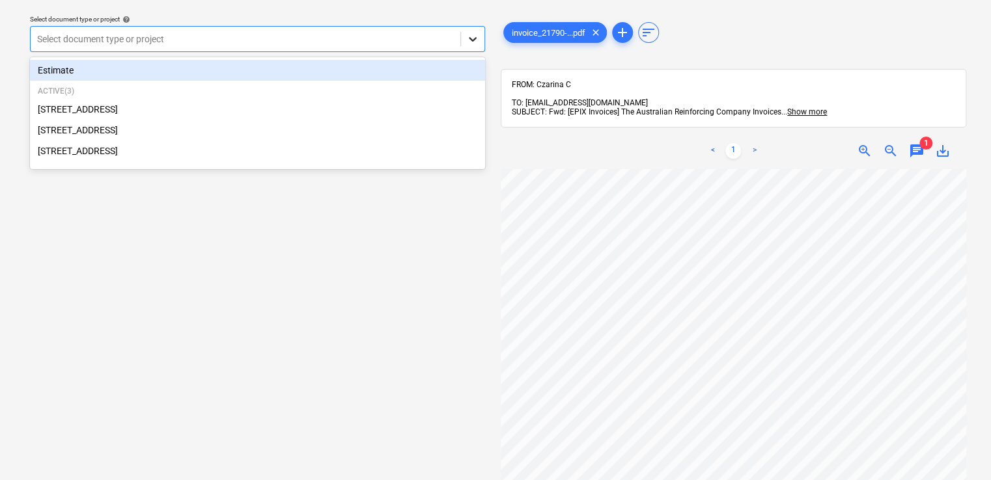
click at [471, 38] on icon at bounding box center [472, 39] width 13 height 13
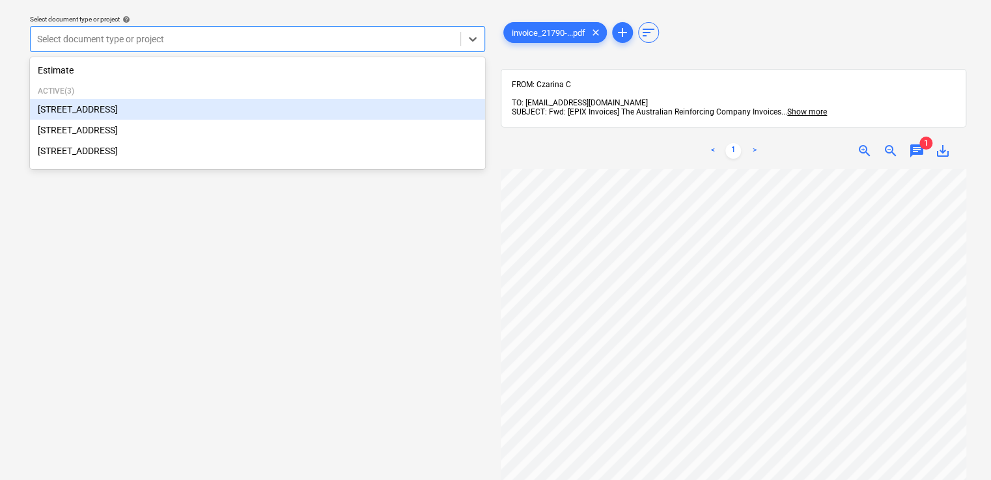
click at [273, 108] on div "[STREET_ADDRESS]" at bounding box center [257, 109] width 455 height 21
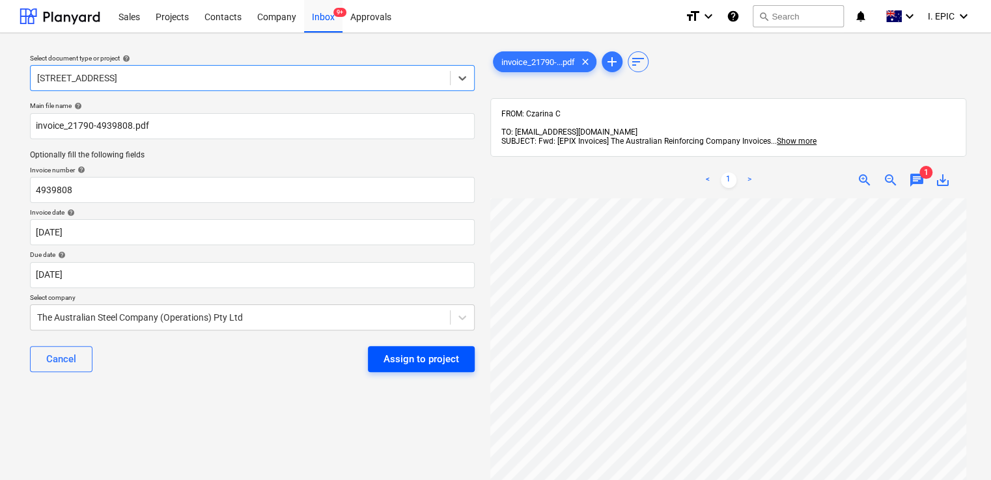
click at [413, 358] on div "Assign to project" at bounding box center [421, 359] width 76 height 17
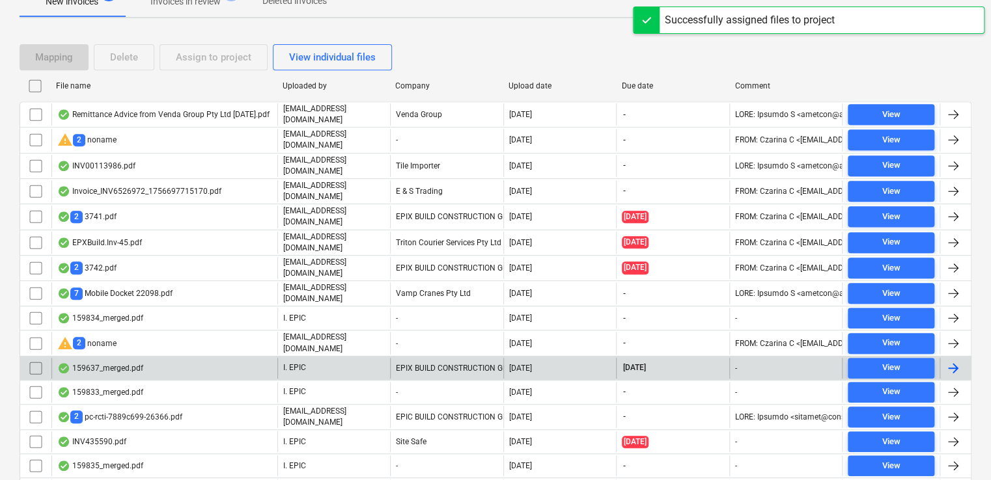
scroll to position [359, 0]
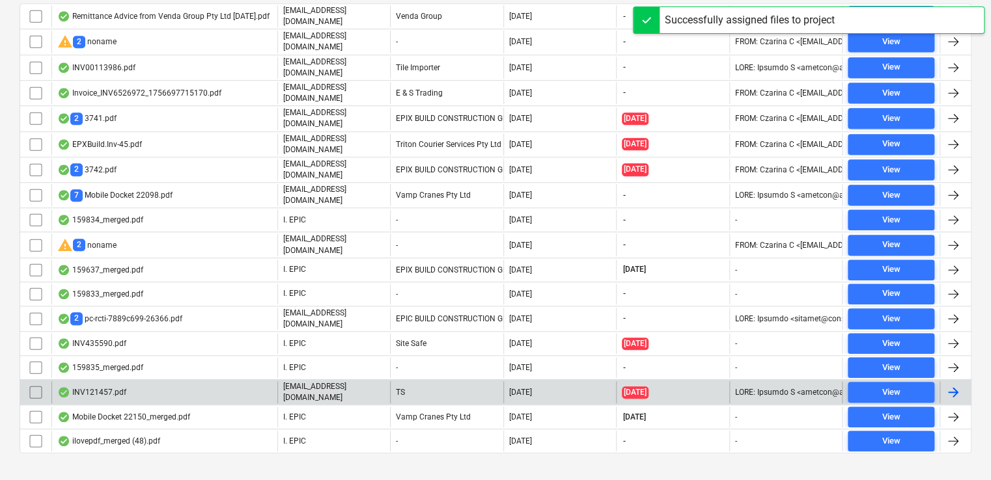
click at [164, 381] on div "INV121457.pdf" at bounding box center [164, 392] width 226 height 22
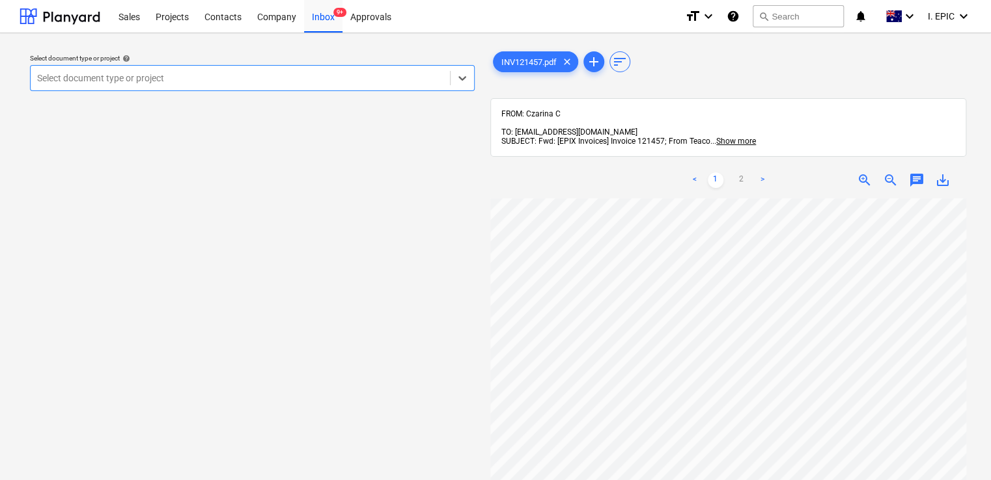
scroll to position [250, 0]
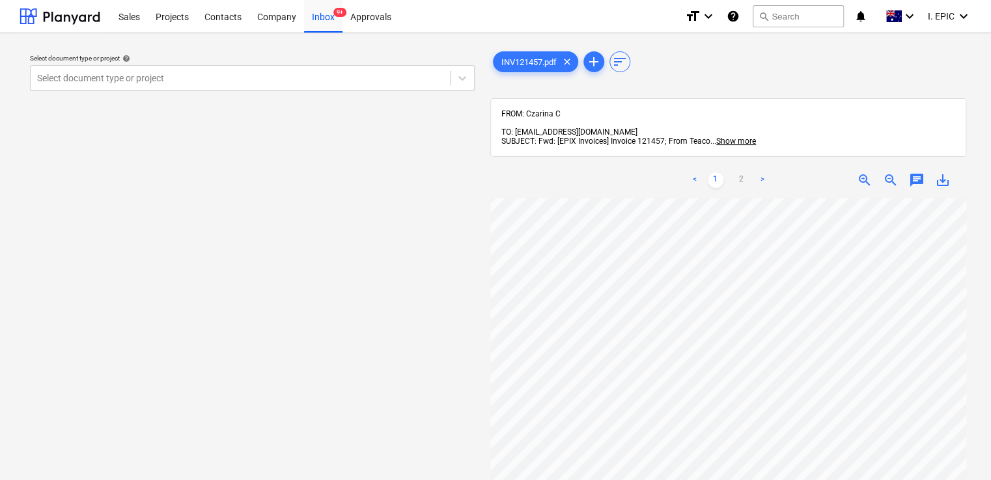
click at [907, 172] on div "chat" at bounding box center [917, 180] width 26 height 16
click at [911, 172] on span "chat" at bounding box center [917, 180] width 16 height 16
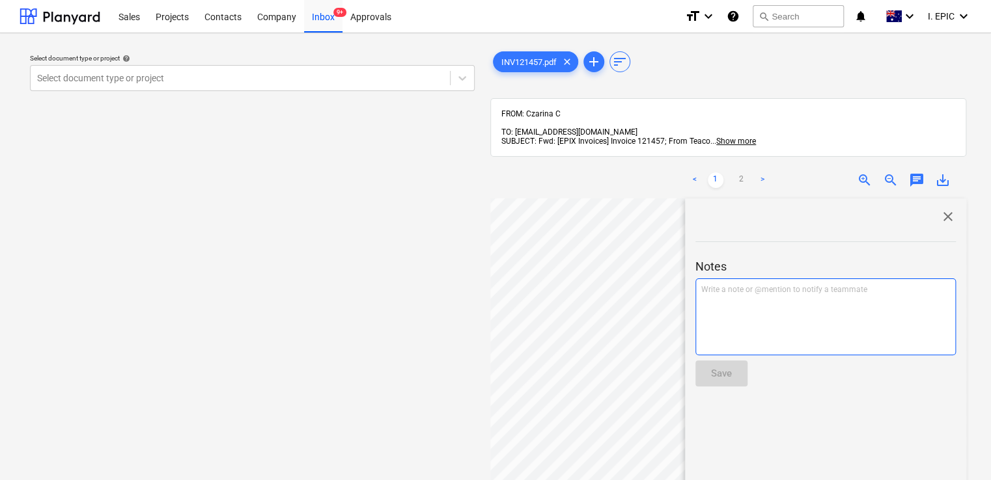
click at [810, 279] on div "Write a note or @mention to notify a teammate [PERSON_NAME]" at bounding box center [825, 317] width 260 height 77
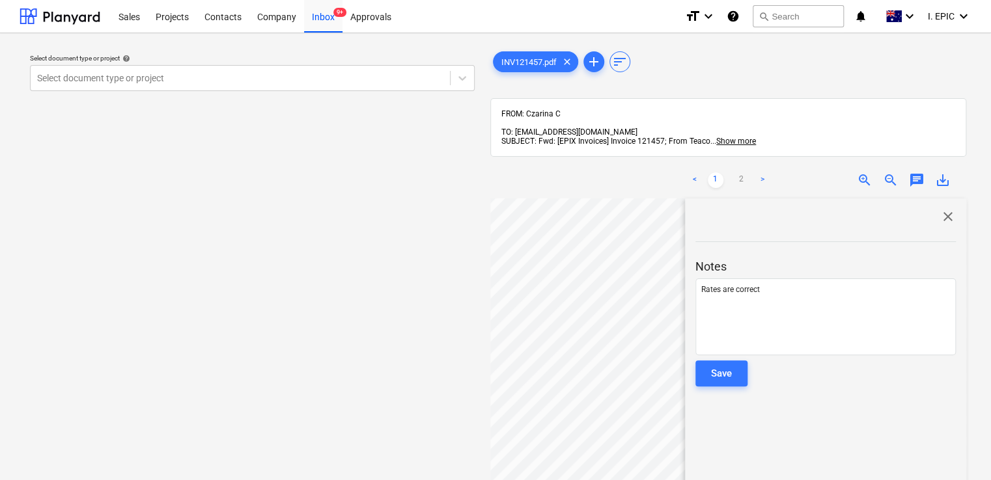
drag, startPoint x: 726, startPoint y: 364, endPoint x: 720, endPoint y: 349, distance: 16.1
click at [726, 365] on div "Save" at bounding box center [721, 373] width 21 height 17
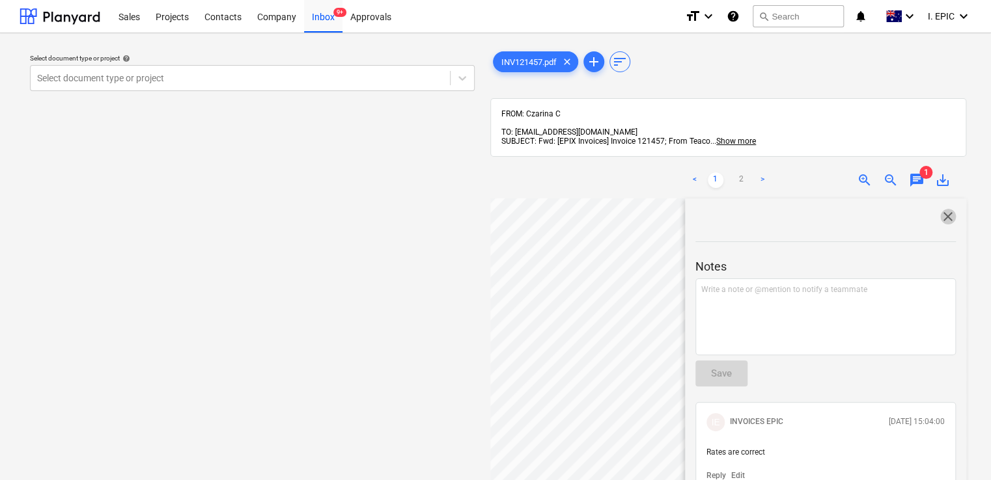
click at [945, 209] on span "close" at bounding box center [948, 217] width 16 height 16
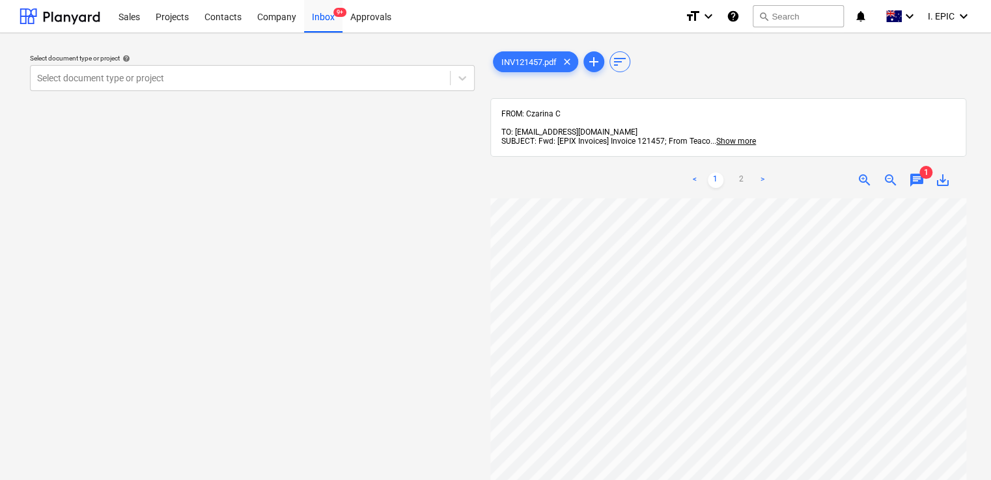
scroll to position [0, 0]
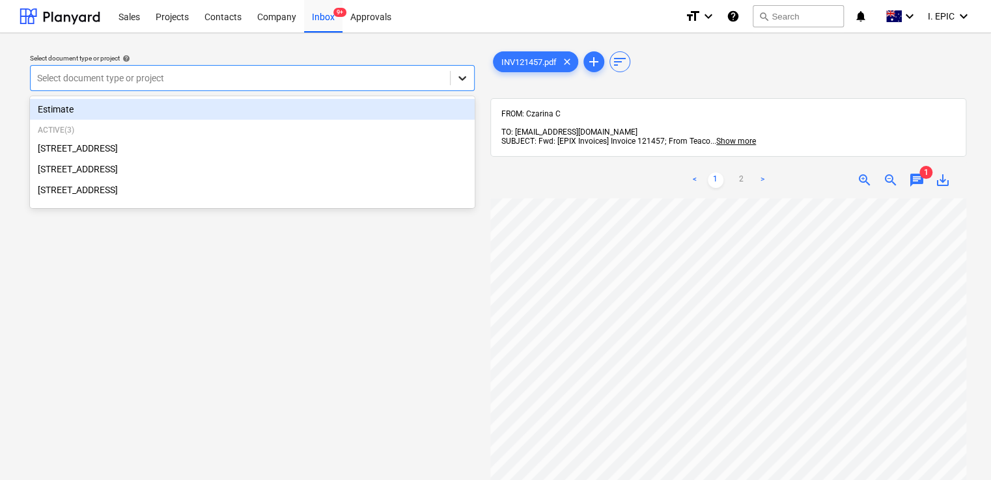
click at [455, 79] on div at bounding box center [461, 77] width 23 height 23
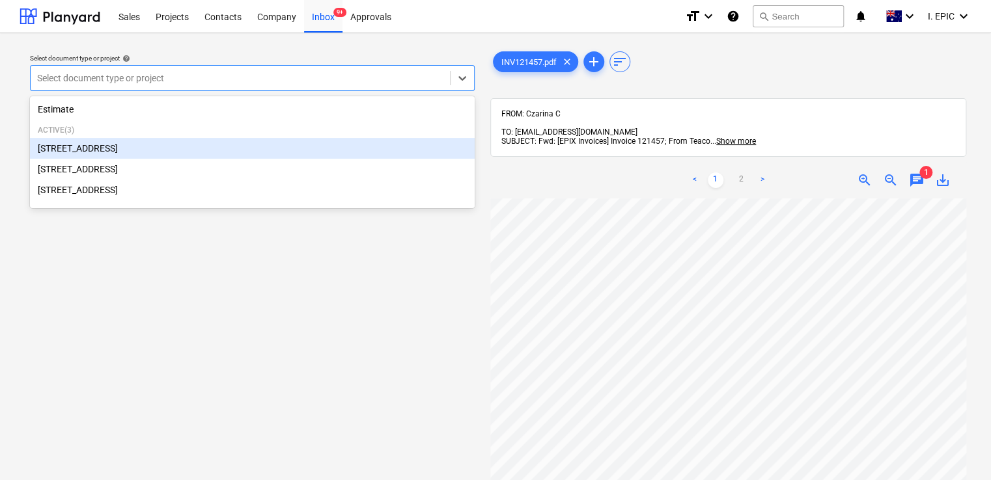
click at [161, 155] on div "[STREET_ADDRESS]" at bounding box center [252, 148] width 445 height 21
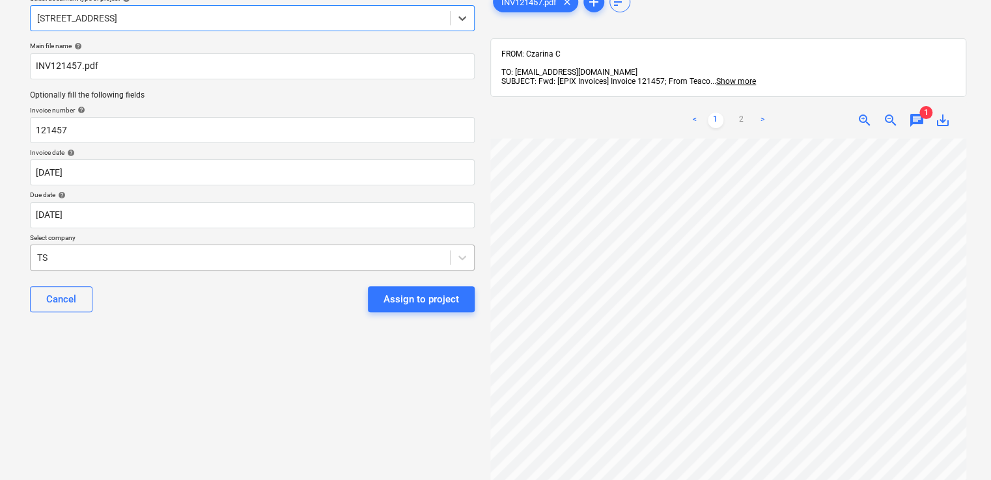
scroll to position [130, 0]
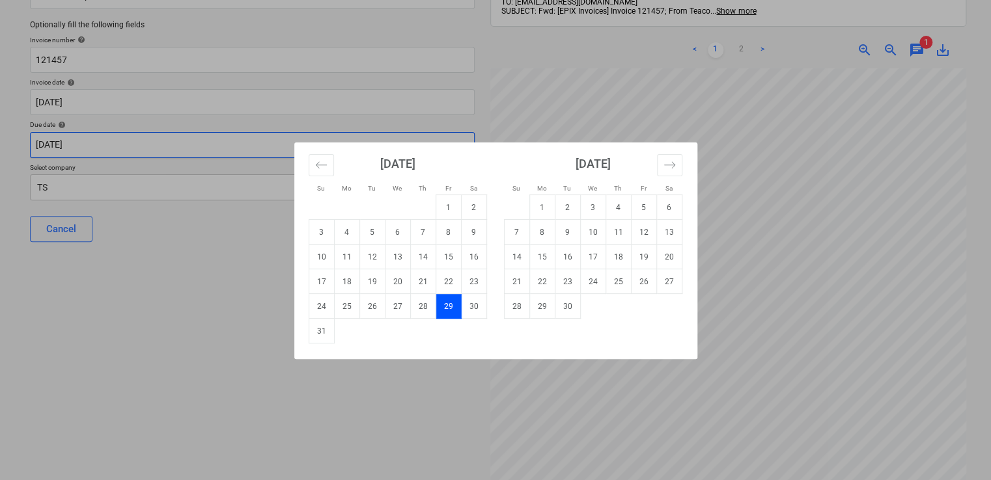
click at [215, 143] on body "Sales Projects Contacts Company Inbox 9+ Approvals format_size keyboard_arrow_d…" at bounding box center [495, 110] width 991 height 480
click at [562, 312] on td "30" at bounding box center [567, 306] width 25 height 25
type input "[DATE]"
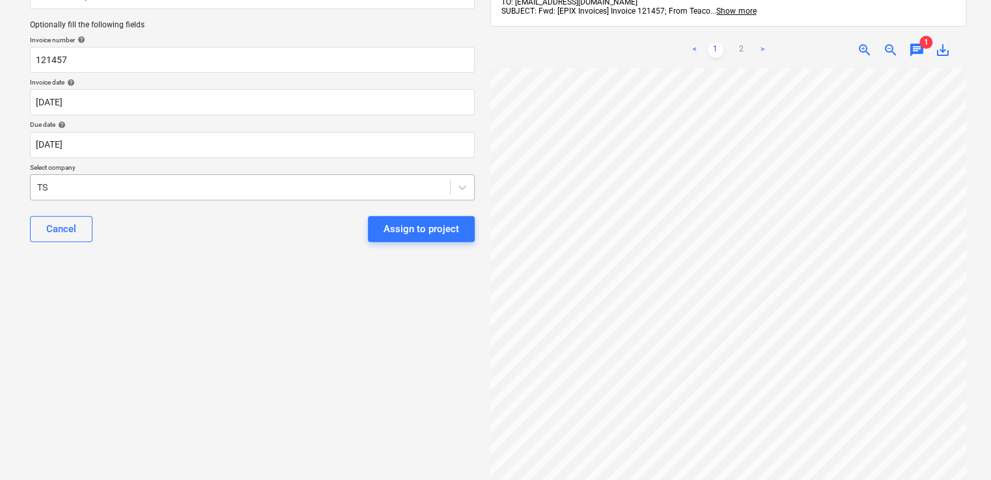
click at [268, 176] on div "TS" at bounding box center [252, 187] width 445 height 26
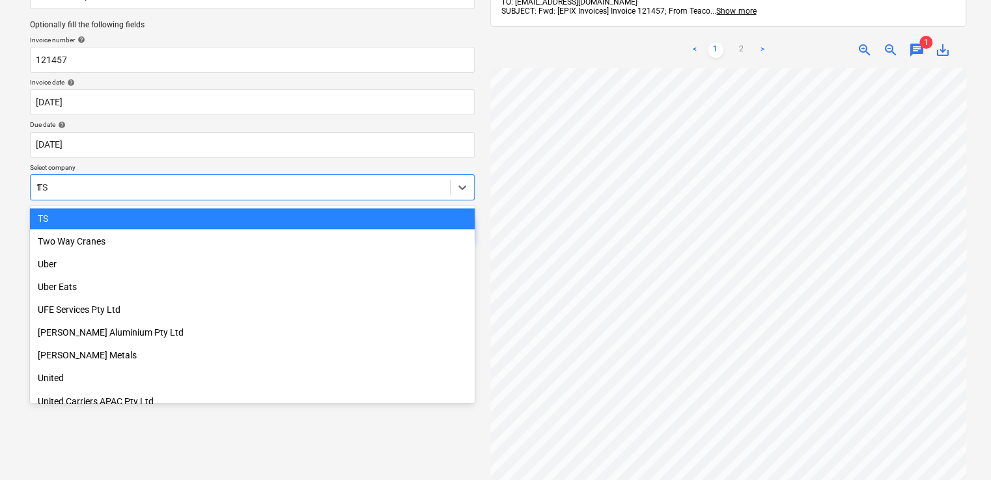
scroll to position [3655, 0]
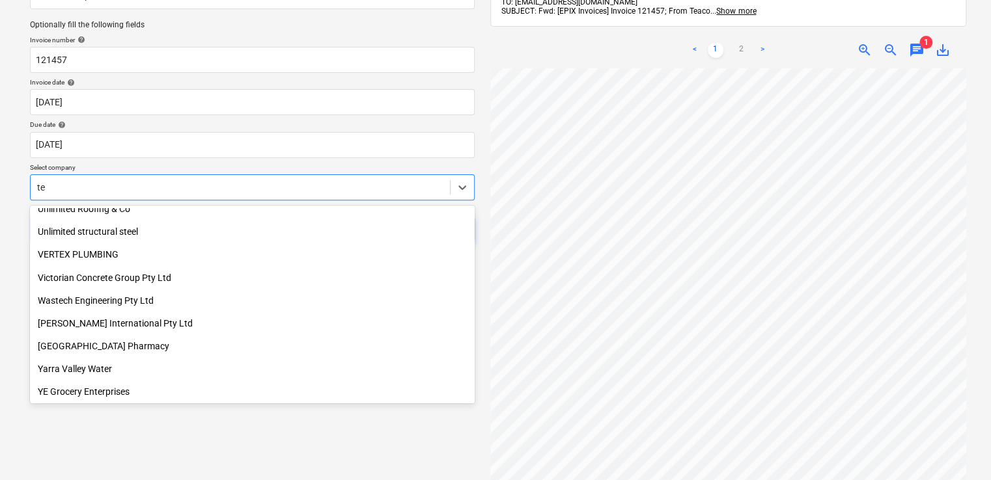
type input "tea"
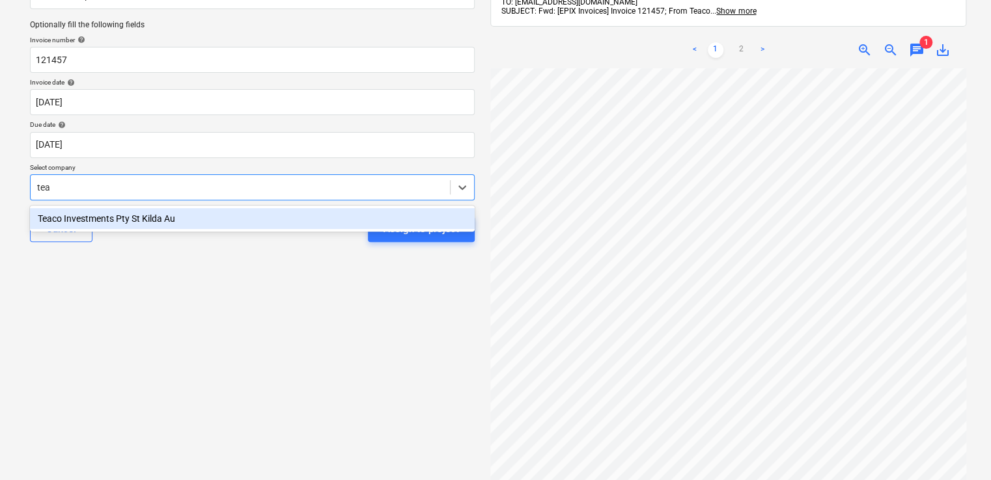
click at [257, 218] on div "Teaco Investments Pty St Kilda Au" at bounding box center [252, 218] width 445 height 21
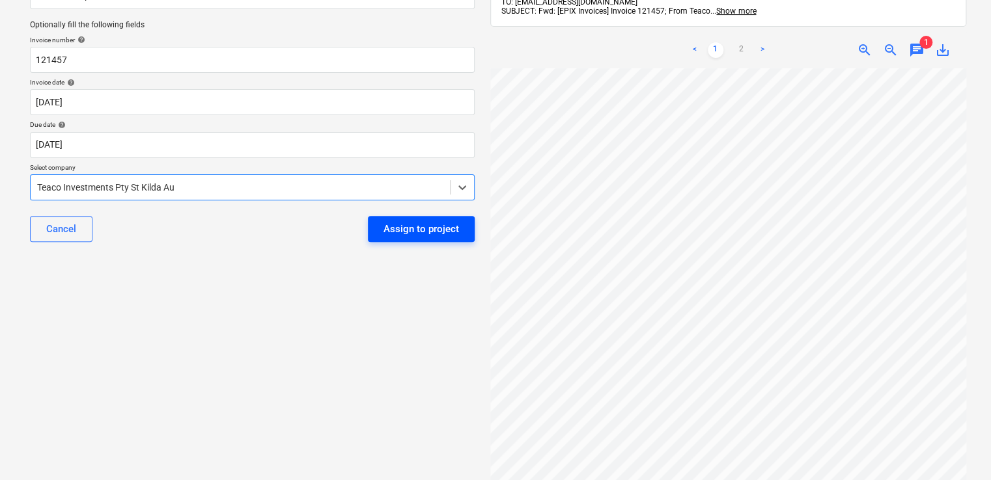
scroll to position [0, 0]
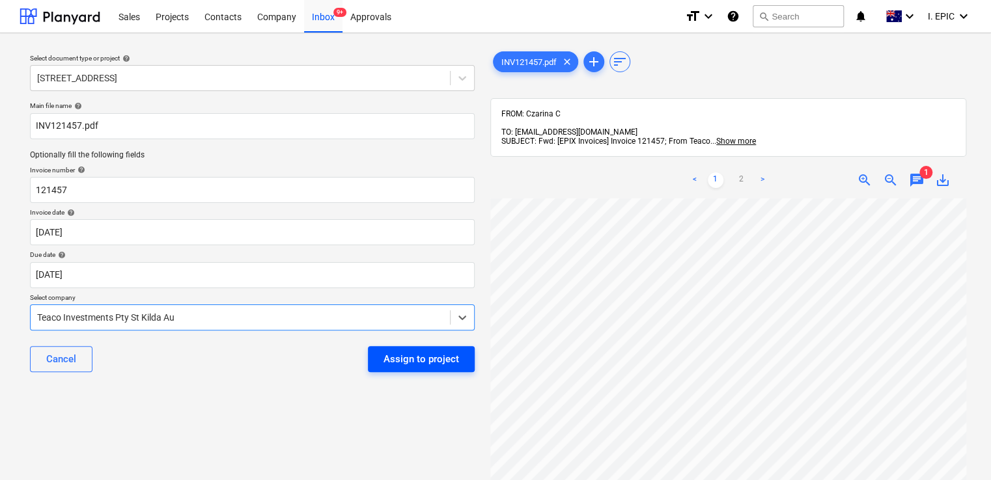
click at [427, 360] on div "Assign to project" at bounding box center [421, 359] width 76 height 17
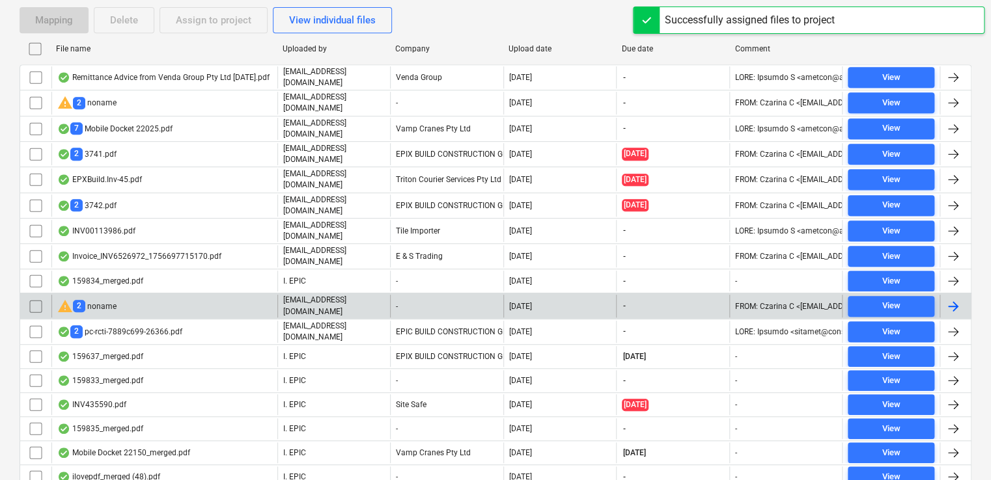
scroll to position [335, 0]
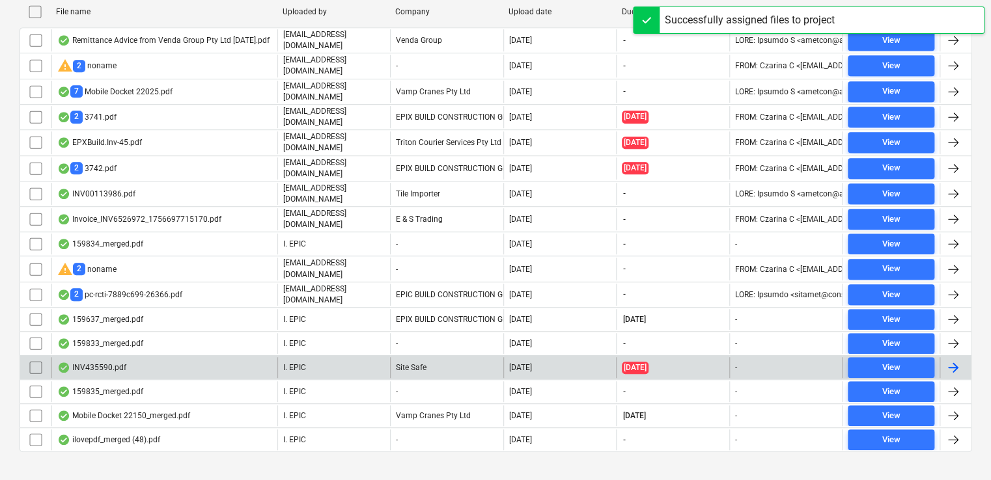
click at [174, 357] on div "INV435590.pdf" at bounding box center [164, 367] width 226 height 21
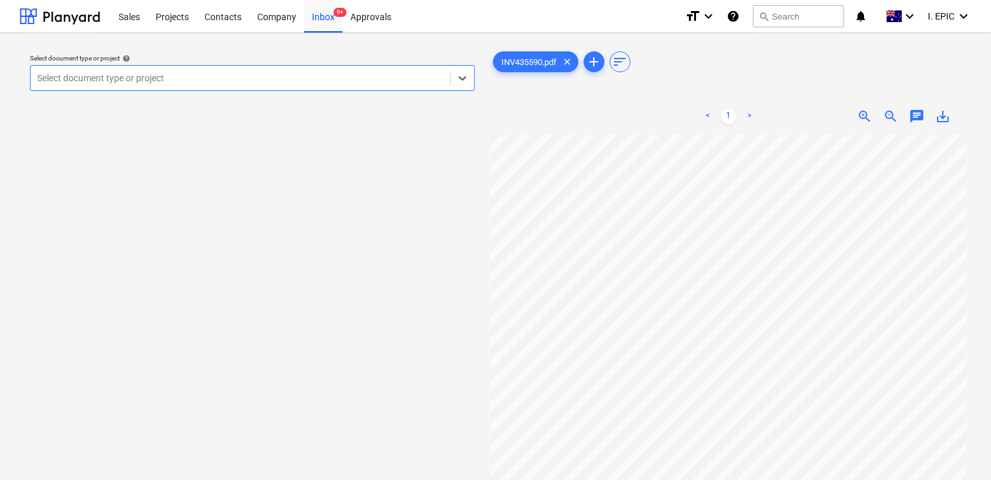
scroll to position [65, 0]
click at [909, 121] on span "chat" at bounding box center [917, 117] width 16 height 16
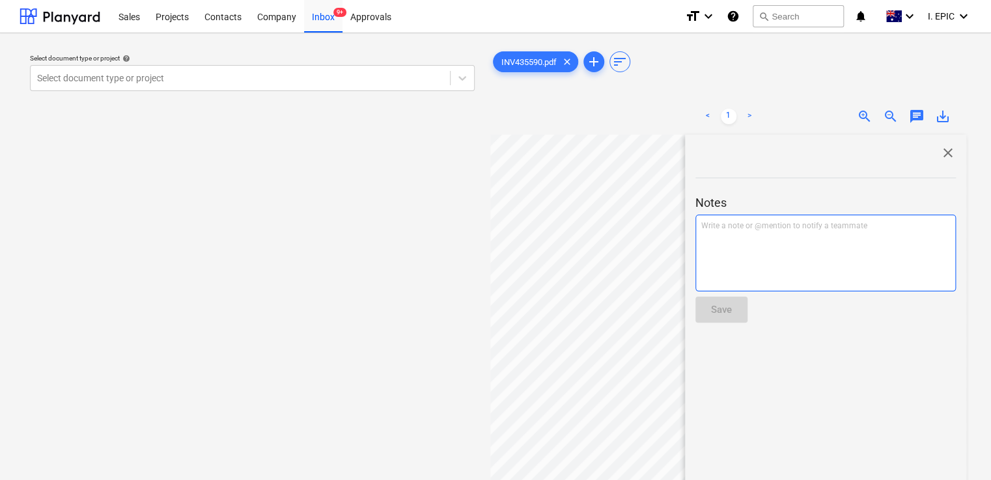
click at [836, 217] on div "Write a note or @mention to notify a teammate [PERSON_NAME]" at bounding box center [825, 253] width 260 height 77
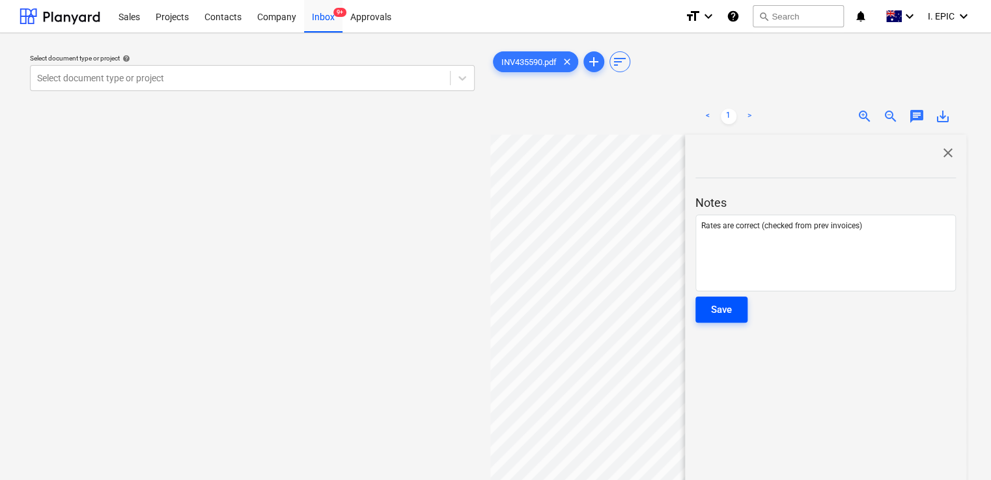
click at [729, 297] on button "Save" at bounding box center [721, 310] width 52 height 26
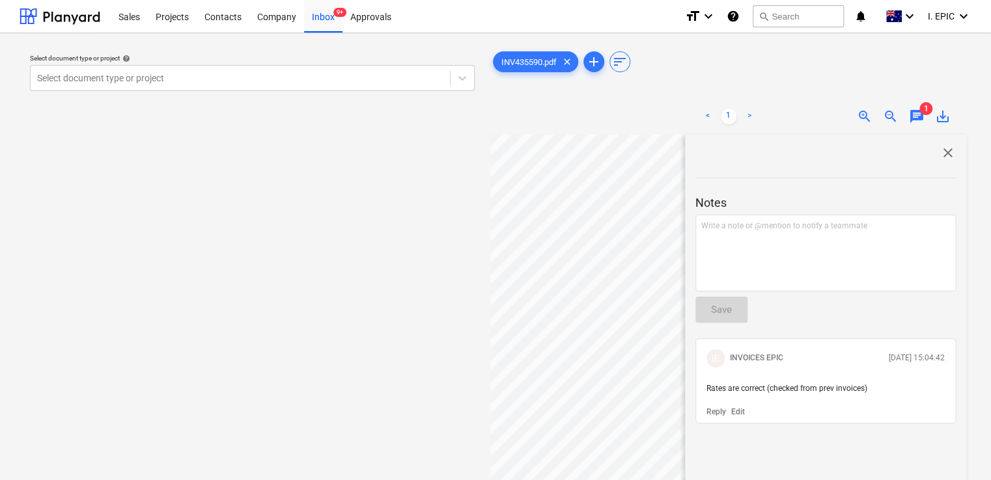
click at [945, 155] on span "close" at bounding box center [948, 153] width 16 height 16
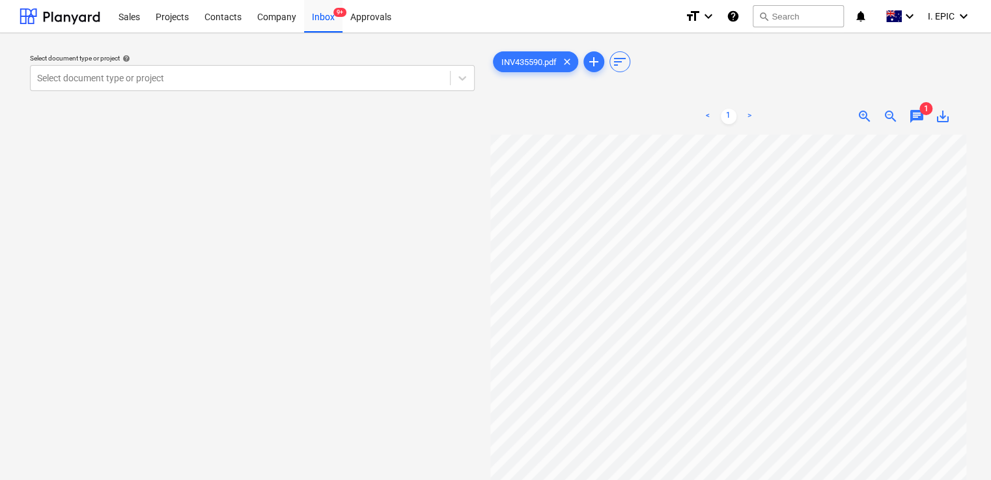
scroll to position [0, 0]
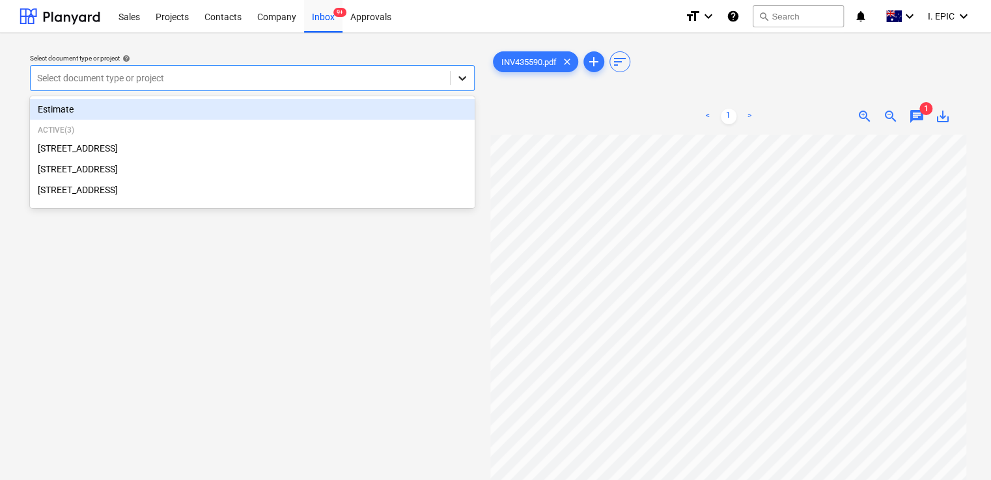
click at [465, 78] on icon at bounding box center [462, 78] width 13 height 13
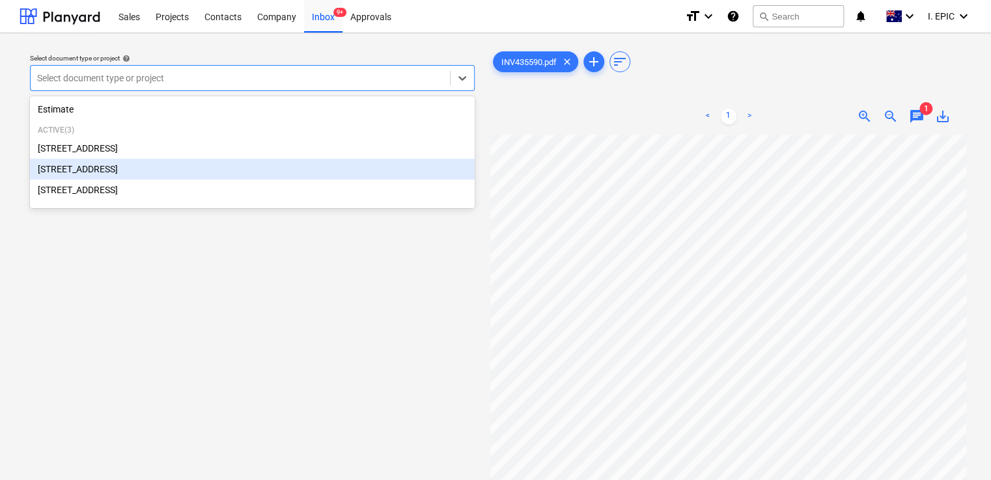
click at [241, 165] on div "[STREET_ADDRESS]" at bounding box center [252, 169] width 445 height 21
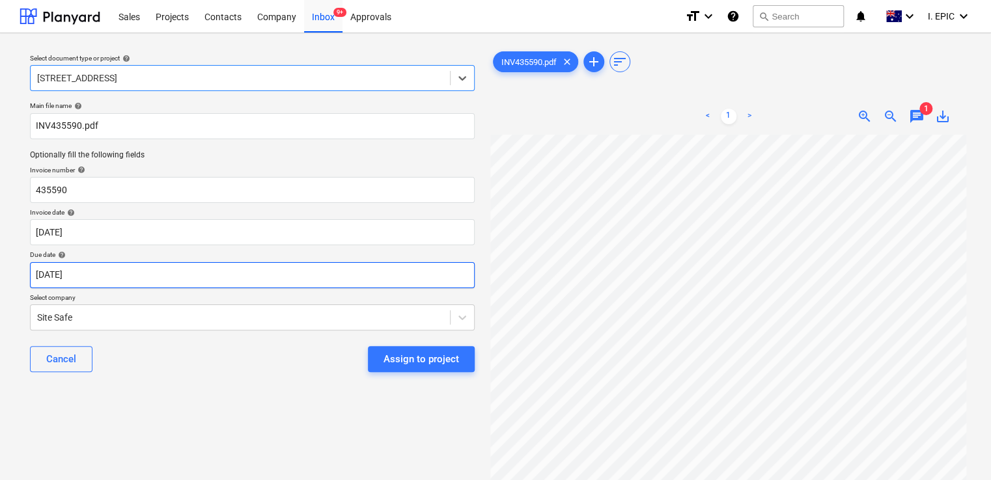
click at [227, 267] on body "Sales Projects Contacts Company Inbox 9+ Approvals format_size keyboard_arrow_d…" at bounding box center [495, 240] width 991 height 480
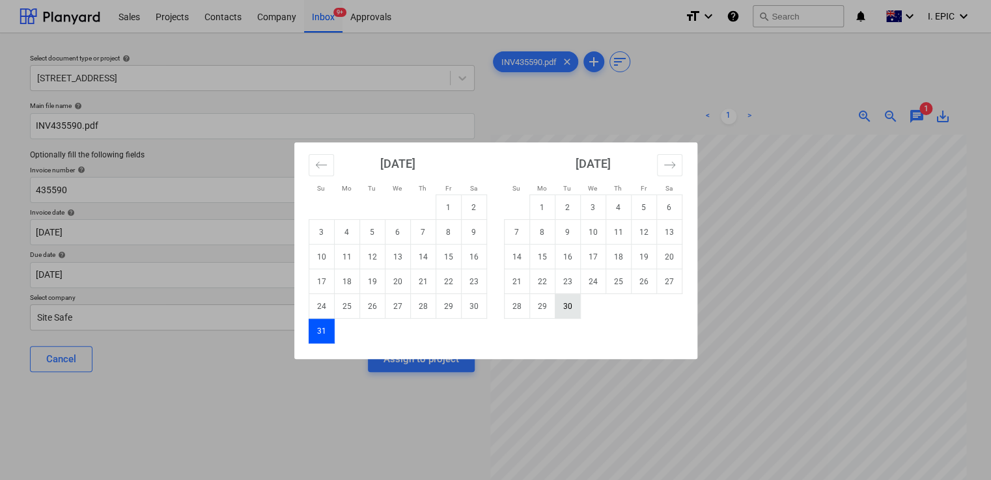
click at [568, 309] on td "30" at bounding box center [567, 306] width 25 height 25
type input "[DATE]"
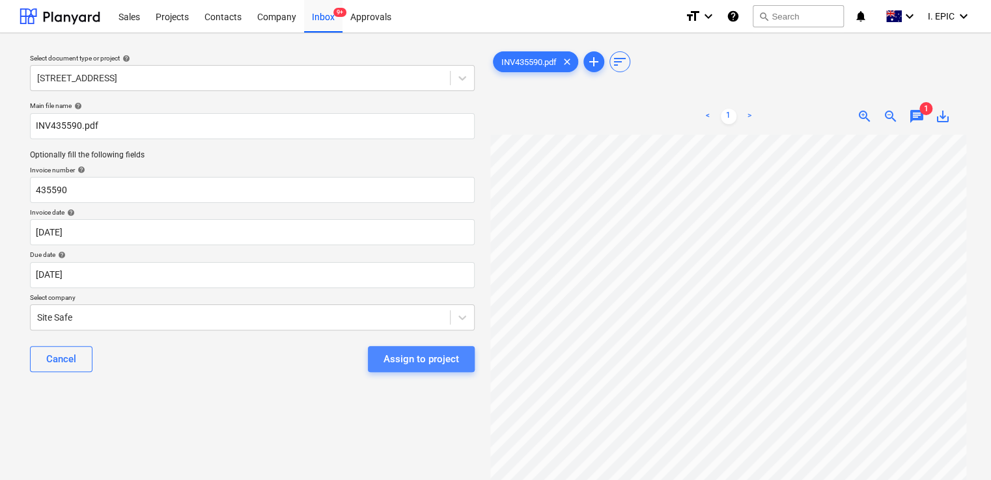
click at [419, 359] on div "Assign to project" at bounding box center [421, 359] width 76 height 17
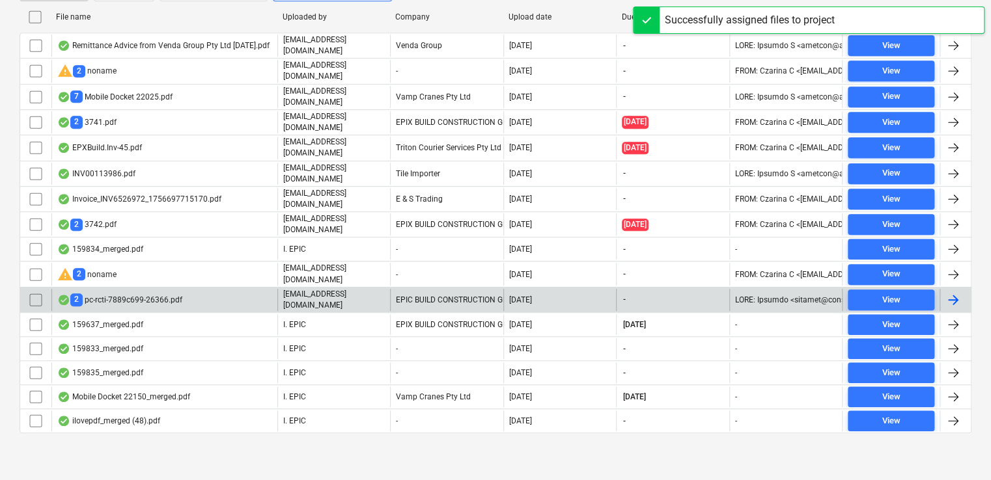
scroll to position [310, 0]
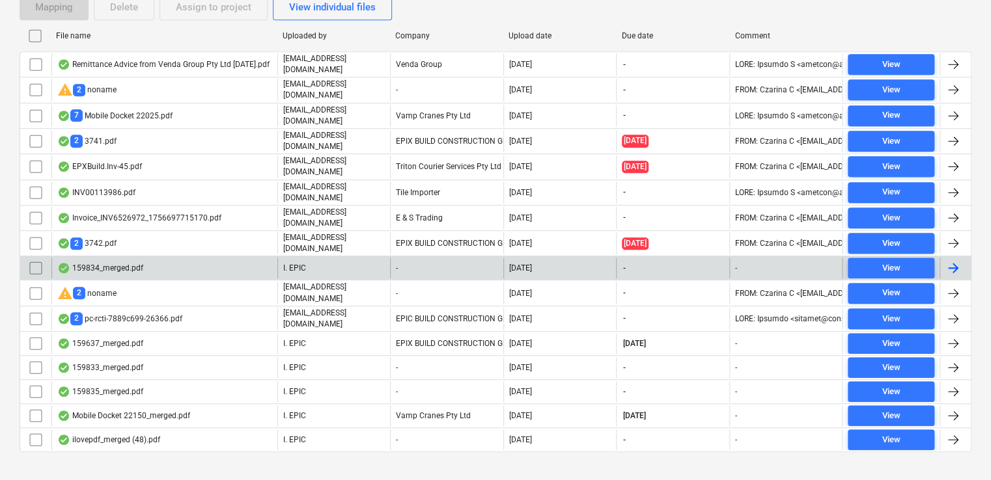
click at [202, 258] on div "159834_merged.pdf" at bounding box center [164, 268] width 226 height 21
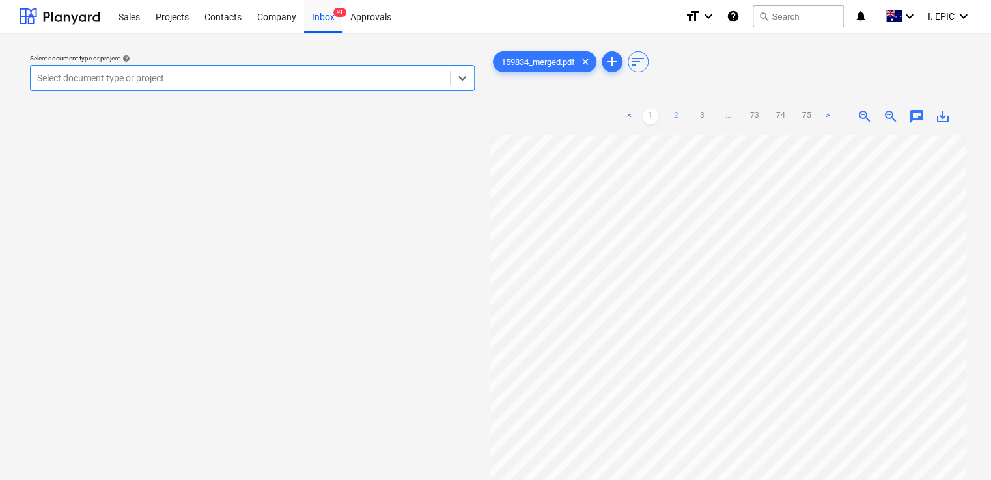
click at [671, 111] on link "2" at bounding box center [677, 117] width 16 height 16
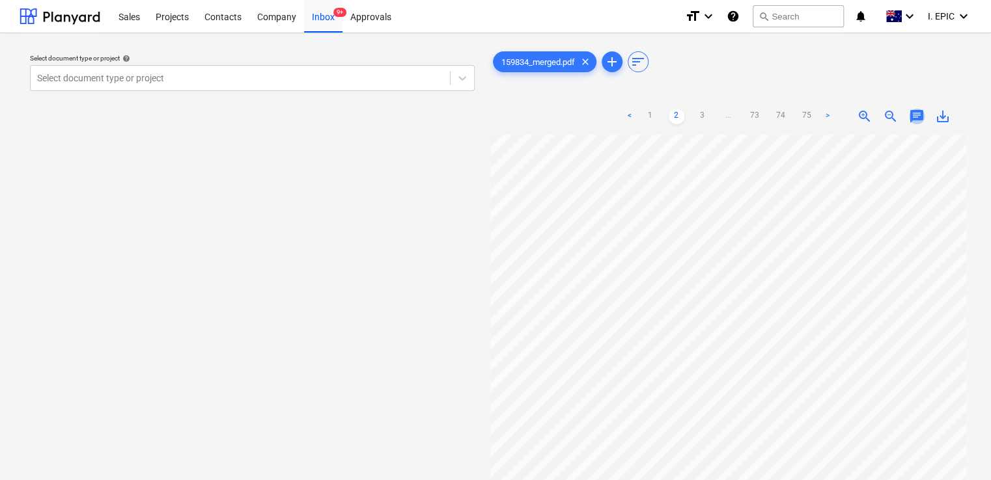
click at [918, 111] on span "chat" at bounding box center [917, 117] width 16 height 16
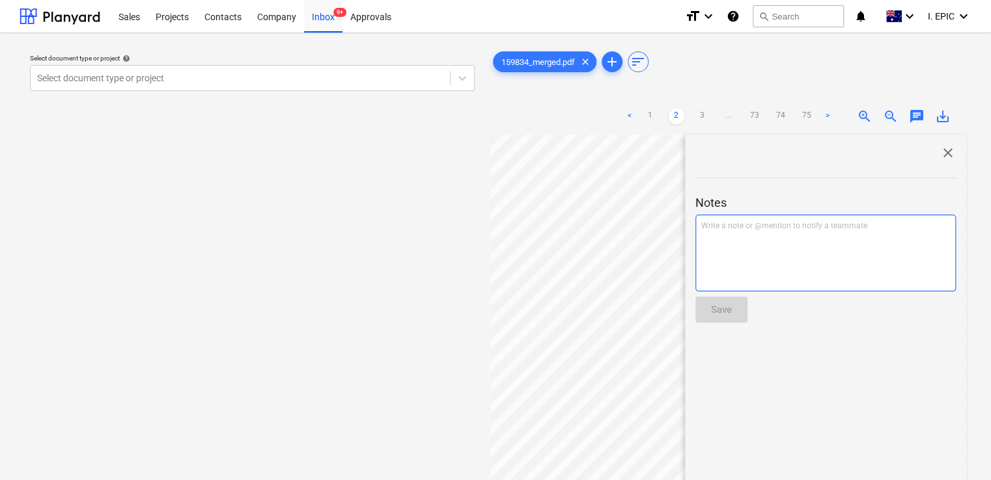
click at [753, 259] on div "Write a note or @mention to notify a teammate [PERSON_NAME]" at bounding box center [825, 253] width 260 height 77
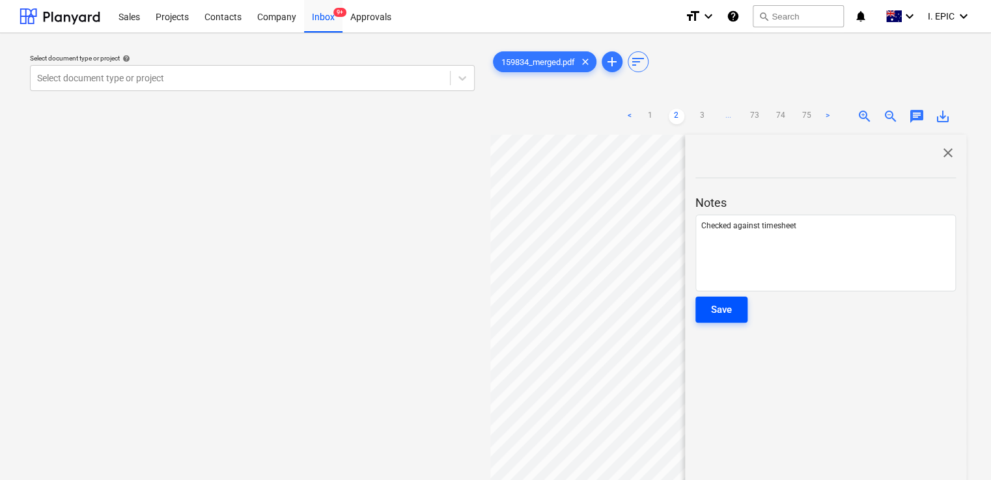
click at [726, 307] on div "Save" at bounding box center [721, 309] width 21 height 17
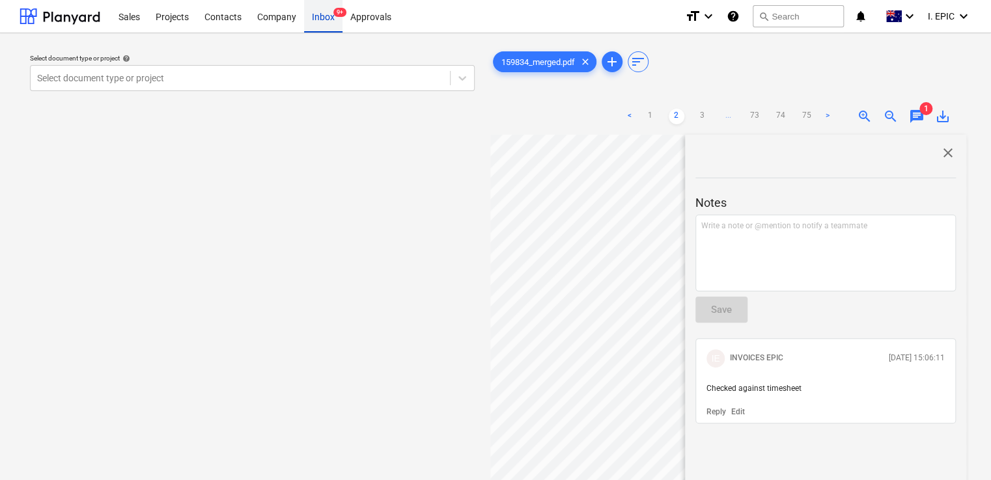
click at [324, 17] on div "Inbox 9+" at bounding box center [323, 15] width 38 height 33
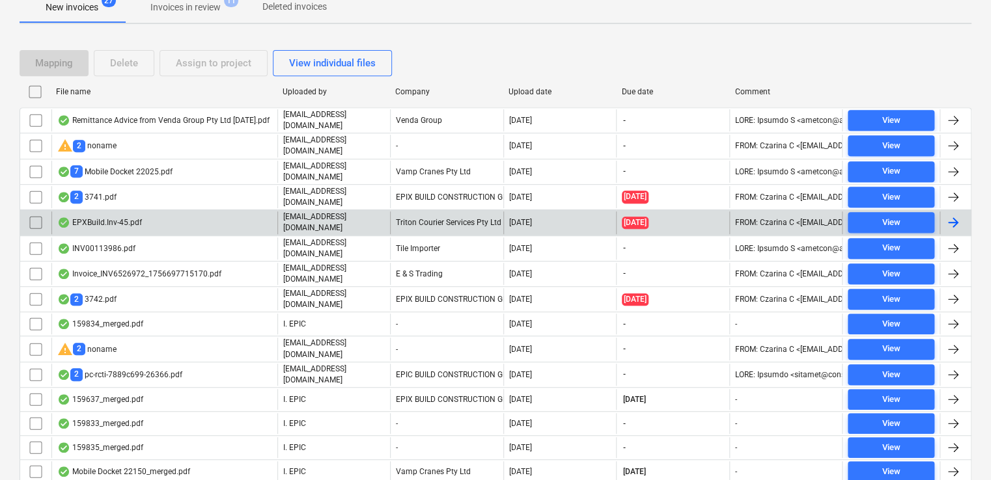
scroll to position [310, 0]
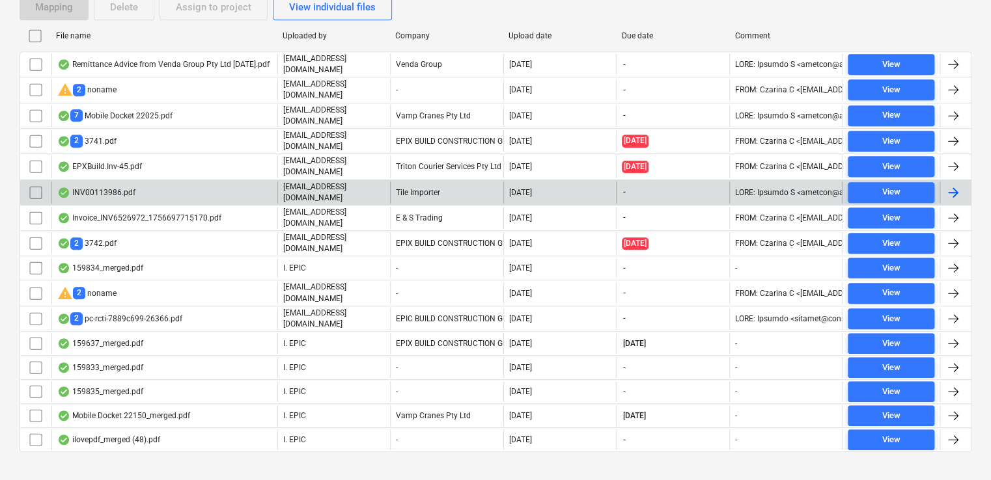
click at [168, 189] on div "INV00113986.pdf" at bounding box center [164, 193] width 226 height 22
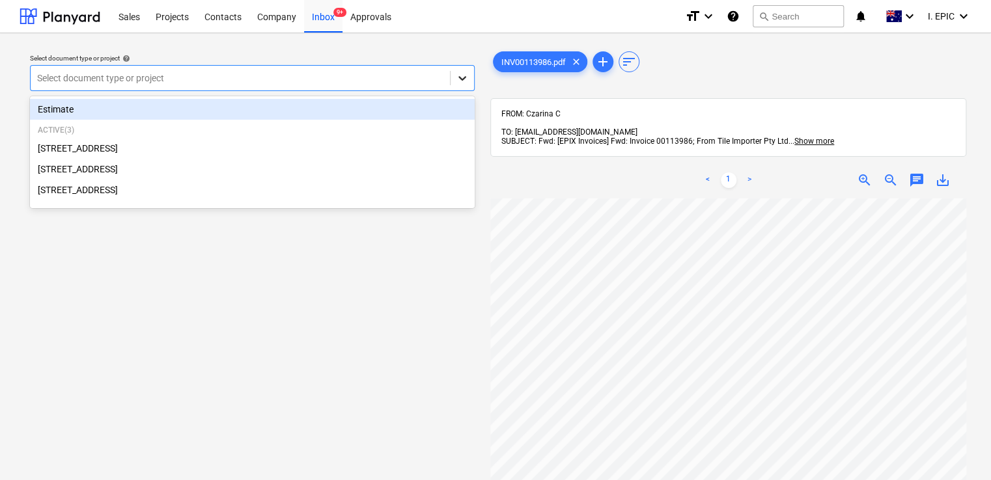
click at [452, 76] on div at bounding box center [461, 77] width 23 height 23
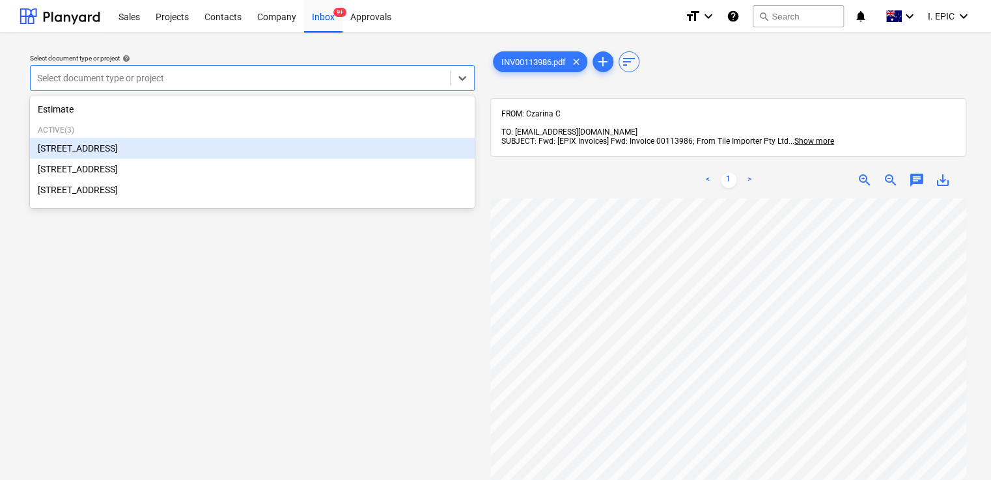
click at [260, 153] on div "[STREET_ADDRESS]" at bounding box center [252, 148] width 445 height 21
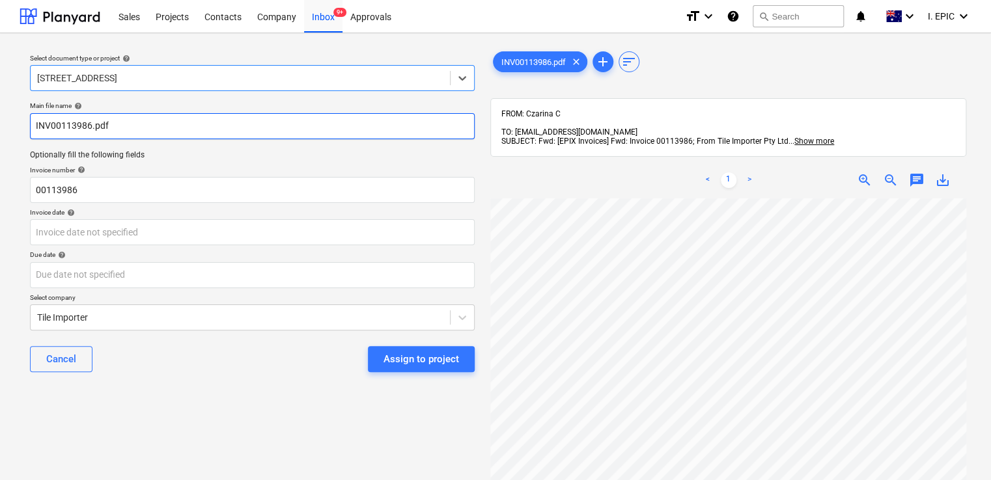
click at [34, 129] on input "INV00113986.pdf" at bounding box center [252, 126] width 445 height 26
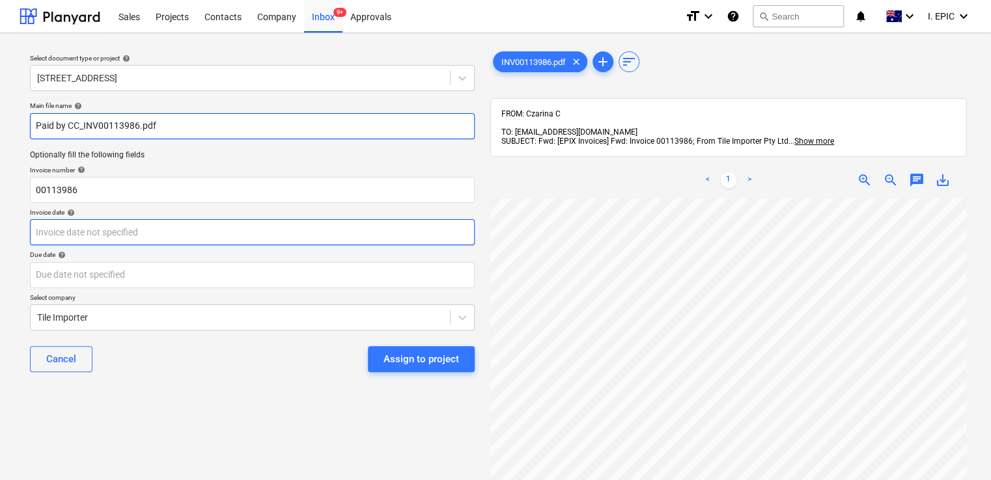
type input "Paid by CC_INV00113986.pdf"
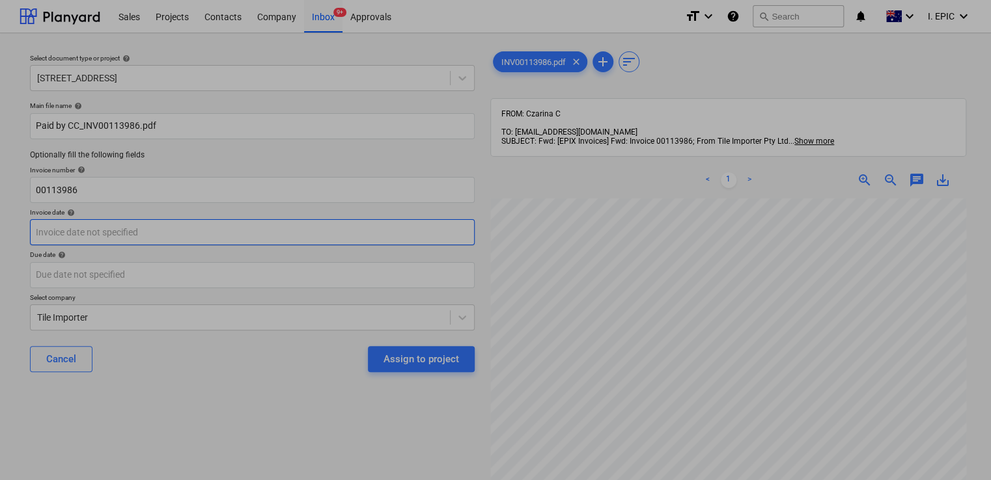
click at [131, 228] on body "Sales Projects Contacts Company Inbox 9+ Approvals format_size keyboard_arrow_d…" at bounding box center [495, 240] width 991 height 480
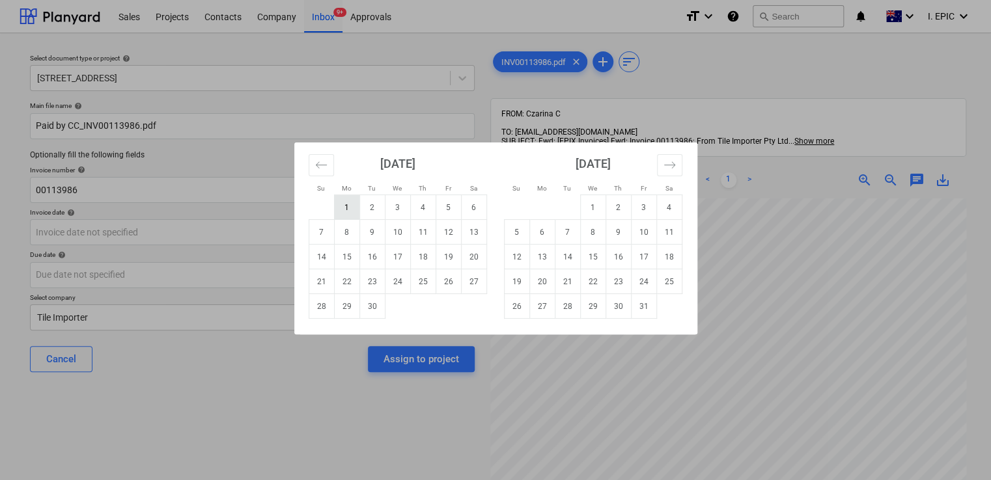
click at [340, 208] on td "1" at bounding box center [346, 207] width 25 height 25
type input "[DATE]"
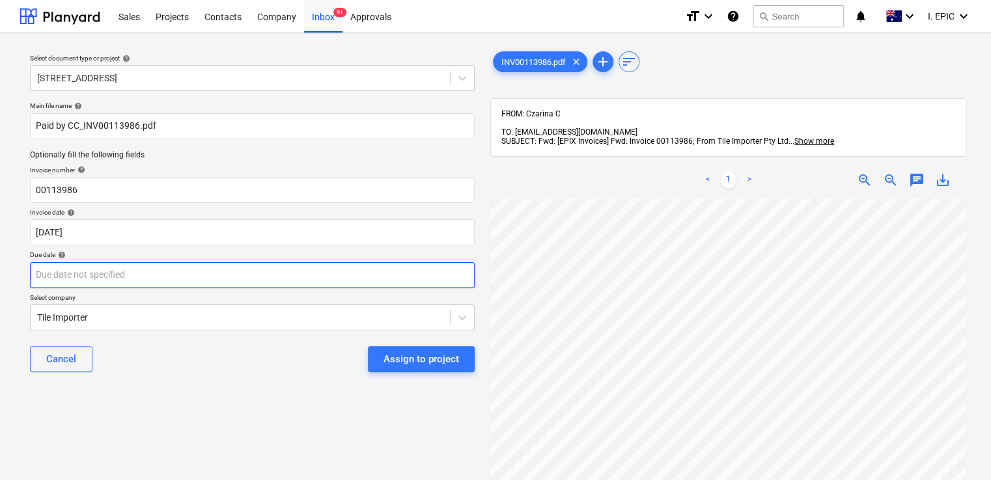
click at [198, 283] on body "Sales Projects Contacts Company Inbox 9+ Approvals format_size keyboard_arrow_d…" at bounding box center [495, 240] width 991 height 480
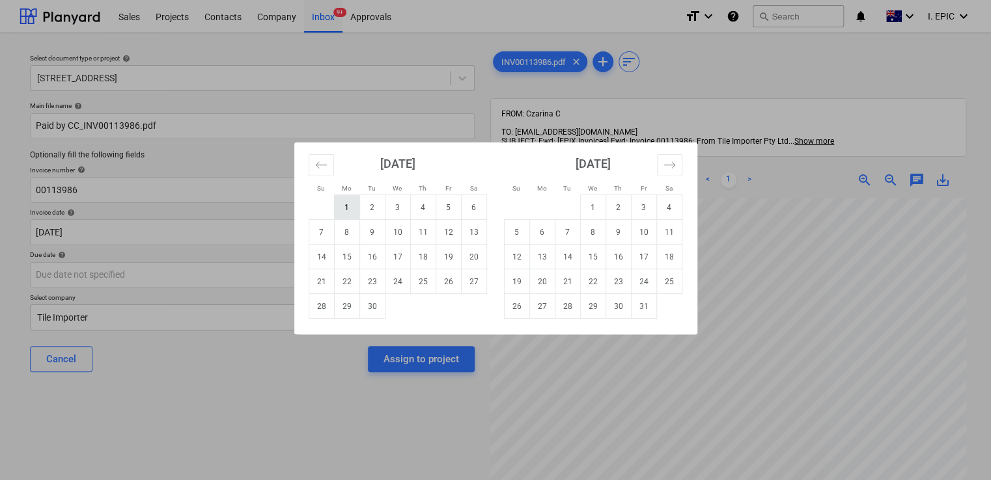
click at [348, 199] on td "1" at bounding box center [346, 207] width 25 height 25
type input "[DATE]"
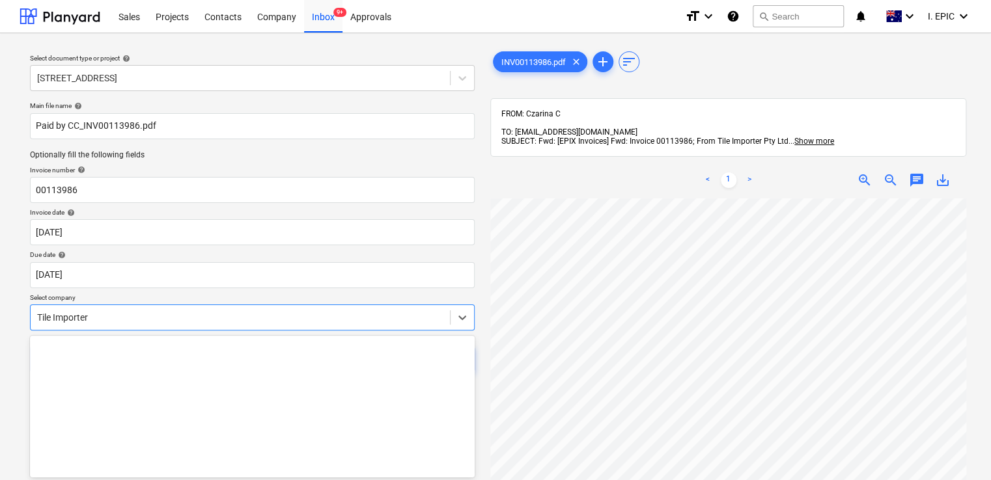
scroll to position [58, 0]
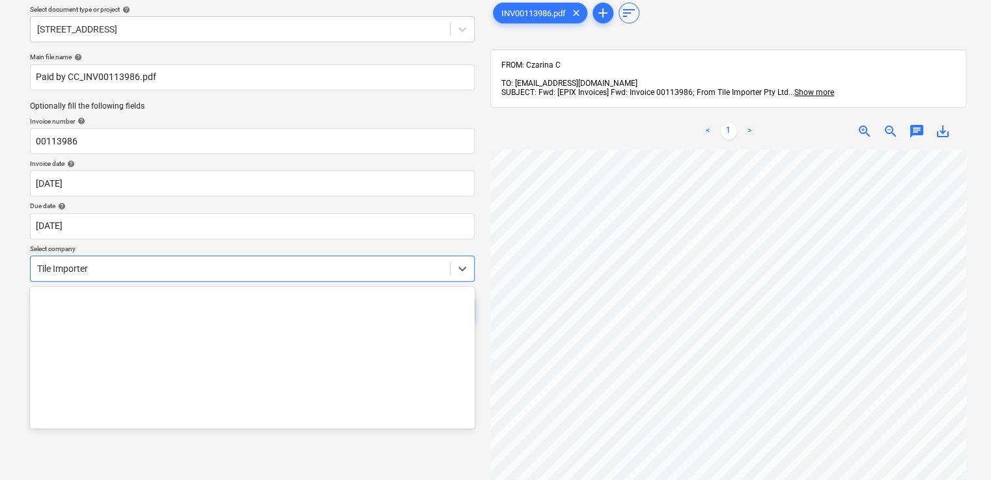
click at [421, 315] on body "Sales Projects Contacts Company Inbox 9+ Approvals format_size keyboard_arrow_d…" at bounding box center [495, 191] width 991 height 480
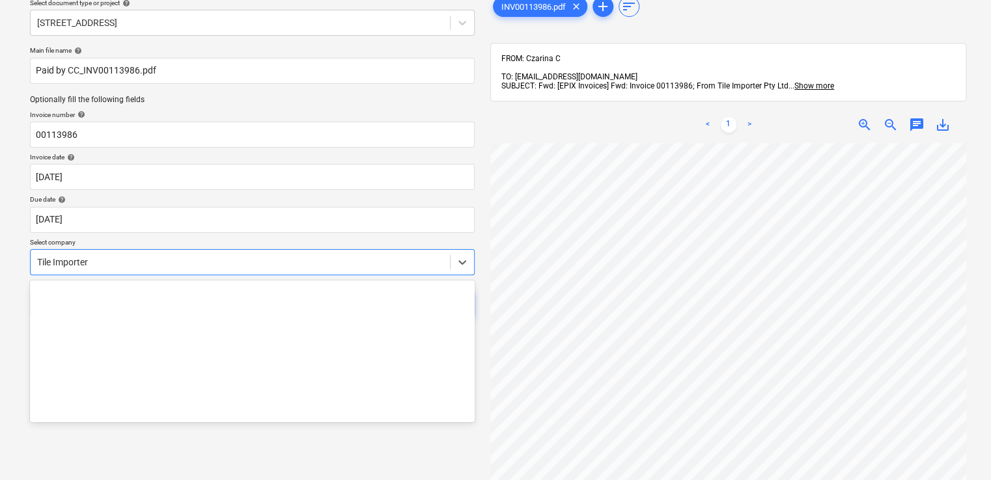
scroll to position [20186, 0]
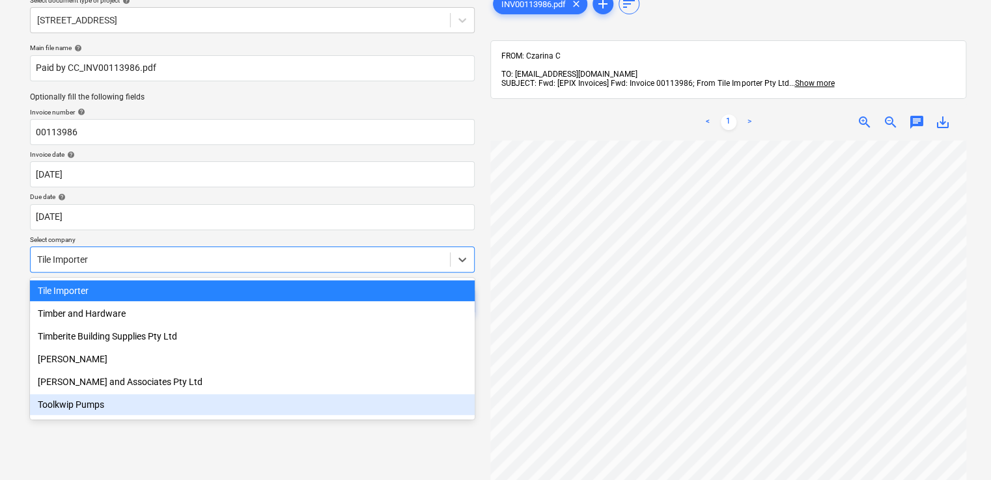
click at [300, 462] on div "Select document type or project help 76 Beach Rd, Sandringham Main file name he…" at bounding box center [252, 284] width 465 height 596
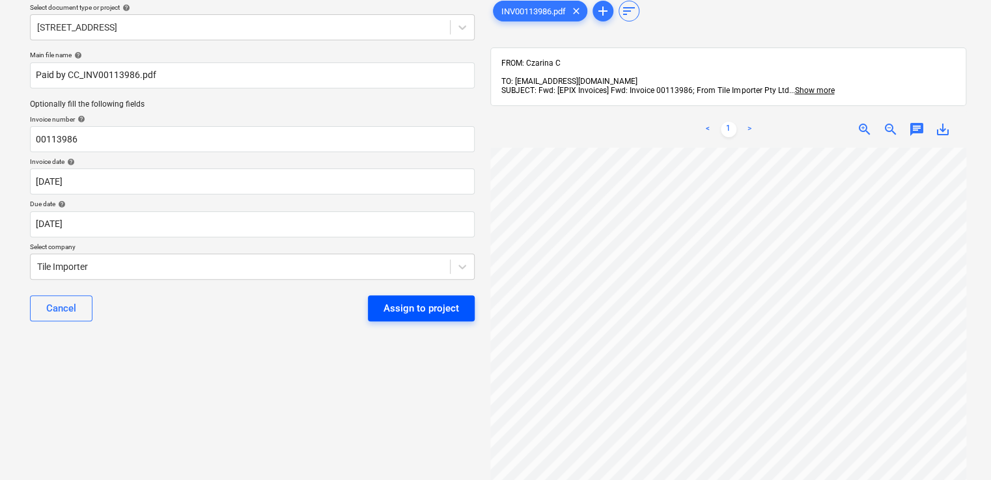
scroll to position [0, 0]
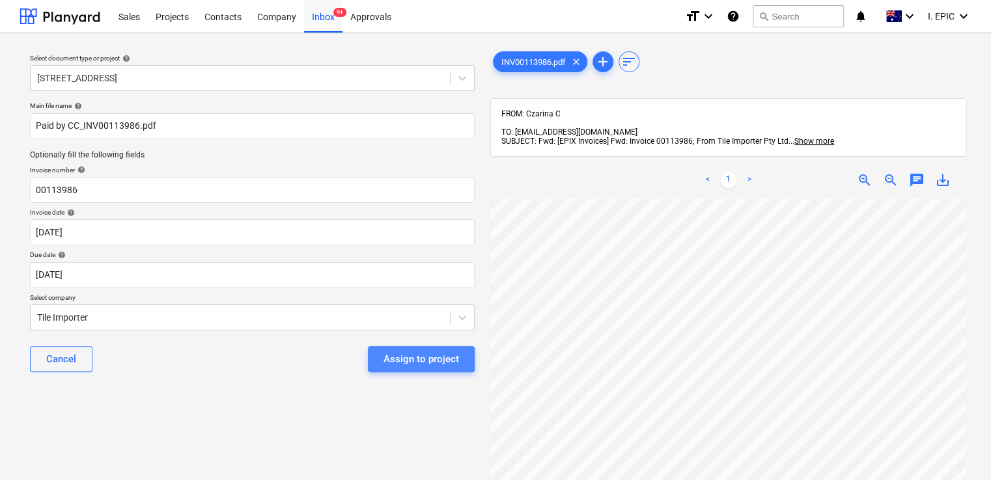
click at [410, 362] on div "Assign to project" at bounding box center [421, 359] width 76 height 17
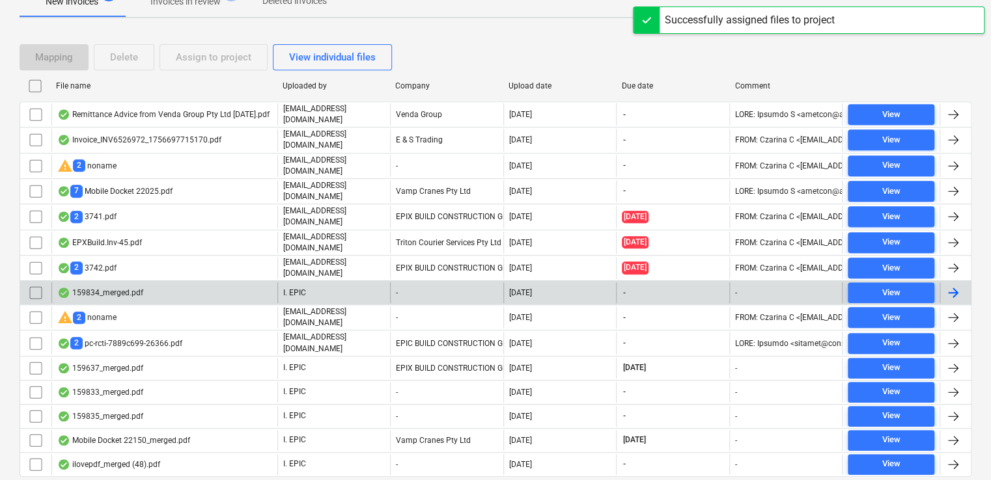
scroll to position [286, 0]
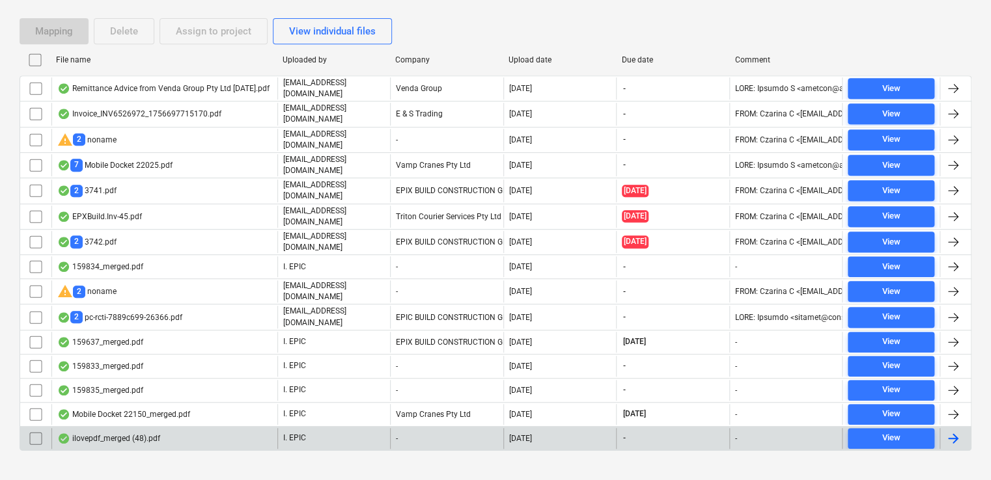
click at [185, 431] on div "ilovepdf_merged (48).pdf" at bounding box center [164, 438] width 226 height 21
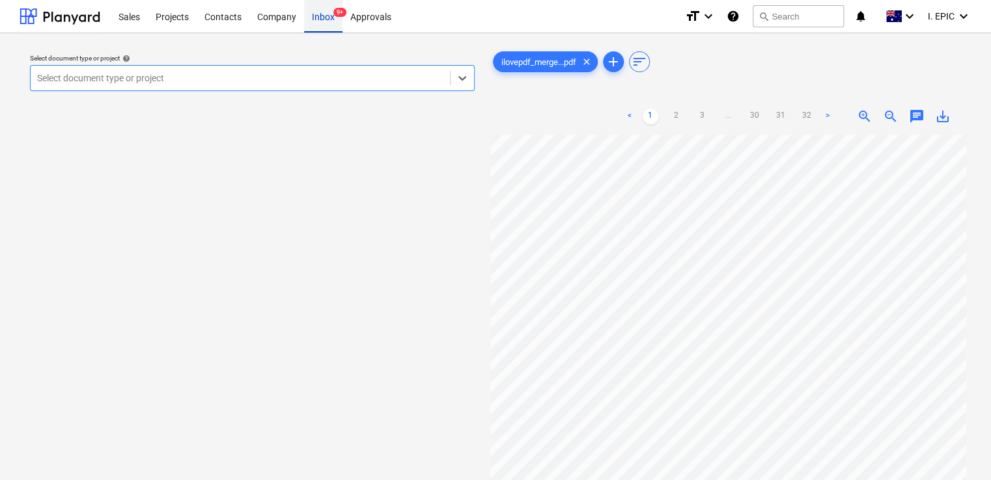
drag, startPoint x: 327, startPoint y: 12, endPoint x: 326, endPoint y: 23, distance: 11.1
click at [327, 12] on div "Inbox 9+" at bounding box center [323, 15] width 38 height 33
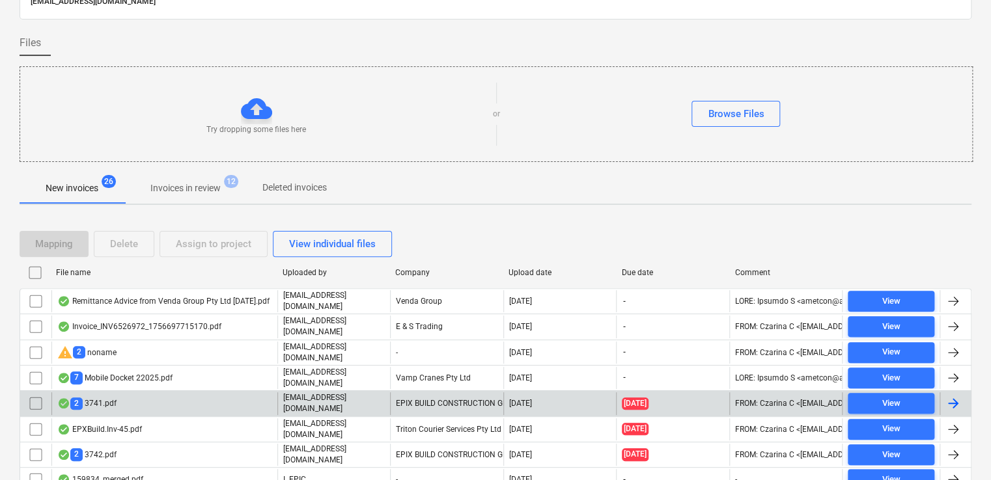
scroll to position [130, 0]
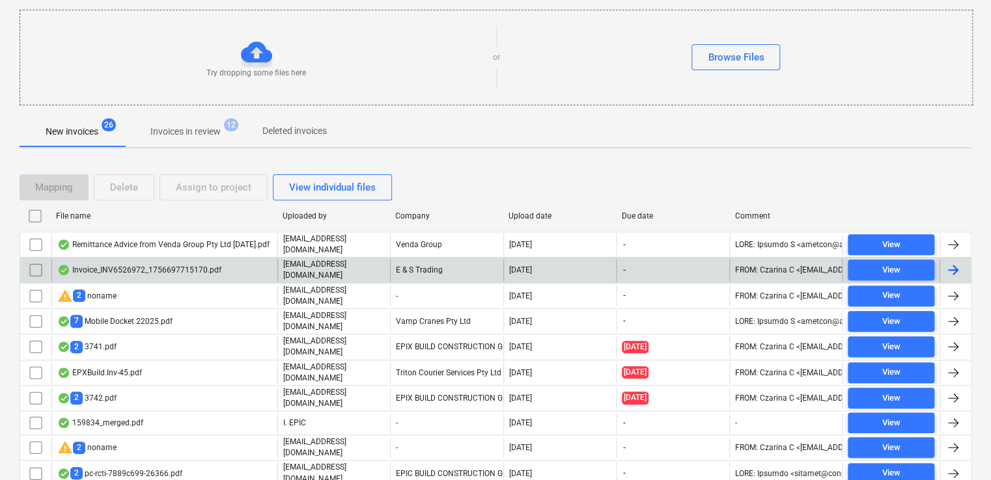
click at [208, 275] on div "Invoice_INV6526972_1756697715170.pdf" at bounding box center [164, 270] width 226 height 22
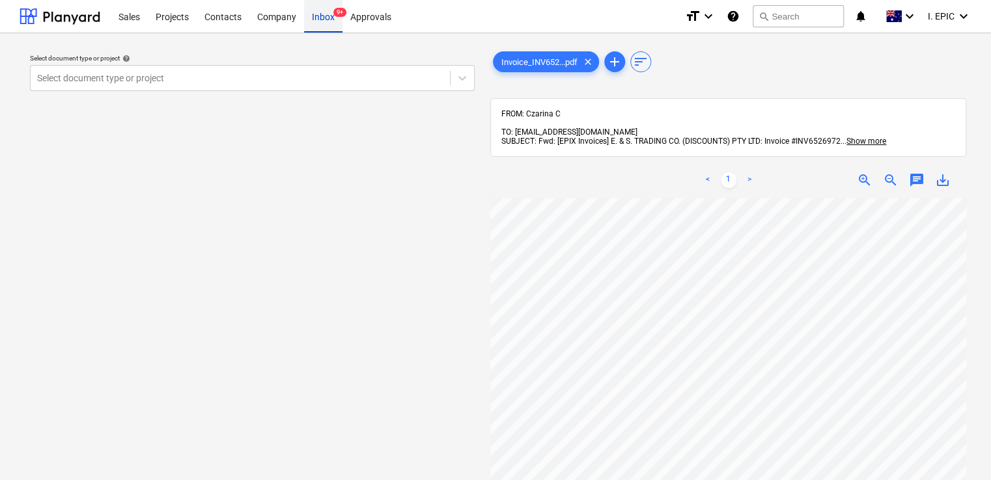
click at [339, 13] on span "9+" at bounding box center [339, 12] width 13 height 9
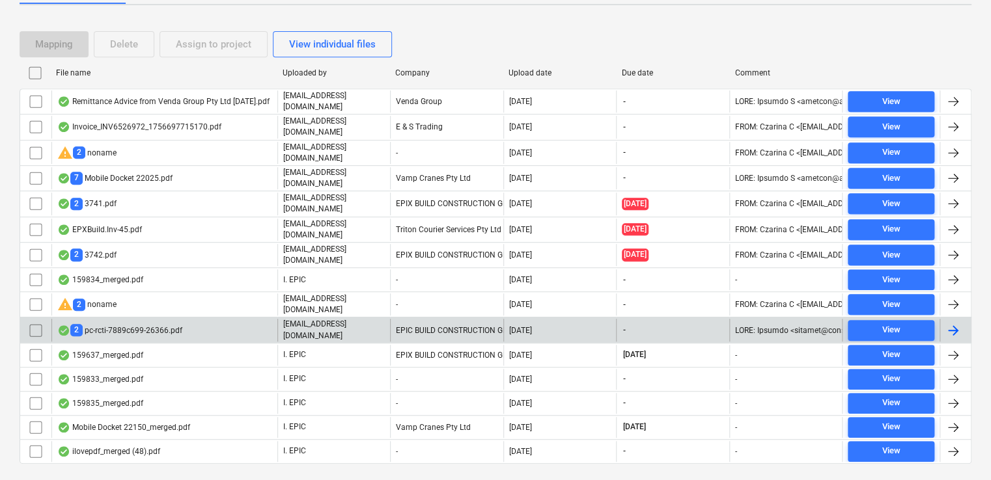
scroll to position [286, 0]
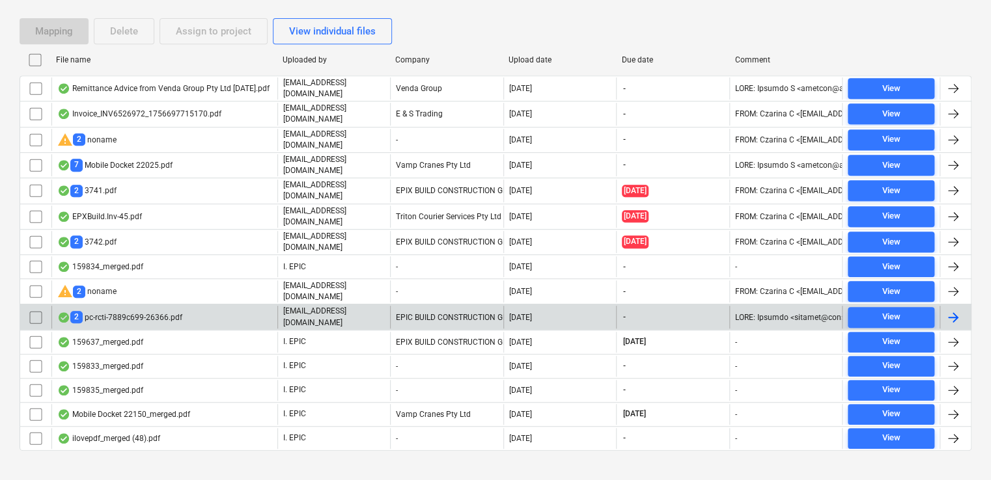
click at [135, 311] on div "2 pc-rcti-7889c699-26366.pdf" at bounding box center [119, 317] width 125 height 12
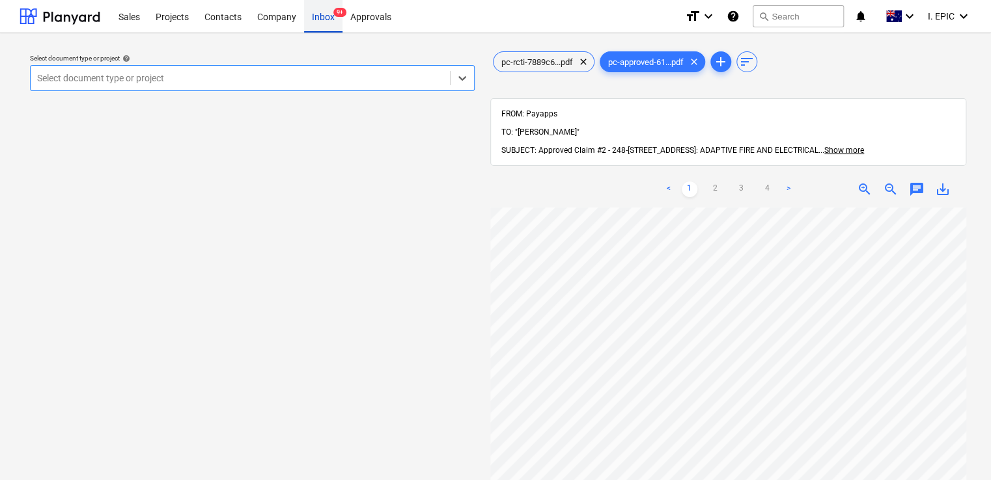
click at [320, 24] on div "Inbox 9+" at bounding box center [323, 15] width 38 height 33
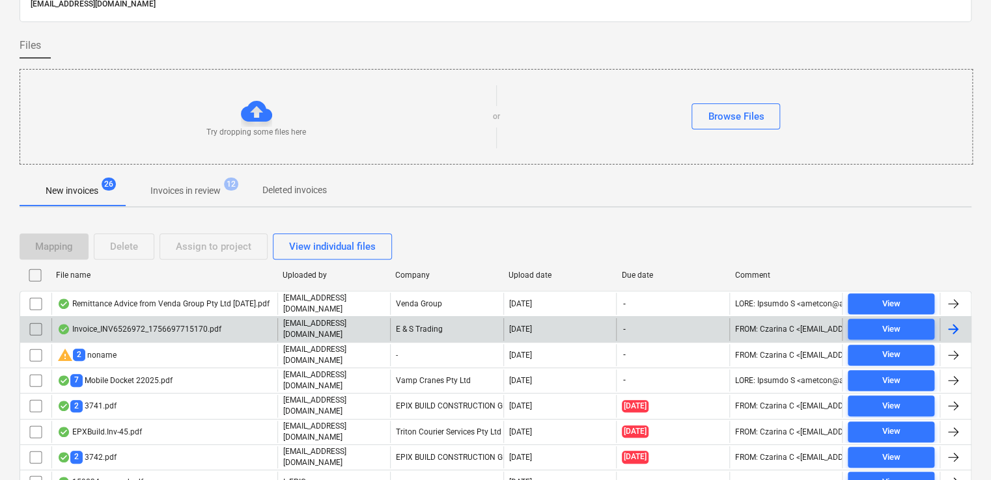
scroll to position [195, 0]
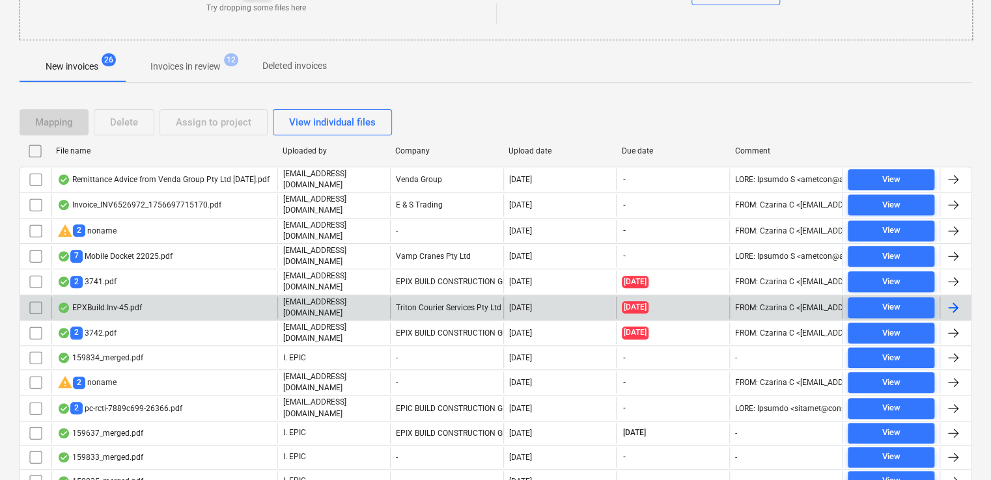
click at [148, 297] on div "EPXBuild.Inv-45.pdf" at bounding box center [164, 308] width 226 height 22
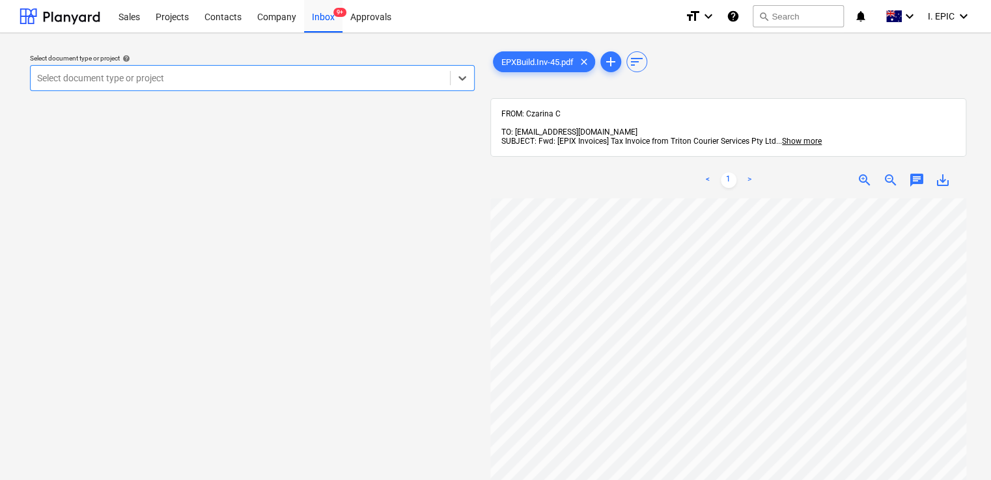
scroll to position [55, 0]
